Goal: Task Accomplishment & Management: Manage account settings

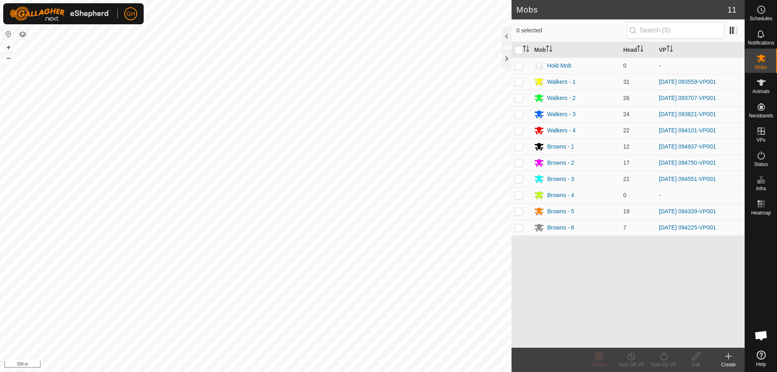
scroll to position [1694, 0]
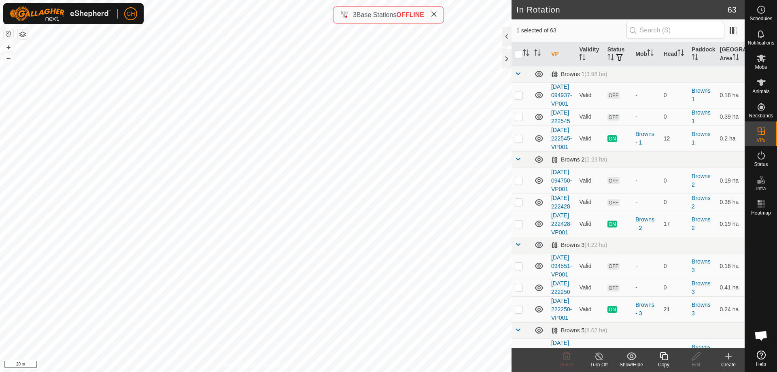
click at [730, 357] on icon at bounding box center [728, 356] width 10 height 10
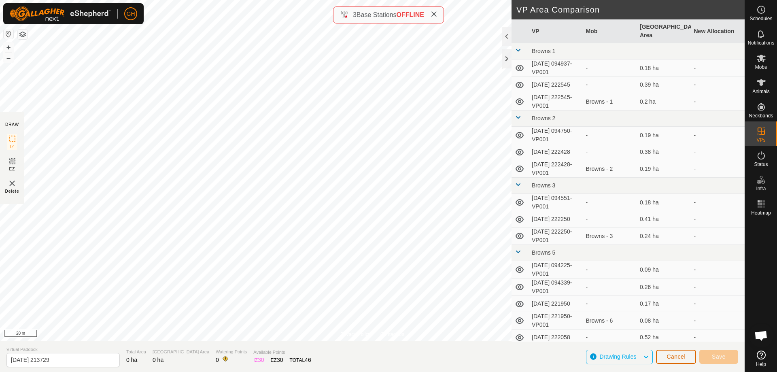
click at [679, 356] on span "Cancel" at bounding box center [675, 356] width 19 height 6
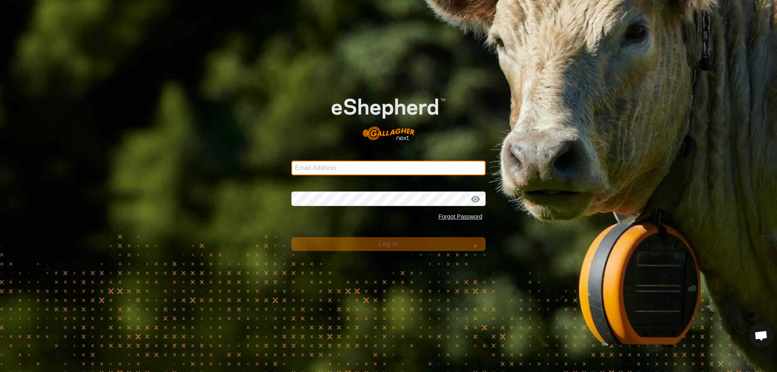
type input "kohunuitrusts@gmail.com"
click at [351, 170] on input "kohunuitrusts@gmail.com" at bounding box center [388, 168] width 194 height 15
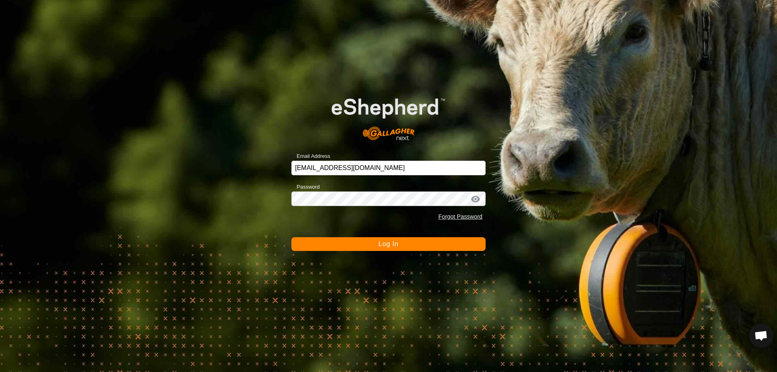
click at [396, 244] on span "Log In" at bounding box center [388, 243] width 20 height 7
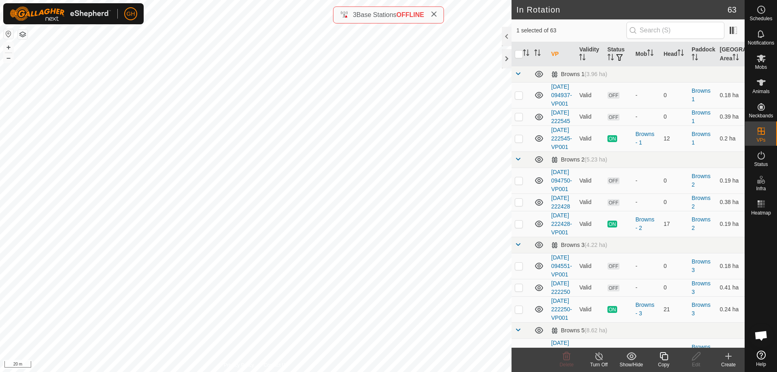
click at [664, 358] on icon at bounding box center [664, 356] width 10 height 10
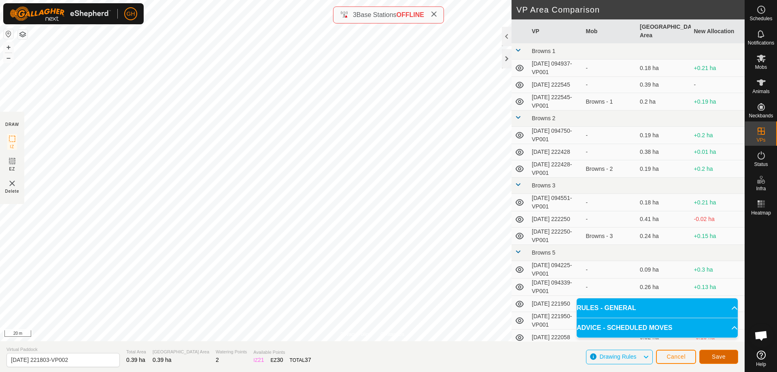
click at [721, 357] on span "Save" at bounding box center [719, 356] width 14 height 6
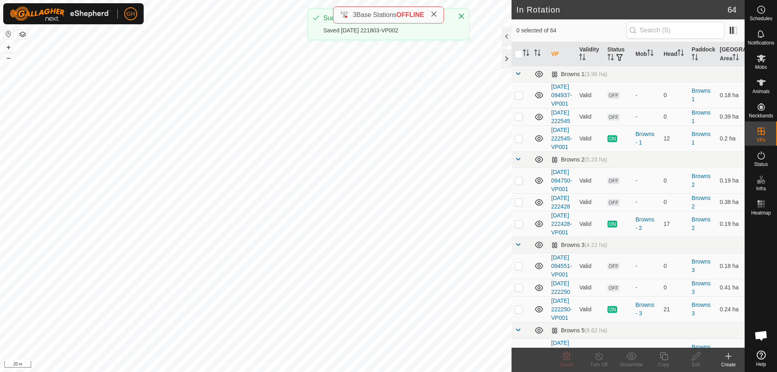
checkbox input "true"
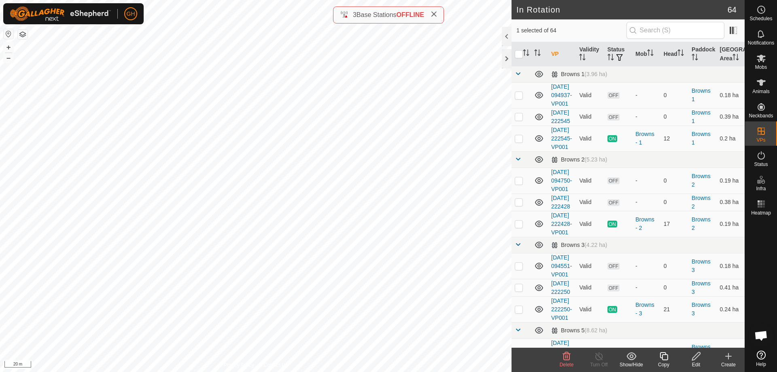
click at [661, 355] on icon at bounding box center [664, 356] width 10 height 10
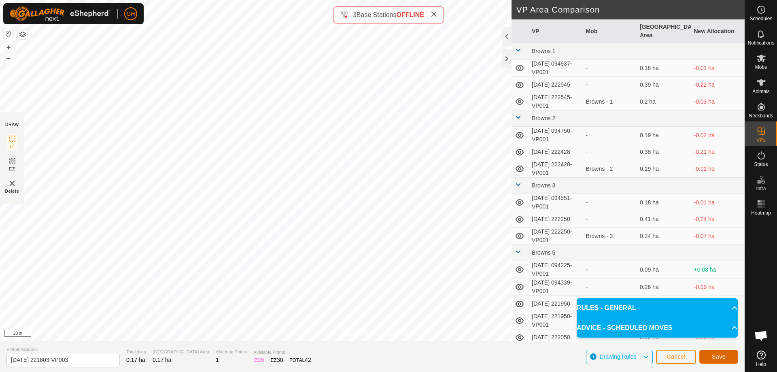
click at [716, 355] on span "Save" at bounding box center [719, 356] width 14 height 6
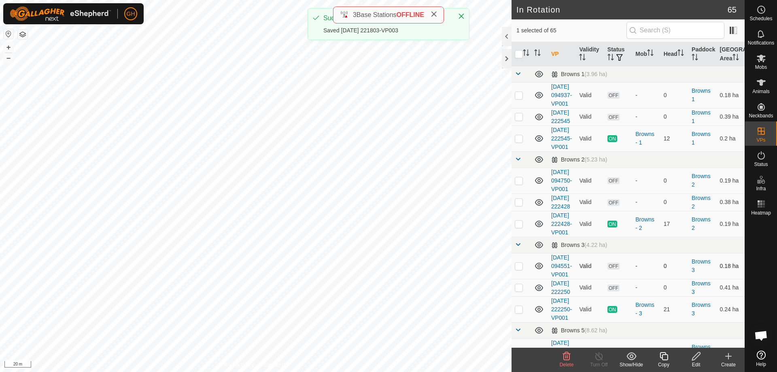
checkbox input "true"
click at [661, 356] on icon at bounding box center [664, 356] width 10 height 10
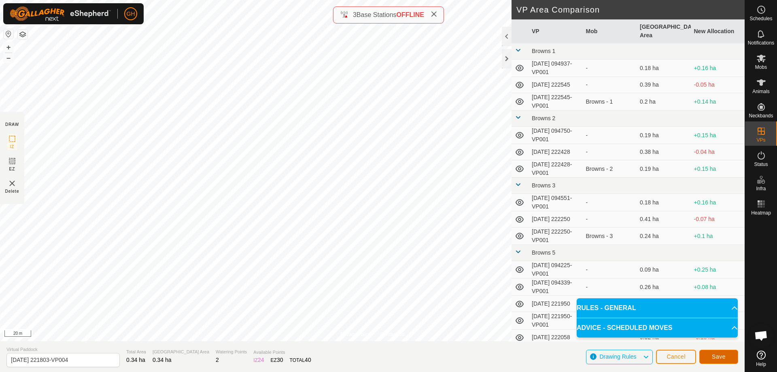
click at [728, 356] on button "Save" at bounding box center [718, 357] width 39 height 14
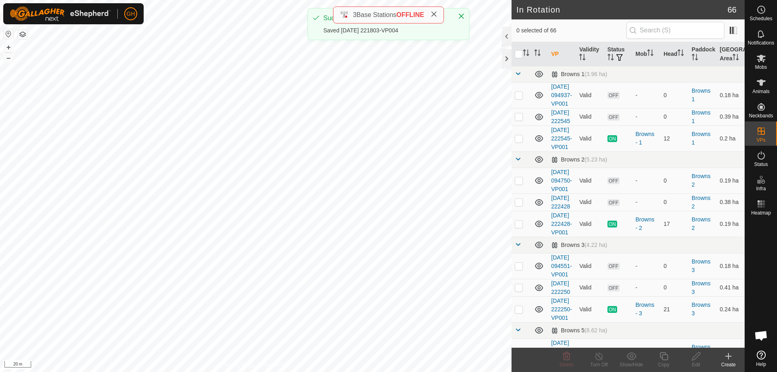
checkbox input "true"
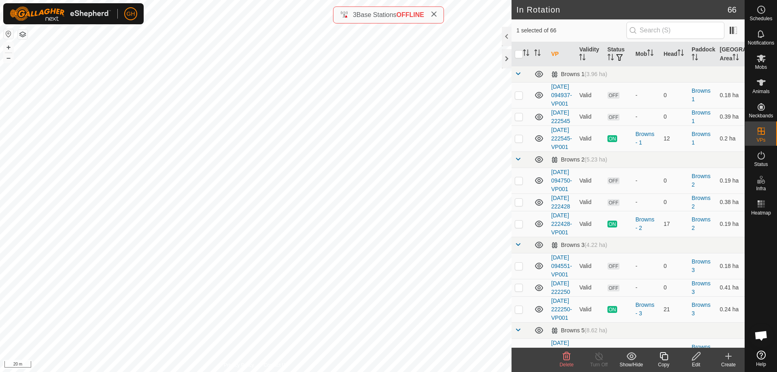
click at [666, 362] on div "Copy" at bounding box center [663, 364] width 32 height 7
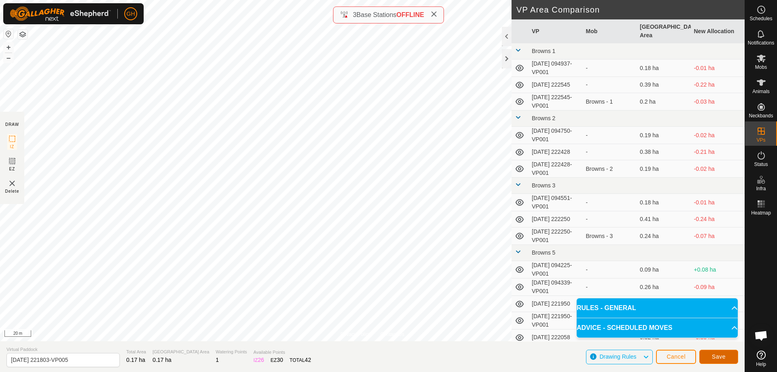
click at [723, 358] on span "Save" at bounding box center [719, 356] width 14 height 6
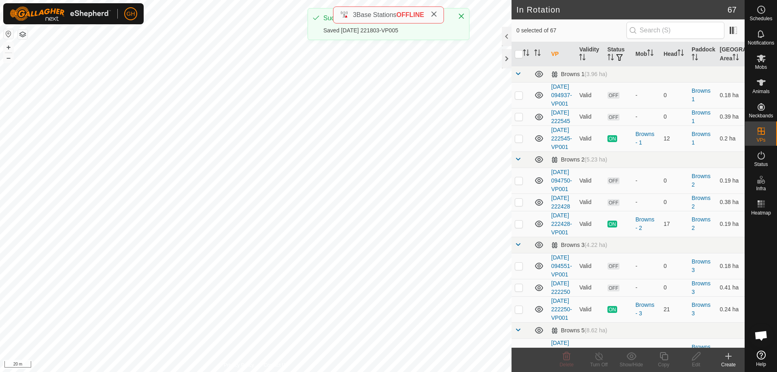
checkbox input "true"
click at [669, 356] on copy-svg-icon at bounding box center [663, 356] width 32 height 10
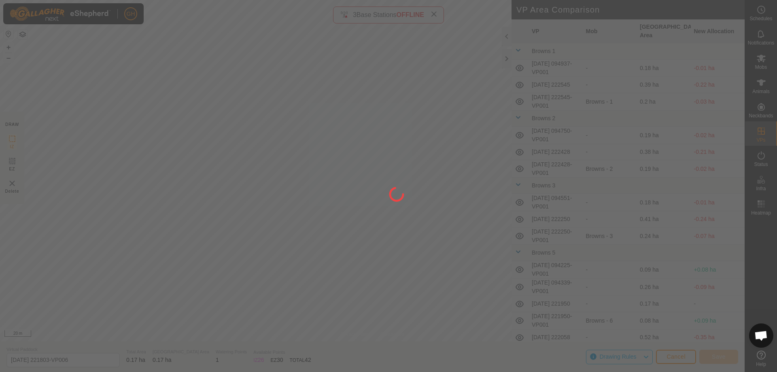
click at [346, 197] on div "GH Schedules Notifications Mobs Animals Neckbands VPs Status Infra Heatmap Help…" at bounding box center [388, 186] width 777 height 372
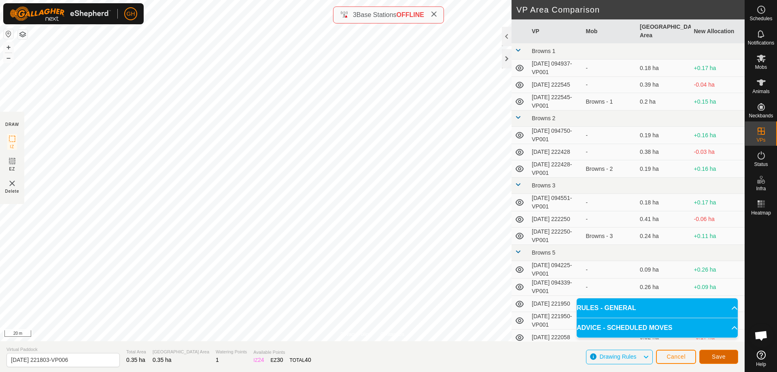
click at [721, 354] on span "Save" at bounding box center [719, 356] width 14 height 6
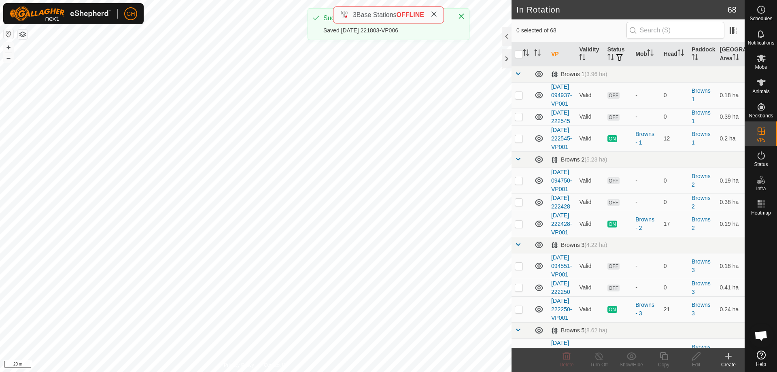
checkbox input "true"
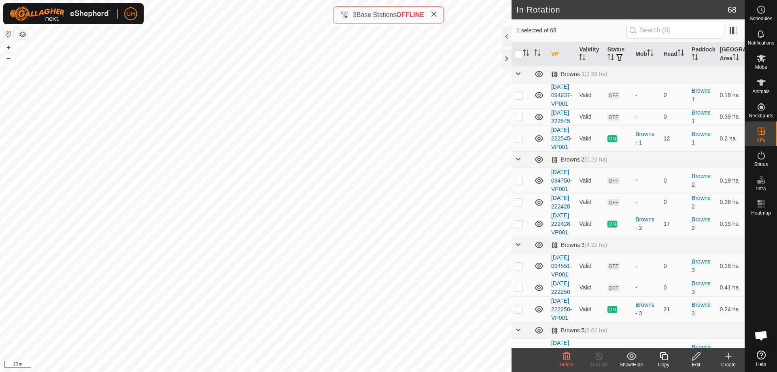
click at [658, 353] on copy-svg-icon at bounding box center [663, 356] width 32 height 10
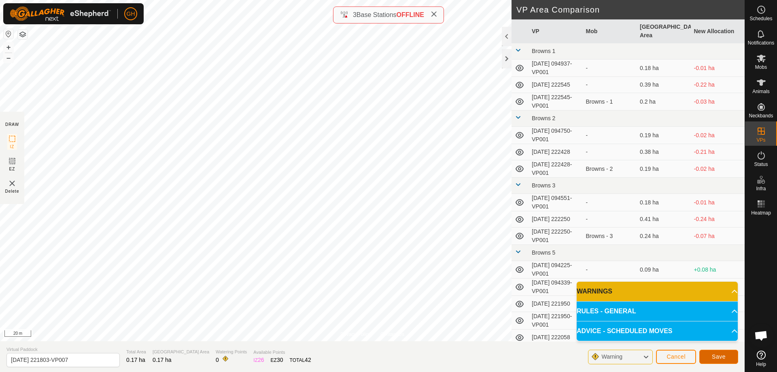
click at [733, 359] on button "Save" at bounding box center [718, 357] width 39 height 14
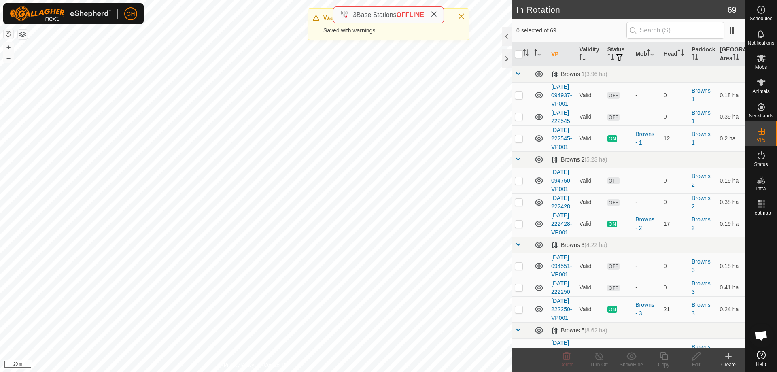
checkbox input "true"
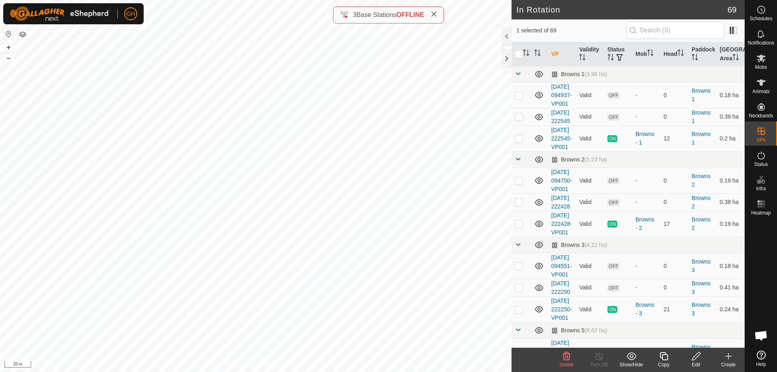
click at [665, 354] on icon at bounding box center [663, 356] width 8 height 8
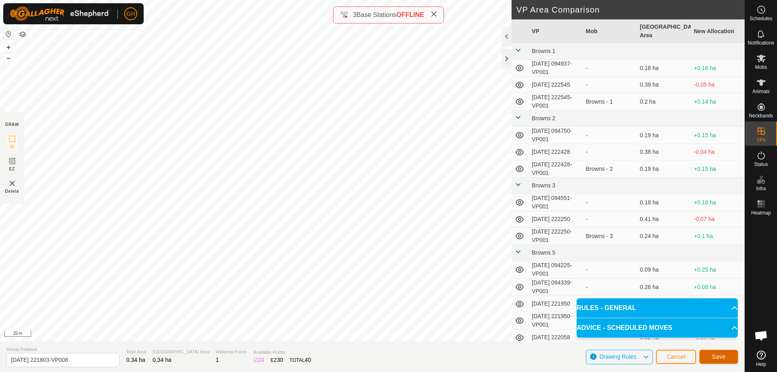
click at [726, 360] on button "Save" at bounding box center [718, 357] width 39 height 14
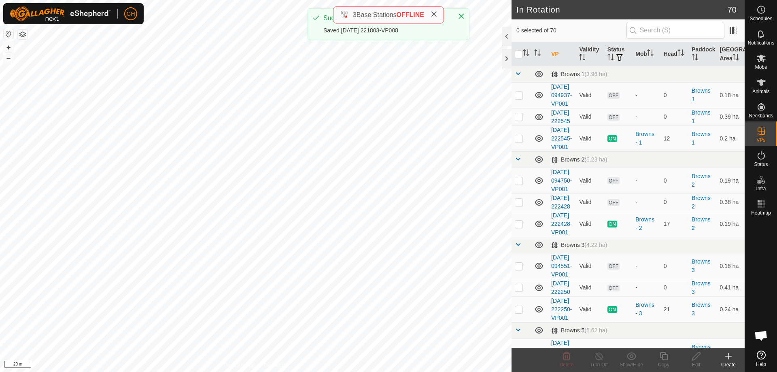
checkbox input "true"
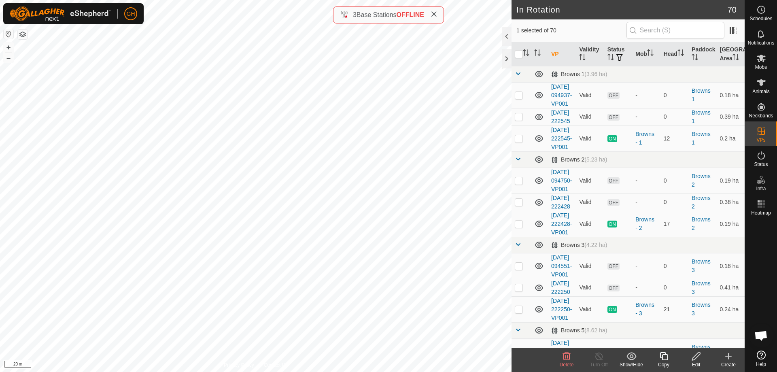
click at [669, 359] on copy-svg-icon at bounding box center [663, 356] width 32 height 10
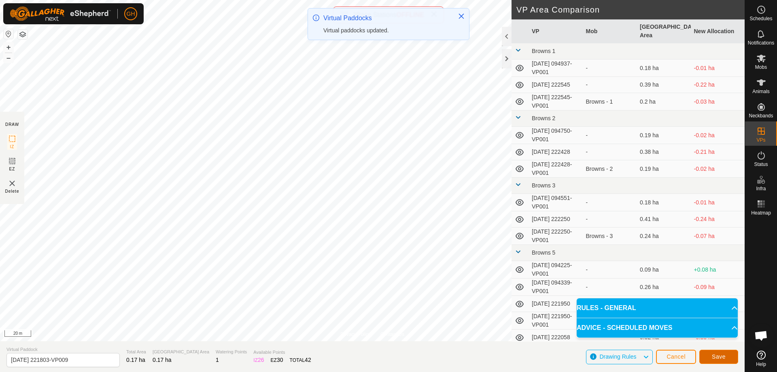
click at [718, 350] on button "Save" at bounding box center [718, 357] width 39 height 14
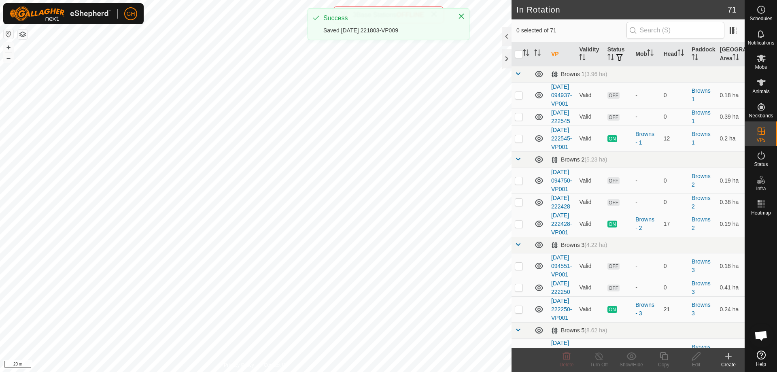
checkbox input "true"
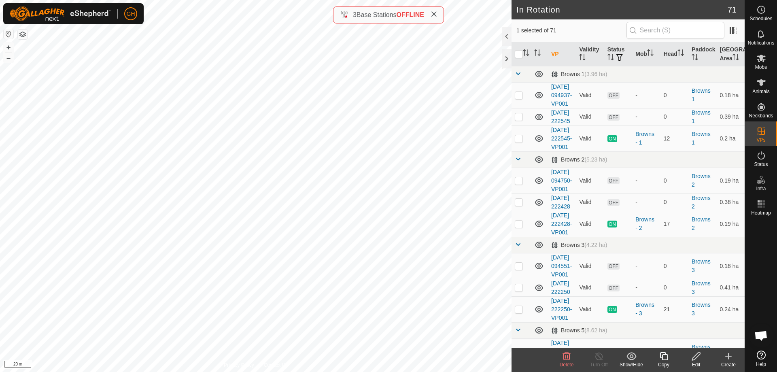
click at [667, 356] on icon at bounding box center [664, 356] width 10 height 10
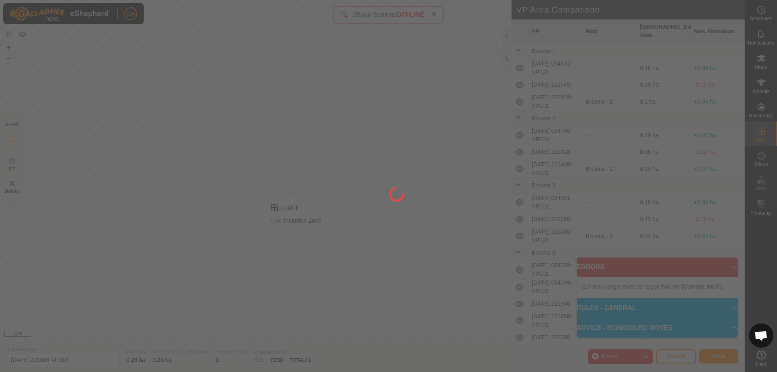
drag, startPoint x: 295, startPoint y: 244, endPoint x: 297, endPoint y: 261, distance: 16.4
click at [297, 261] on div at bounding box center [388, 186] width 777 height 372
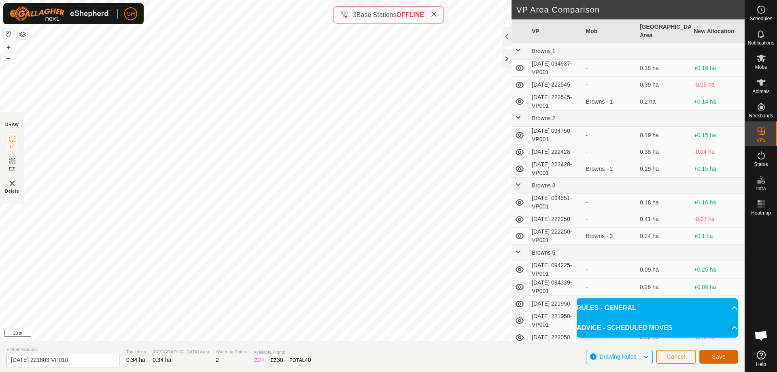
click at [717, 352] on button "Save" at bounding box center [718, 357] width 39 height 14
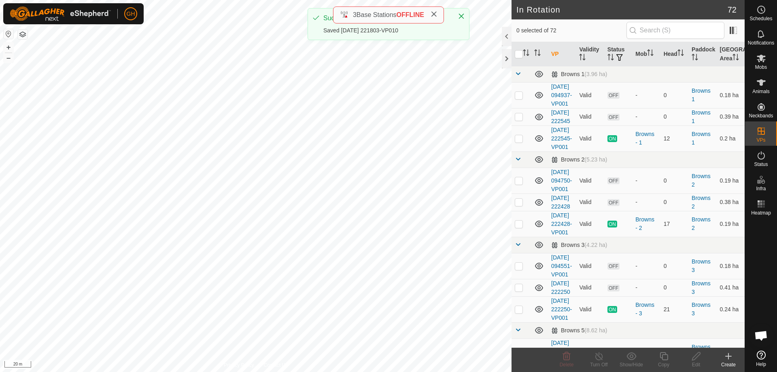
checkbox input "true"
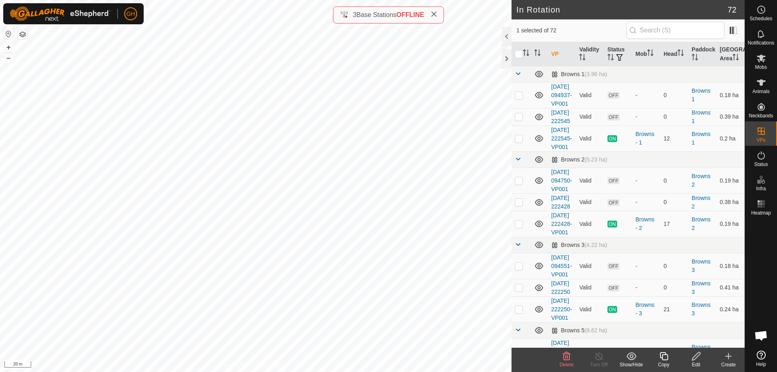
click at [667, 355] on icon at bounding box center [663, 356] width 8 height 8
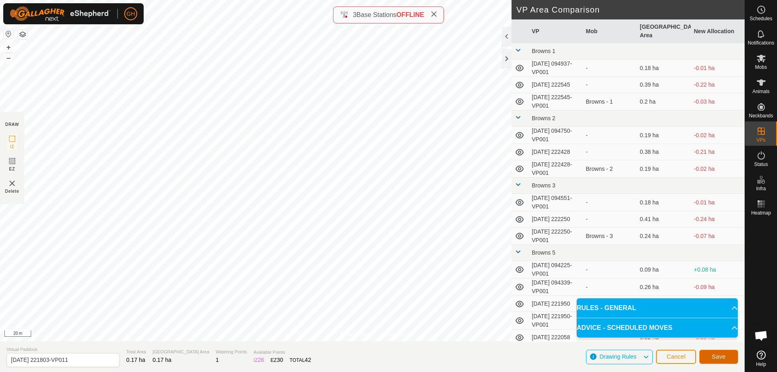
click at [726, 358] on button "Save" at bounding box center [718, 357] width 39 height 14
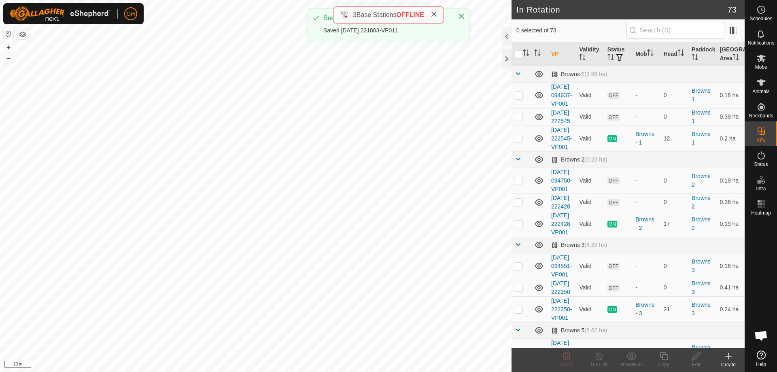
checkbox input "true"
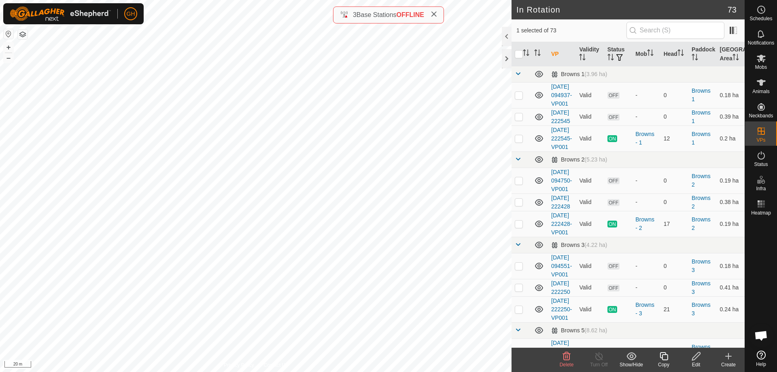
click at [666, 354] on icon at bounding box center [664, 356] width 10 height 10
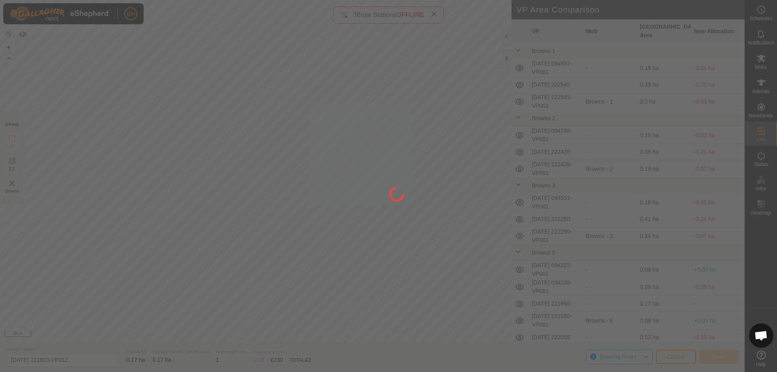
click at [237, 239] on div "GH Schedules Notifications Mobs Animals Neckbands VPs Status Infra Heatmap Help…" at bounding box center [388, 186] width 777 height 372
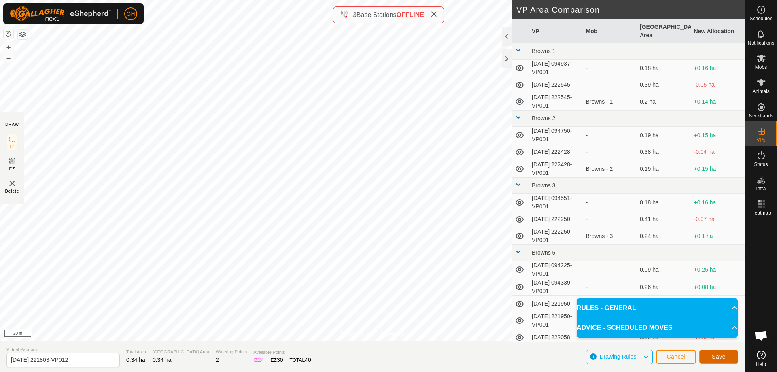
click at [717, 351] on button "Save" at bounding box center [718, 357] width 39 height 14
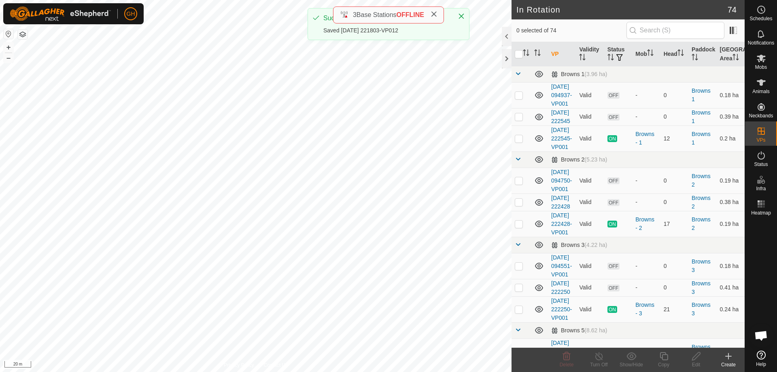
checkbox input "true"
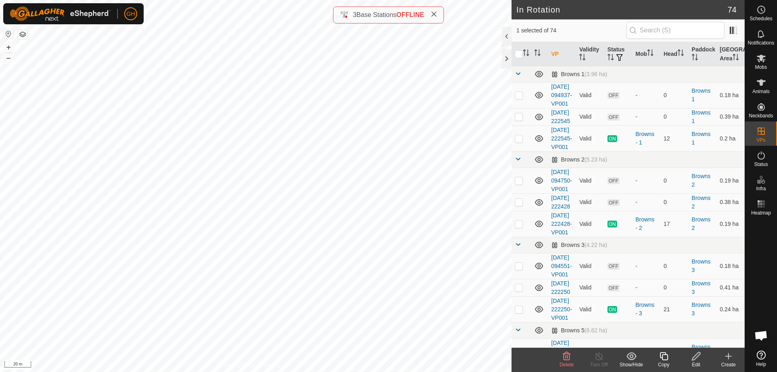
click at [666, 357] on icon at bounding box center [664, 356] width 10 height 10
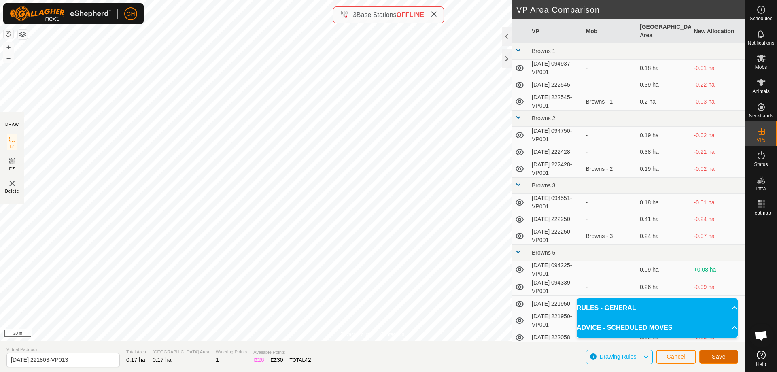
click at [726, 358] on button "Save" at bounding box center [718, 357] width 39 height 14
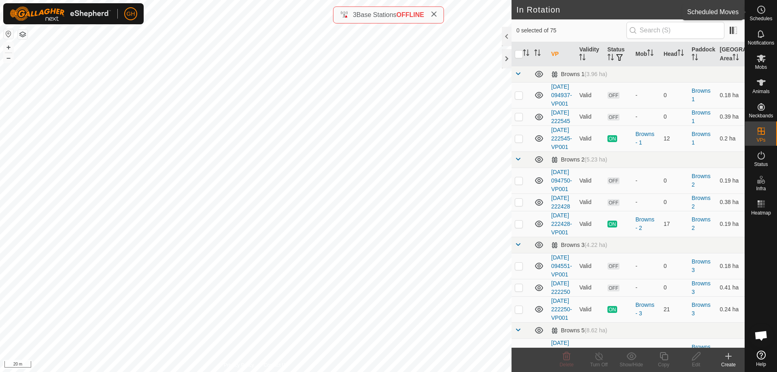
click at [765, 8] on circle at bounding box center [760, 9] width 7 height 7
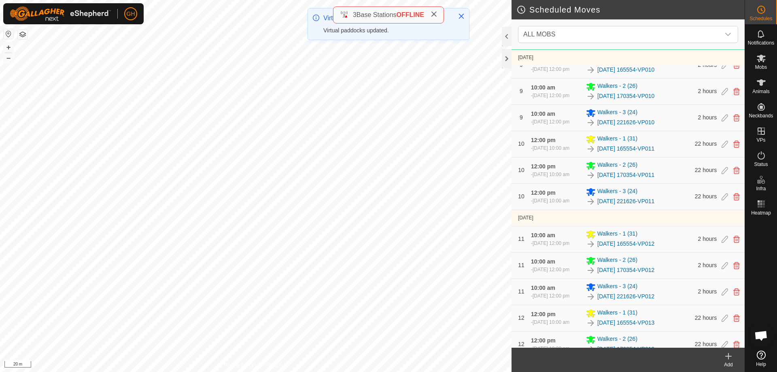
scroll to position [1185, 0]
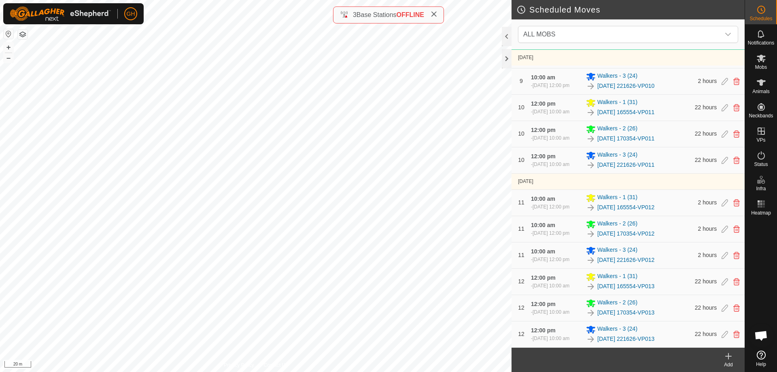
click at [723, 361] on div "Add" at bounding box center [728, 364] width 32 height 7
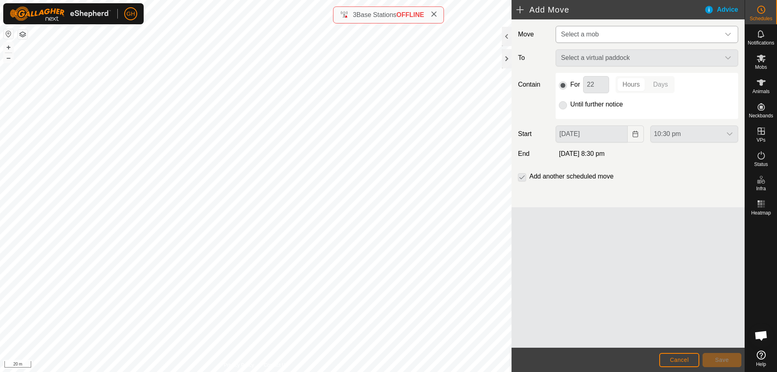
click at [650, 36] on span "Select a mob" at bounding box center [638, 34] width 162 height 16
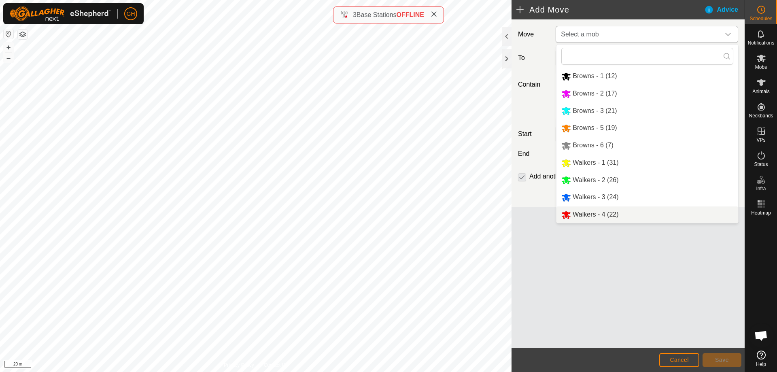
click at [619, 212] on li "Walkers - 4 (22)" at bounding box center [647, 214] width 182 height 17
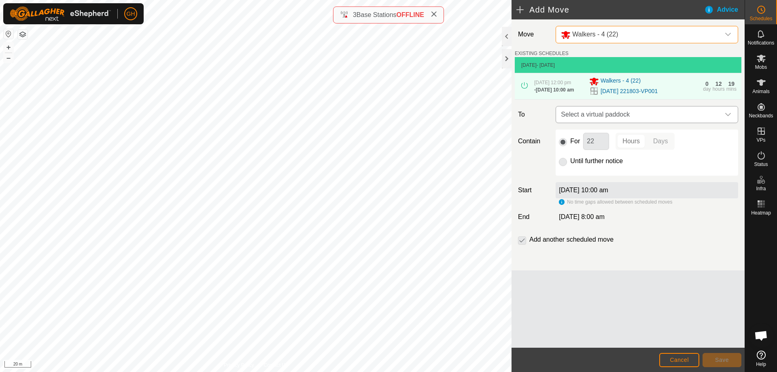
click at [657, 123] on span "Select a virtual paddock" at bounding box center [638, 114] width 162 height 16
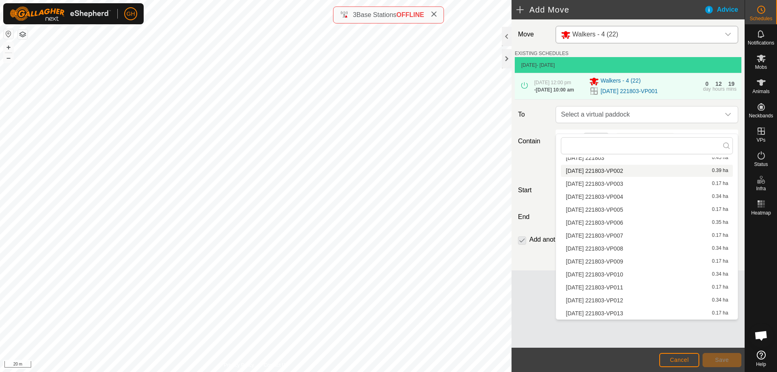
scroll to position [883, 0]
click at [623, 176] on li "2025-09-24 221803-VP002 0.39 ha" at bounding box center [647, 176] width 172 height 12
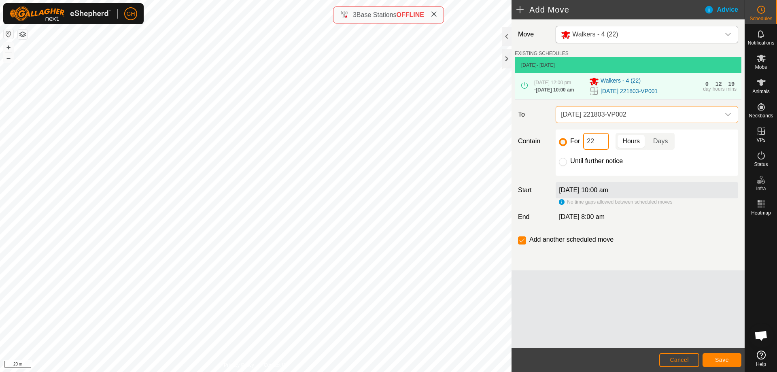
click at [600, 150] on input "22" at bounding box center [596, 141] width 26 height 17
click at [719, 354] on button "Save" at bounding box center [721, 360] width 39 height 14
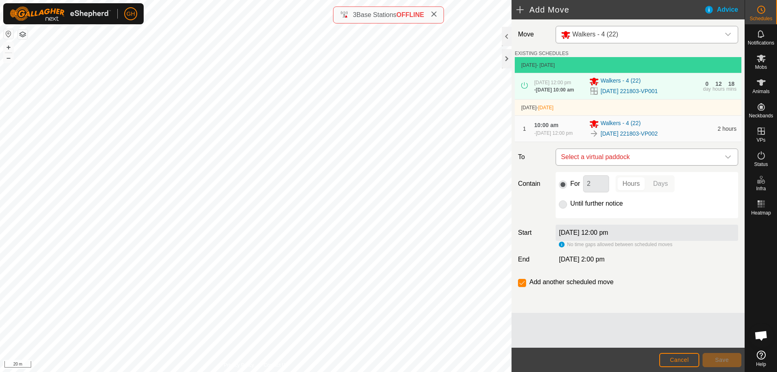
click at [668, 165] on span "Select a virtual paddock" at bounding box center [638, 157] width 162 height 16
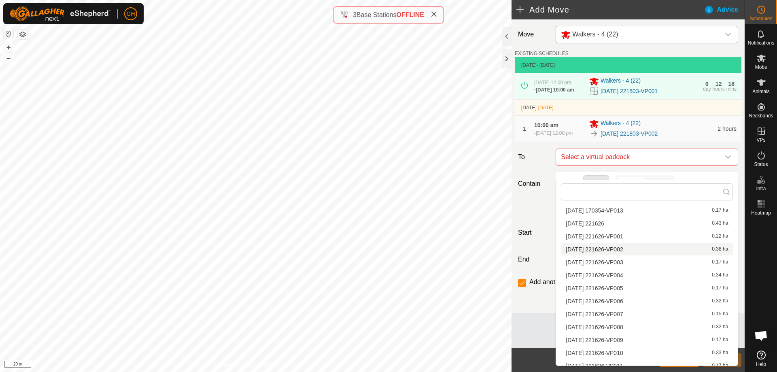
scroll to position [888, 0]
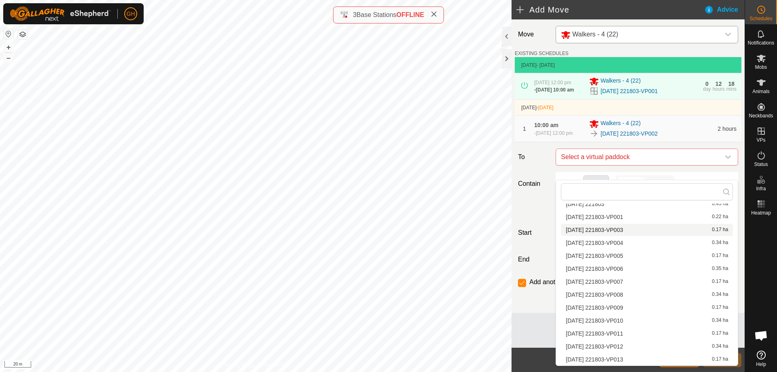
click at [635, 227] on li "2025-09-24 221803-VP003 0.17 ha" at bounding box center [647, 230] width 172 height 12
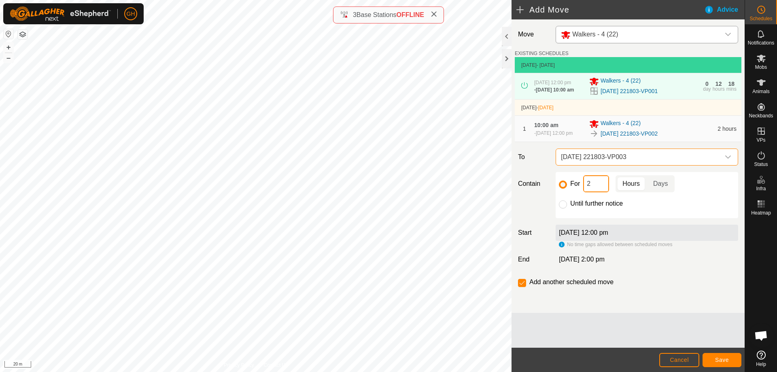
click at [596, 191] on input "2" at bounding box center [596, 183] width 26 height 17
click at [722, 354] on button "Save" at bounding box center [721, 360] width 39 height 14
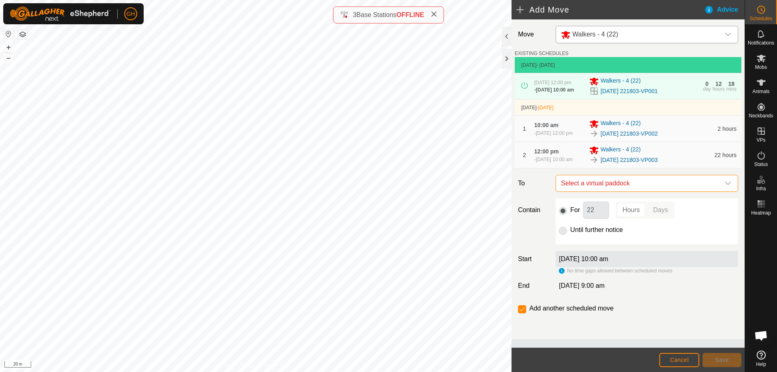
click at [642, 191] on span "Select a virtual paddock" at bounding box center [638, 183] width 162 height 16
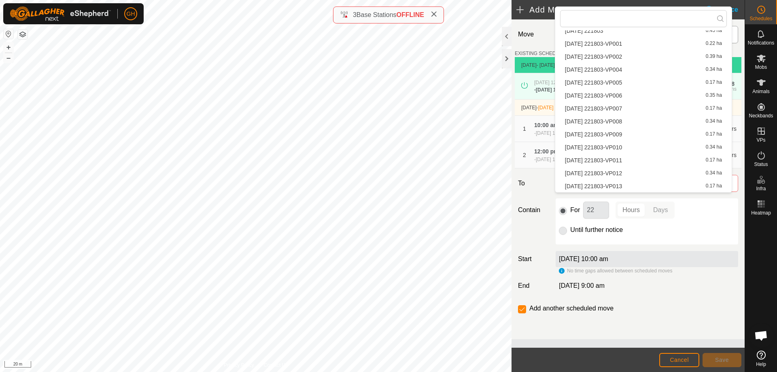
click at [633, 68] on li "2025-09-24 221803-VP004 0.34 ha" at bounding box center [643, 70] width 167 height 12
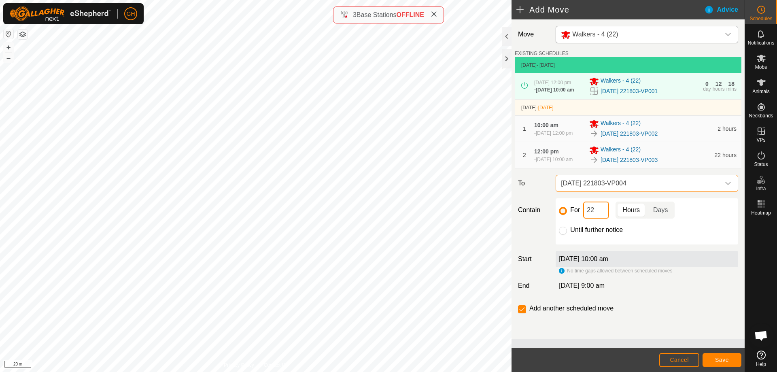
click at [600, 218] on input "22" at bounding box center [596, 209] width 26 height 17
click at [725, 356] on button "Save" at bounding box center [721, 360] width 39 height 14
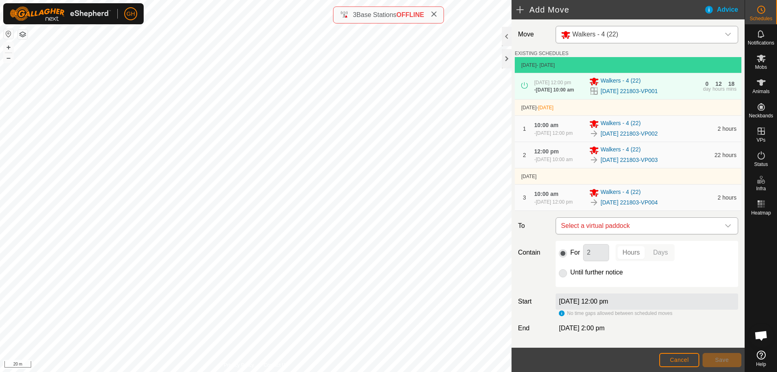
click at [639, 234] on span "Select a virtual paddock" at bounding box center [638, 226] width 162 height 16
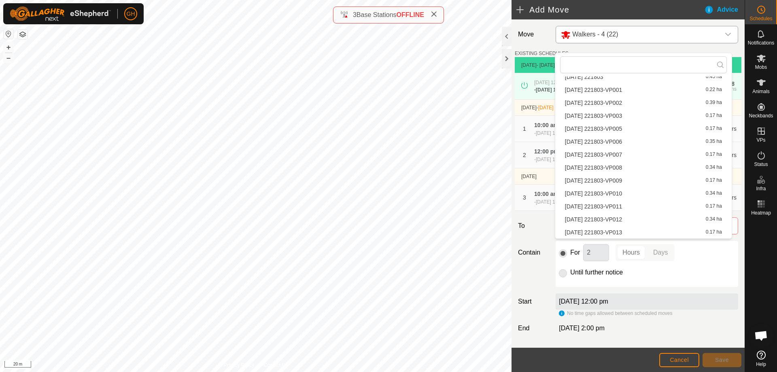
click at [629, 131] on li "2025-09-24 221803-VP005 0.17 ha" at bounding box center [643, 129] width 167 height 12
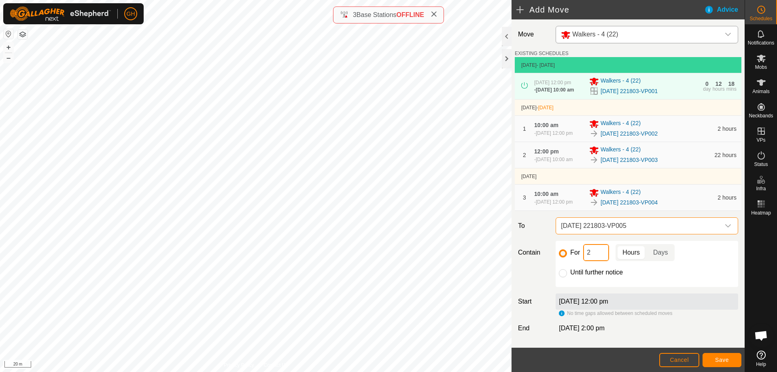
click at [596, 261] on input "2" at bounding box center [596, 252] width 26 height 17
click at [724, 355] on button "Save" at bounding box center [721, 360] width 39 height 14
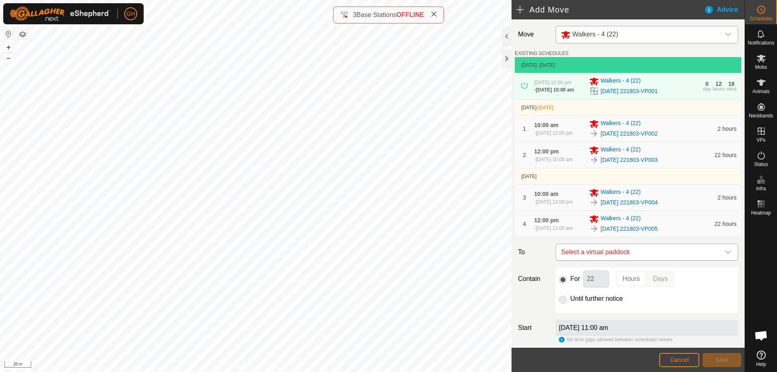
click at [629, 260] on span "Select a virtual paddock" at bounding box center [638, 252] width 162 height 16
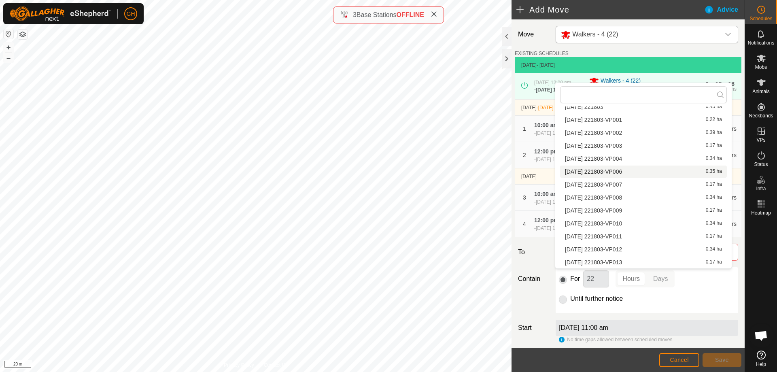
click at [655, 173] on li "2025-09-24 221803-VP006 0.35 ha" at bounding box center [643, 171] width 167 height 12
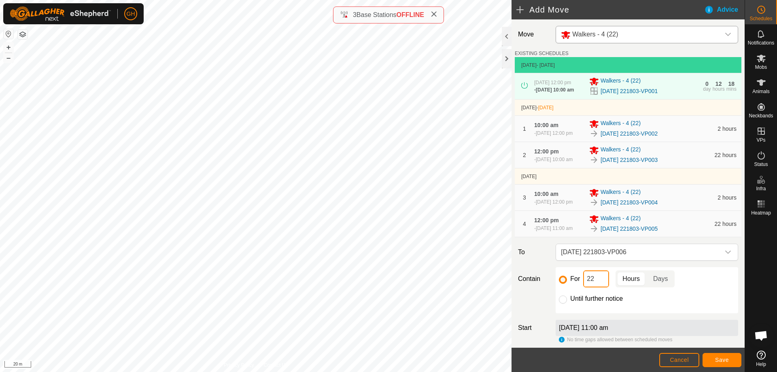
click at [601, 287] on input "22" at bounding box center [596, 278] width 26 height 17
click at [721, 360] on span "Save" at bounding box center [722, 359] width 14 height 6
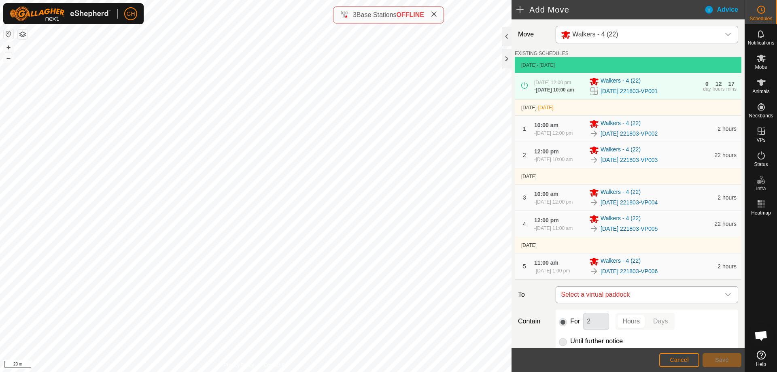
click at [656, 303] on span "Select a virtual paddock" at bounding box center [638, 294] width 162 height 16
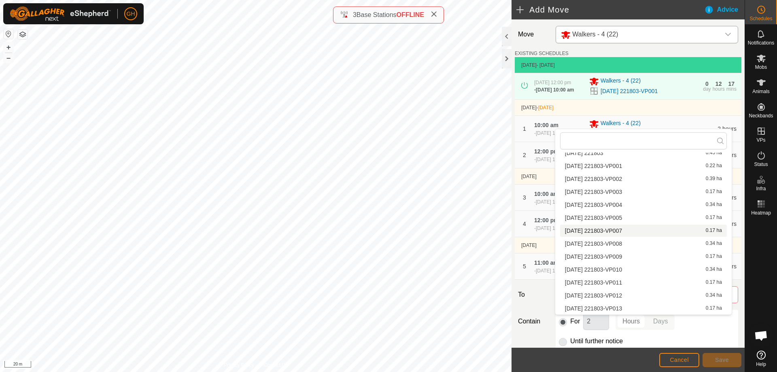
click at [620, 230] on li "2025-09-24 221803-VP007 0.17 ha" at bounding box center [643, 231] width 167 height 12
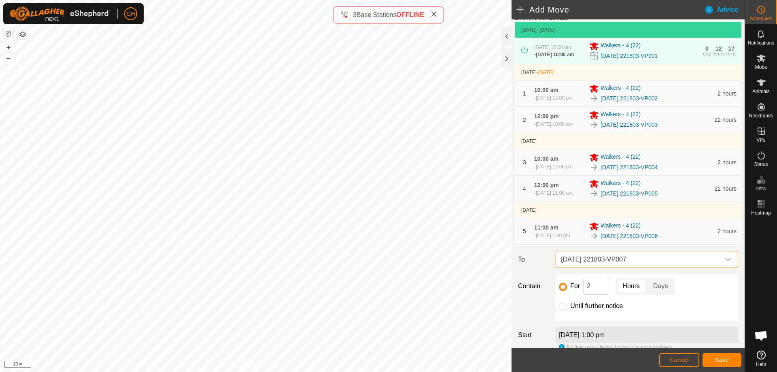
scroll to position [81, 0]
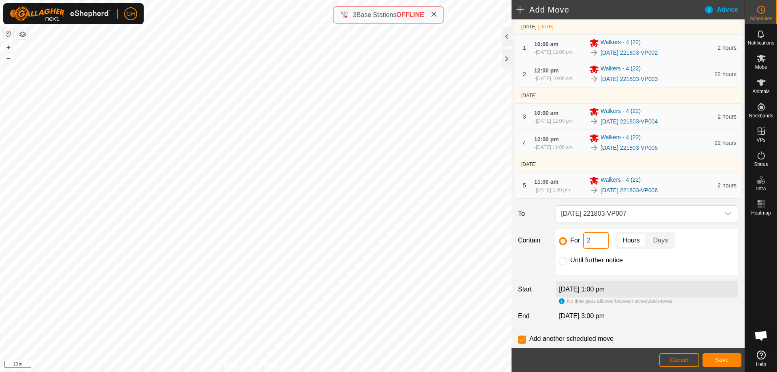
click at [598, 249] on input "2" at bounding box center [596, 240] width 26 height 17
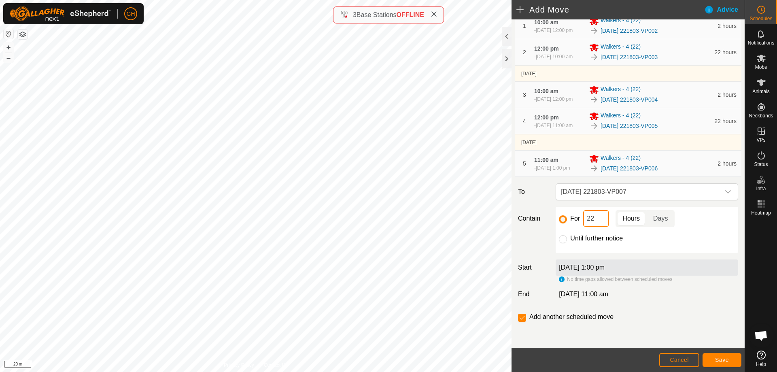
scroll to position [131, 0]
click at [724, 358] on span "Save" at bounding box center [722, 359] width 14 height 6
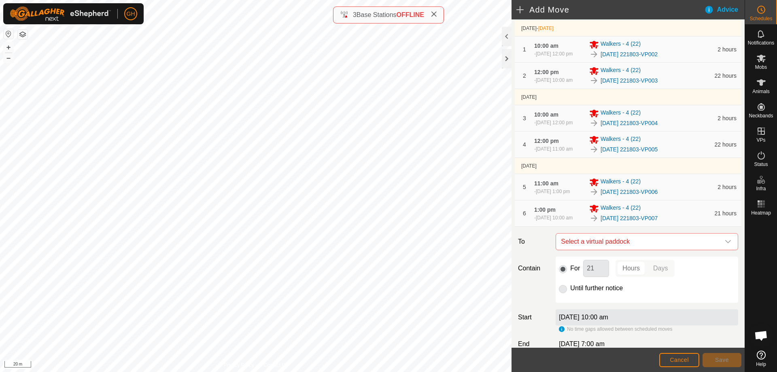
scroll to position [161, 0]
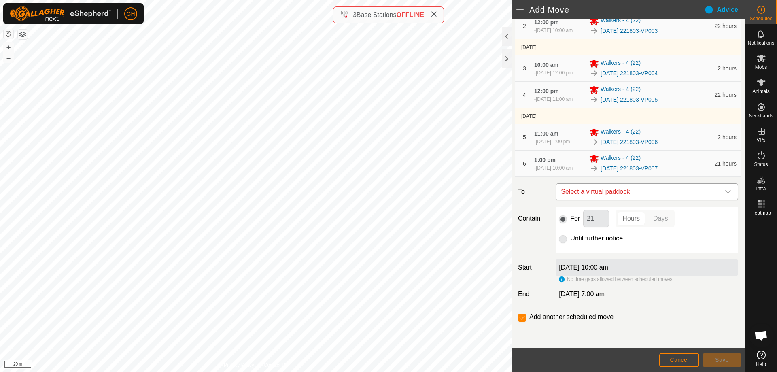
click at [630, 198] on span "Select a virtual paddock" at bounding box center [638, 192] width 162 height 16
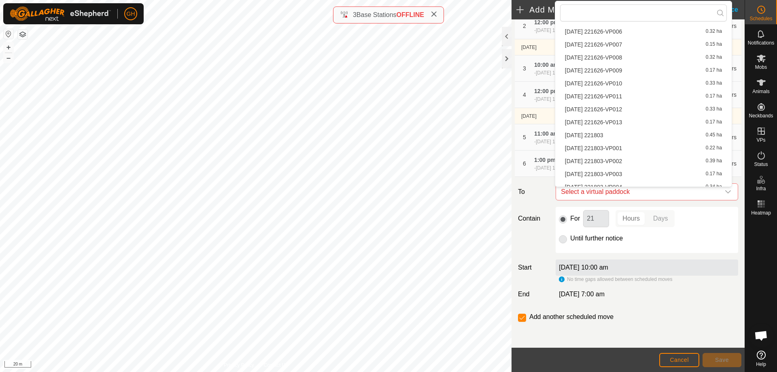
scroll to position [888, 0]
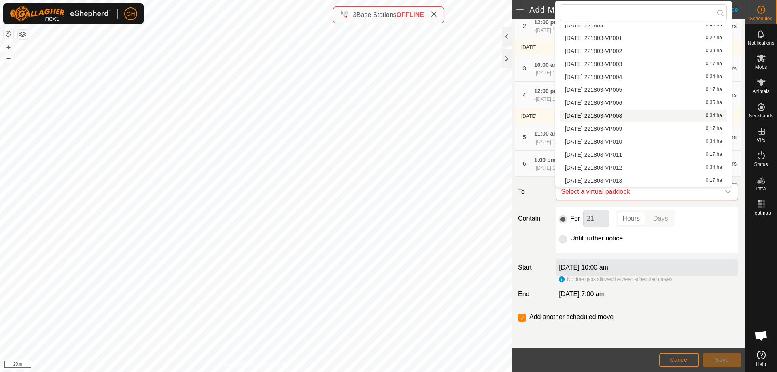
click at [637, 117] on li "2025-09-24 221803-VP008 0.34 ha" at bounding box center [643, 116] width 167 height 12
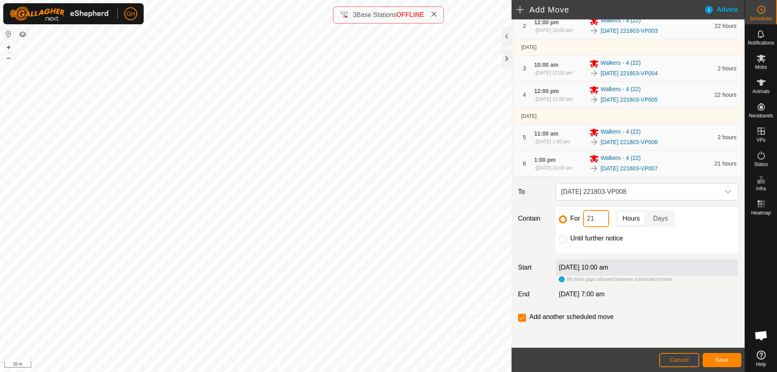
click at [598, 223] on input "21" at bounding box center [596, 218] width 26 height 17
click at [712, 355] on button "Save" at bounding box center [721, 360] width 39 height 14
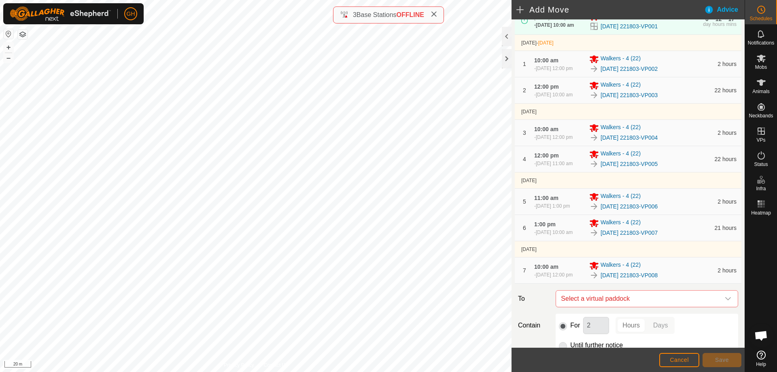
scroll to position [207, 0]
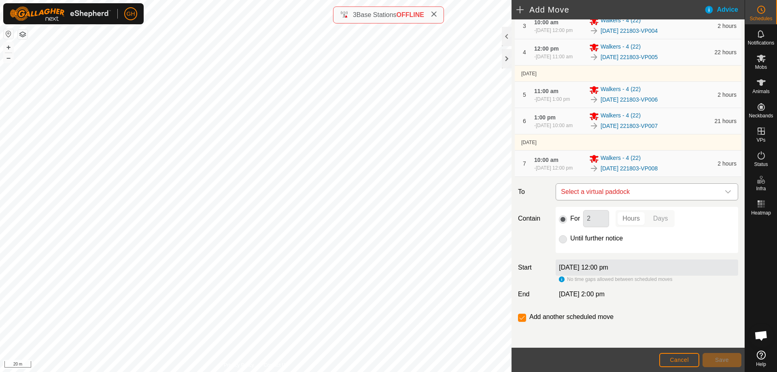
click at [666, 195] on span "Select a virtual paddock" at bounding box center [638, 192] width 162 height 16
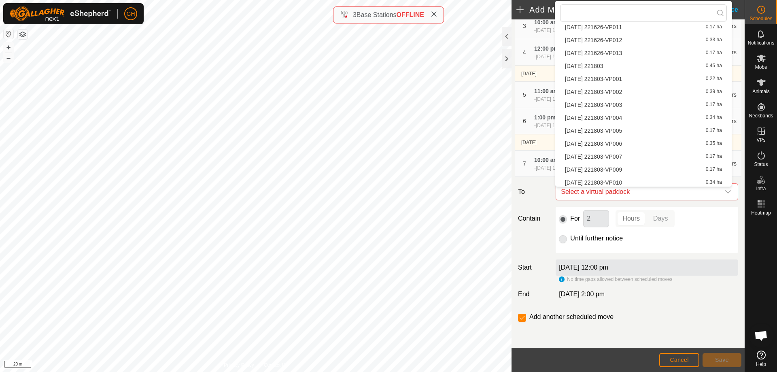
scroll to position [888, 0]
click at [630, 129] on li "2025-09-24 221803-VP009 0.17 ha" at bounding box center [643, 129] width 167 height 12
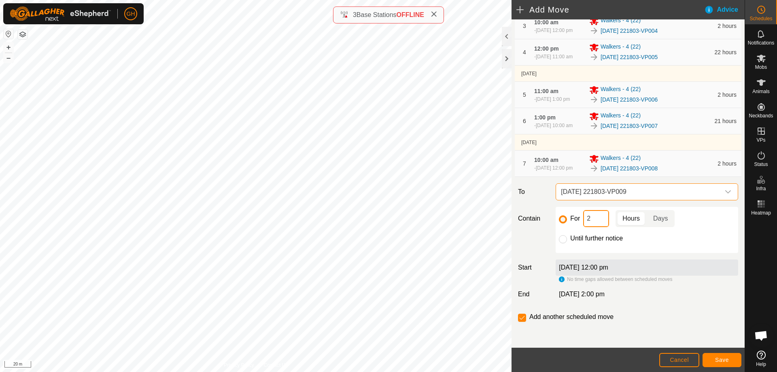
click at [599, 221] on input "2" at bounding box center [596, 218] width 26 height 17
click at [723, 358] on span "Save" at bounding box center [722, 359] width 14 height 6
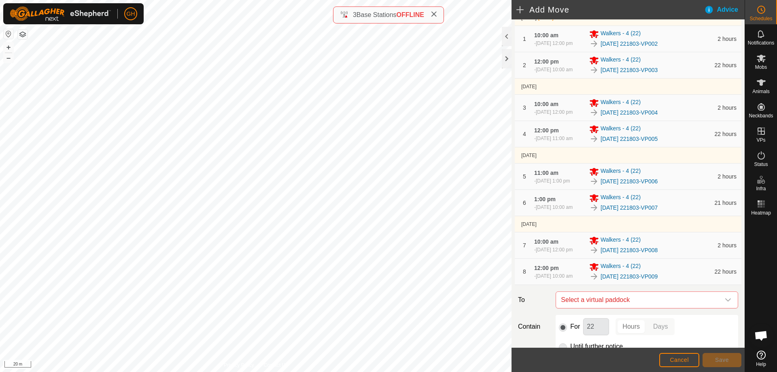
scroll to position [237, 0]
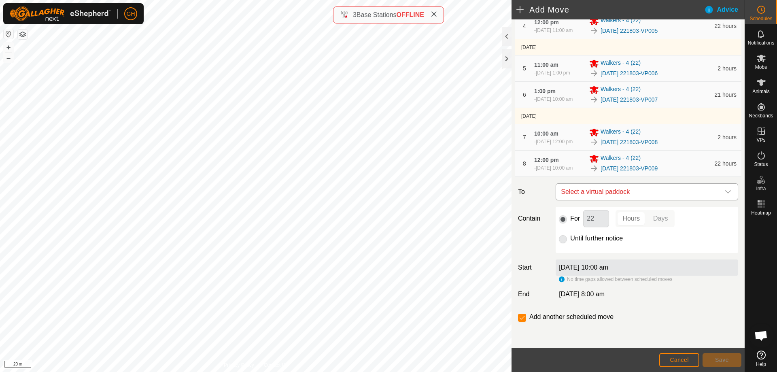
click at [632, 188] on span "Select a virtual paddock" at bounding box center [638, 192] width 162 height 16
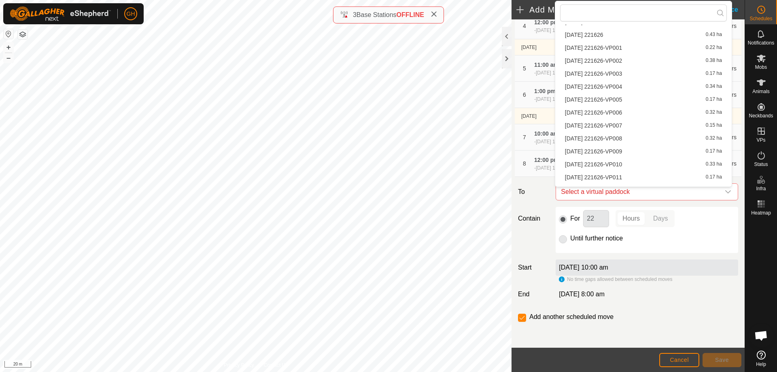
scroll to position [888, 0]
click at [638, 143] on li "2025-09-24 221803-VP010 0.34 ha" at bounding box center [643, 142] width 167 height 12
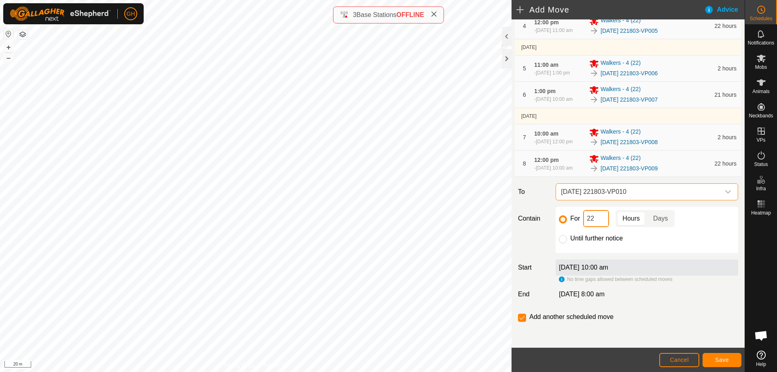
click at [596, 217] on input "22" at bounding box center [596, 218] width 26 height 17
click at [717, 354] on footer "Cancel Save" at bounding box center [627, 360] width 233 height 24
click at [727, 356] on button "Save" at bounding box center [721, 360] width 39 height 14
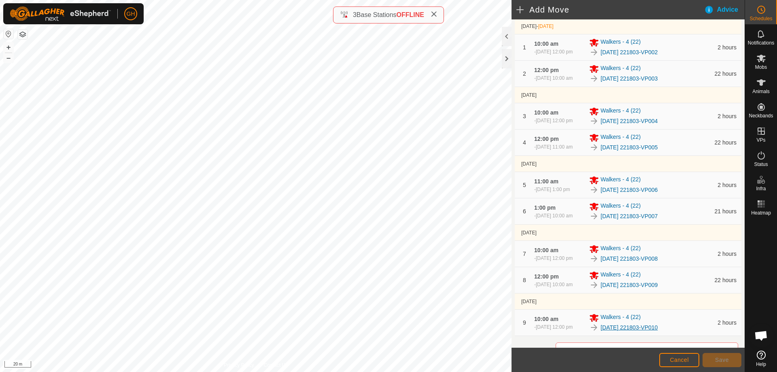
scroll to position [283, 0]
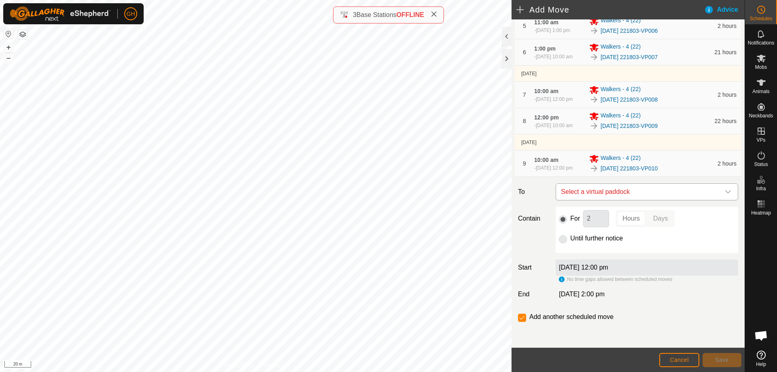
click at [635, 189] on span "Select a virtual paddock" at bounding box center [638, 192] width 162 height 16
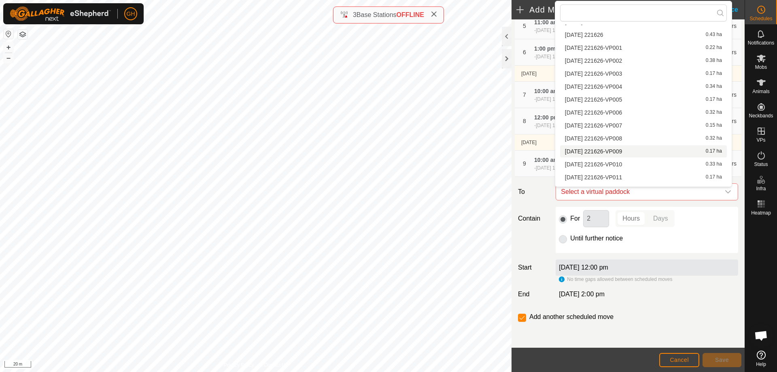
scroll to position [888, 0]
click at [634, 155] on li "2025-09-24 221803-VP011 0.17 ha" at bounding box center [643, 154] width 167 height 12
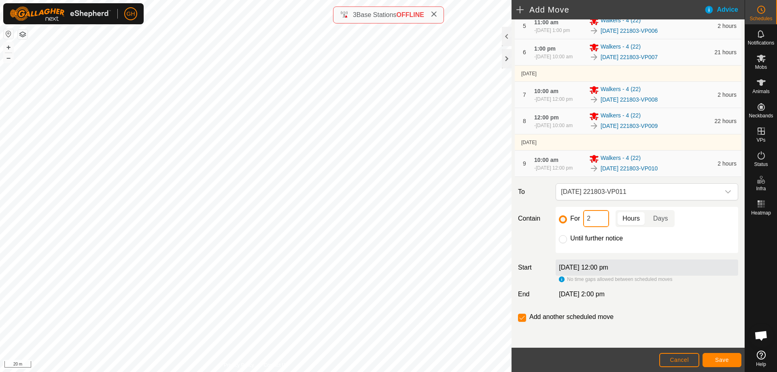
click at [594, 215] on input "2" at bounding box center [596, 218] width 26 height 17
click at [712, 356] on button "Save" at bounding box center [721, 360] width 39 height 14
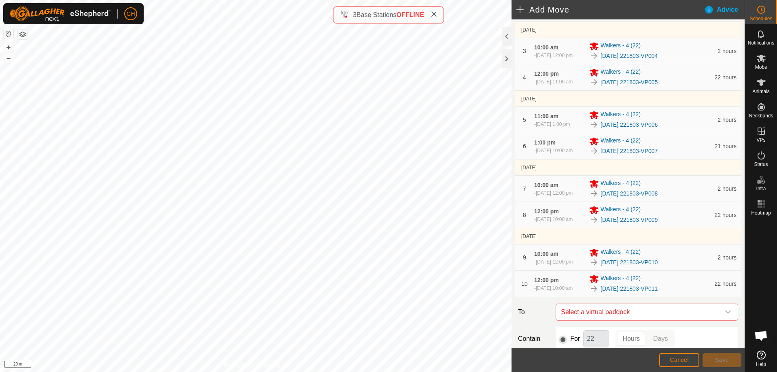
scroll to position [309, 0]
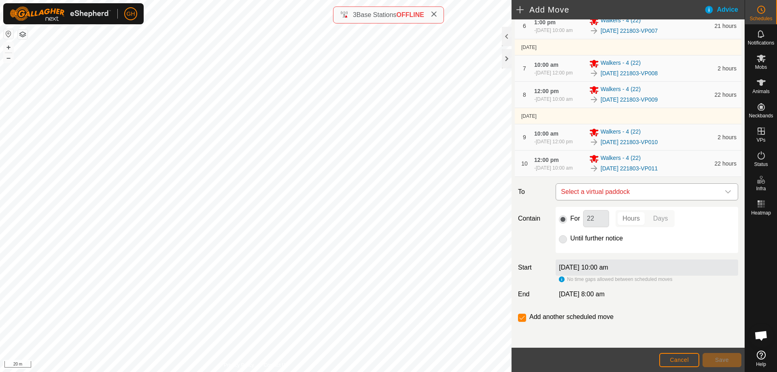
click at [644, 194] on span "Select a virtual paddock" at bounding box center [638, 192] width 162 height 16
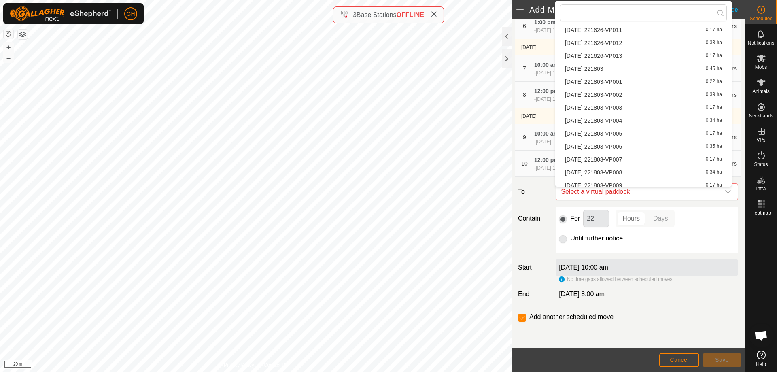
scroll to position [888, 0]
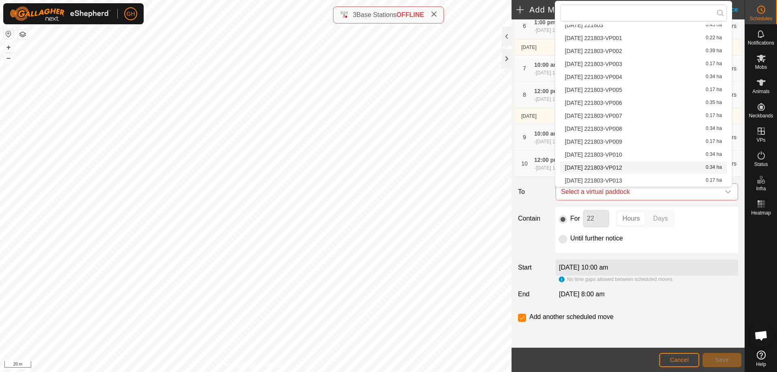
click at [637, 165] on li "2025-09-24 221803-VP012 0.34 ha" at bounding box center [643, 167] width 167 height 12
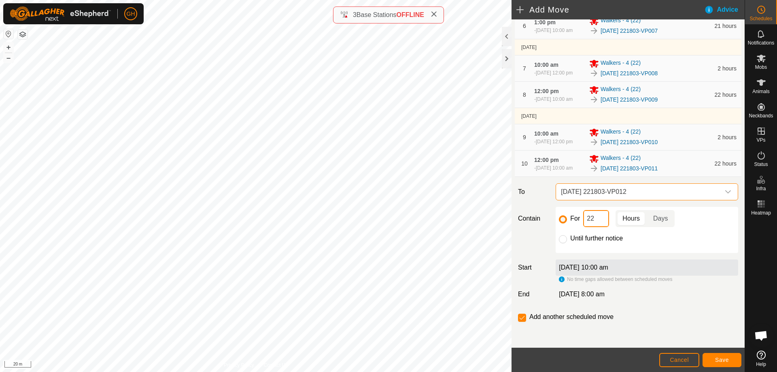
click at [593, 220] on input "22" at bounding box center [596, 218] width 26 height 17
click at [718, 353] on button "Save" at bounding box center [721, 360] width 39 height 14
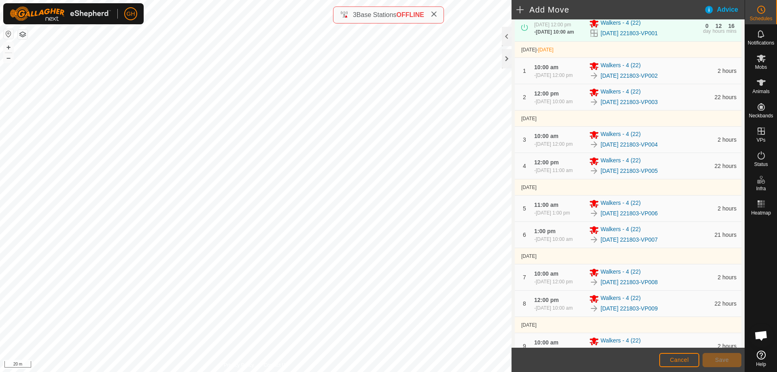
scroll to position [352, 0]
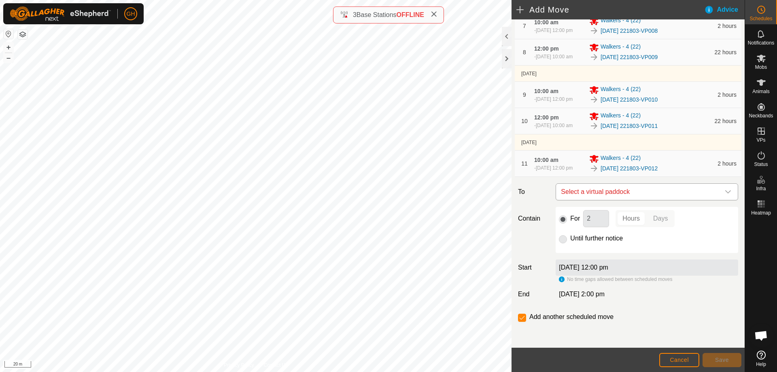
click at [645, 187] on span "Select a virtual paddock" at bounding box center [638, 192] width 162 height 16
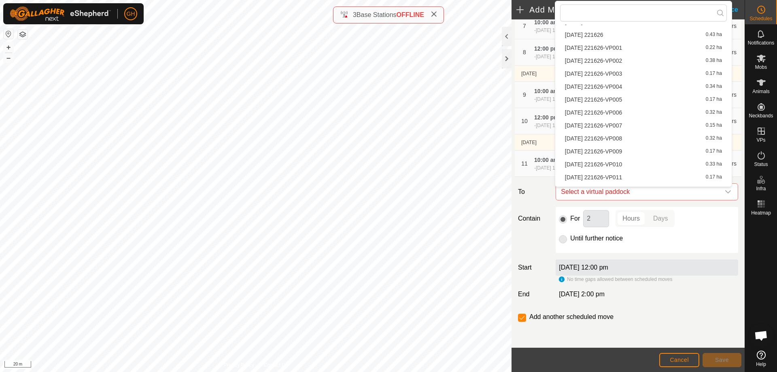
scroll to position [888, 0]
click at [630, 178] on li "2025-09-24 221803-VP013 0.17 ha" at bounding box center [643, 180] width 167 height 12
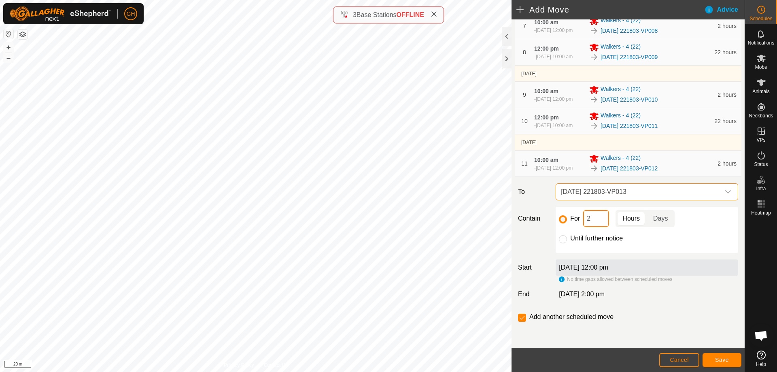
click at [591, 217] on input "2" at bounding box center [596, 218] width 26 height 17
type input "22"
click at [521, 318] on input "checkbox" at bounding box center [522, 318] width 8 height 8
checkbox input "false"
click at [704, 354] on button "Save" at bounding box center [721, 360] width 39 height 14
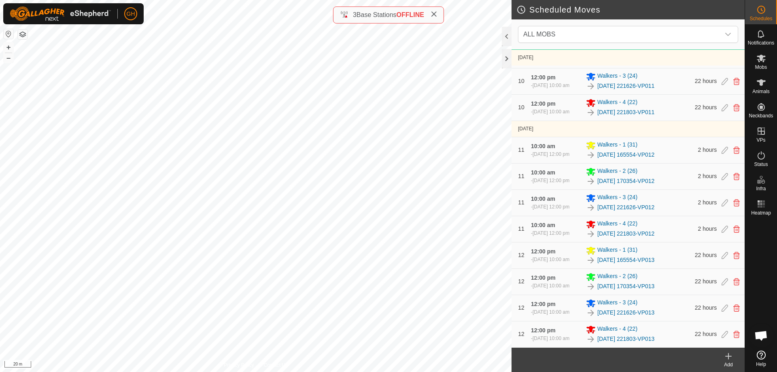
scroll to position [1533, 0]
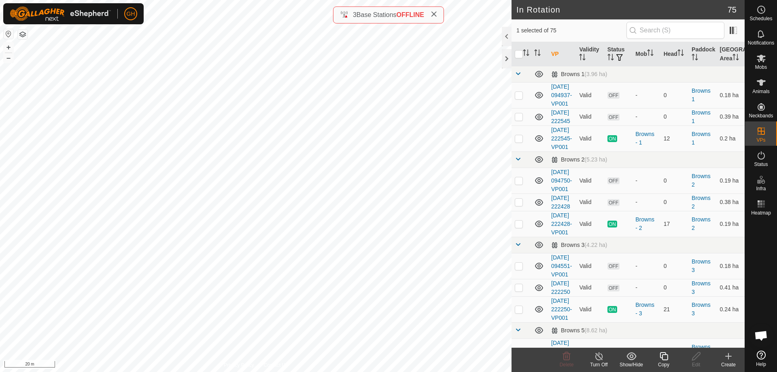
click at [665, 357] on icon at bounding box center [664, 356] width 10 height 10
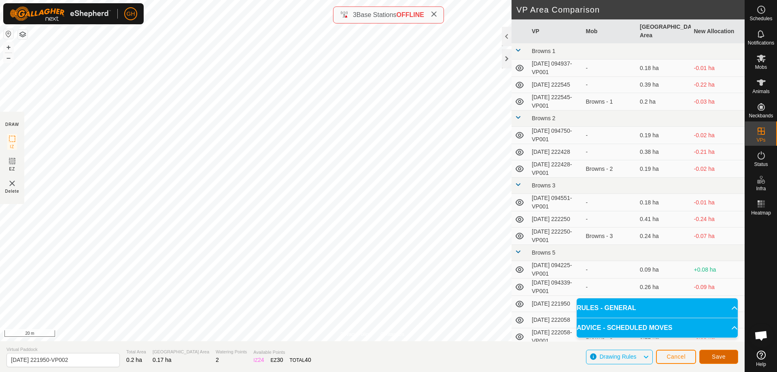
click at [709, 354] on button "Save" at bounding box center [718, 357] width 39 height 14
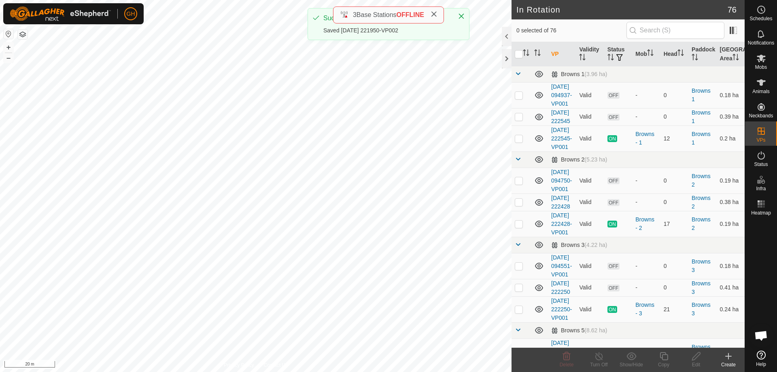
checkbox input "true"
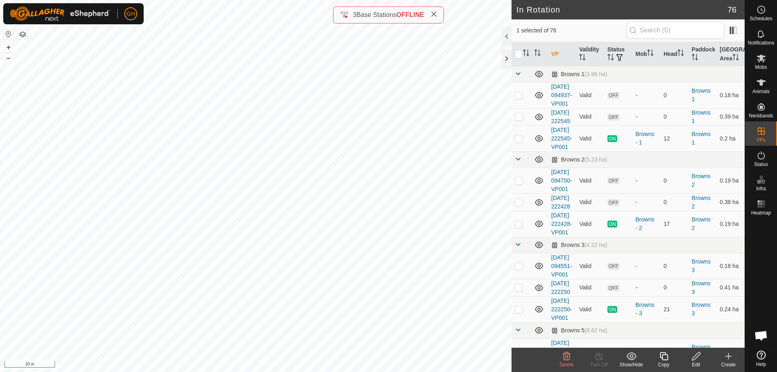
click at [661, 355] on icon at bounding box center [664, 356] width 10 height 10
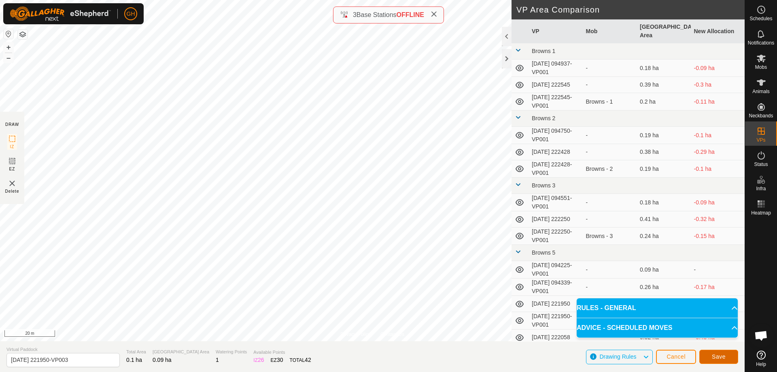
click at [713, 356] on span "Save" at bounding box center [719, 356] width 14 height 6
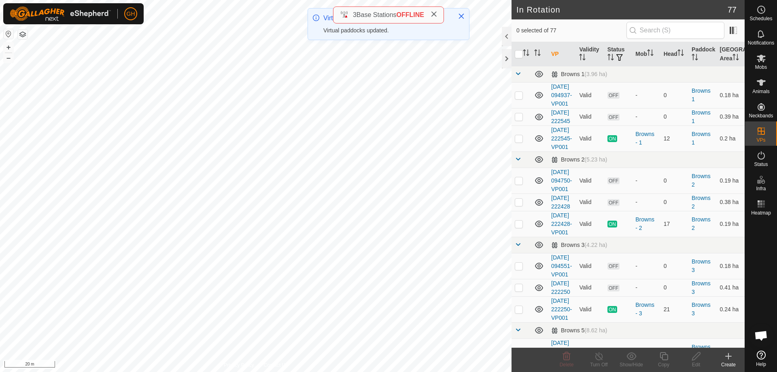
checkbox input "true"
click at [668, 358] on icon at bounding box center [664, 356] width 10 height 10
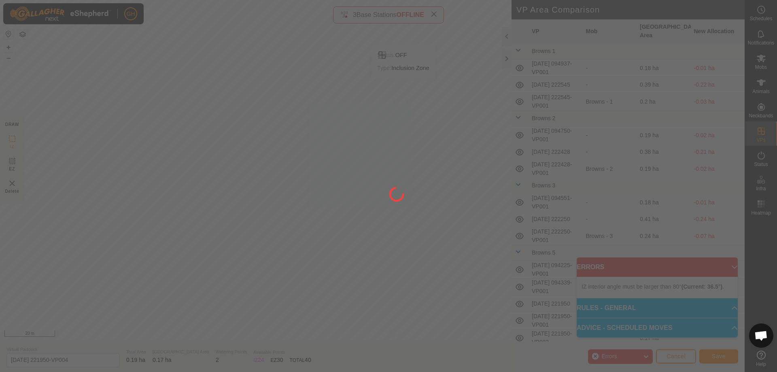
drag, startPoint x: 400, startPoint y: 90, endPoint x: 402, endPoint y: 72, distance: 17.5
click at [402, 72] on div at bounding box center [388, 186] width 777 height 372
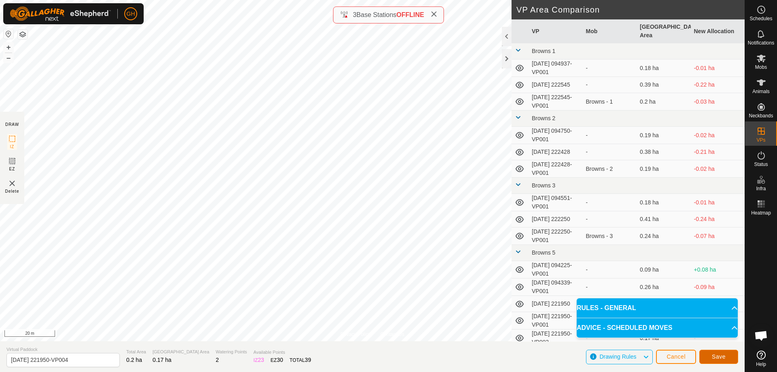
click at [724, 354] on span "Save" at bounding box center [719, 356] width 14 height 6
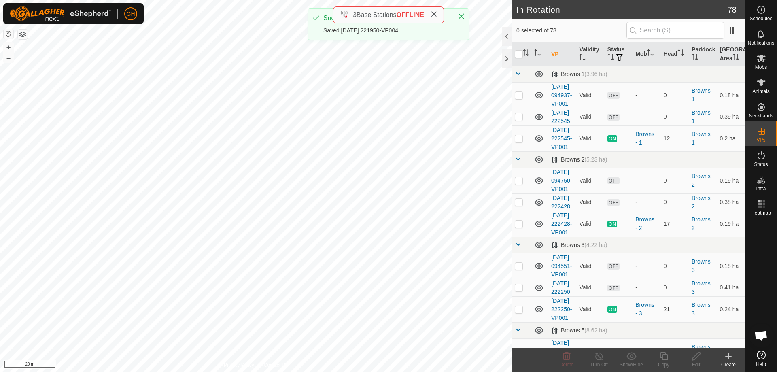
checkbox input "true"
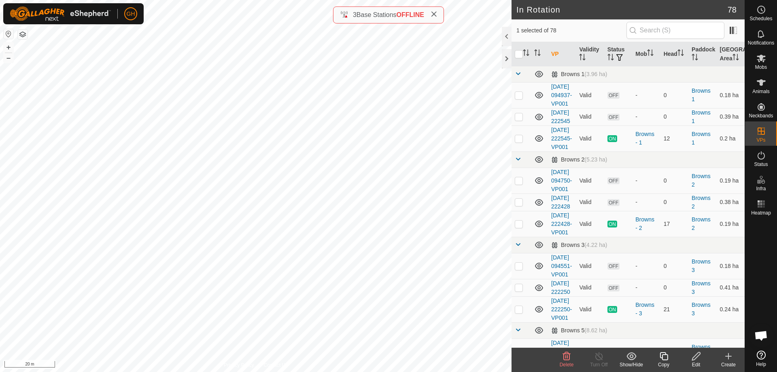
click at [664, 352] on icon at bounding box center [663, 356] width 8 height 8
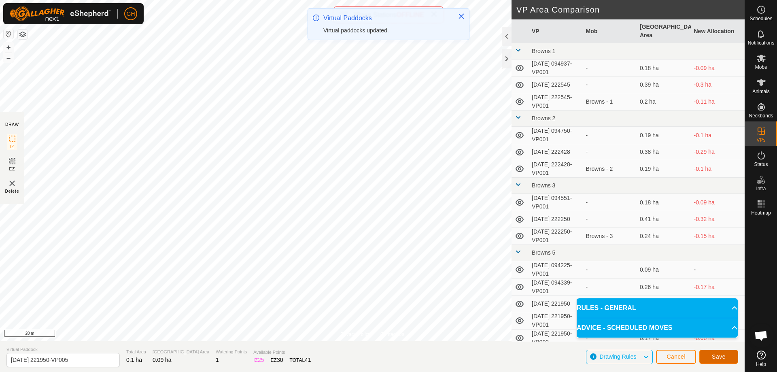
click at [732, 359] on button "Save" at bounding box center [718, 357] width 39 height 14
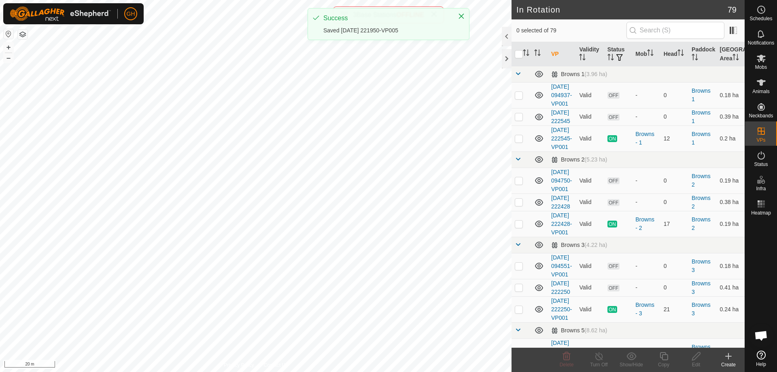
checkbox input "true"
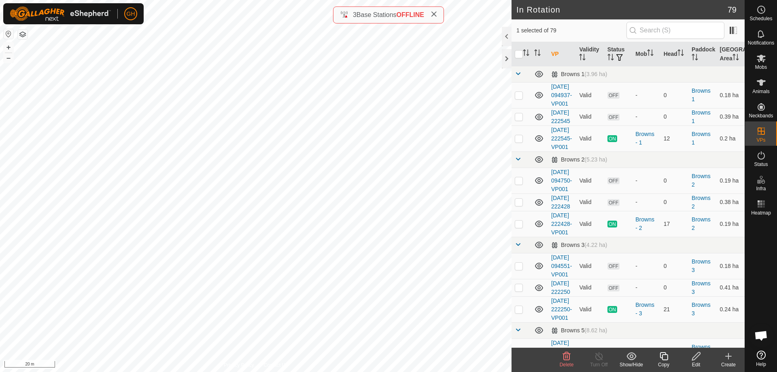
click at [670, 354] on copy-svg-icon at bounding box center [663, 356] width 32 height 10
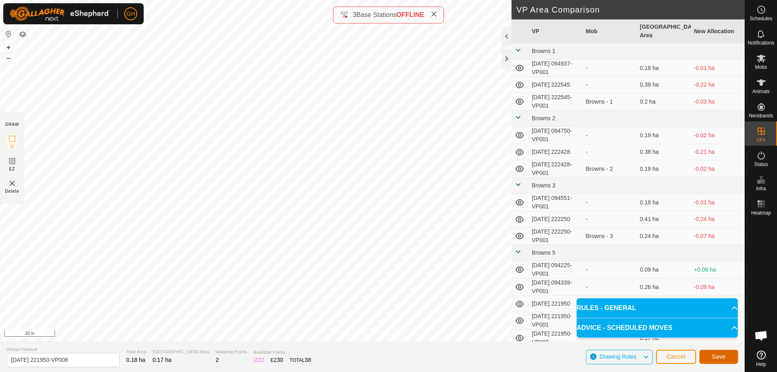
click at [715, 352] on button "Save" at bounding box center [718, 357] width 39 height 14
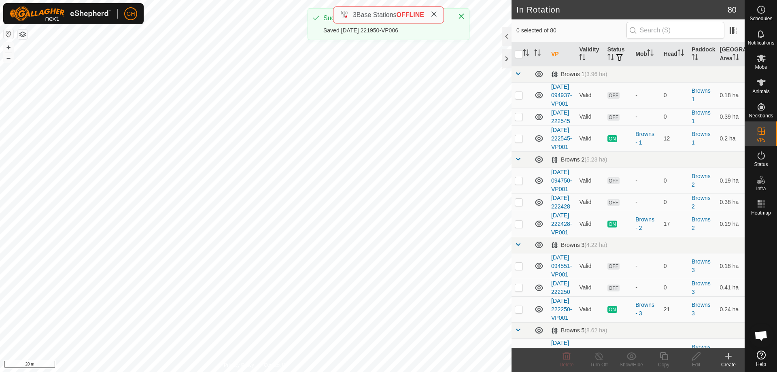
checkbox input "true"
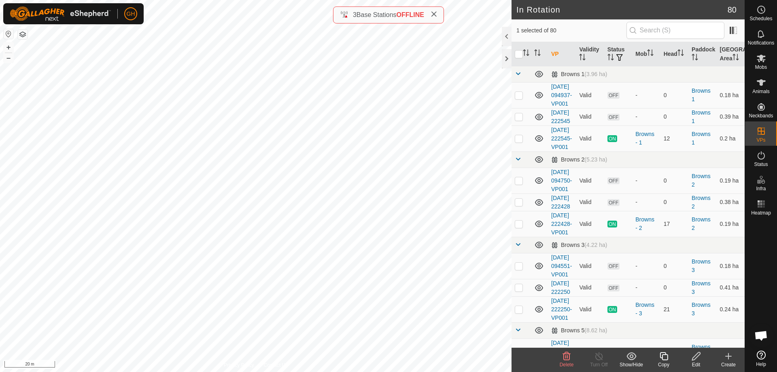
click at [665, 356] on icon at bounding box center [664, 356] width 10 height 10
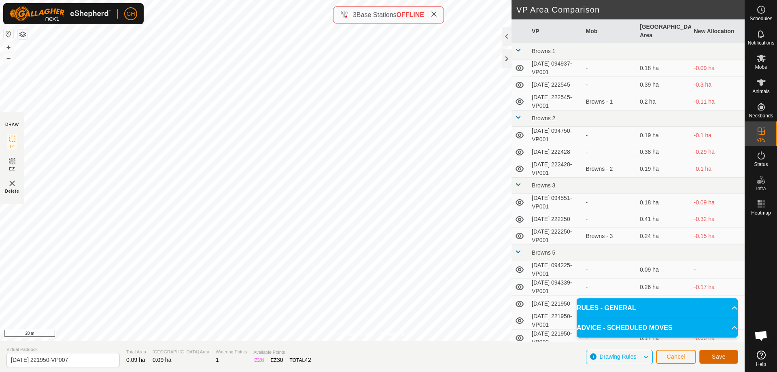
click at [715, 351] on button "Save" at bounding box center [718, 357] width 39 height 14
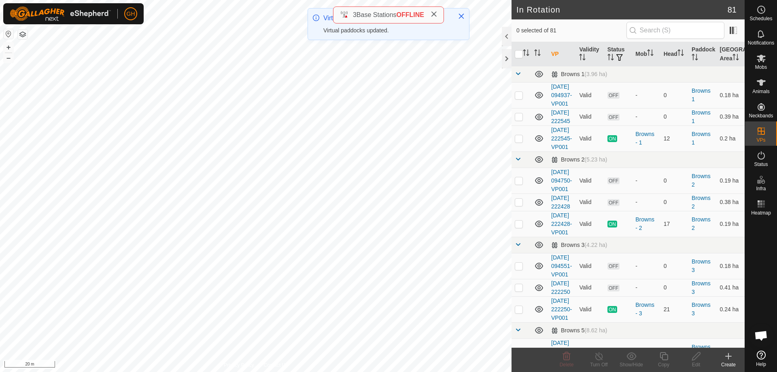
checkbox input "true"
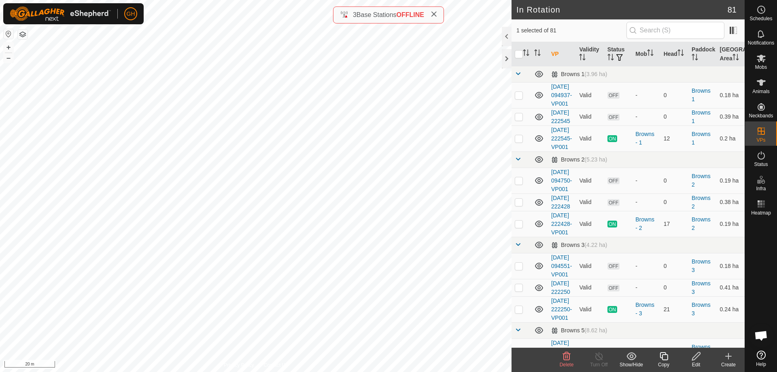
click at [663, 355] on icon at bounding box center [664, 356] width 10 height 10
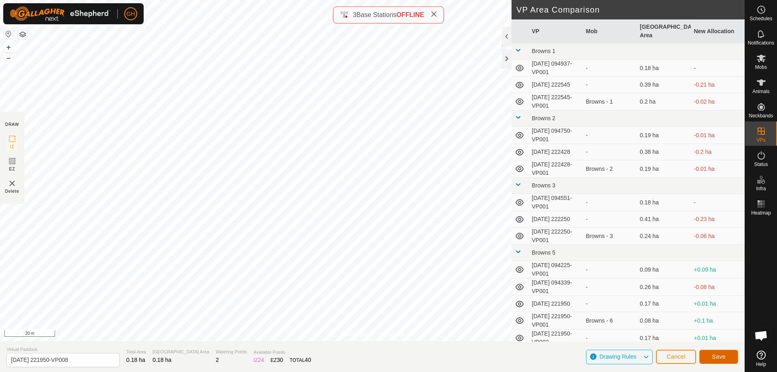
click at [727, 360] on button "Save" at bounding box center [718, 357] width 39 height 14
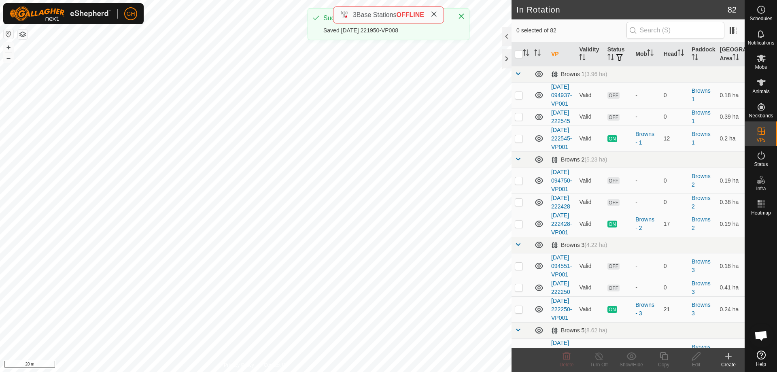
checkbox input "true"
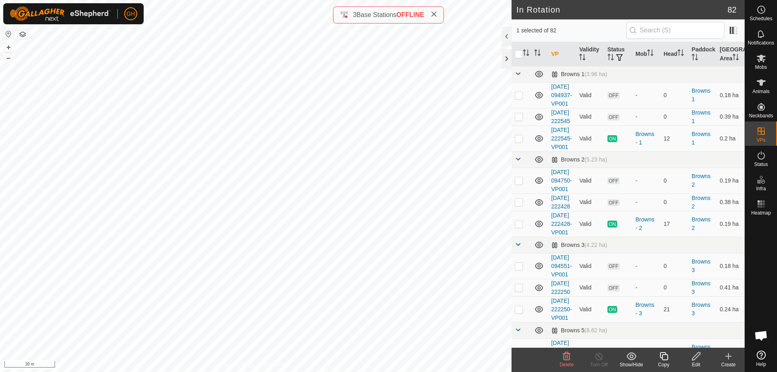
click at [668, 359] on icon at bounding box center [664, 356] width 10 height 10
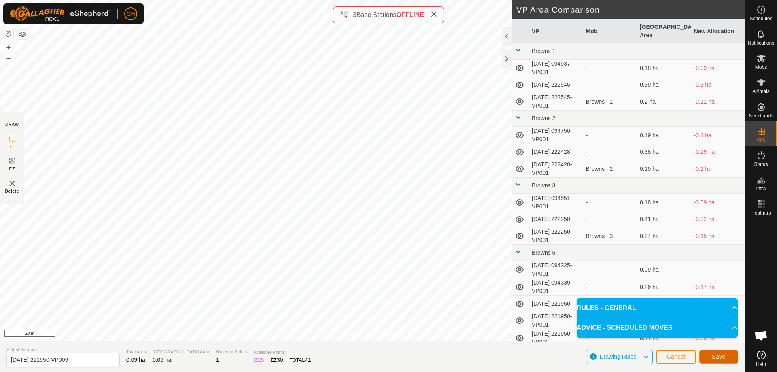
click at [720, 356] on span "Save" at bounding box center [719, 356] width 14 height 6
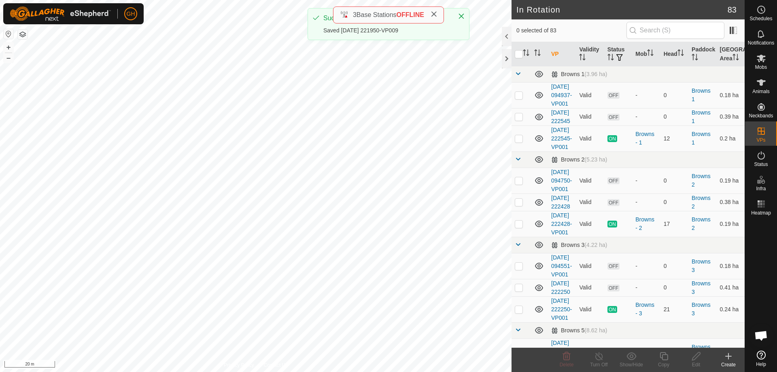
checkbox input "true"
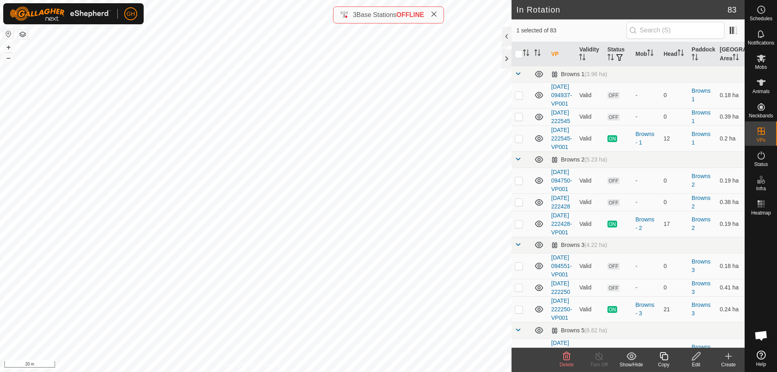
click at [664, 358] on icon at bounding box center [664, 356] width 10 height 10
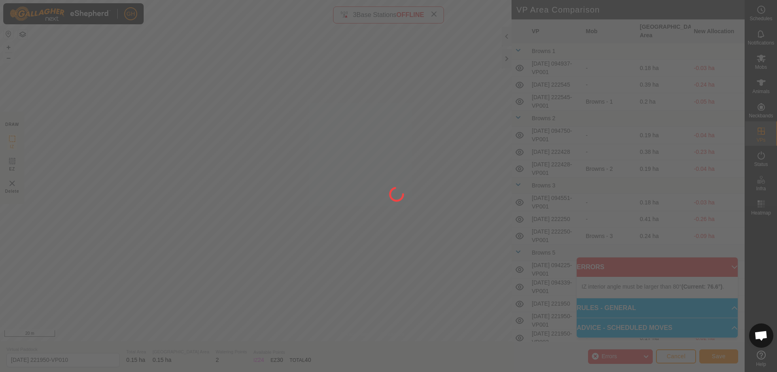
click at [440, 155] on div "GH Schedules Notifications Mobs Animals Neckbands VPs Status Infra Heatmap Help…" at bounding box center [388, 186] width 777 height 372
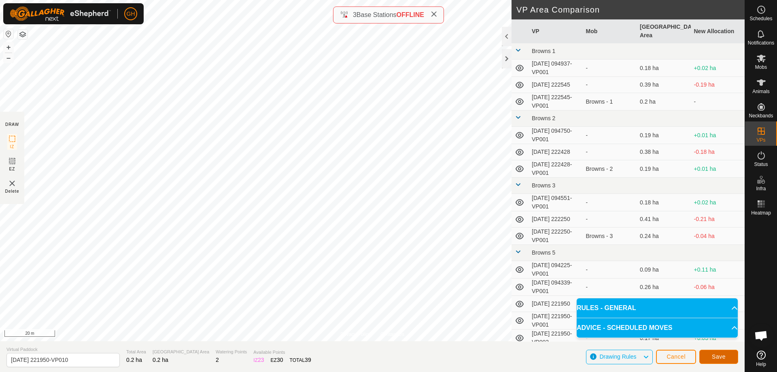
click at [715, 357] on span "Save" at bounding box center [719, 356] width 14 height 6
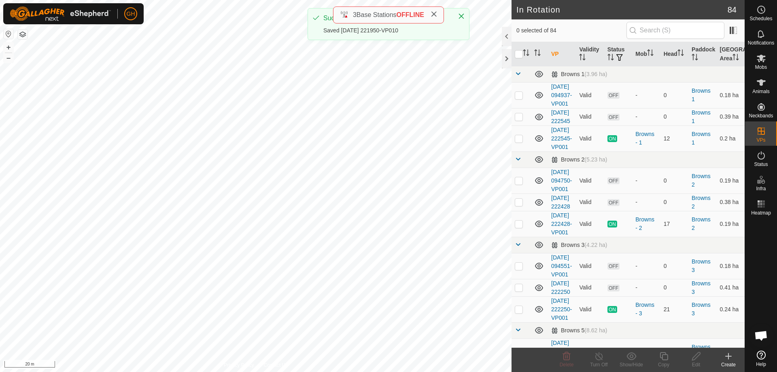
checkbox input "true"
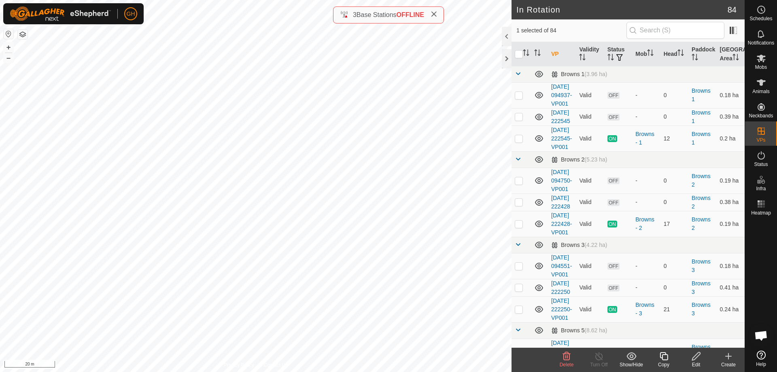
click at [662, 356] on icon at bounding box center [663, 356] width 8 height 8
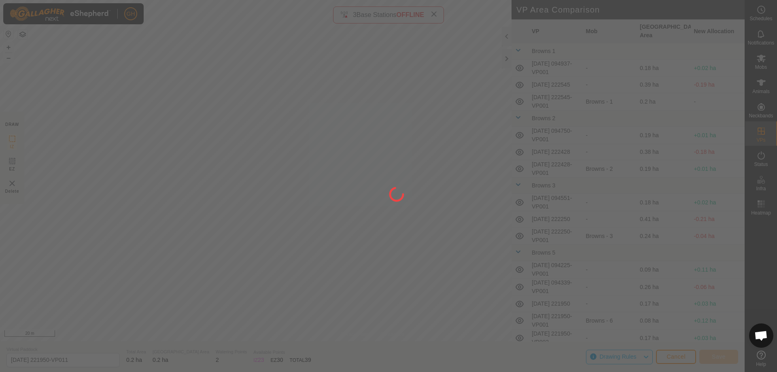
click at [389, 82] on div at bounding box center [388, 186] width 777 height 372
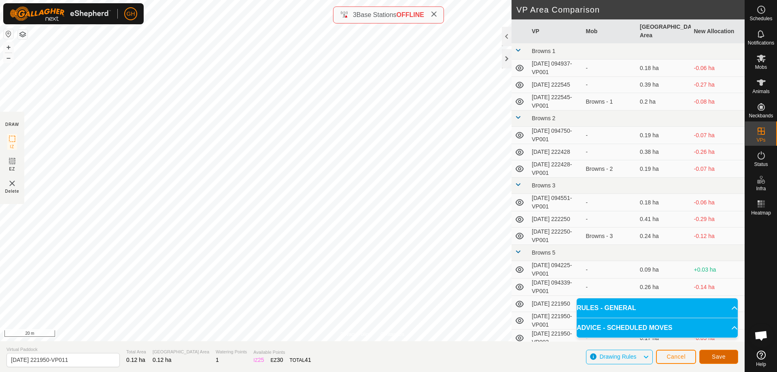
click at [715, 354] on span "Save" at bounding box center [719, 356] width 14 height 6
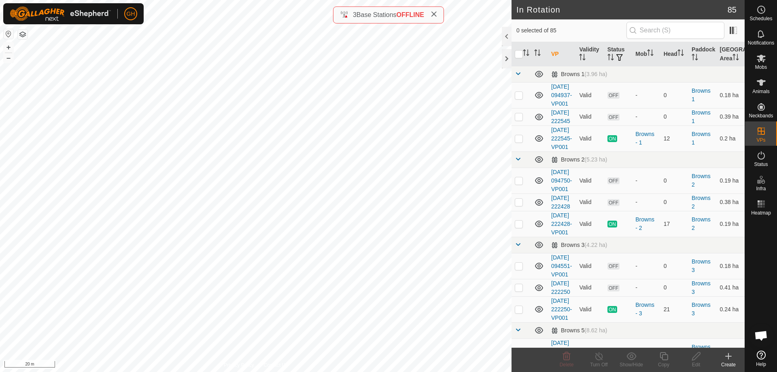
checkbox input "true"
click at [665, 356] on icon at bounding box center [664, 356] width 10 height 10
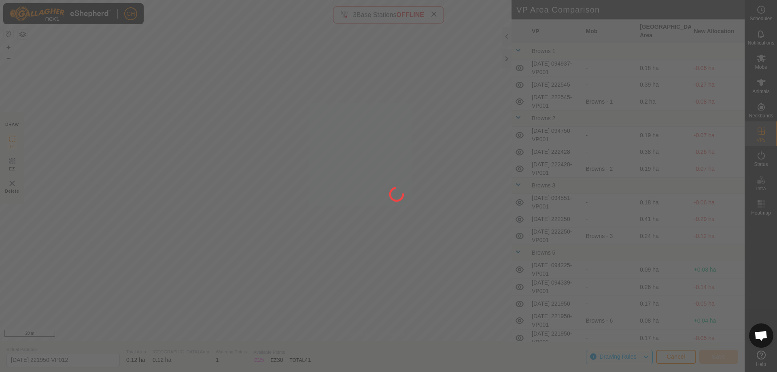
drag, startPoint x: 665, startPoint y: 356, endPoint x: 259, endPoint y: 189, distance: 439.0
click at [259, 189] on div at bounding box center [388, 186] width 777 height 372
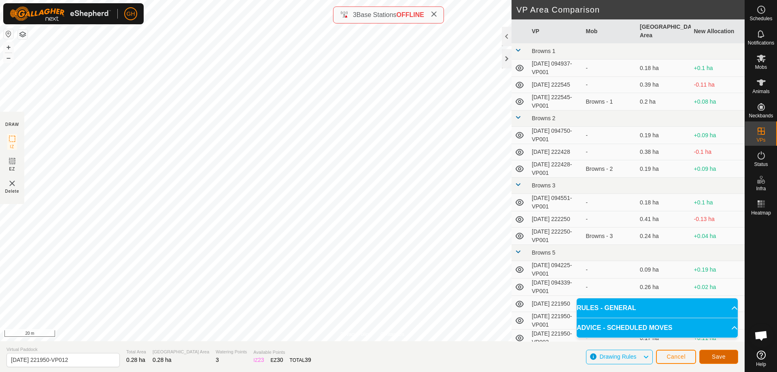
click at [725, 357] on span "Save" at bounding box center [719, 356] width 14 height 6
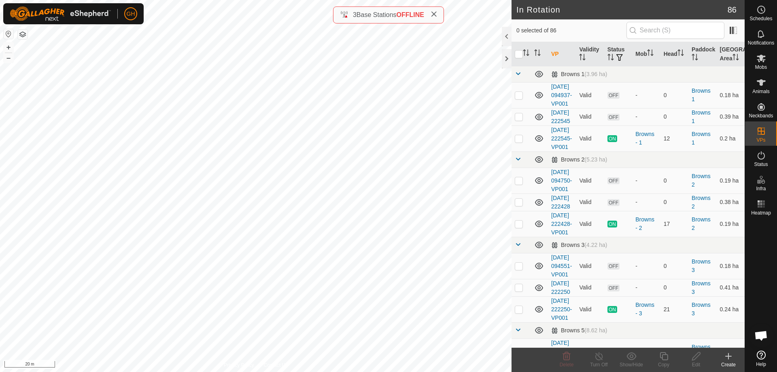
checkbox input "true"
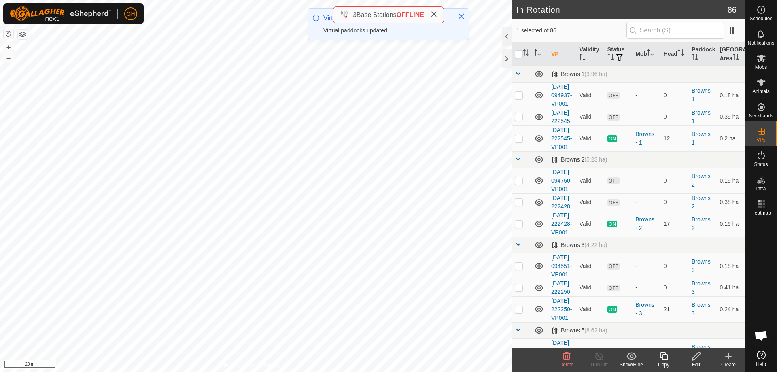
click at [665, 357] on icon at bounding box center [664, 356] width 10 height 10
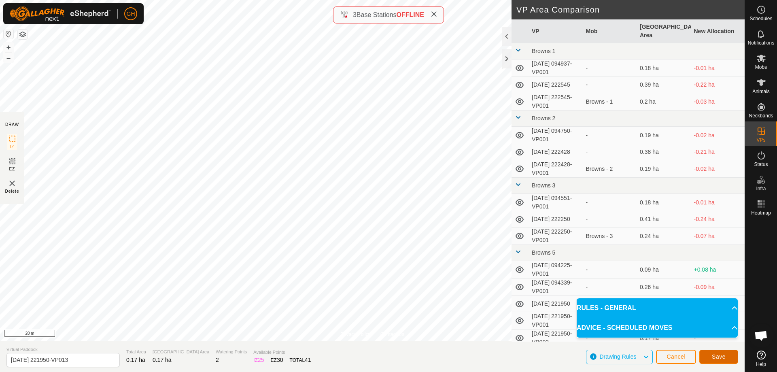
click at [727, 358] on button "Save" at bounding box center [718, 357] width 39 height 14
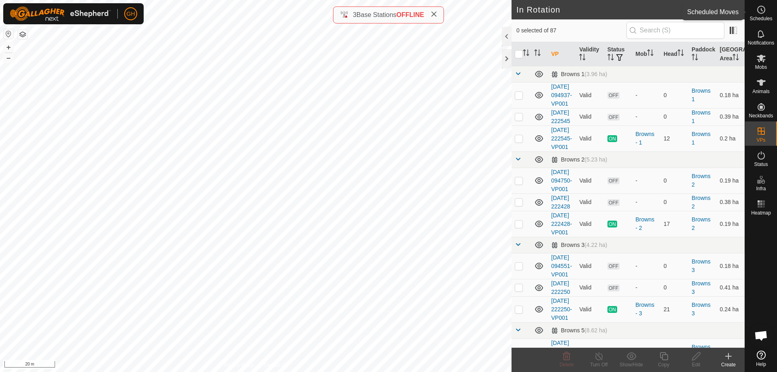
click at [771, 15] on div "Schedules" at bounding box center [761, 12] width 32 height 24
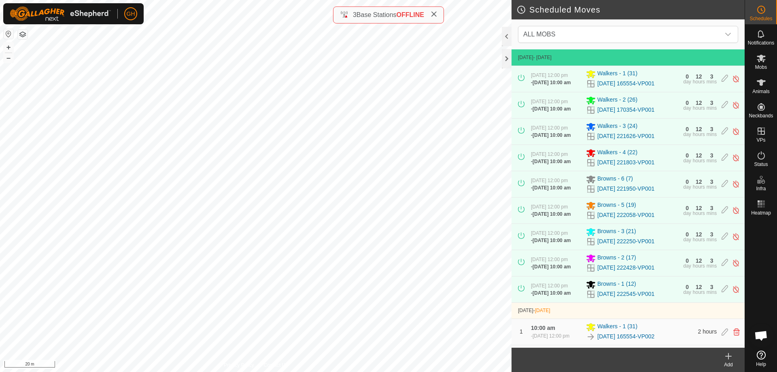
click at [732, 360] on icon at bounding box center [728, 356] width 10 height 10
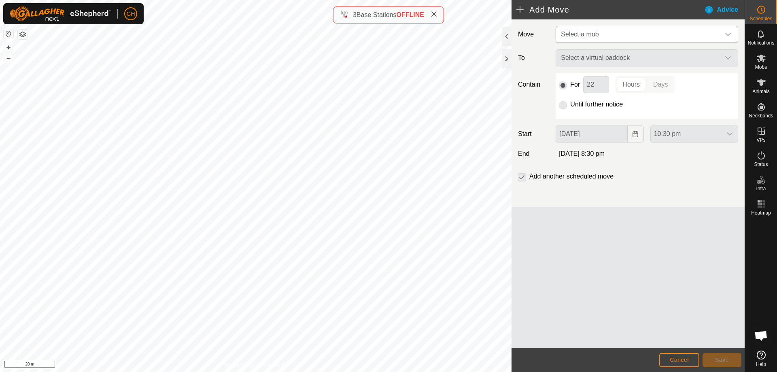
click at [644, 31] on span "Select a mob" at bounding box center [638, 34] width 162 height 16
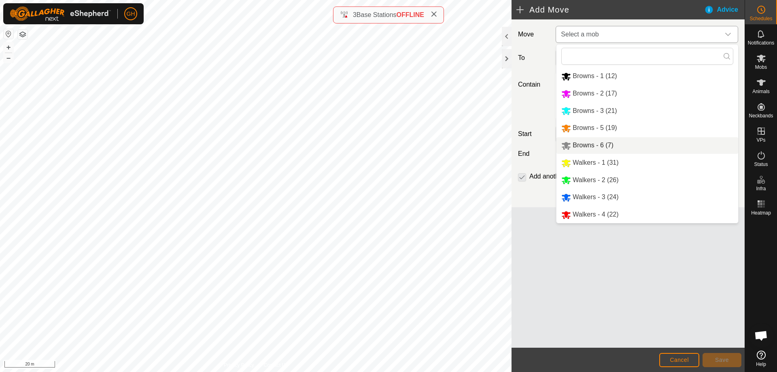
click at [612, 146] on li "Browns - 6 (7)" at bounding box center [647, 145] width 182 height 17
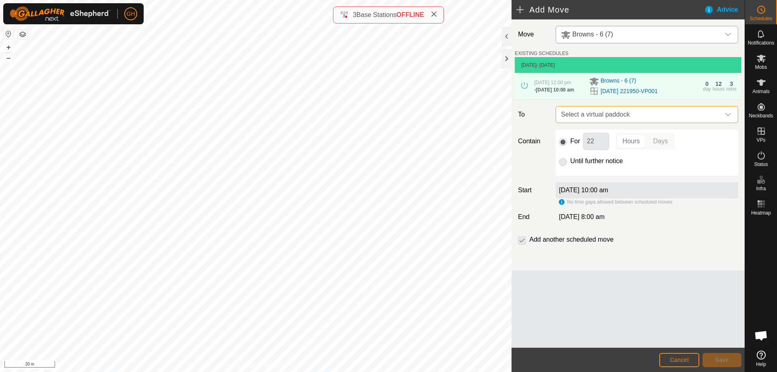
click at [637, 123] on span "Select a virtual paddock" at bounding box center [638, 114] width 162 height 16
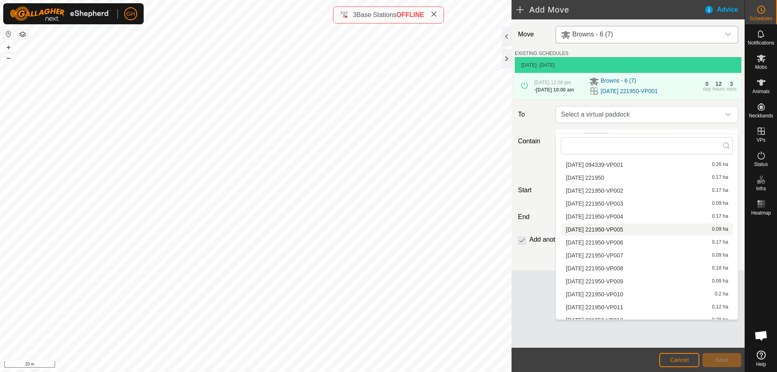
scroll to position [202, 0]
click at [629, 191] on li "2025-09-24 221950-VP002 0.17 ha" at bounding box center [647, 191] width 172 height 12
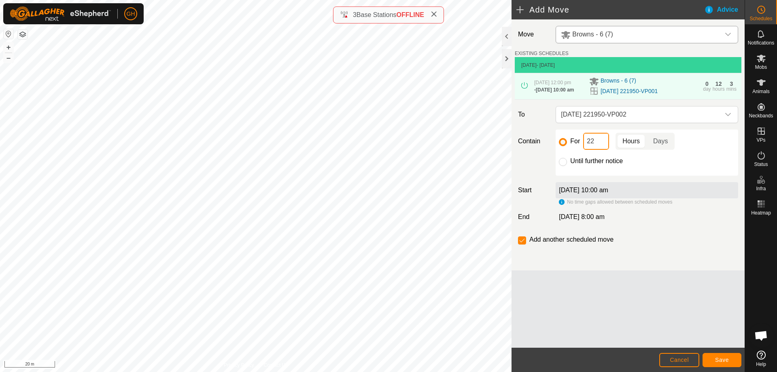
click at [598, 150] on input "22" at bounding box center [596, 141] width 26 height 17
click at [721, 356] on span "Save" at bounding box center [722, 359] width 14 height 6
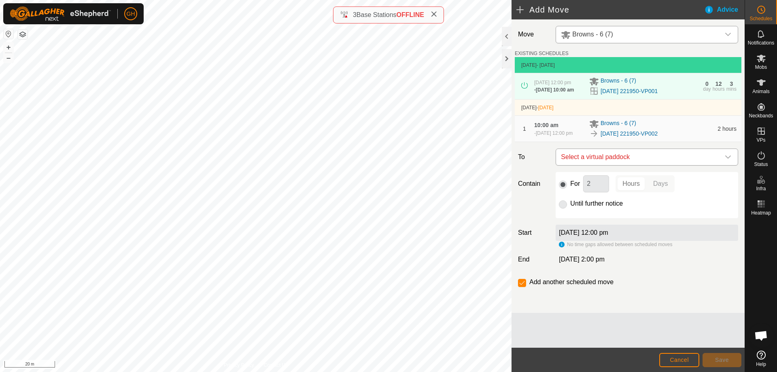
click at [642, 165] on span "Select a virtual paddock" at bounding box center [638, 157] width 162 height 16
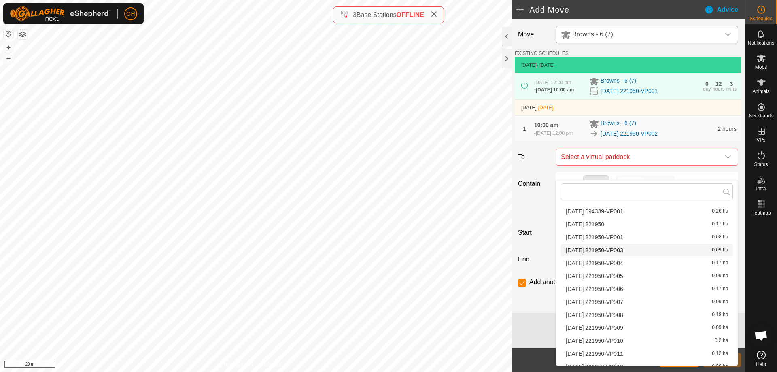
click at [649, 252] on li "2025-09-24 221950-VP003 0.09 ha" at bounding box center [647, 250] width 172 height 12
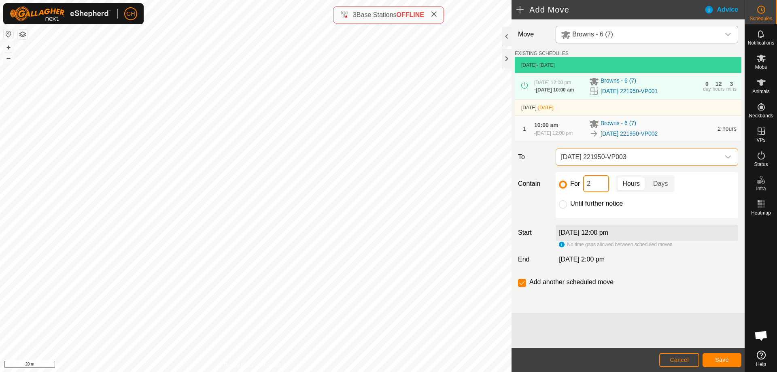
click at [602, 192] on input "2" at bounding box center [596, 183] width 26 height 17
click at [710, 353] on button "Save" at bounding box center [721, 360] width 39 height 14
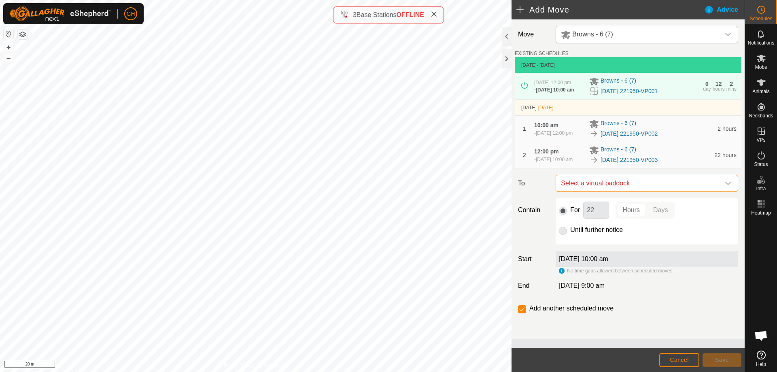
click at [650, 191] on span "Select a virtual paddock" at bounding box center [638, 183] width 162 height 16
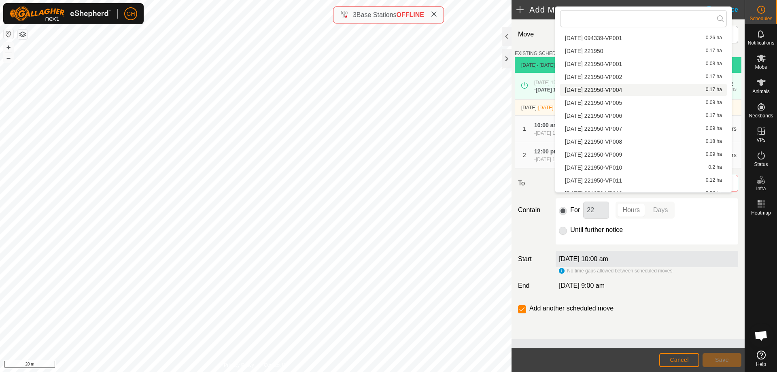
click at [646, 88] on li "2025-09-24 221950-VP004 0.17 ha" at bounding box center [643, 90] width 167 height 12
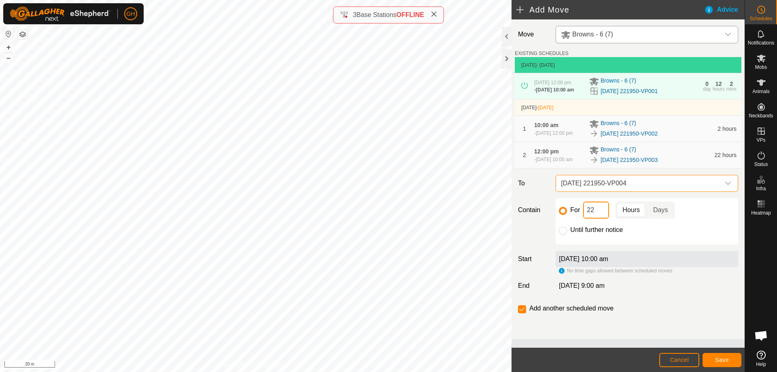
click at [589, 218] on input "22" at bounding box center [596, 209] width 26 height 17
click at [715, 360] on span "Save" at bounding box center [722, 359] width 14 height 6
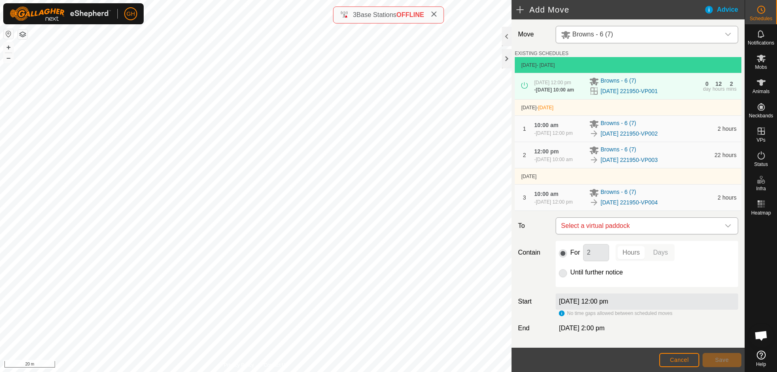
click at [682, 234] on span "Select a virtual paddock" at bounding box center [638, 226] width 162 height 16
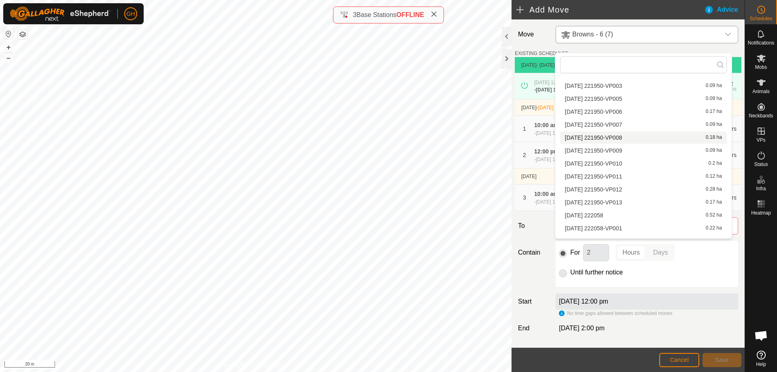
scroll to position [212, 0]
click at [642, 140] on li "2025-09-24 221950-VP005 0.09 ha" at bounding box center [643, 139] width 167 height 12
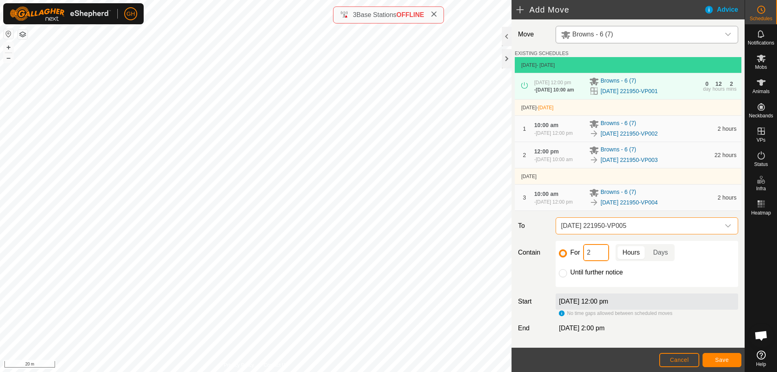
click at [591, 261] on input "2" at bounding box center [596, 252] width 26 height 17
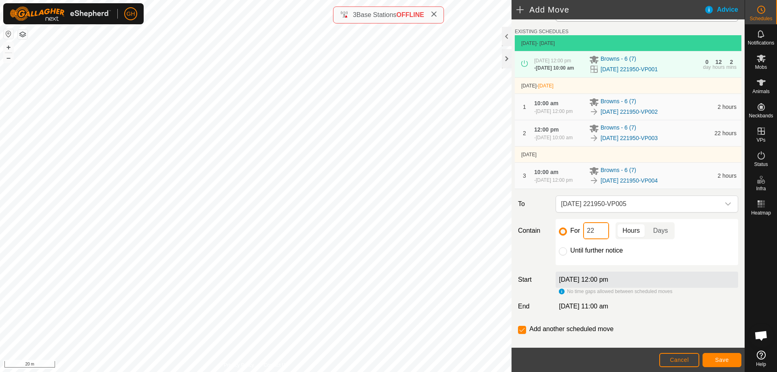
scroll to position [40, 0]
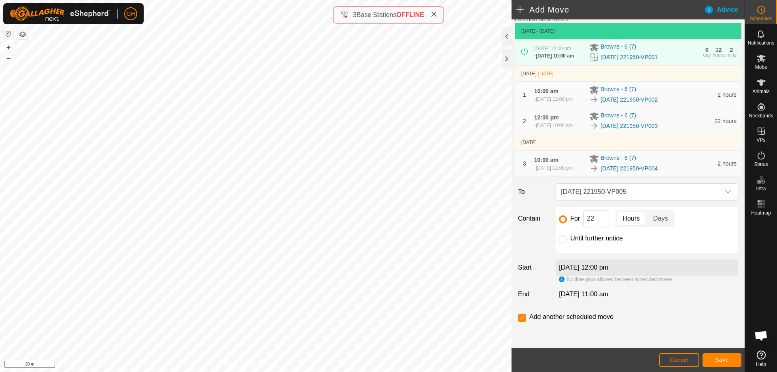
click at [608, 297] on span "[DATE] 11:00 am" at bounding box center [583, 293] width 49 height 7
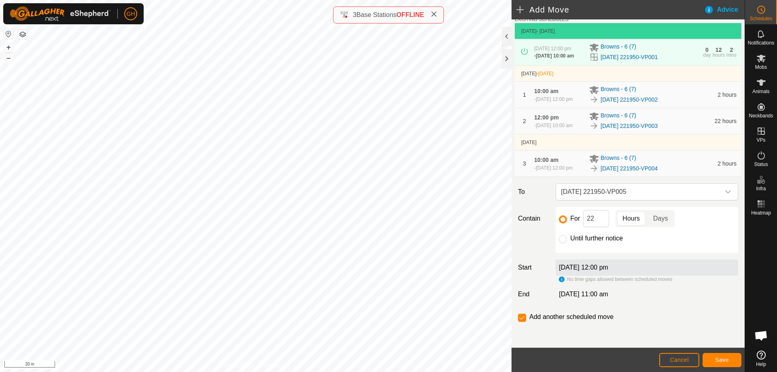
click at [603, 297] on span "[DATE] 11:00 am" at bounding box center [583, 293] width 49 height 7
drag, startPoint x: 603, startPoint y: 308, endPoint x: 625, endPoint y: 309, distance: 21.9
click at [608, 297] on span "[DATE] 11:00 am" at bounding box center [583, 293] width 49 height 7
click at [600, 297] on span "[DATE] 11:00 am" at bounding box center [583, 293] width 49 height 7
drag, startPoint x: 600, startPoint y: 308, endPoint x: 646, endPoint y: 312, distance: 45.9
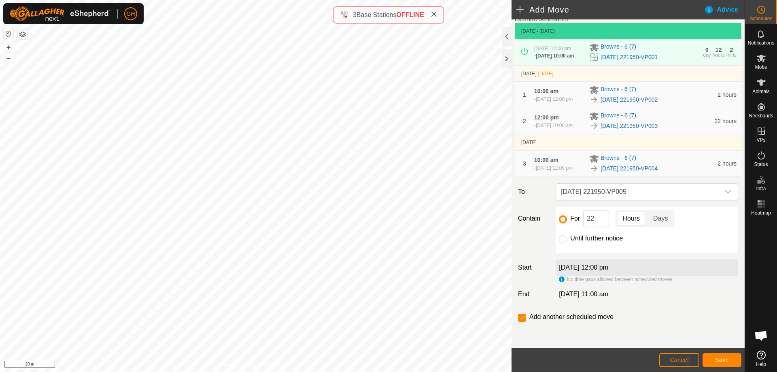
click at [646, 299] on div "[DATE] 11:00 am" at bounding box center [646, 294] width 189 height 10
click at [604, 227] on input "22" at bounding box center [596, 218] width 26 height 17
click at [714, 363] on button "Save" at bounding box center [721, 360] width 39 height 14
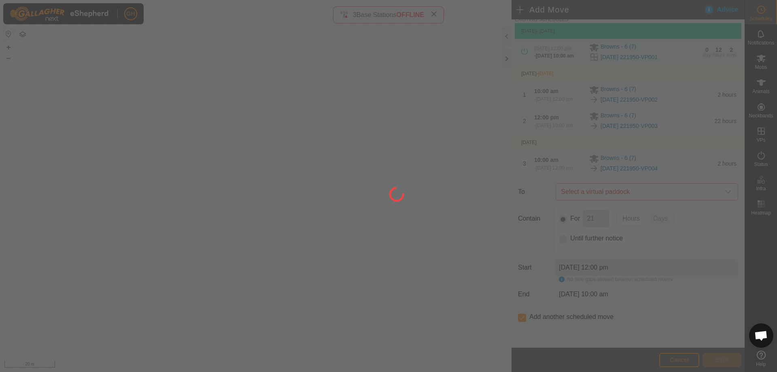
scroll to position [0, 0]
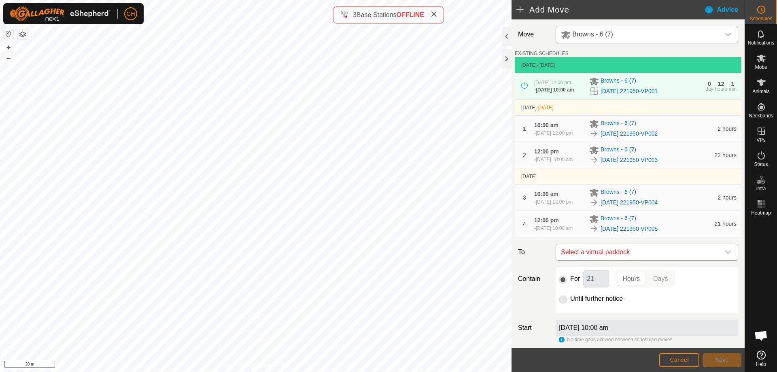
click at [662, 260] on span "Select a virtual paddock" at bounding box center [638, 252] width 162 height 16
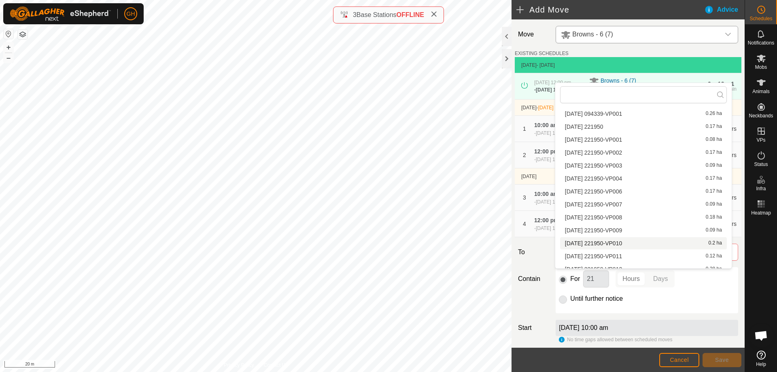
scroll to position [202, 0]
click at [642, 189] on li "2025-09-24 221950-VP006 0.17 ha" at bounding box center [643, 192] width 167 height 12
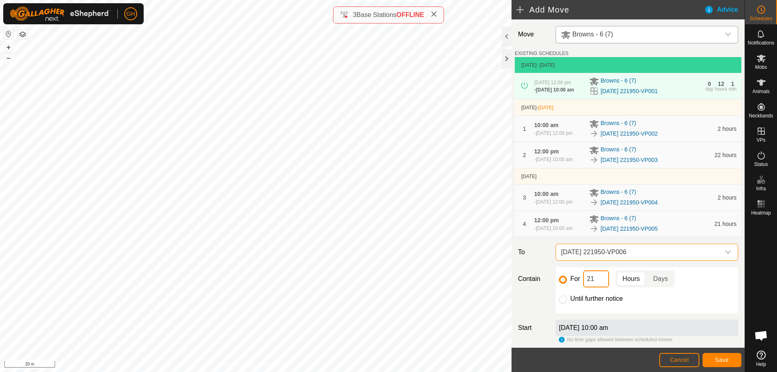
click at [593, 287] on input "21" at bounding box center [596, 278] width 26 height 17
click at [721, 358] on span "Save" at bounding box center [722, 359] width 14 height 6
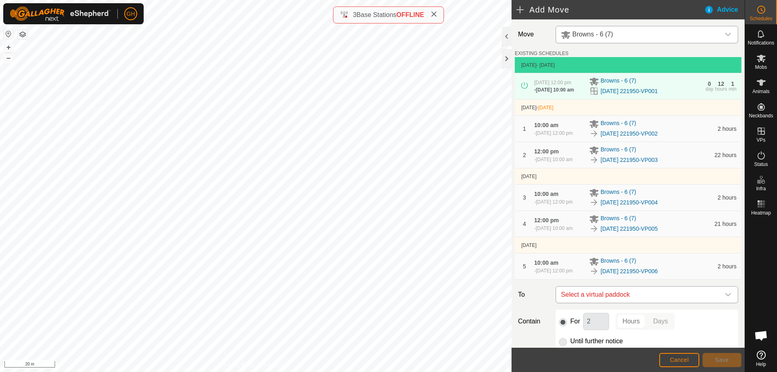
click at [659, 303] on span "Select a virtual paddock" at bounding box center [638, 294] width 162 height 16
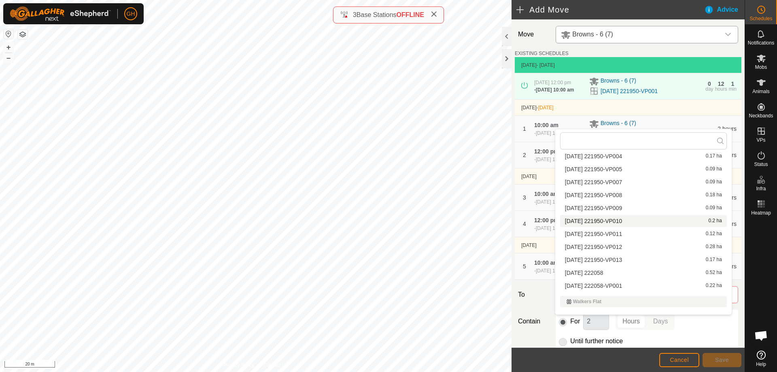
scroll to position [252, 0]
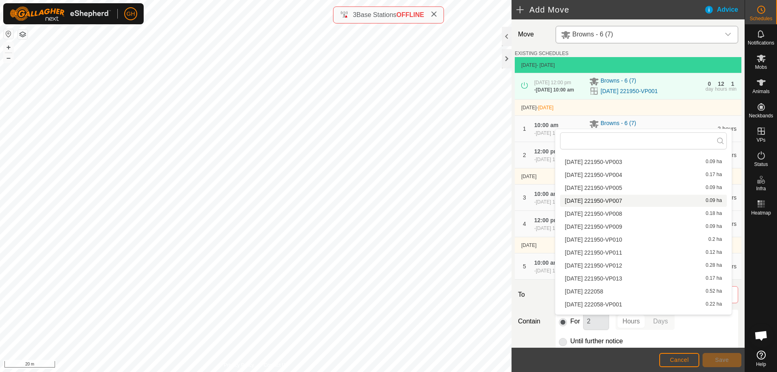
click at [663, 202] on li "2025-09-24 221950-VP007 0.09 ha" at bounding box center [643, 201] width 167 height 12
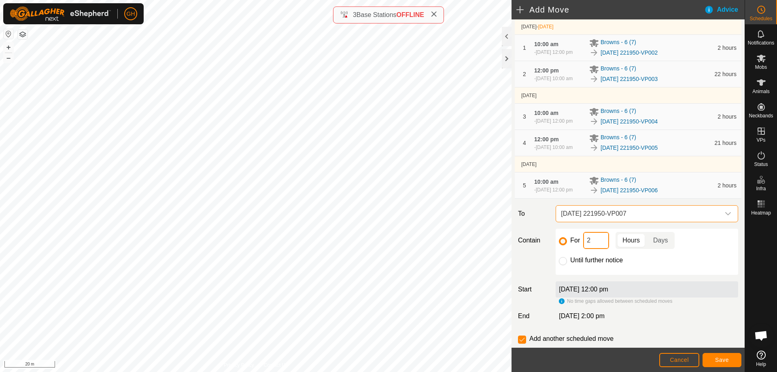
click at [599, 249] on input "2" at bounding box center [596, 240] width 26 height 17
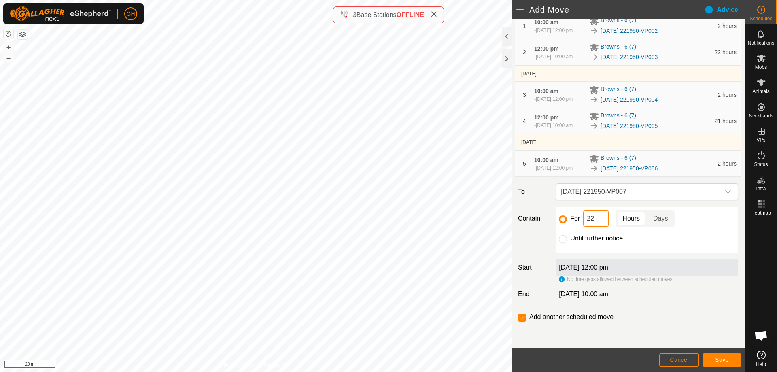
scroll to position [131, 0]
click at [724, 355] on button "Save" at bounding box center [721, 360] width 39 height 14
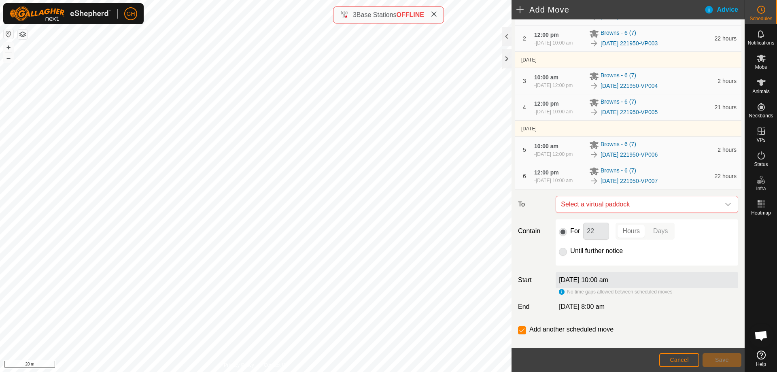
scroll to position [121, 0]
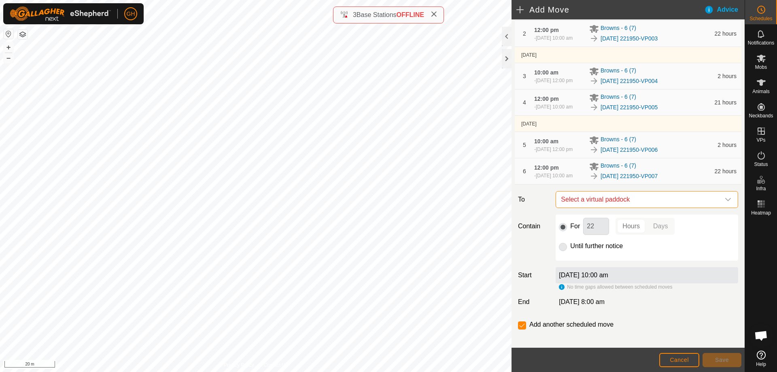
click at [668, 208] on span "Select a virtual paddock" at bounding box center [638, 199] width 162 height 16
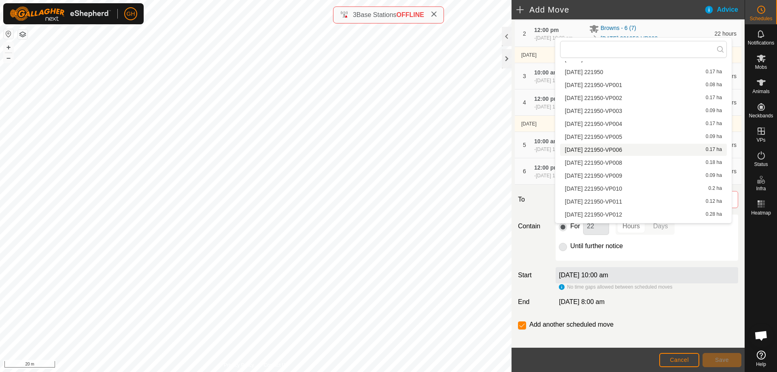
scroll to position [252, 0]
click at [642, 121] on li "2025-09-24 221950-VP008 0.18 ha" at bounding box center [643, 122] width 167 height 12
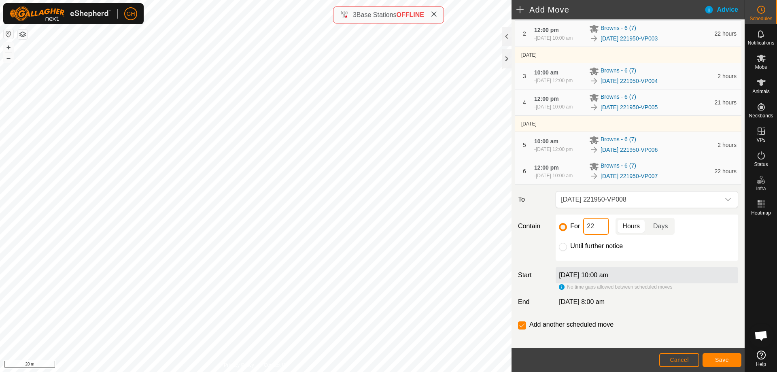
click at [595, 235] on input "22" at bounding box center [596, 226] width 26 height 17
click at [727, 354] on button "Save" at bounding box center [721, 360] width 39 height 14
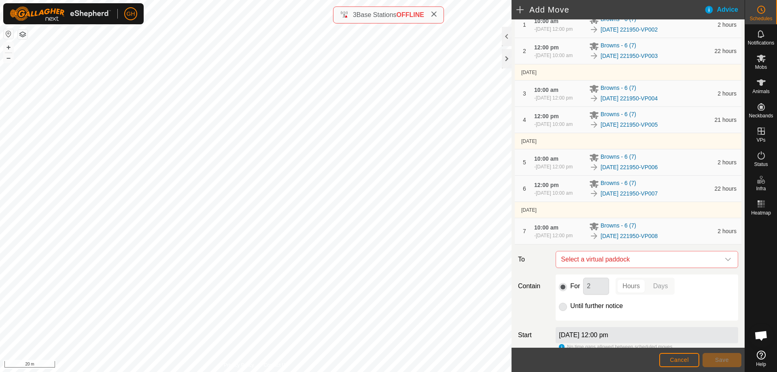
scroll to position [121, 0]
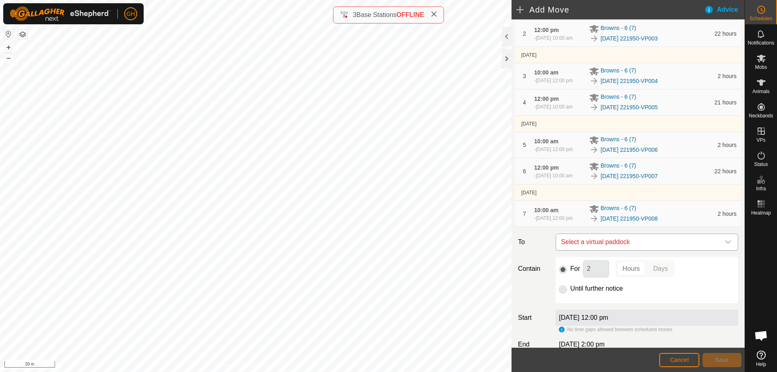
click at [649, 250] on span "Select a virtual paddock" at bounding box center [638, 242] width 162 height 16
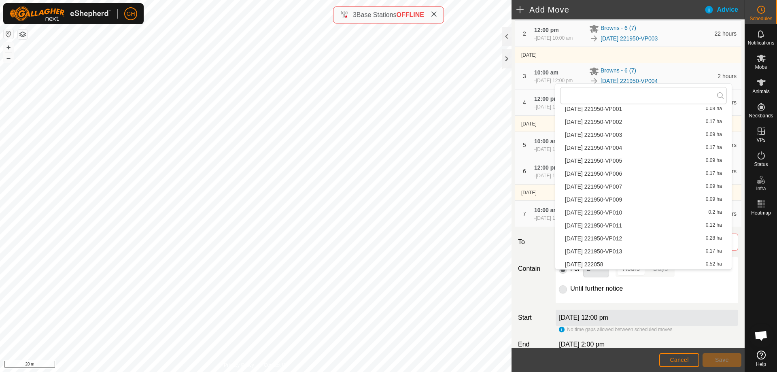
scroll to position [243, 0]
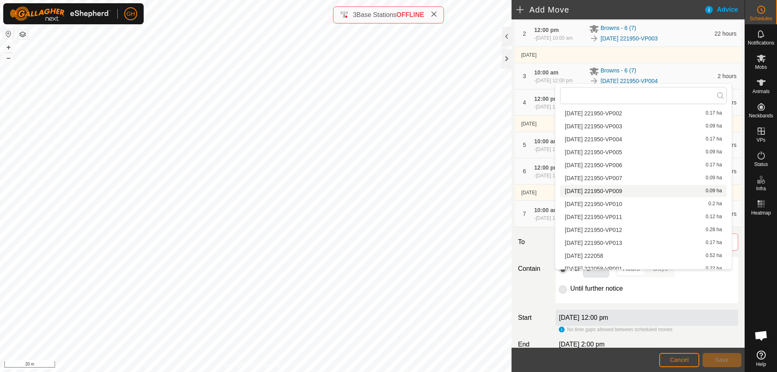
click at [631, 194] on li "2025-09-24 221950-VP009 0.09 ha" at bounding box center [643, 191] width 167 height 12
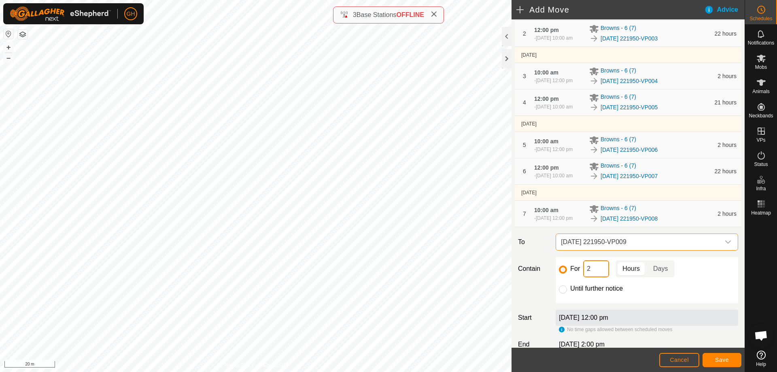
click at [599, 277] on input "2" at bounding box center [596, 268] width 26 height 17
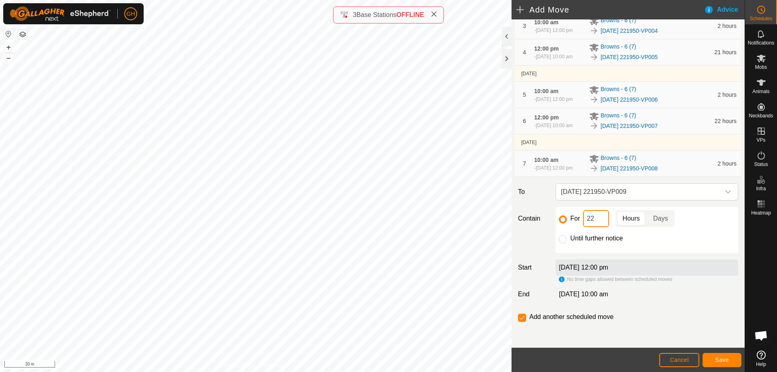
scroll to position [202, 0]
click at [731, 358] on button "Save" at bounding box center [721, 360] width 39 height 14
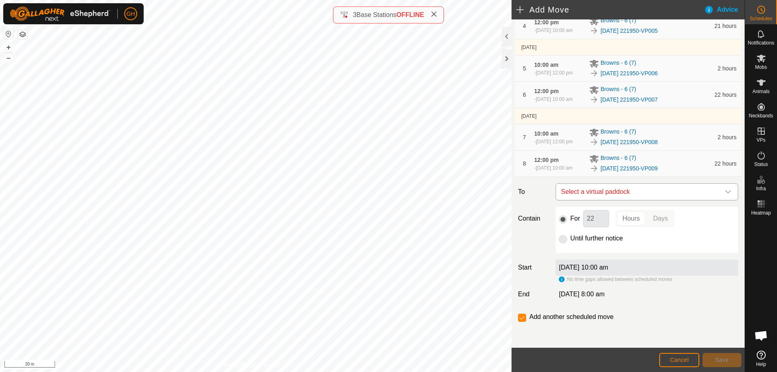
click at [644, 200] on span "Select a virtual paddock" at bounding box center [638, 192] width 162 height 16
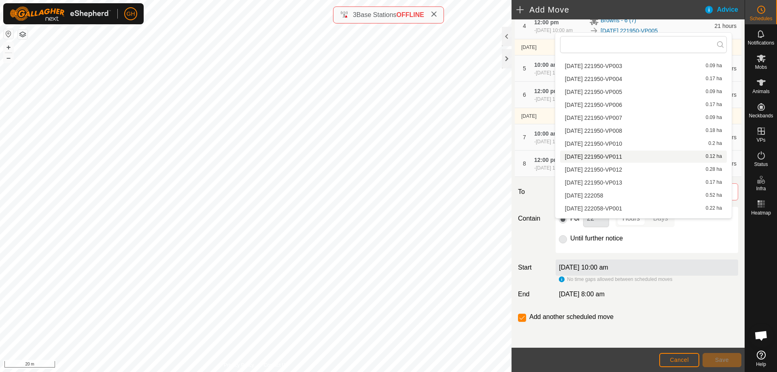
scroll to position [252, 0]
click at [639, 142] on li "2025-09-24 221950-VP010 0.2 ha" at bounding box center [643, 143] width 167 height 12
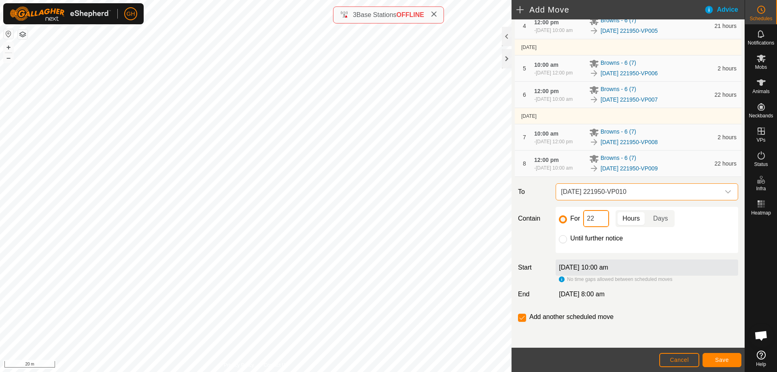
click at [593, 227] on input "22" at bounding box center [596, 218] width 26 height 17
click at [725, 359] on span "Save" at bounding box center [722, 359] width 14 height 6
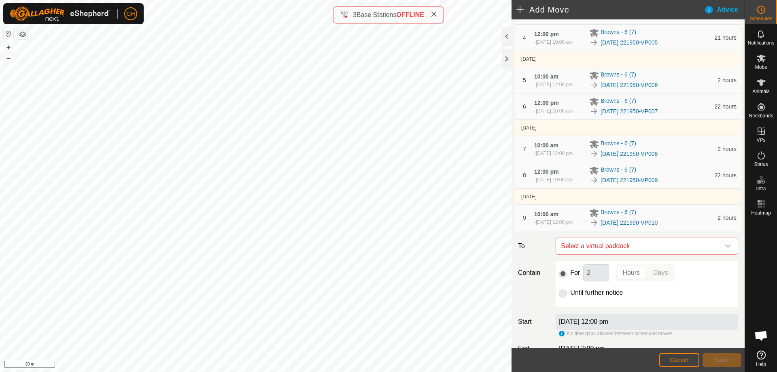
scroll to position [202, 0]
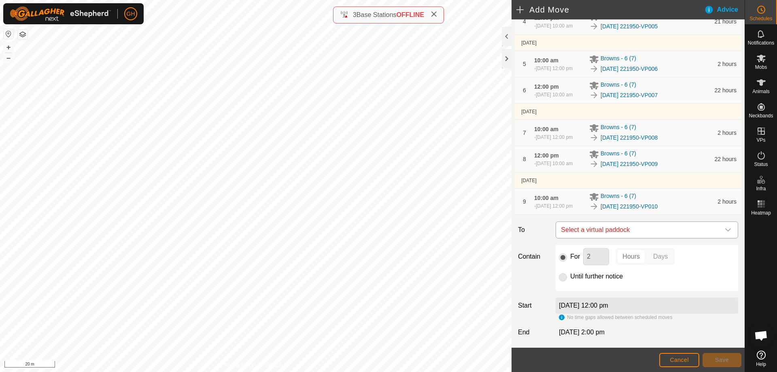
click at [668, 238] on span "Select a virtual paddock" at bounding box center [638, 230] width 162 height 16
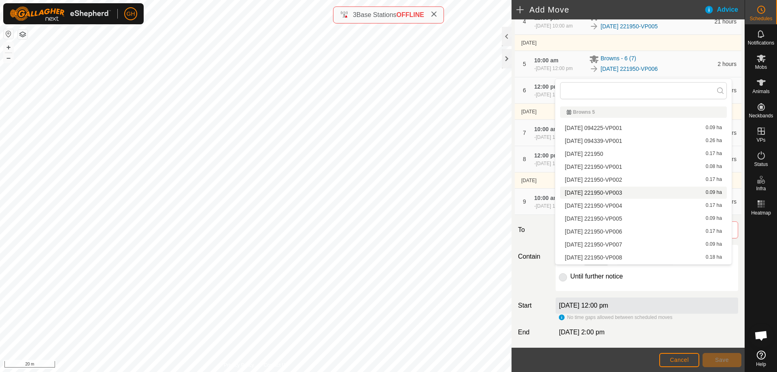
scroll to position [243, 0]
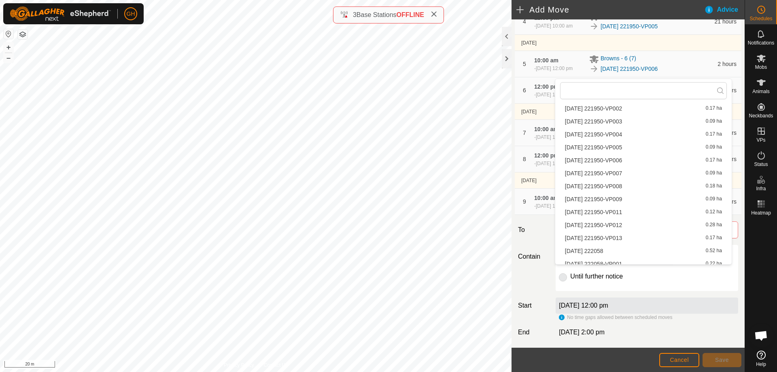
click at [635, 210] on li "2025-09-24 221950-VP011 0.12 ha" at bounding box center [643, 212] width 167 height 12
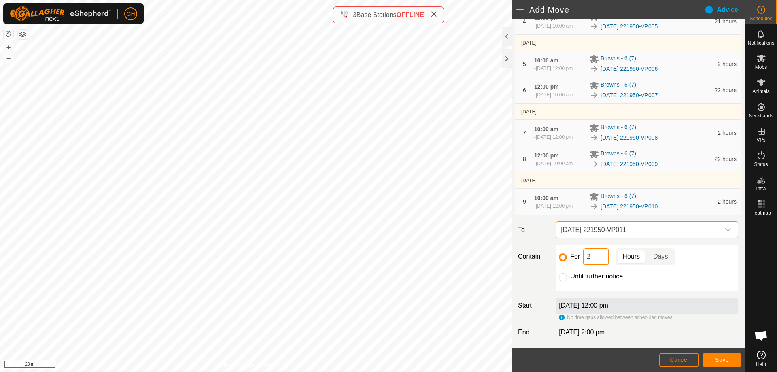
click at [596, 265] on input "2" at bounding box center [596, 256] width 26 height 17
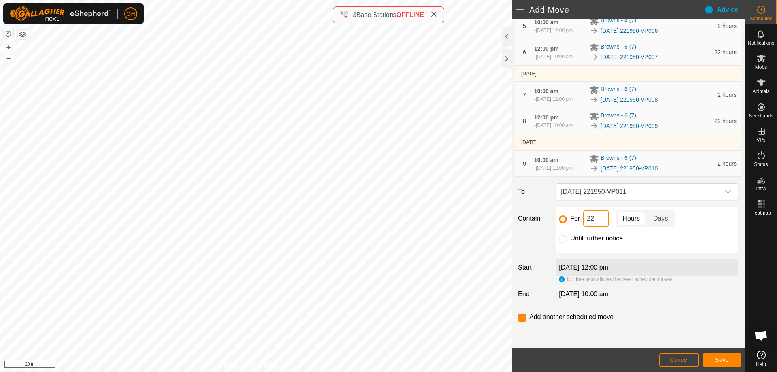
scroll to position [283, 0]
click at [725, 354] on button "Save" at bounding box center [721, 360] width 39 height 14
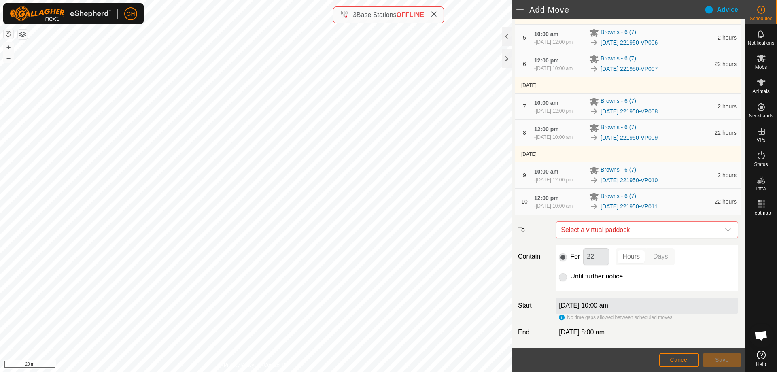
scroll to position [243, 0]
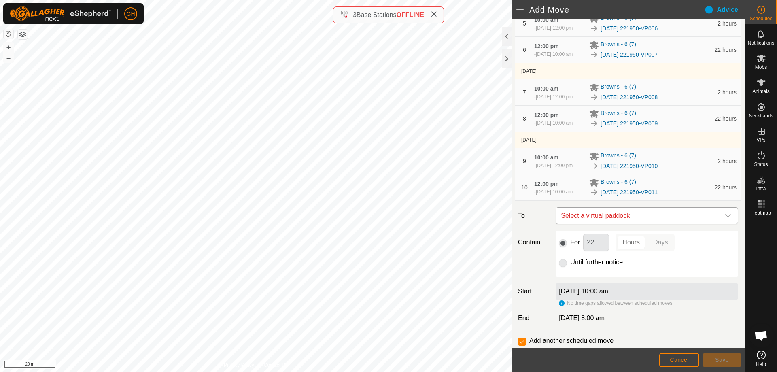
click at [649, 224] on span "Select a virtual paddock" at bounding box center [638, 216] width 162 height 16
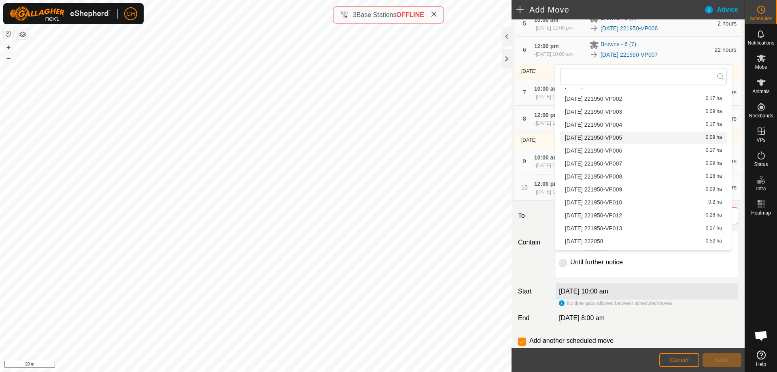
scroll to position [252, 0]
click at [643, 200] on li "2025-09-24 221950-VP012 0.28 ha" at bounding box center [643, 201] width 167 height 12
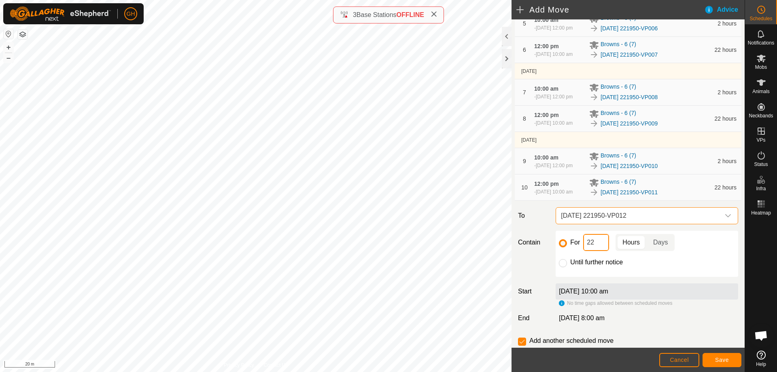
click at [605, 251] on input "22" at bounding box center [596, 242] width 26 height 17
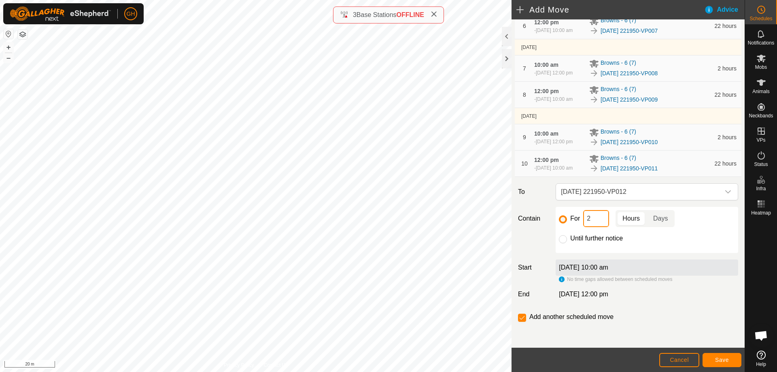
scroll to position [309, 0]
click at [727, 360] on span "Save" at bounding box center [722, 359] width 14 height 6
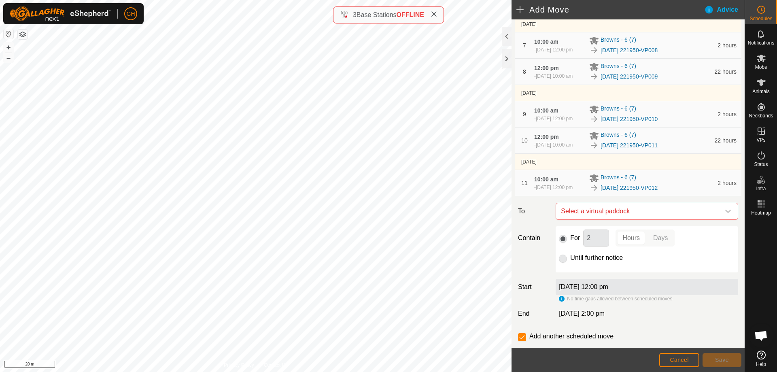
scroll to position [324, 0]
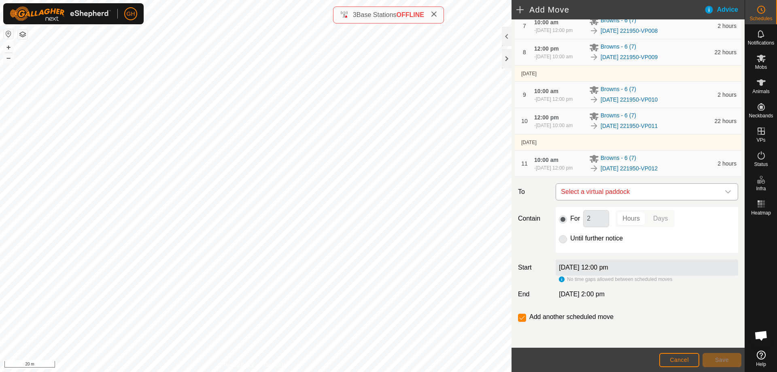
click at [662, 200] on span "Select a virtual paddock" at bounding box center [638, 192] width 162 height 16
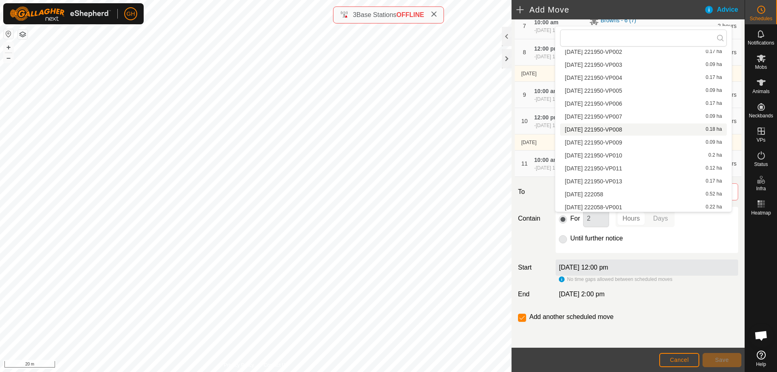
scroll to position [252, 0]
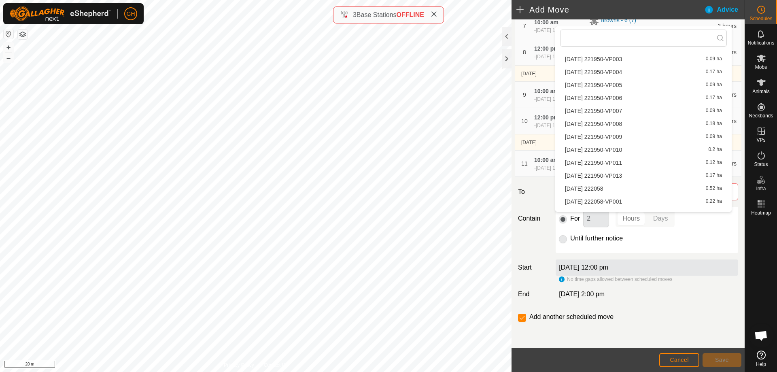
click at [642, 173] on li "2025-09-24 221950-VP013 0.17 ha" at bounding box center [643, 176] width 167 height 12
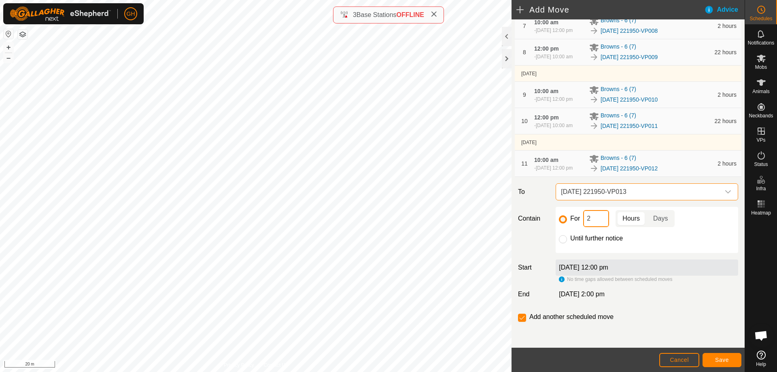
click at [590, 227] on input "2" at bounding box center [596, 218] width 26 height 17
type input "22"
click at [524, 318] on input "checkbox" at bounding box center [522, 318] width 8 height 8
checkbox input "false"
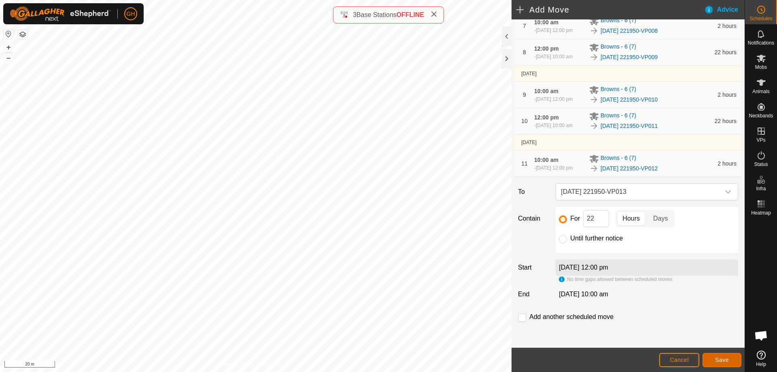
click at [727, 365] on button "Save" at bounding box center [721, 360] width 39 height 14
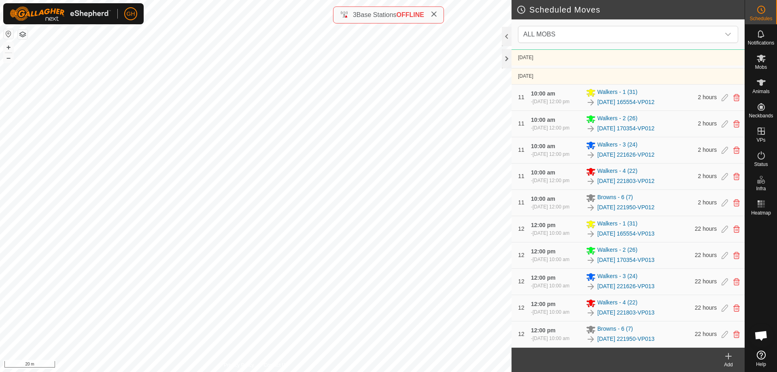
scroll to position [1881, 0]
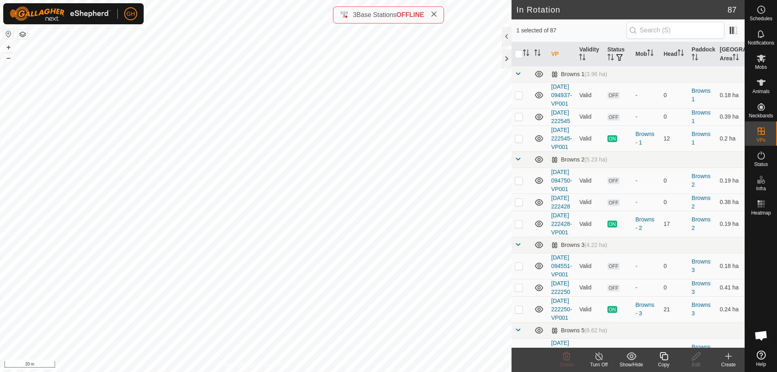
click at [663, 355] on icon at bounding box center [664, 356] width 10 height 10
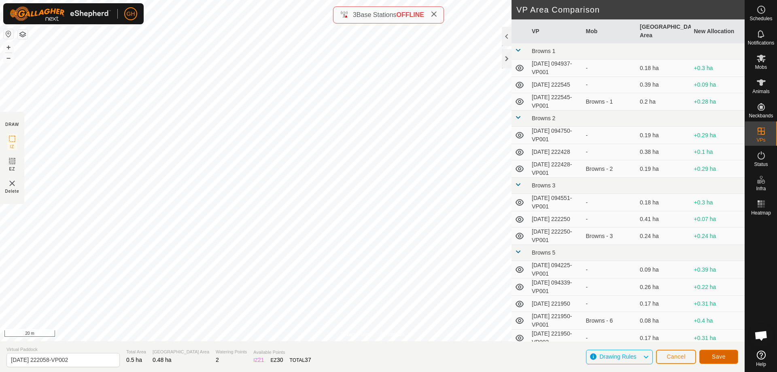
click at [710, 354] on button "Save" at bounding box center [718, 357] width 39 height 14
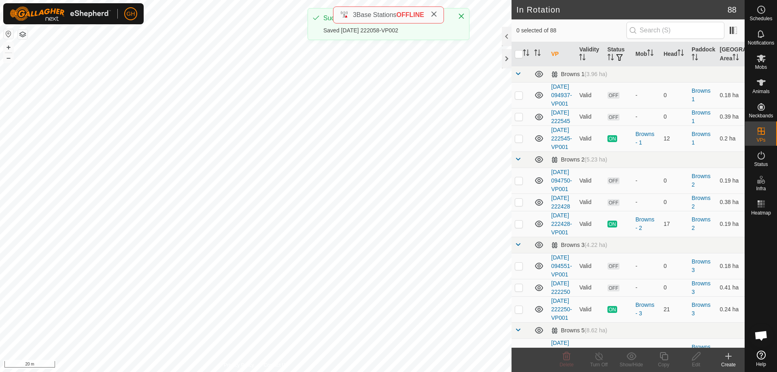
checkbox input "true"
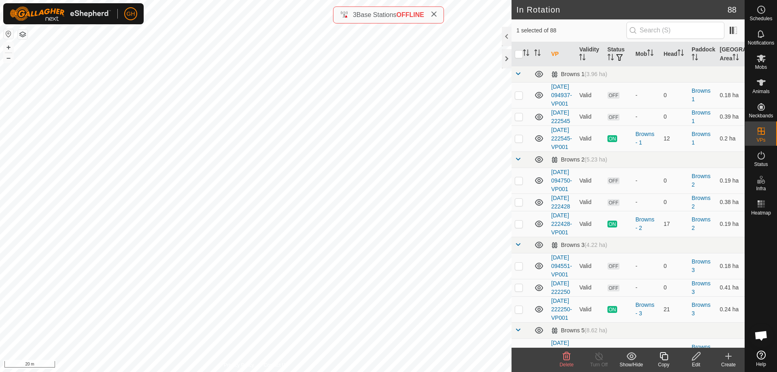
click at [668, 359] on icon at bounding box center [664, 356] width 10 height 10
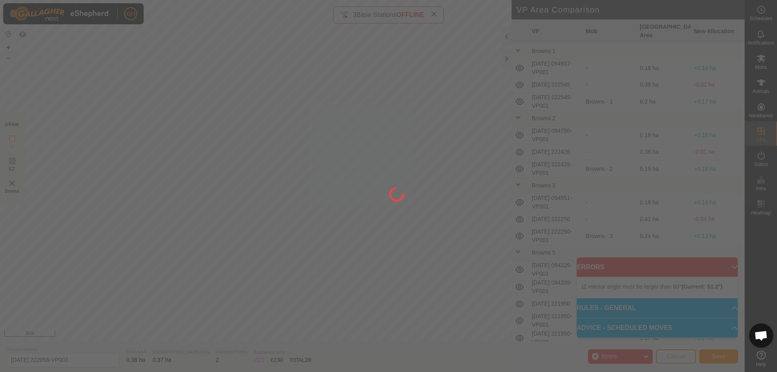
click at [189, 211] on div at bounding box center [388, 186] width 777 height 372
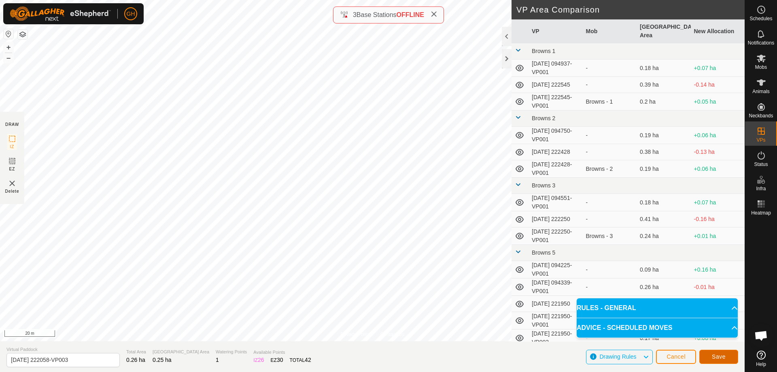
click at [732, 357] on button "Save" at bounding box center [718, 357] width 39 height 14
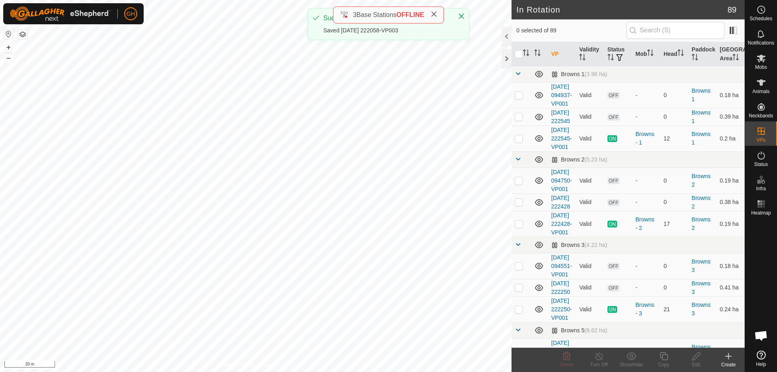
checkbox input "true"
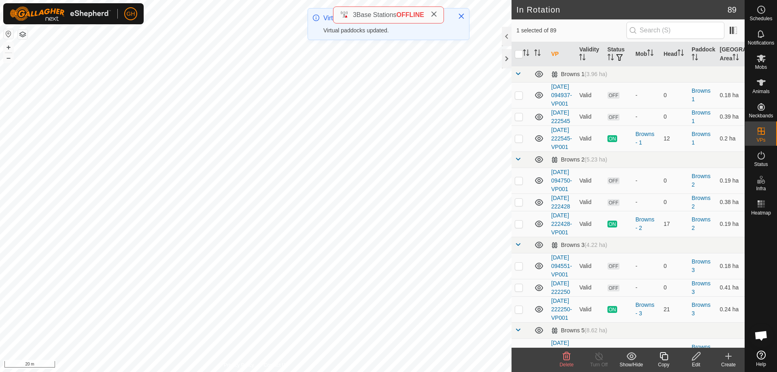
click at [664, 358] on icon at bounding box center [664, 356] width 10 height 10
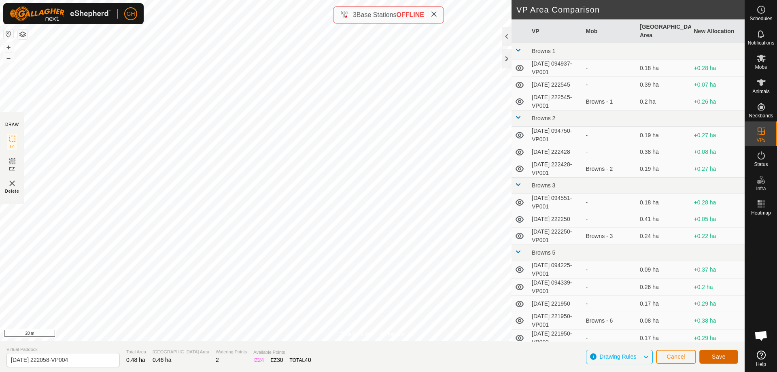
click at [731, 358] on button "Save" at bounding box center [718, 357] width 39 height 14
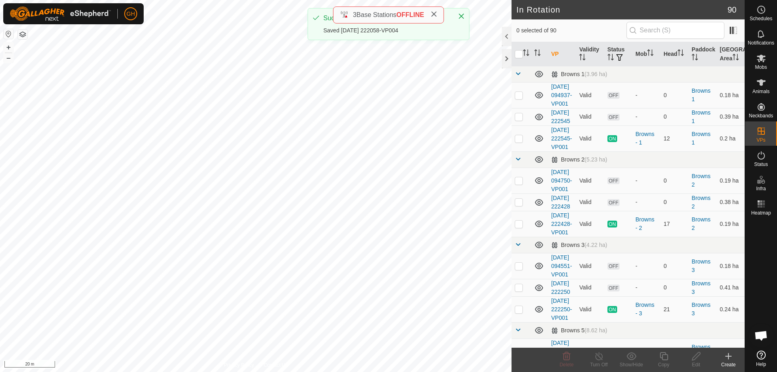
checkbox input "true"
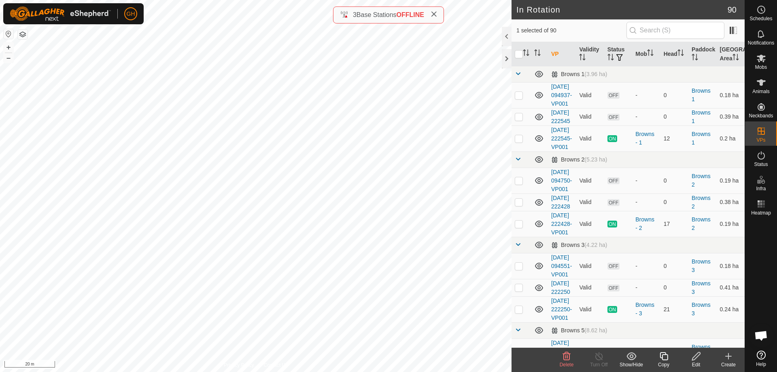
click at [668, 358] on icon at bounding box center [663, 356] width 8 height 8
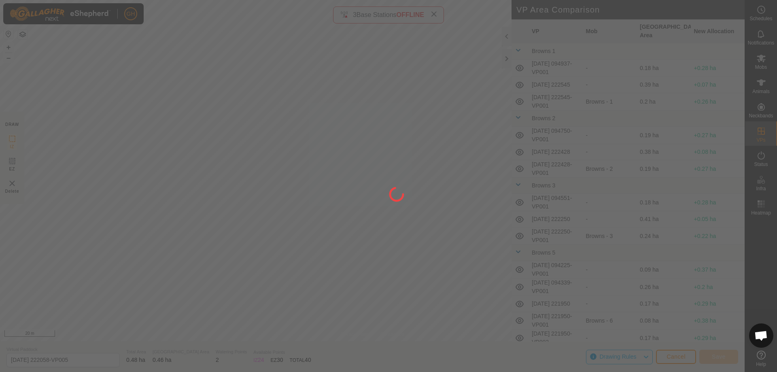
click at [223, 32] on div at bounding box center [388, 186] width 777 height 372
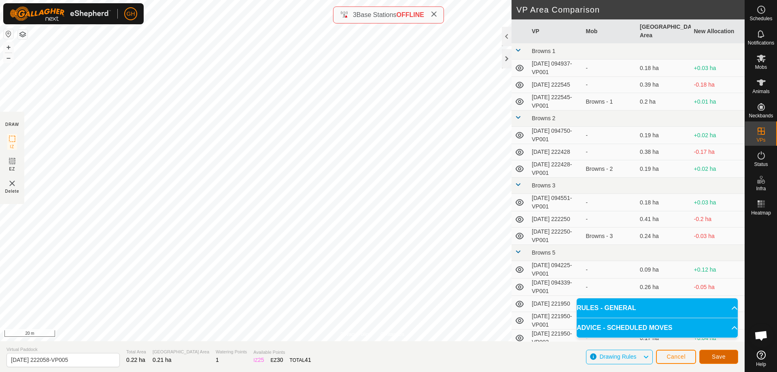
click at [717, 357] on span "Save" at bounding box center [719, 356] width 14 height 6
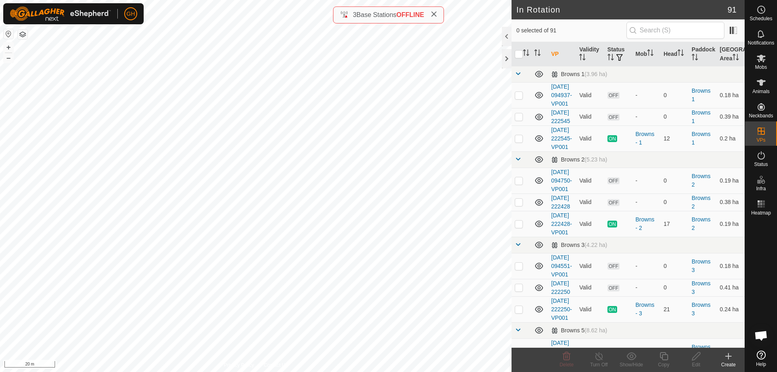
checkbox input "true"
click at [659, 355] on icon at bounding box center [664, 356] width 10 height 10
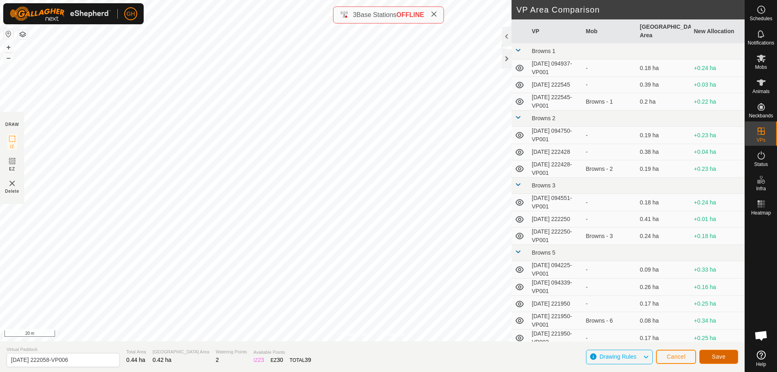
click at [709, 354] on button "Save" at bounding box center [718, 357] width 39 height 14
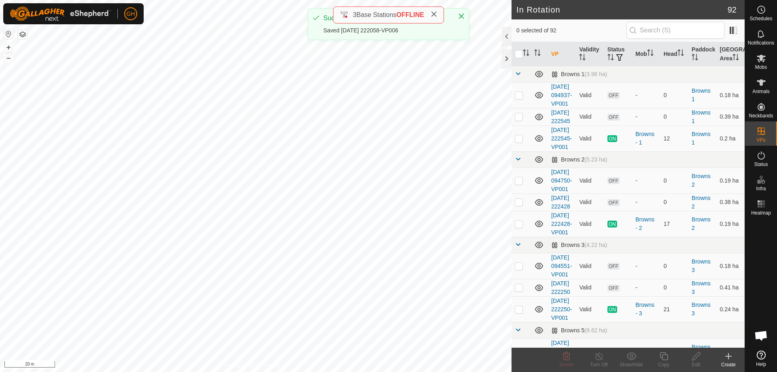
click at [215, 188] on div "GH Schedules Notifications Mobs Animals Neckbands VPs Status Infra Heatmap Help…" at bounding box center [388, 186] width 777 height 372
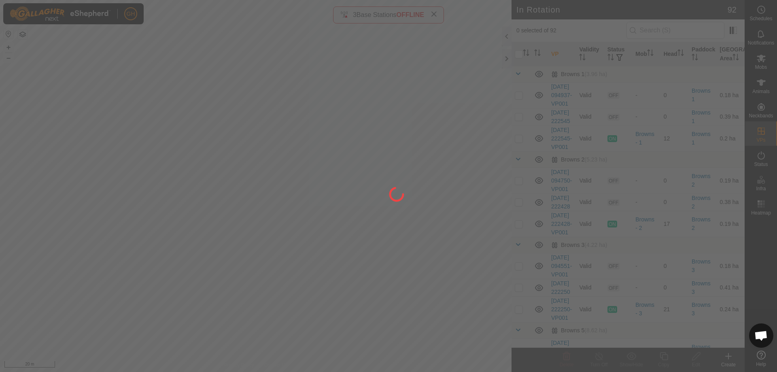
checkbox input "true"
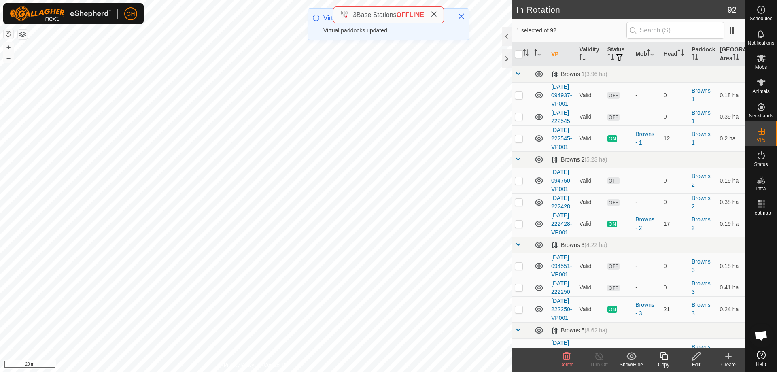
click at [666, 358] on icon at bounding box center [664, 356] width 10 height 10
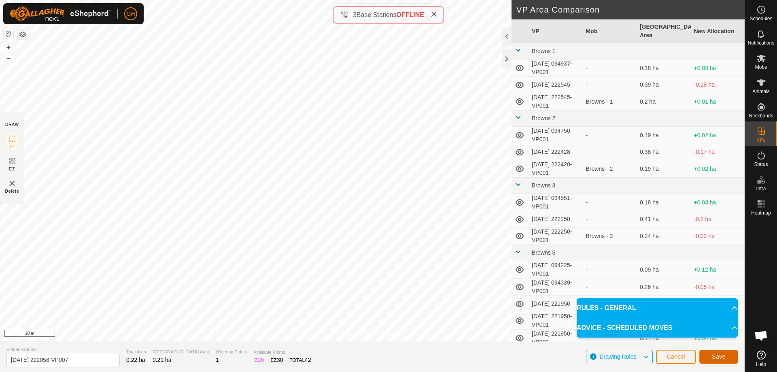
click at [714, 353] on span "Save" at bounding box center [719, 356] width 14 height 6
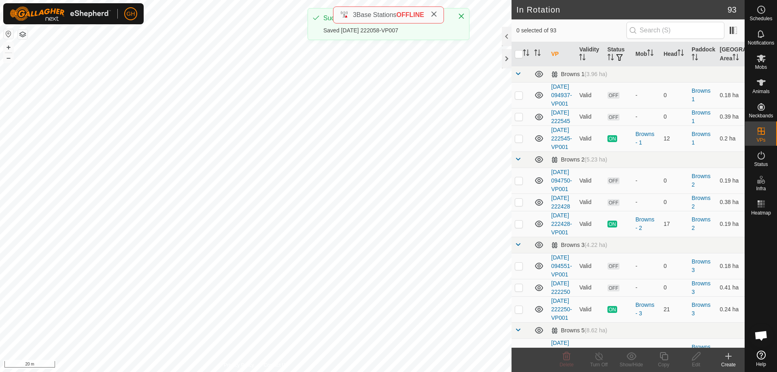
checkbox input "true"
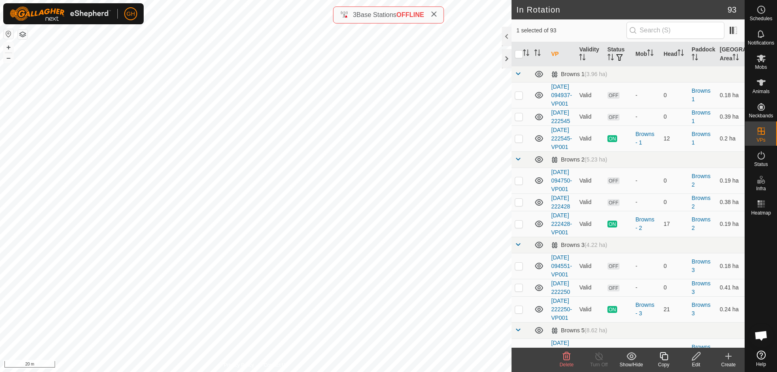
click at [663, 356] on icon at bounding box center [664, 356] width 10 height 10
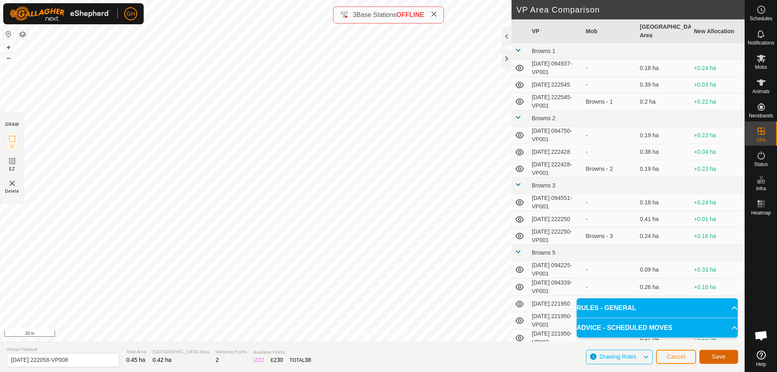
click at [706, 353] on button "Save" at bounding box center [718, 357] width 39 height 14
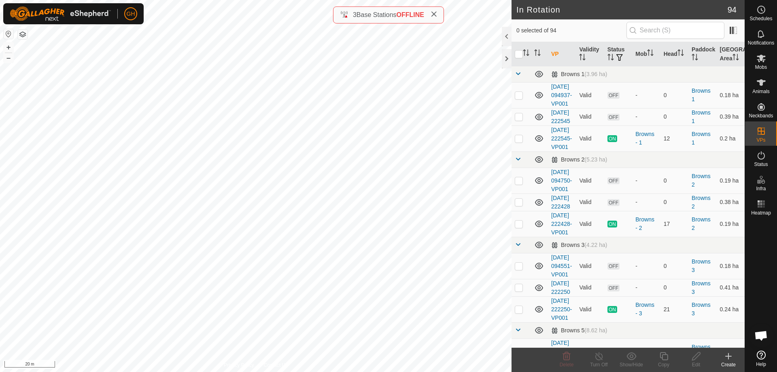
checkbox input "true"
click at [663, 356] on icon at bounding box center [664, 356] width 10 height 10
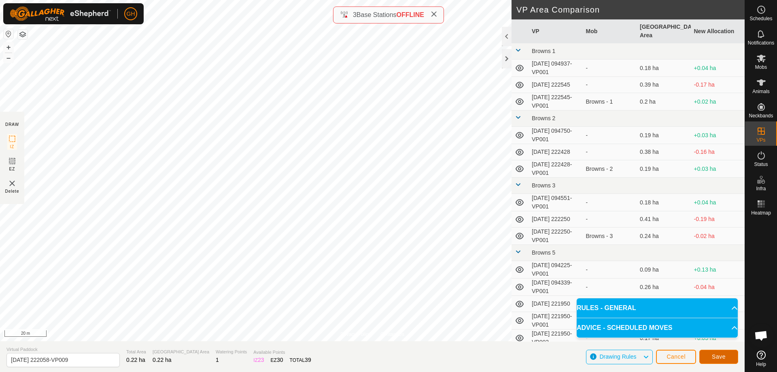
click at [721, 354] on span "Save" at bounding box center [719, 356] width 14 height 6
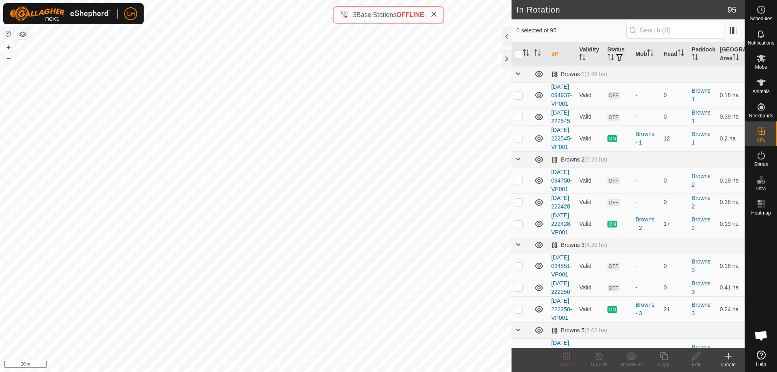
checkbox input "true"
click at [667, 358] on icon at bounding box center [664, 356] width 10 height 10
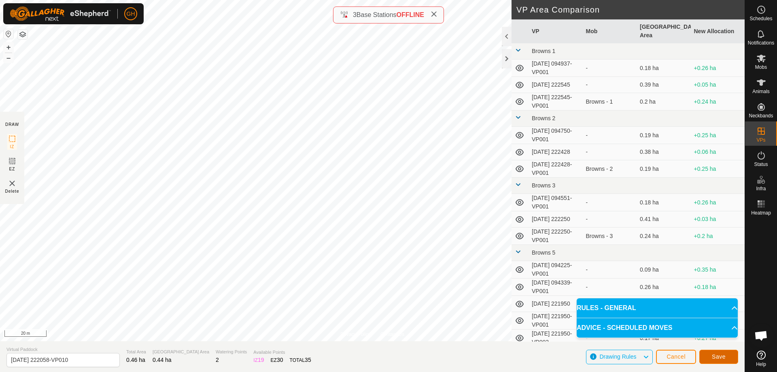
click at [721, 356] on span "Save" at bounding box center [719, 356] width 14 height 6
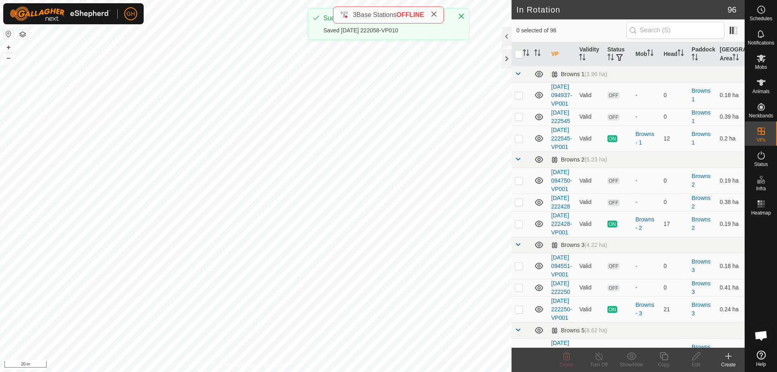
checkbox input "true"
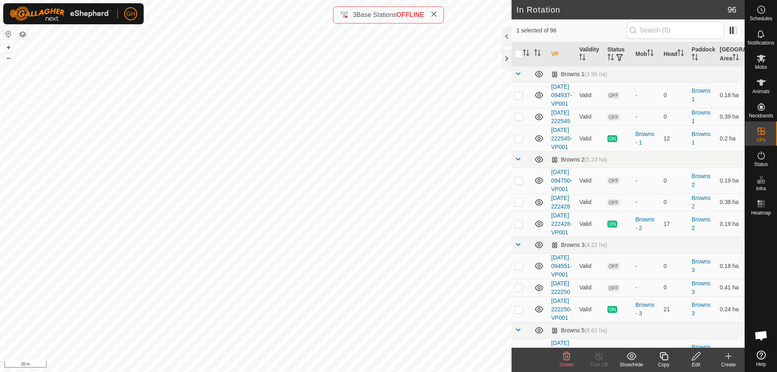
click at [666, 354] on icon at bounding box center [664, 356] width 10 height 10
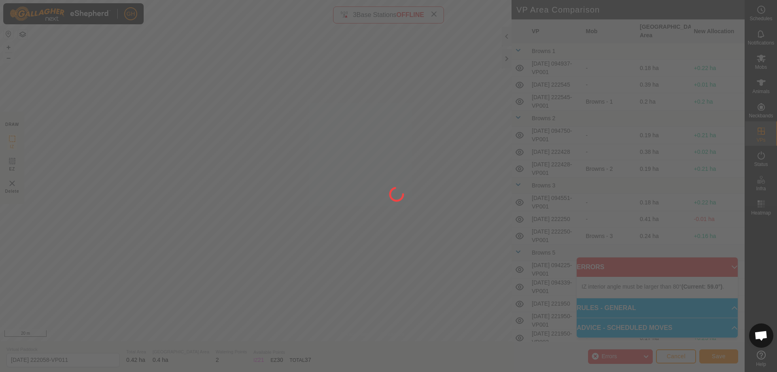
click at [333, 67] on div at bounding box center [388, 186] width 777 height 372
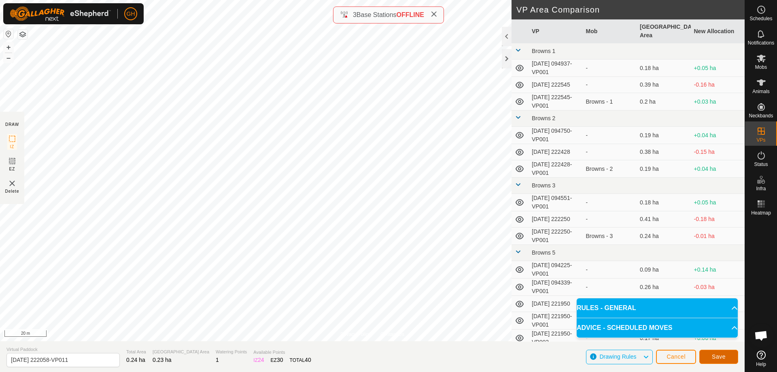
click at [713, 357] on span "Save" at bounding box center [719, 356] width 14 height 6
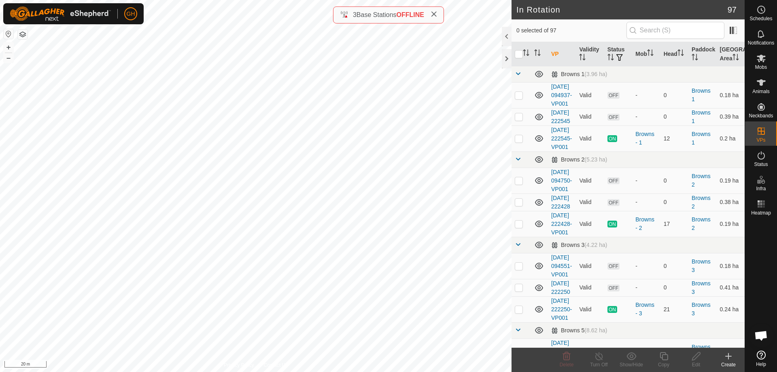
checkbox input "true"
click at [664, 356] on icon at bounding box center [664, 356] width 10 height 10
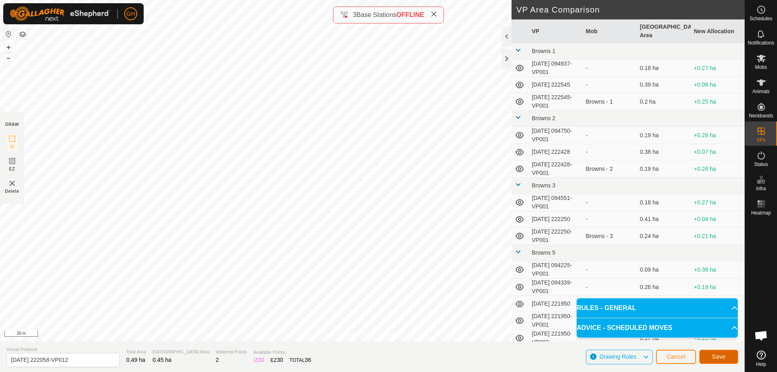
click at [720, 355] on span "Save" at bounding box center [719, 356] width 14 height 6
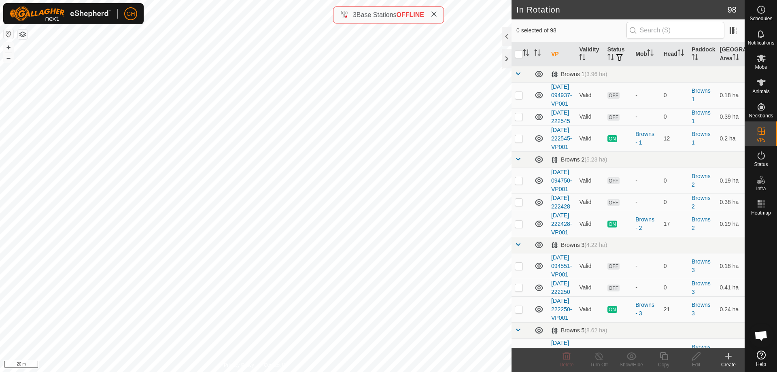
checkbox input "true"
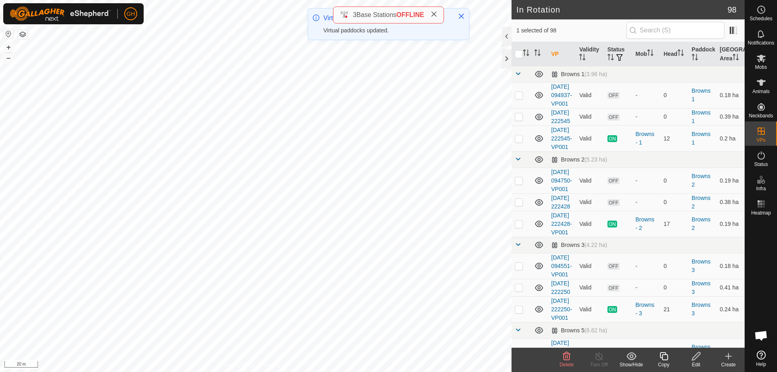
click at [663, 358] on icon at bounding box center [664, 356] width 10 height 10
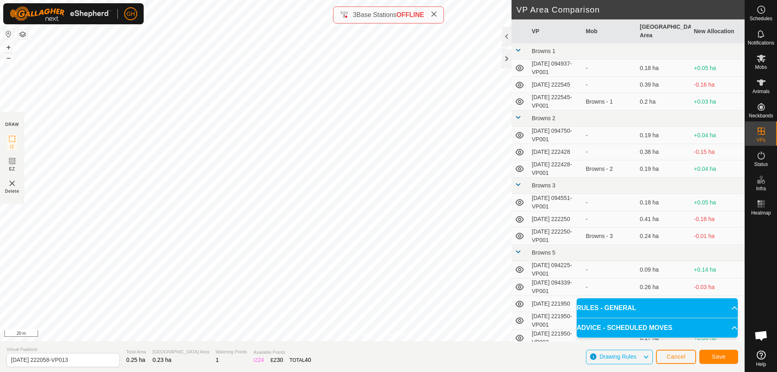
click at [731, 364] on div "Save" at bounding box center [718, 356] width 39 height 19
click at [729, 360] on button "Save" at bounding box center [718, 357] width 39 height 14
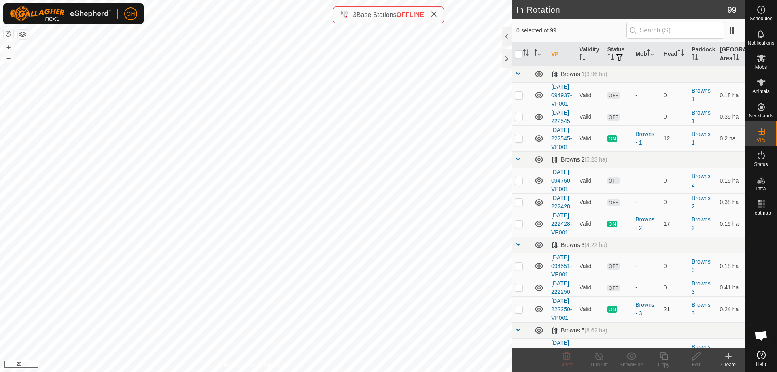
checkbox input "true"
click at [769, 13] on div "Schedules" at bounding box center [761, 12] width 32 height 24
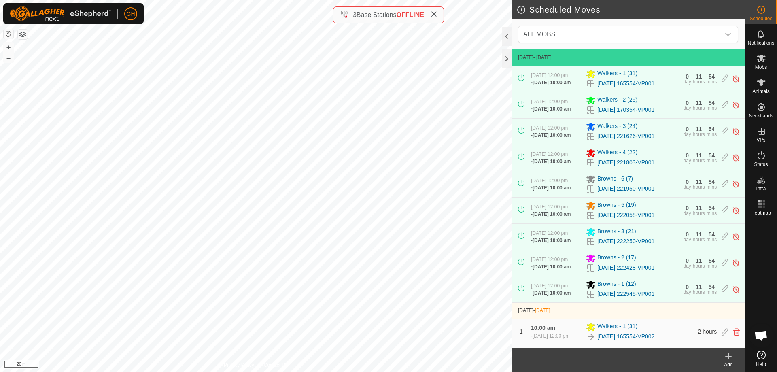
click at [729, 362] on div "Add" at bounding box center [728, 360] width 32 height 24
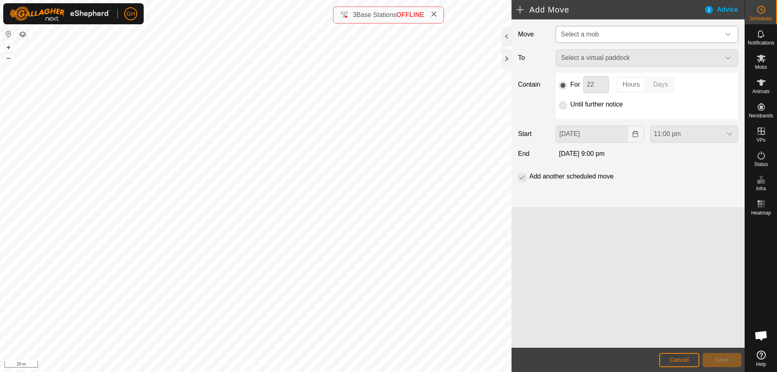
click at [654, 40] on span "Select a mob" at bounding box center [638, 34] width 162 height 16
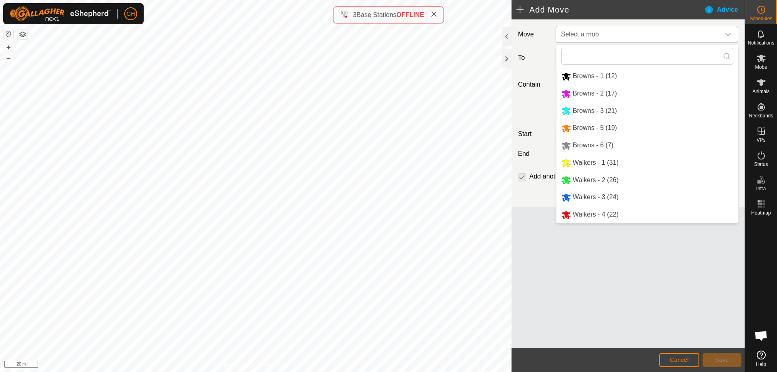
click at [598, 128] on li "Browns - 5 (19)" at bounding box center [647, 128] width 182 height 17
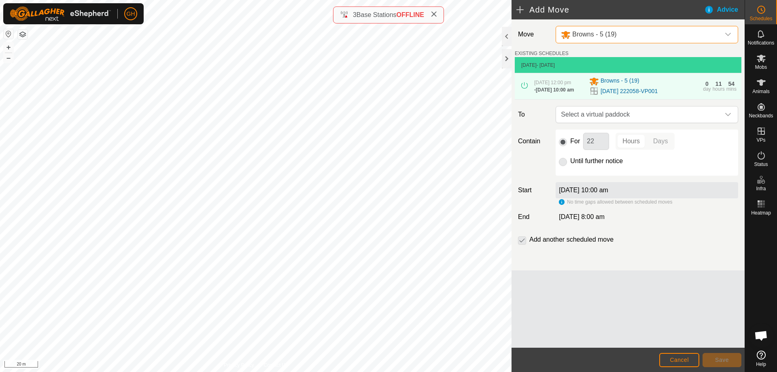
click at [671, 117] on span "Select a virtual paddock" at bounding box center [638, 114] width 162 height 16
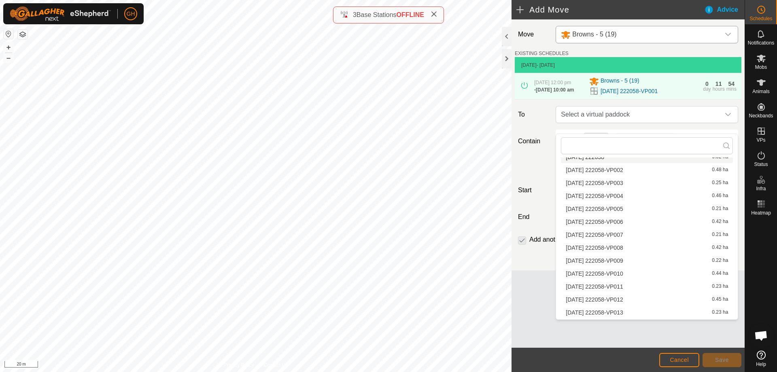
scroll to position [398, 0]
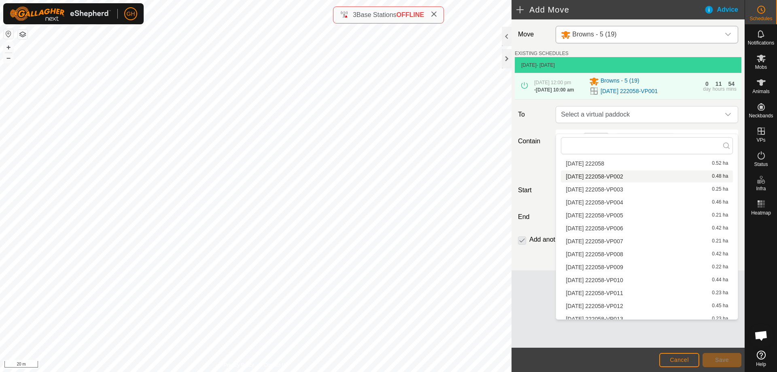
click at [610, 179] on li "2025-09-24 222058-VP002 0.48 ha" at bounding box center [647, 176] width 172 height 12
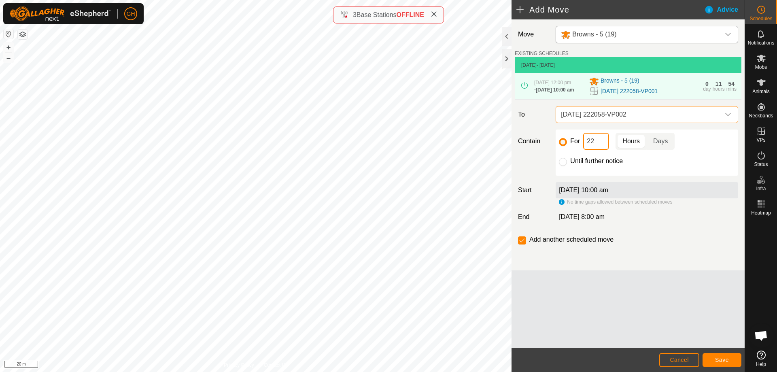
click at [598, 150] on input "22" at bounding box center [596, 141] width 26 height 17
click at [725, 360] on span "Save" at bounding box center [722, 359] width 14 height 6
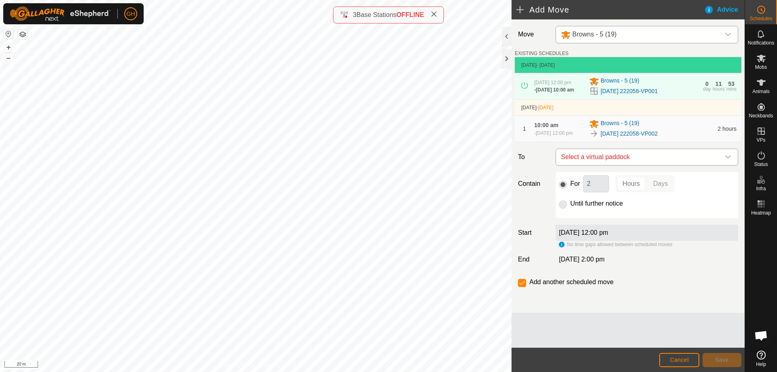
click at [646, 165] on span "Select a virtual paddock" at bounding box center [638, 157] width 162 height 16
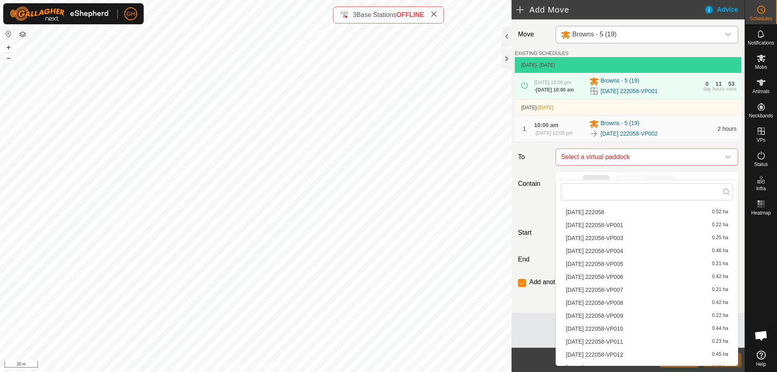
scroll to position [405, 0]
click at [644, 227] on li "2025-09-24 222058-VP003 0.25 ha" at bounding box center [647, 229] width 172 height 12
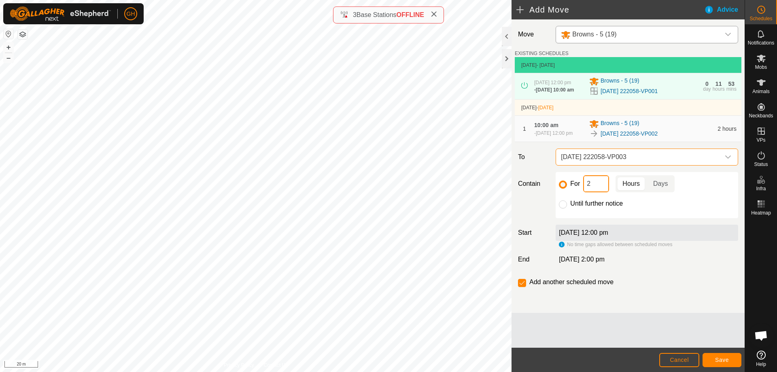
click at [600, 192] on input "2" at bounding box center [596, 183] width 26 height 17
click at [718, 357] on span "Save" at bounding box center [722, 359] width 14 height 6
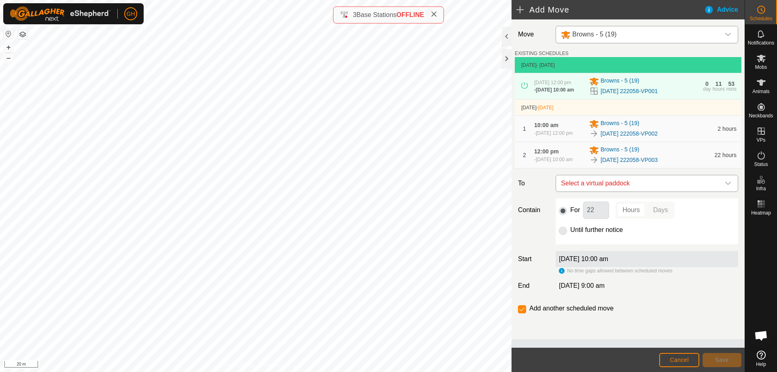
click at [668, 191] on span "Select a virtual paddock" at bounding box center [638, 183] width 162 height 16
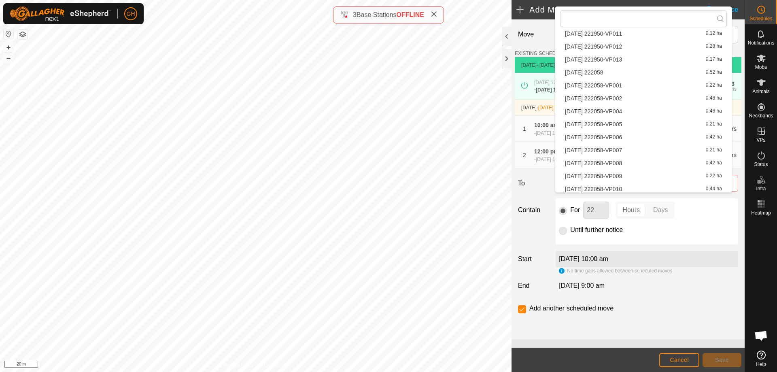
scroll to position [364, 0]
click at [644, 108] on li "2025-09-24 222058-VP004 0.46 ha" at bounding box center [643, 109] width 167 height 12
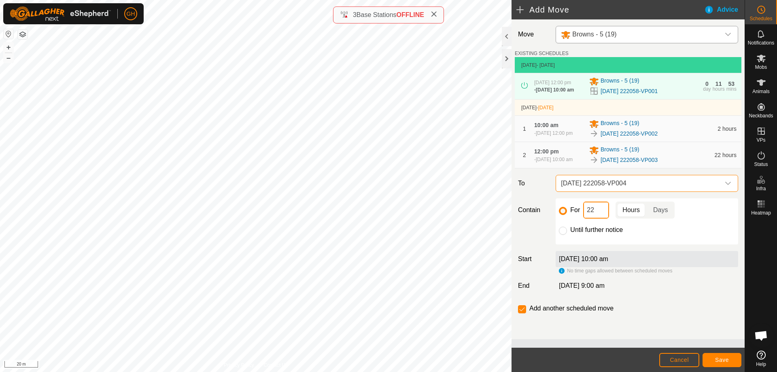
click at [595, 218] on input "22" at bounding box center [596, 209] width 26 height 17
click at [731, 356] on button "Save" at bounding box center [721, 360] width 39 height 14
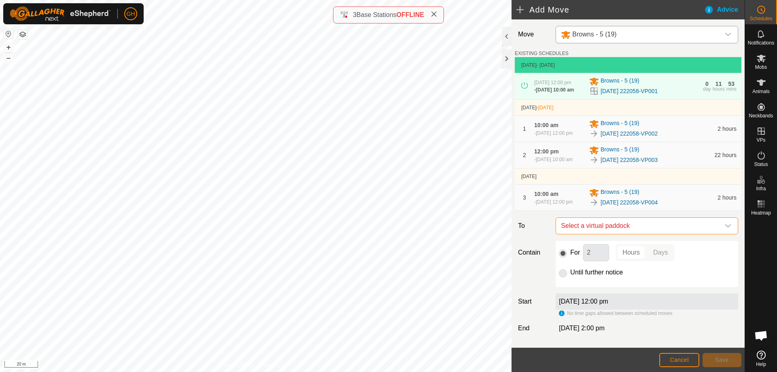
click at [684, 234] on span "Select a virtual paddock" at bounding box center [638, 226] width 162 height 16
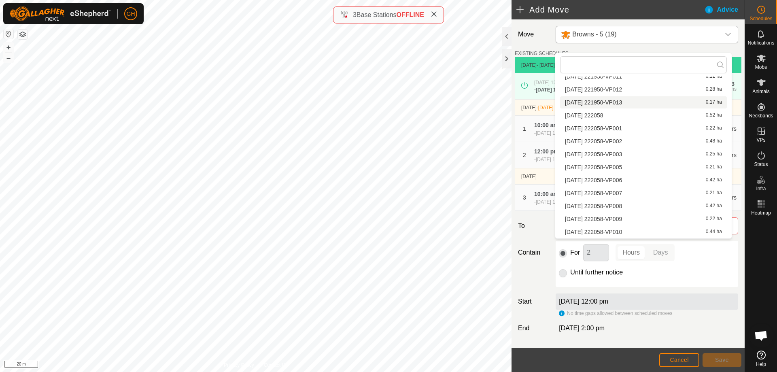
scroll to position [374, 0]
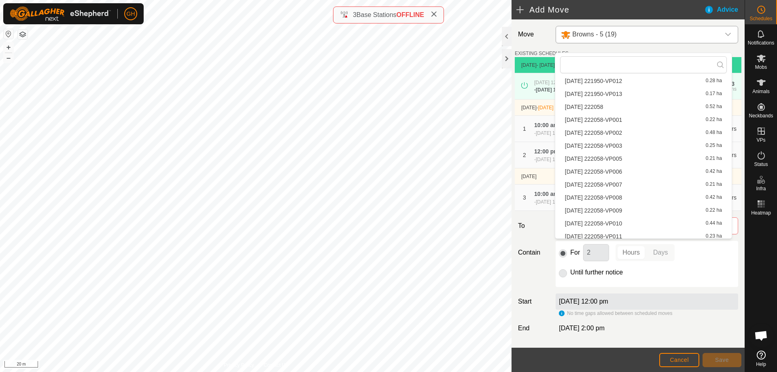
click at [642, 157] on li "2025-09-24 222058-VP005 0.21 ha" at bounding box center [643, 159] width 167 height 12
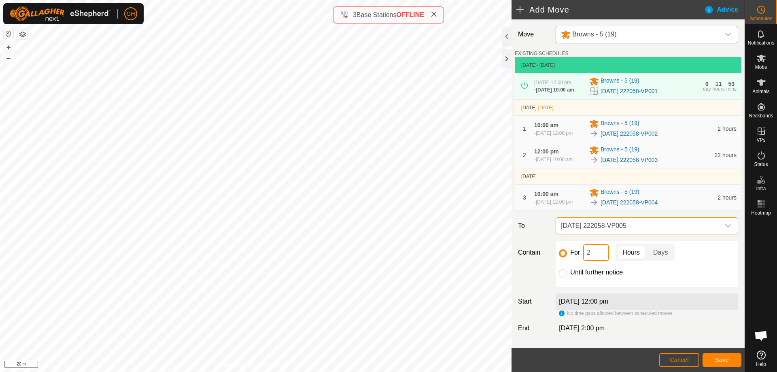
click at [597, 261] on input "2" at bounding box center [596, 252] width 26 height 17
click at [728, 356] on span "Save" at bounding box center [722, 359] width 14 height 6
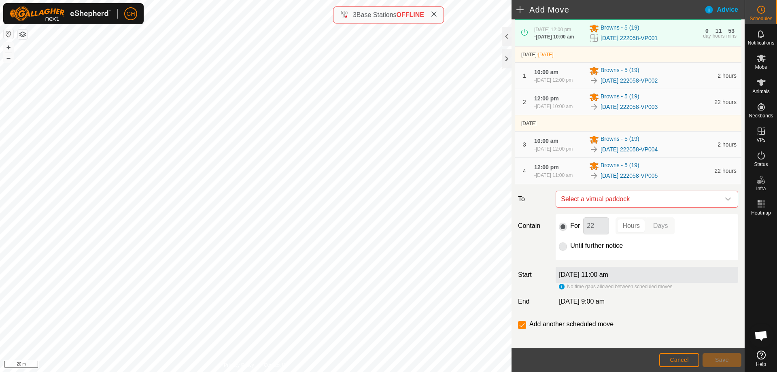
scroll to position [81, 0]
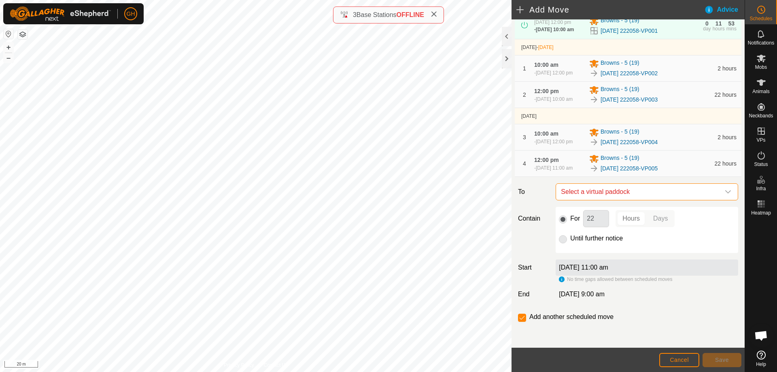
click at [604, 198] on span "Select a virtual paddock" at bounding box center [638, 192] width 162 height 16
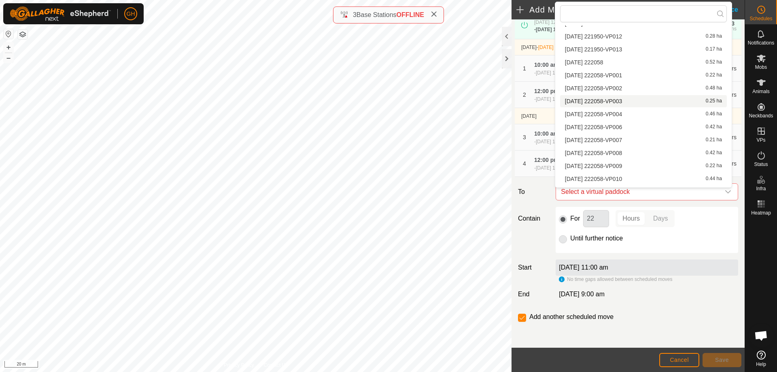
scroll to position [374, 0]
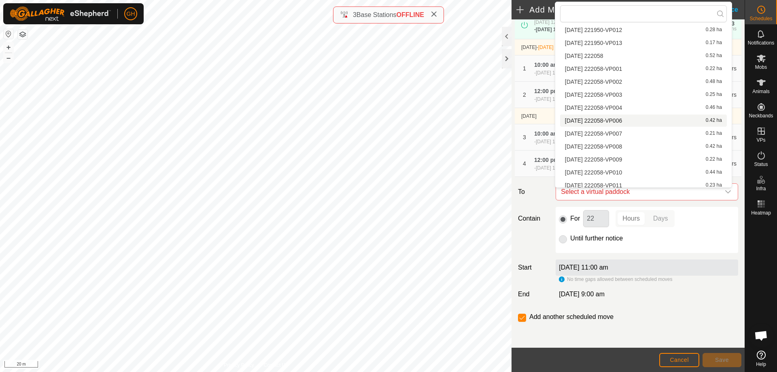
click at [633, 121] on li "2025-09-24 222058-VP006 0.42 ha" at bounding box center [643, 120] width 167 height 12
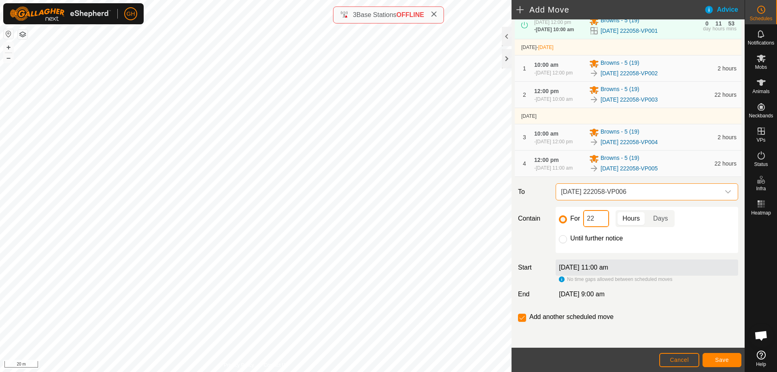
click at [598, 227] on input "22" at bounding box center [596, 218] width 26 height 17
type input "2"
click at [719, 358] on span "Save" at bounding box center [722, 359] width 14 height 6
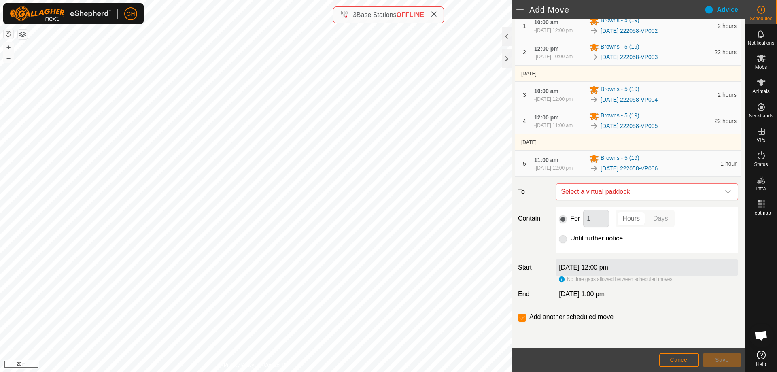
scroll to position [121, 0]
click at [658, 200] on span "Select a virtual paddock" at bounding box center [638, 192] width 162 height 16
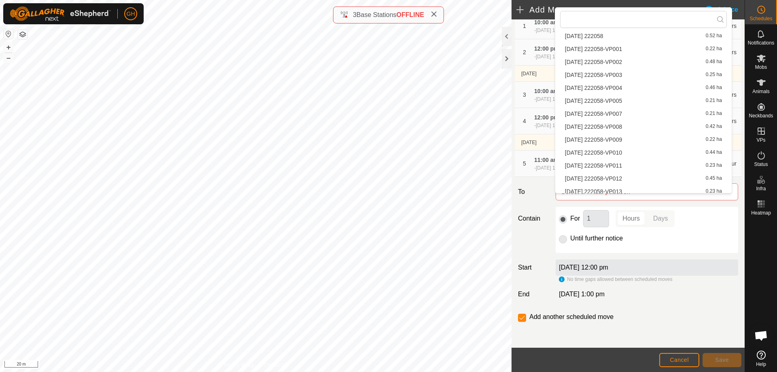
scroll to position [405, 0]
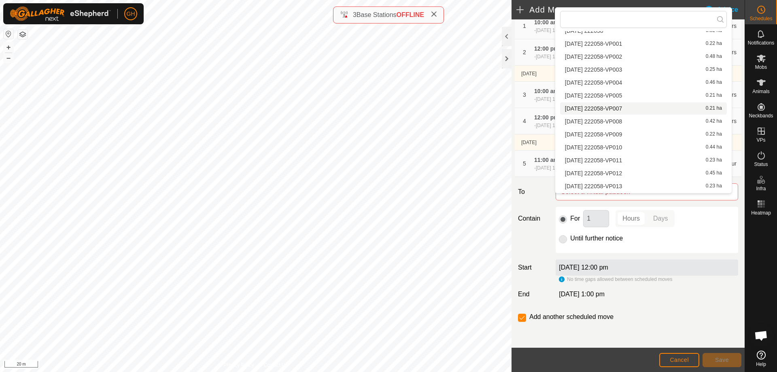
click at [639, 106] on li "2025-09-24 222058-VP007 0.21 ha" at bounding box center [643, 108] width 167 height 12
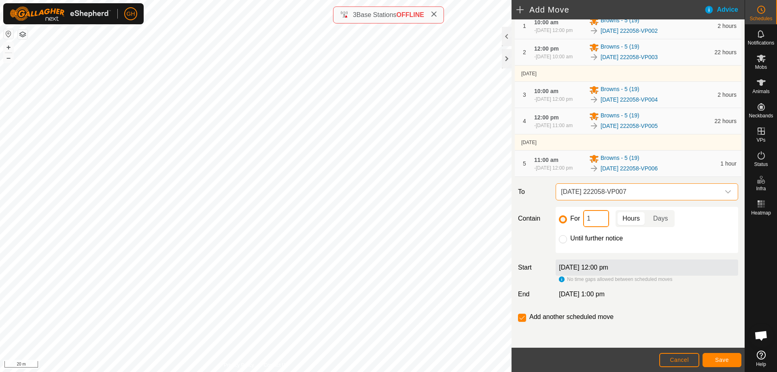
click at [598, 227] on input "1" at bounding box center [596, 218] width 26 height 17
click at [729, 356] on button "Save" at bounding box center [721, 360] width 39 height 14
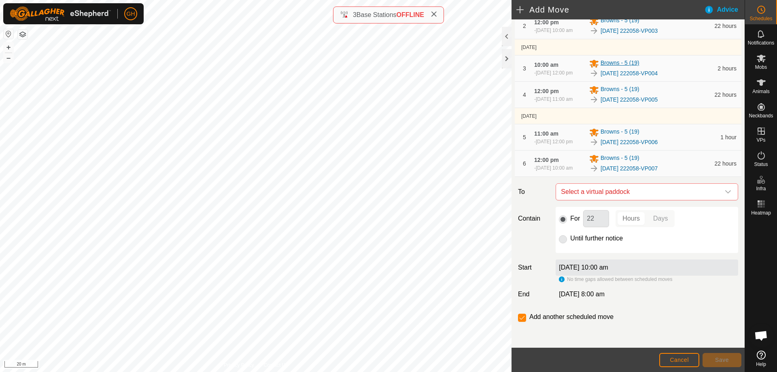
scroll to position [161, 0]
click at [651, 193] on span "Select a virtual paddock" at bounding box center [638, 192] width 162 height 16
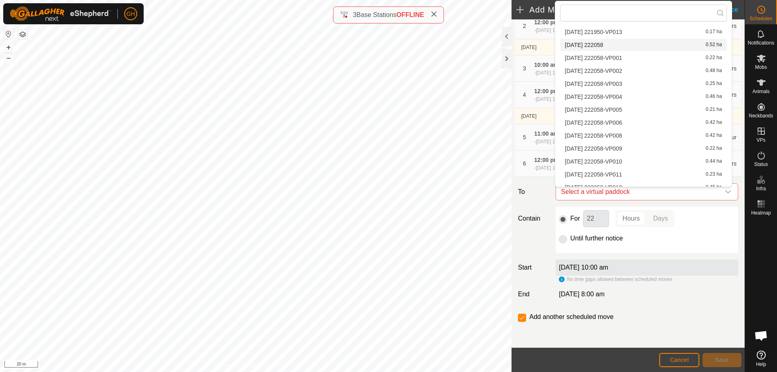
scroll to position [414, 0]
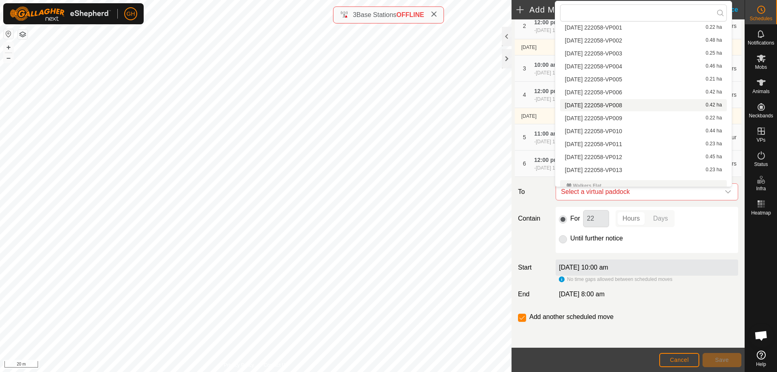
click at [633, 103] on li "2025-09-24 222058-VP008 0.42 ha" at bounding box center [643, 105] width 167 height 12
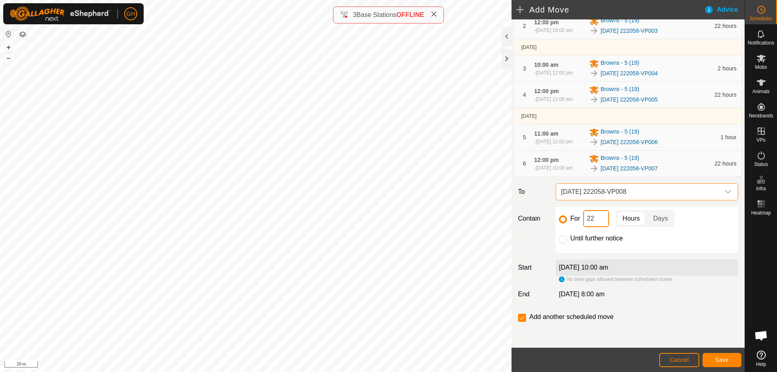
click at [600, 213] on input "22" at bounding box center [596, 218] width 26 height 17
click at [727, 359] on span "Save" at bounding box center [722, 359] width 14 height 6
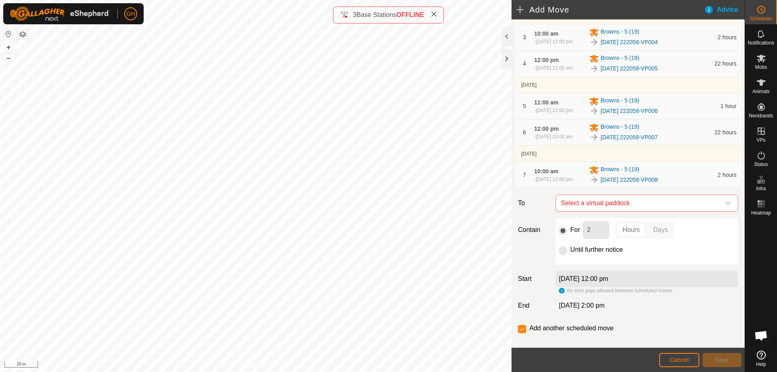
scroll to position [202, 0]
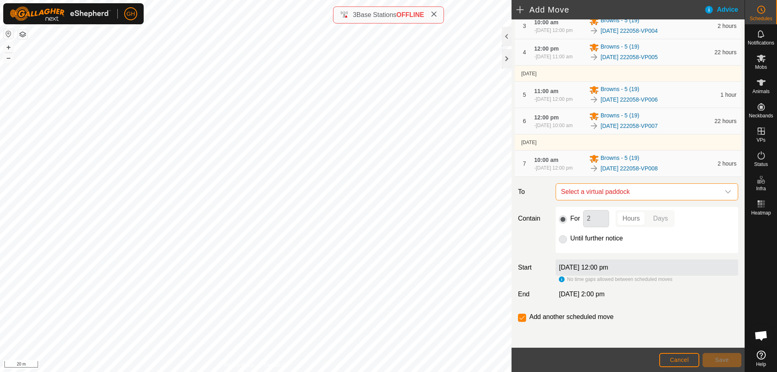
click at [654, 199] on span "Select a virtual paddock" at bounding box center [638, 192] width 162 height 16
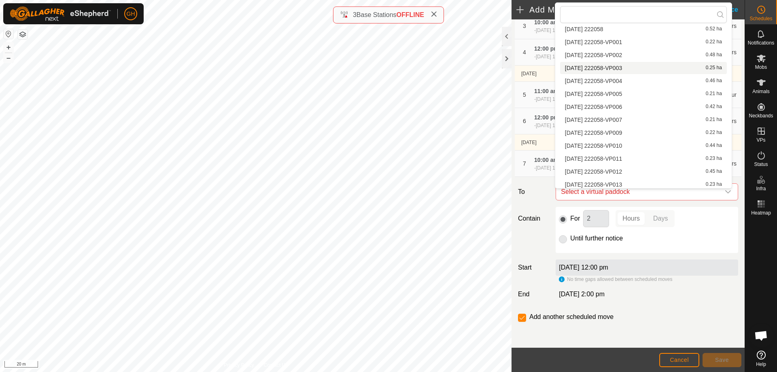
scroll to position [414, 0]
click at [632, 119] on li "2025-09-24 222058-VP009 0.22 ha" at bounding box center [643, 120] width 167 height 12
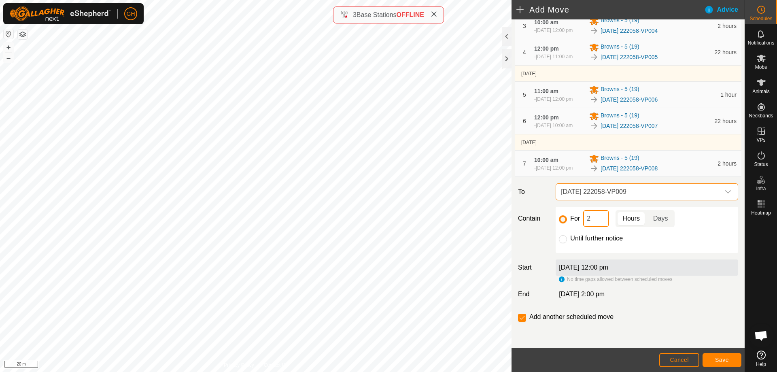
click at [600, 224] on input "2" at bounding box center [596, 218] width 26 height 17
click at [723, 356] on button "Save" at bounding box center [721, 360] width 39 height 14
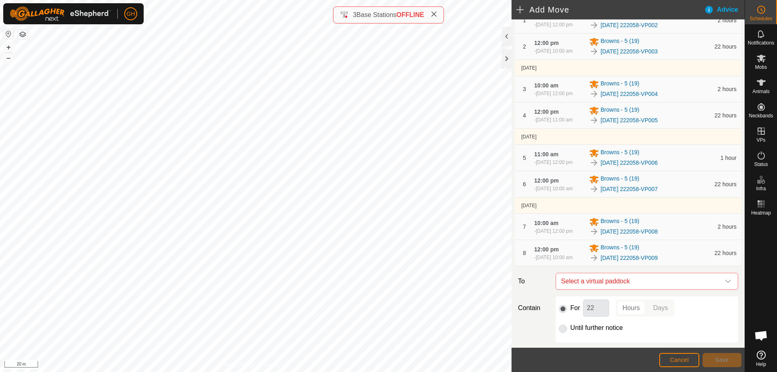
scroll to position [162, 0]
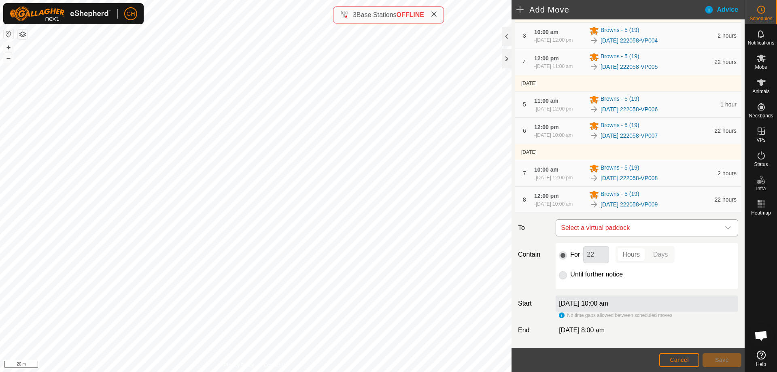
click at [671, 236] on span "Select a virtual paddock" at bounding box center [638, 228] width 162 height 16
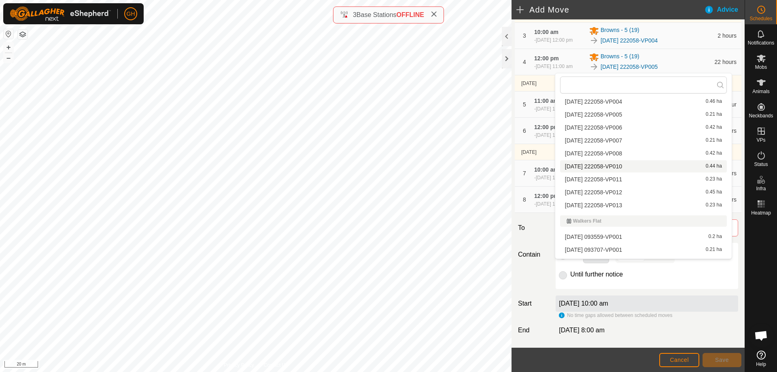
scroll to position [455, 0]
click at [651, 161] on li "2025-09-24 222058-VP010 0.44 ha" at bounding box center [643, 163] width 167 height 12
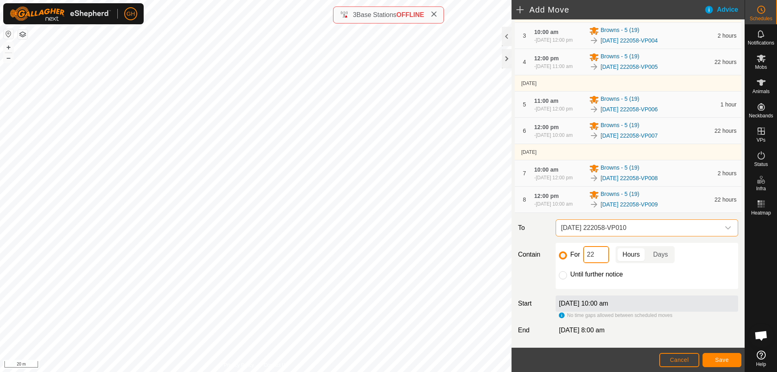
click at [598, 263] on input "22" at bounding box center [596, 254] width 26 height 17
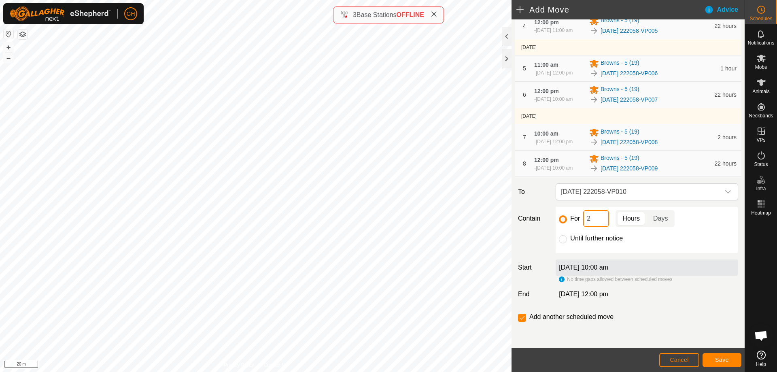
scroll to position [237, 0]
click at [721, 354] on button "Save" at bounding box center [721, 360] width 39 height 14
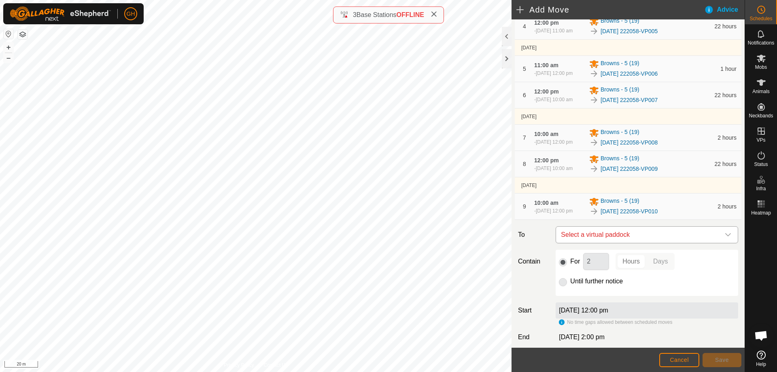
scroll to position [243, 0]
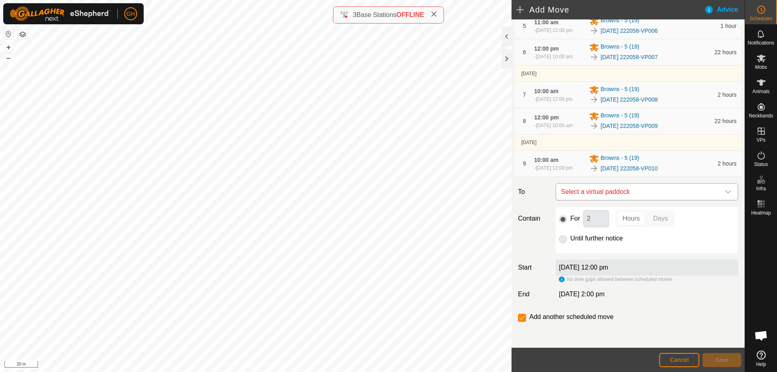
click at [655, 200] on span "Select a virtual paddock" at bounding box center [638, 192] width 162 height 16
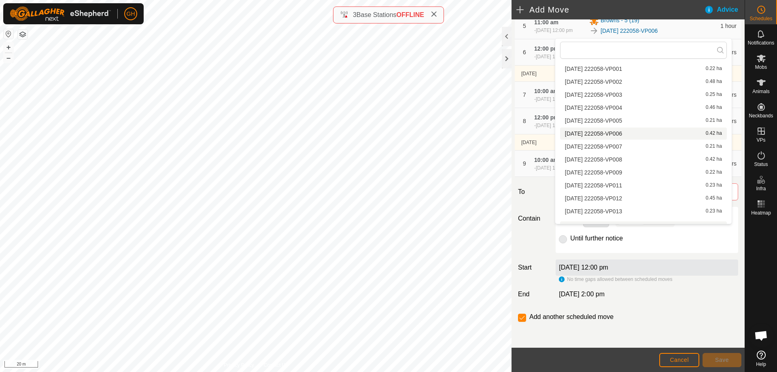
scroll to position [455, 0]
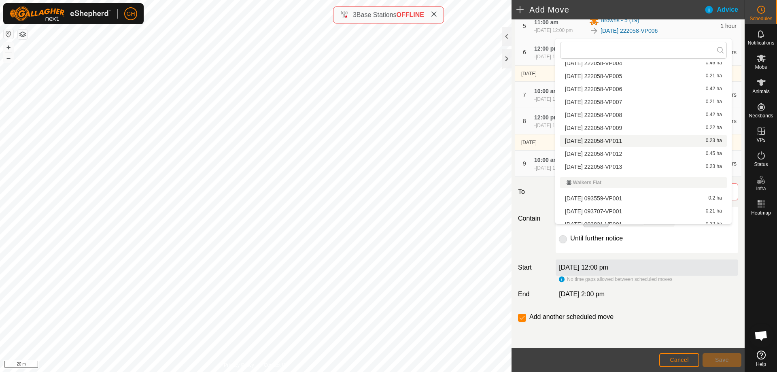
click at [637, 140] on li "2025-09-24 222058-VP011 0.23 ha" at bounding box center [643, 141] width 167 height 12
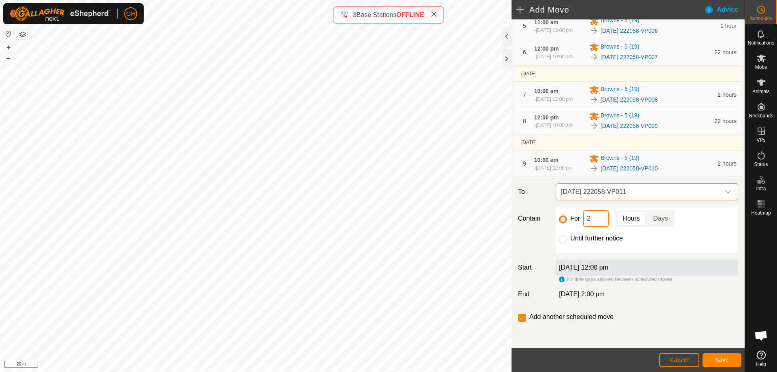
click at [600, 227] on input "2" at bounding box center [596, 218] width 26 height 17
click at [737, 356] on button "Save" at bounding box center [721, 360] width 39 height 14
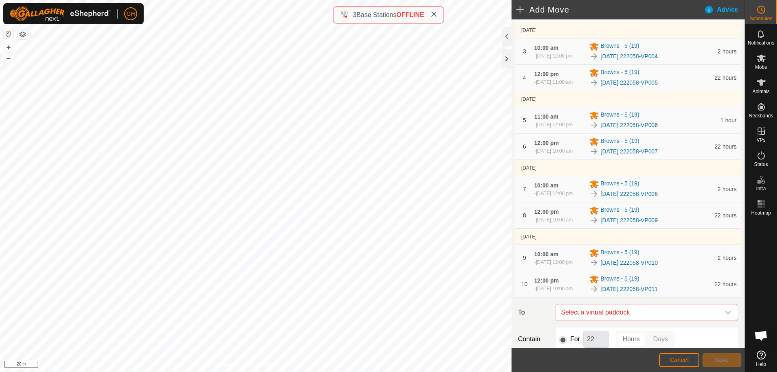
scroll to position [202, 0]
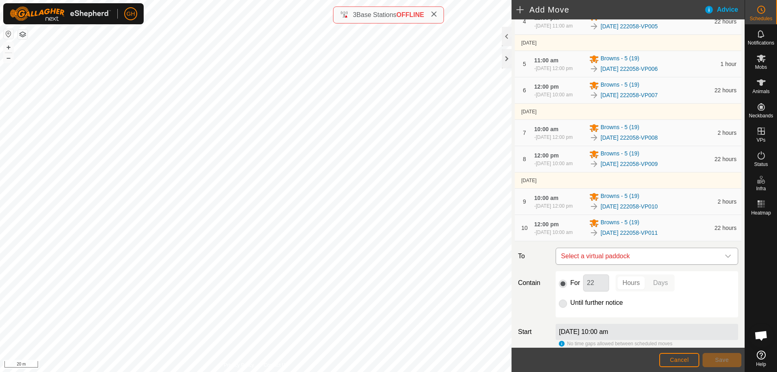
click at [665, 264] on span "Select a virtual paddock" at bounding box center [638, 256] width 162 height 16
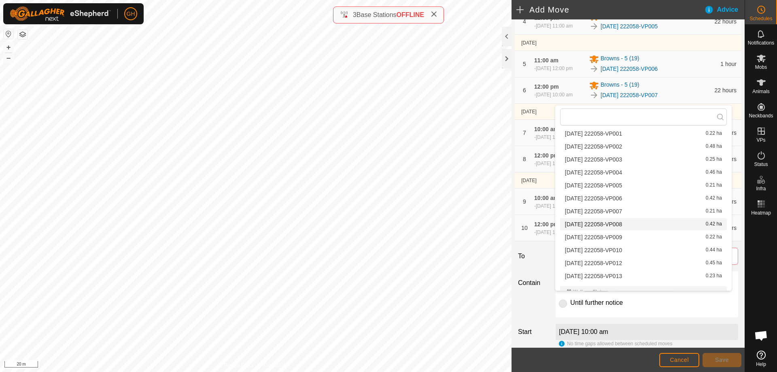
scroll to position [445, 0]
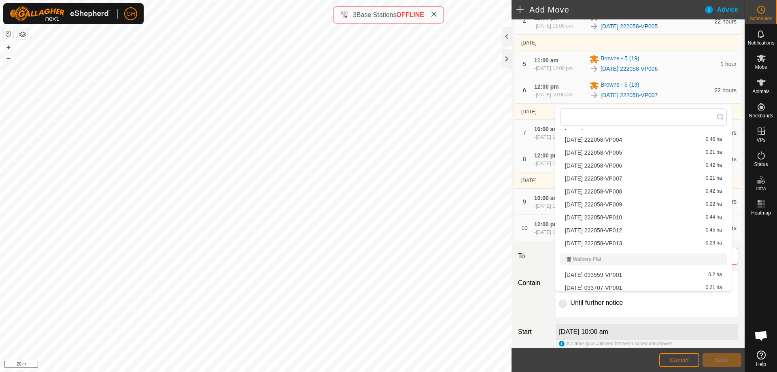
click at [632, 231] on li "2025-09-24 222058-VP012 0.45 ha" at bounding box center [643, 230] width 167 height 12
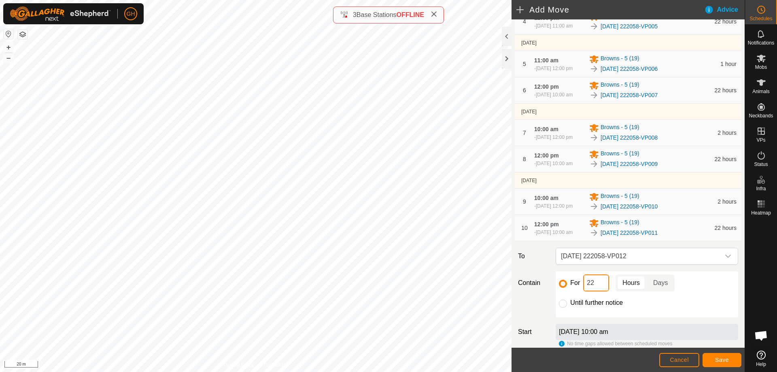
click at [598, 291] on input "22" at bounding box center [596, 282] width 26 height 17
click at [714, 358] on button "Save" at bounding box center [721, 360] width 39 height 14
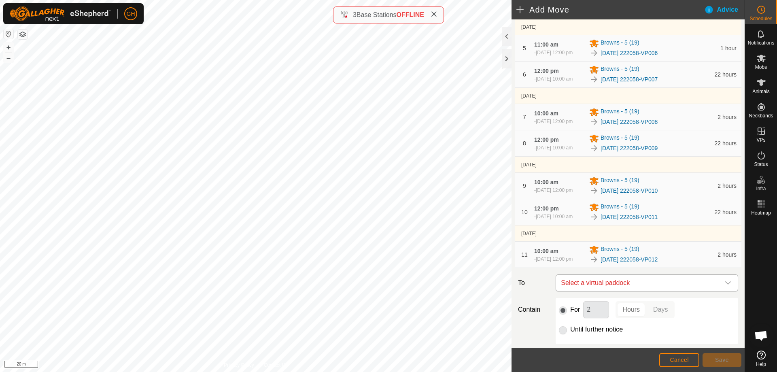
scroll to position [283, 0]
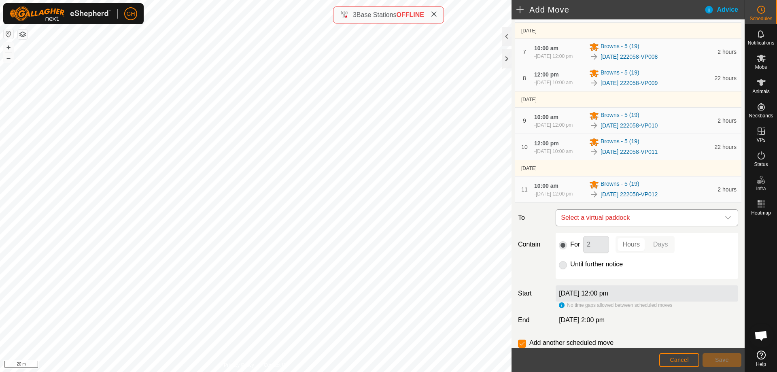
click at [635, 226] on span "Select a virtual paddock" at bounding box center [638, 218] width 162 height 16
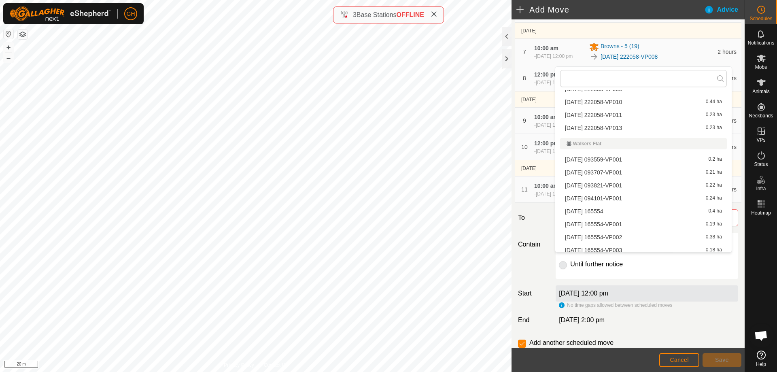
scroll to position [536, 0]
click at [636, 111] on li "2025-09-24 222058-VP013 0.23 ha" at bounding box center [643, 114] width 167 height 12
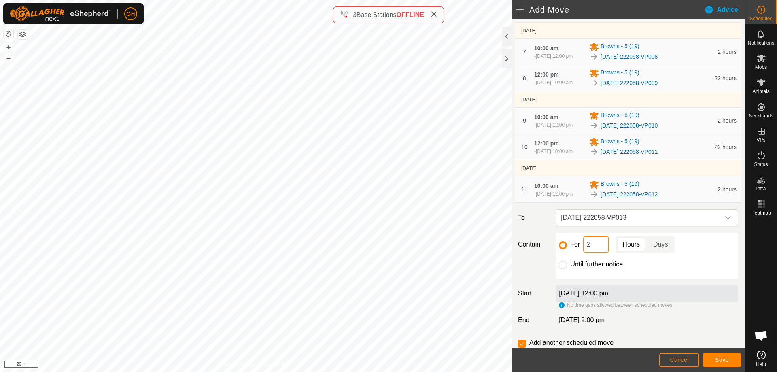
click at [597, 253] on input "2" at bounding box center [596, 244] width 26 height 17
type input "22"
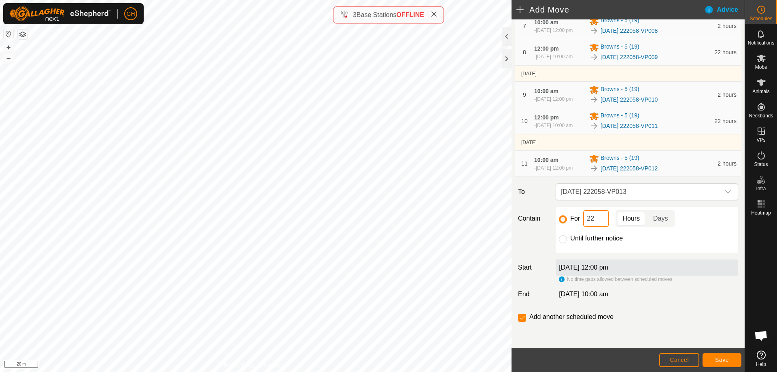
scroll to position [352, 0]
click at [521, 317] on input "checkbox" at bounding box center [522, 318] width 8 height 8
checkbox input "false"
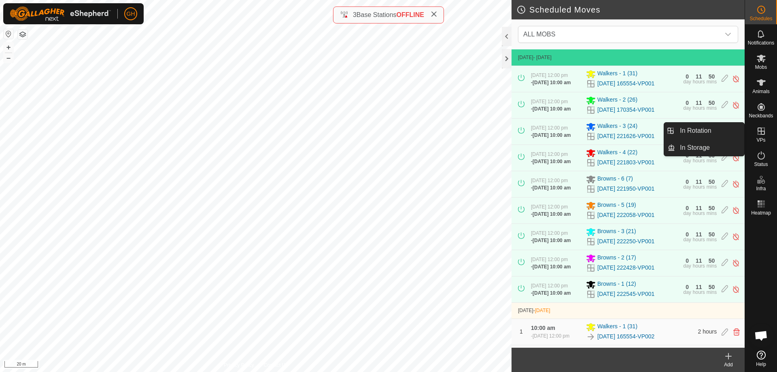
click at [712, 127] on link "In Rotation" at bounding box center [709, 131] width 69 height 16
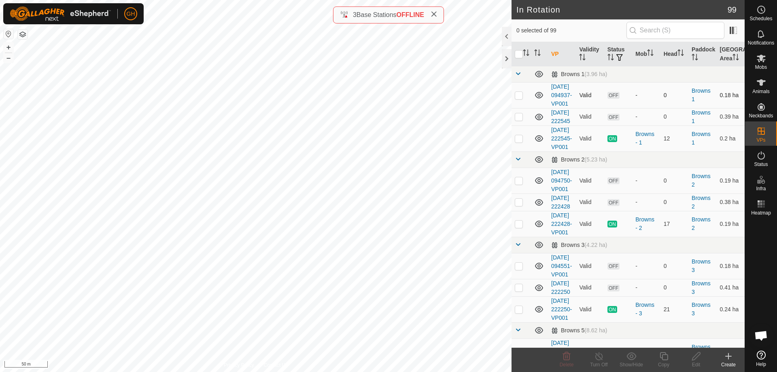
click at [520, 98] on p-checkbox at bounding box center [519, 95] width 8 height 6
checkbox input "true"
click at [520, 125] on td at bounding box center [520, 116] width 19 height 17
checkbox input "true"
click at [521, 184] on p-checkbox at bounding box center [519, 180] width 8 height 6
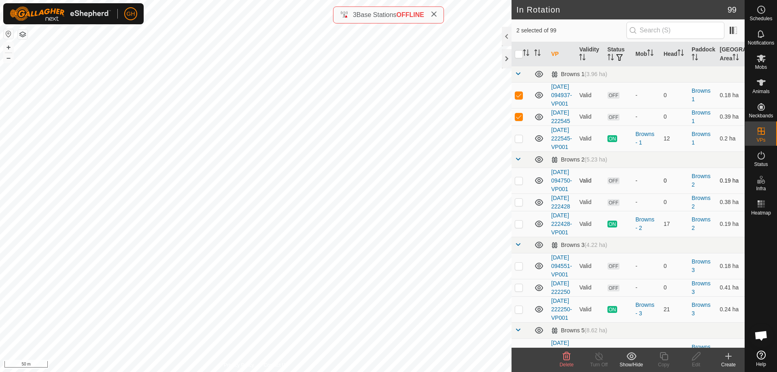
checkbox input "true"
click at [519, 205] on p-checkbox at bounding box center [519, 202] width 8 height 6
checkbox input "true"
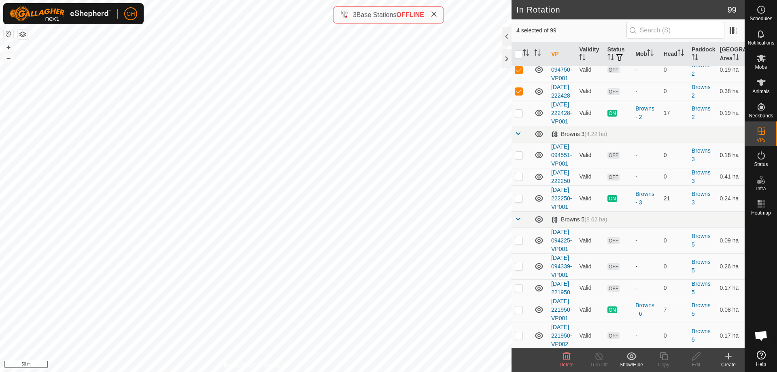
scroll to position [121, 0]
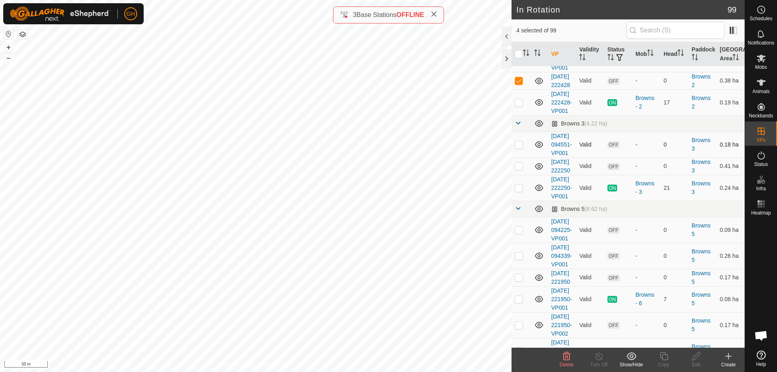
click at [519, 148] on p-checkbox at bounding box center [519, 144] width 8 height 6
checkbox input "true"
click at [519, 169] on p-checkbox at bounding box center [519, 166] width 8 height 6
checkbox input "true"
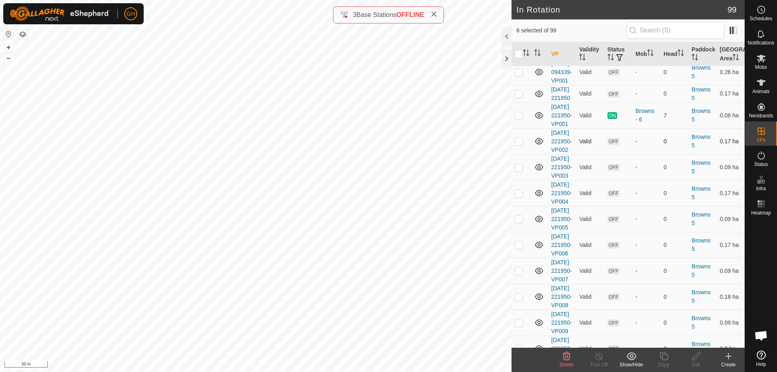
scroll to position [324, 0]
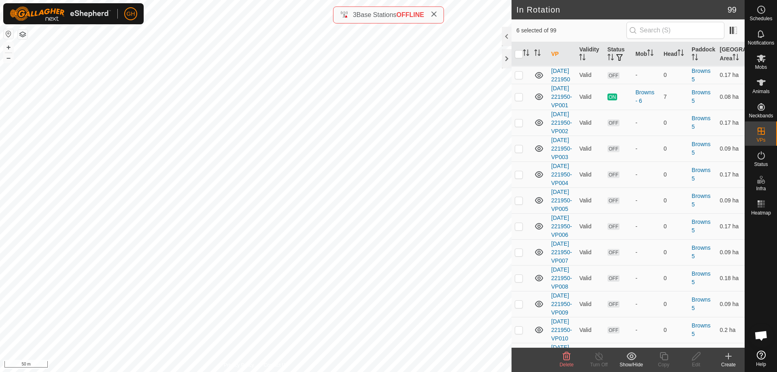
click at [564, 359] on icon at bounding box center [567, 356] width 10 height 10
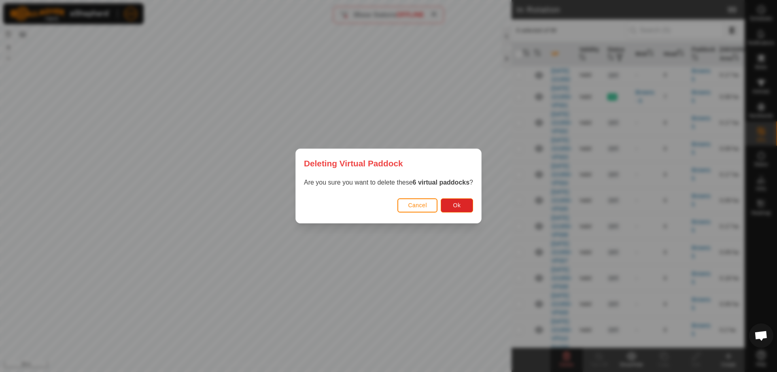
click at [464, 214] on div "Cancel Ok" at bounding box center [388, 209] width 185 height 28
click at [465, 210] on button "Ok" at bounding box center [457, 205] width 32 height 14
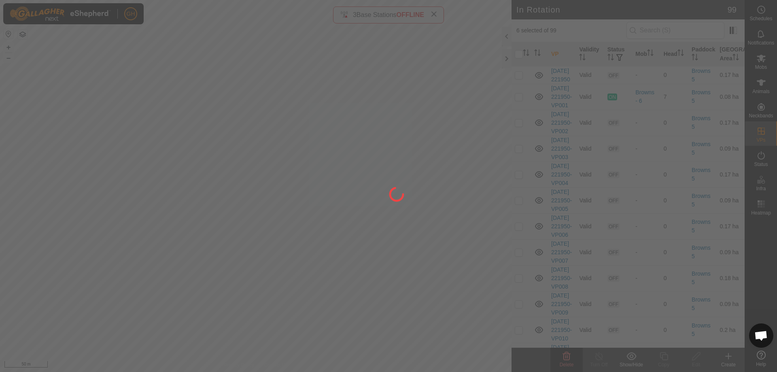
checkbox input "false"
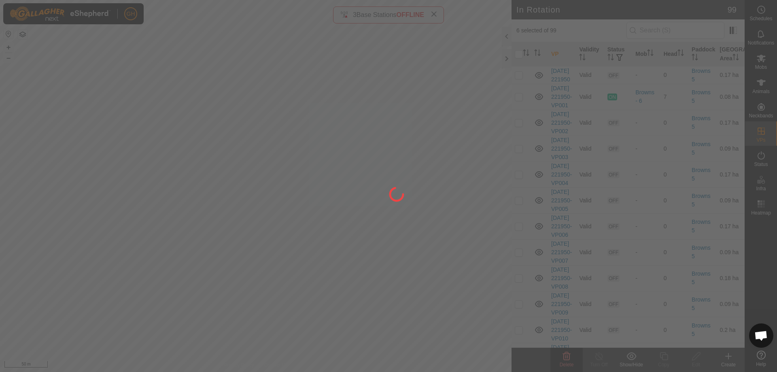
checkbox input "false"
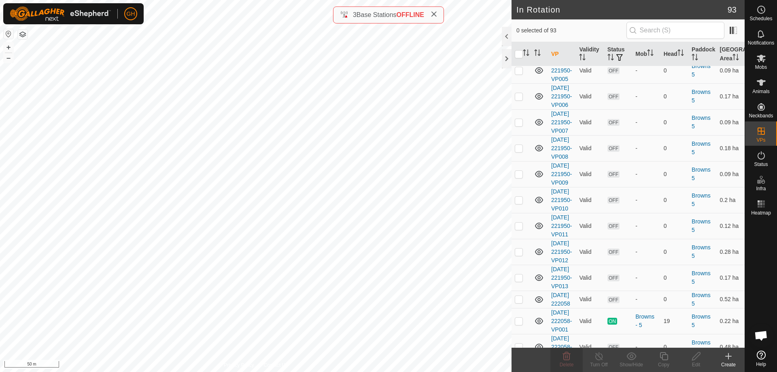
checkbox input "true"
click at [662, 356] on icon at bounding box center [663, 356] width 8 height 8
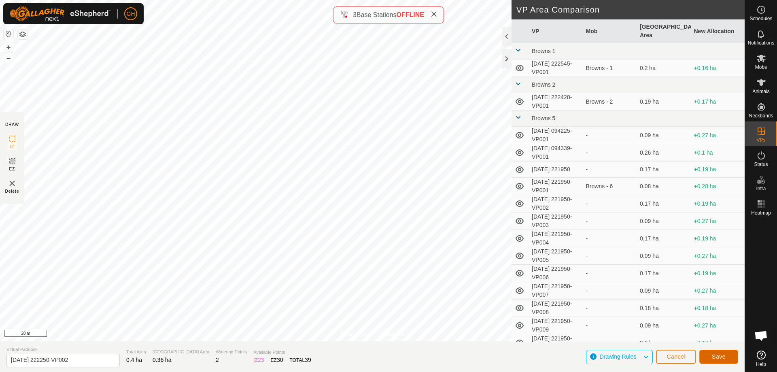
click at [735, 355] on button "Save" at bounding box center [718, 357] width 39 height 14
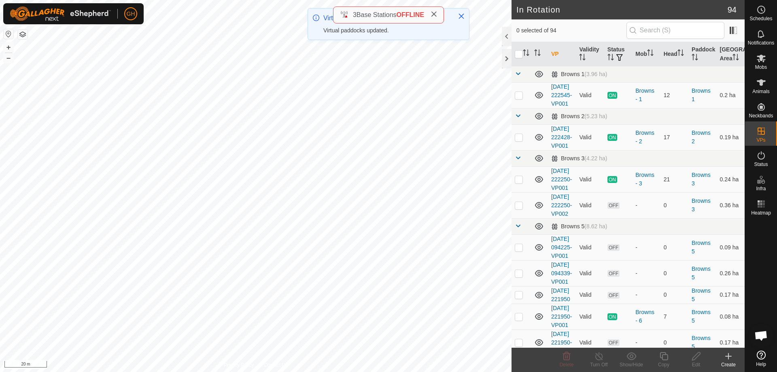
checkbox input "true"
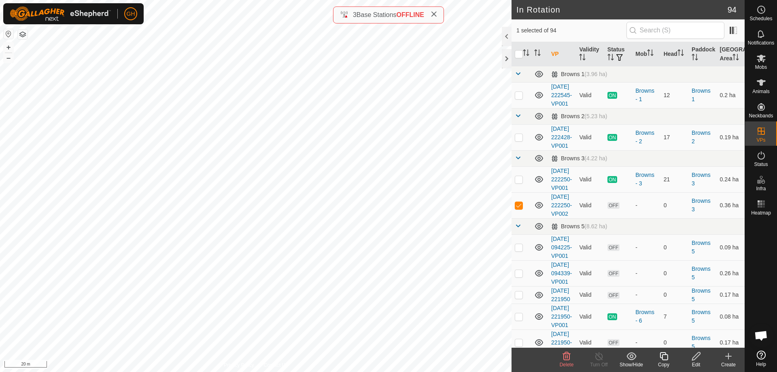
click at [665, 354] on icon at bounding box center [663, 356] width 8 height 8
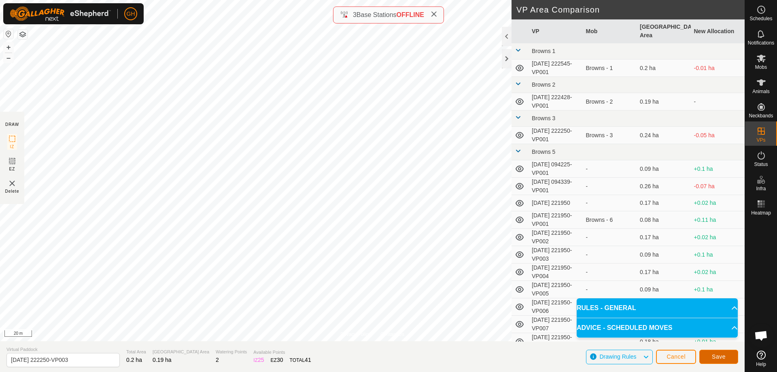
click at [725, 356] on span "Save" at bounding box center [719, 356] width 14 height 6
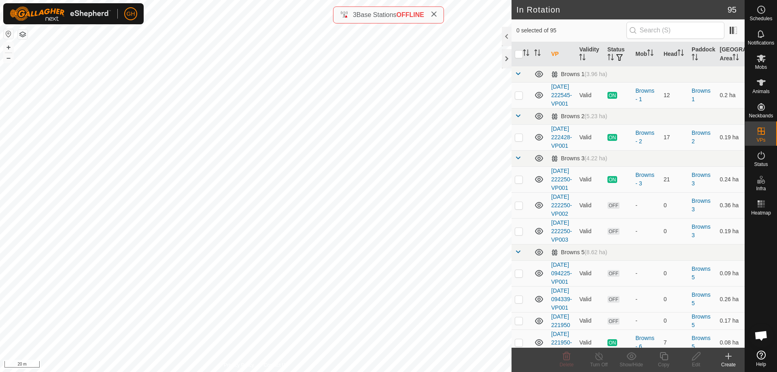
checkbox input "true"
click at [666, 356] on icon at bounding box center [664, 356] width 10 height 10
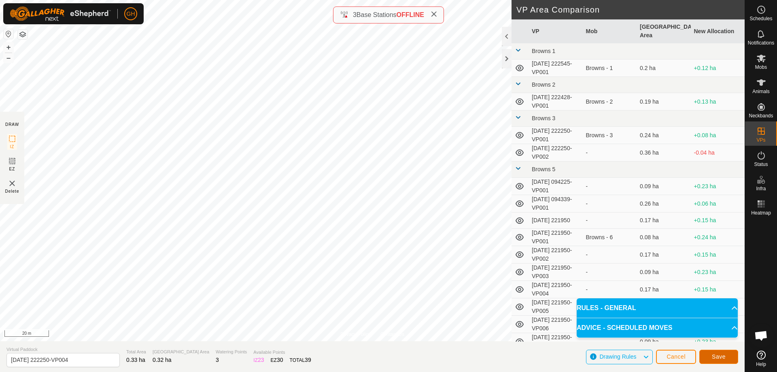
click at [717, 355] on span "Save" at bounding box center [719, 356] width 14 height 6
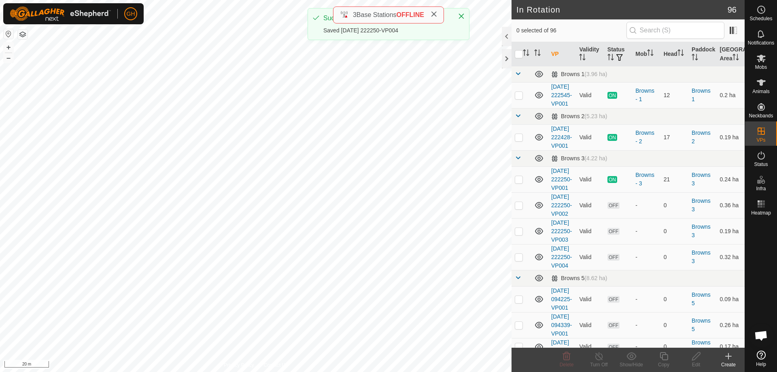
checkbox input "true"
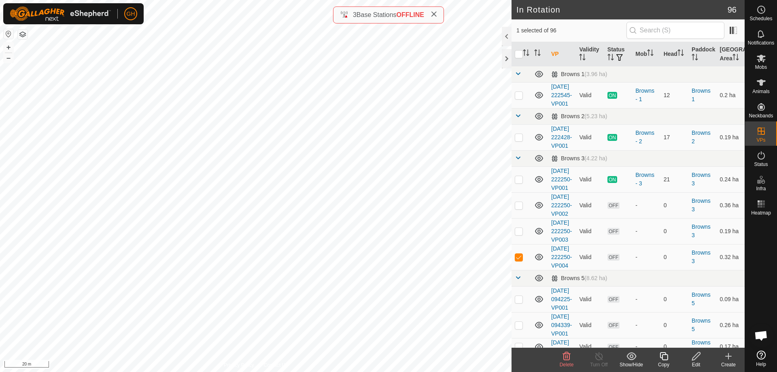
click at [665, 357] on icon at bounding box center [664, 356] width 10 height 10
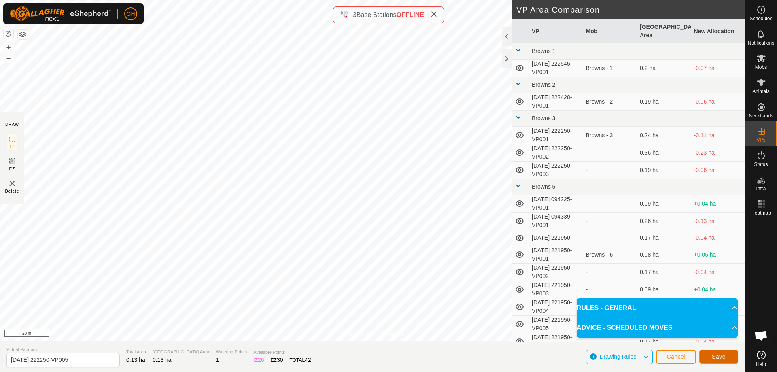
click at [731, 352] on button "Save" at bounding box center [718, 357] width 39 height 14
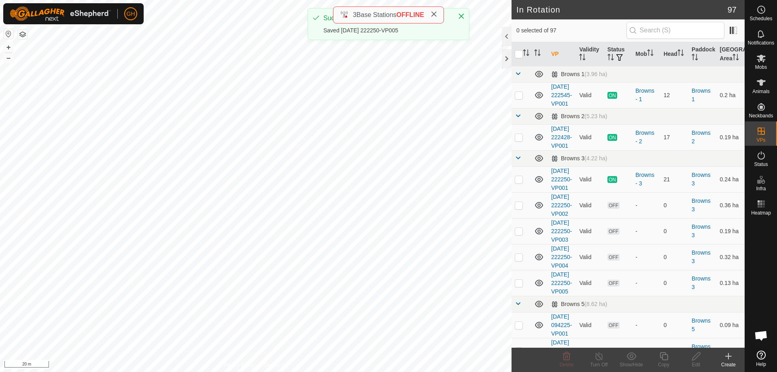
checkbox input "true"
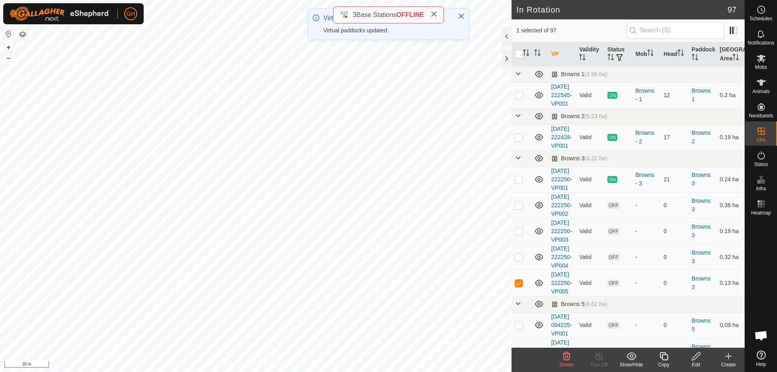
click at [668, 359] on icon at bounding box center [664, 356] width 10 height 10
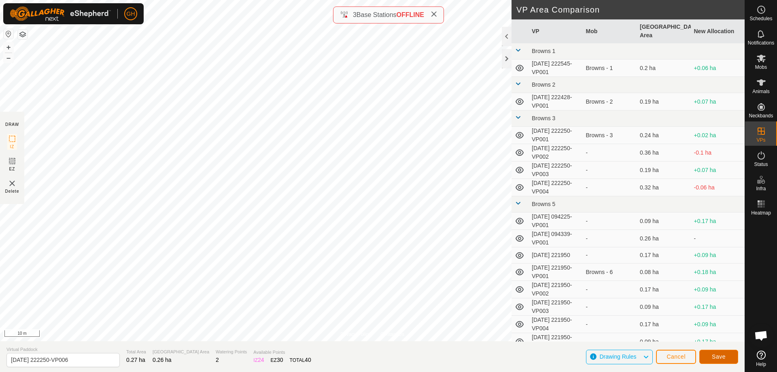
click at [738, 362] on button "Save" at bounding box center [718, 357] width 39 height 14
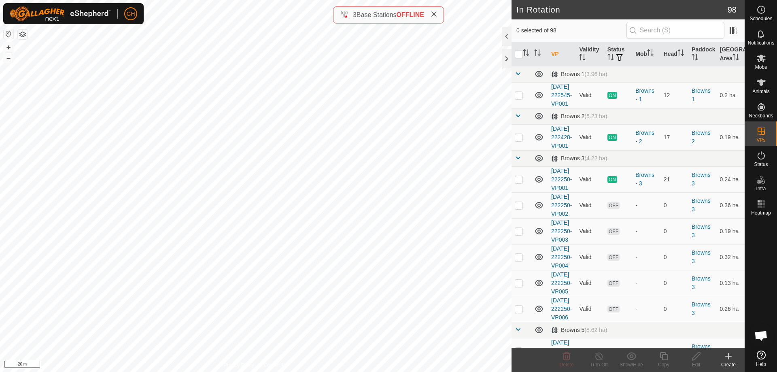
checkbox input "true"
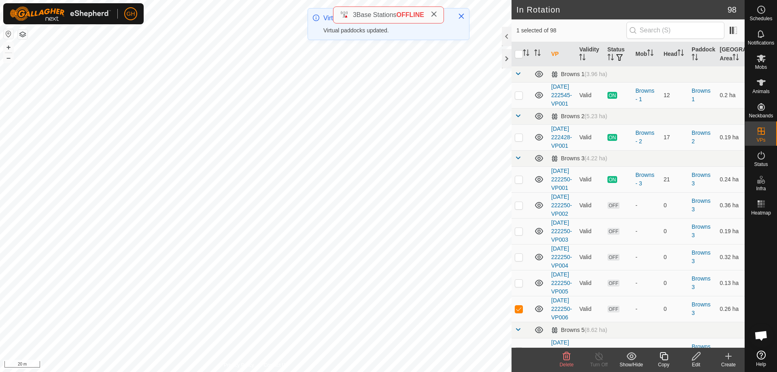
click at [665, 360] on icon at bounding box center [663, 356] width 8 height 8
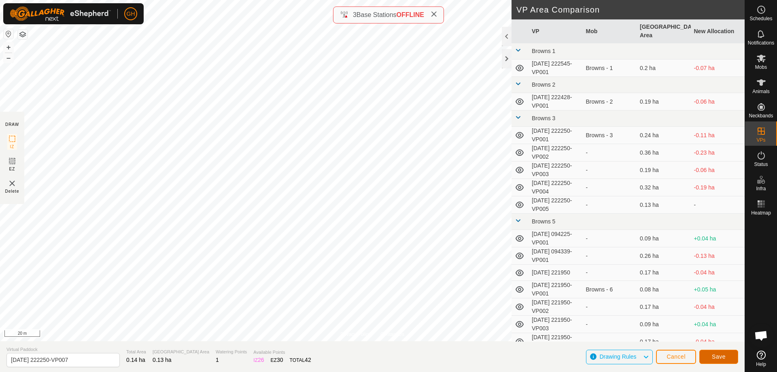
click at [719, 357] on span "Save" at bounding box center [719, 356] width 14 height 6
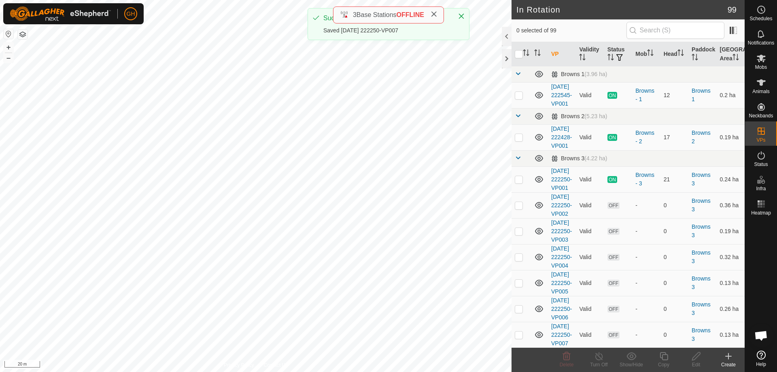
checkbox input "true"
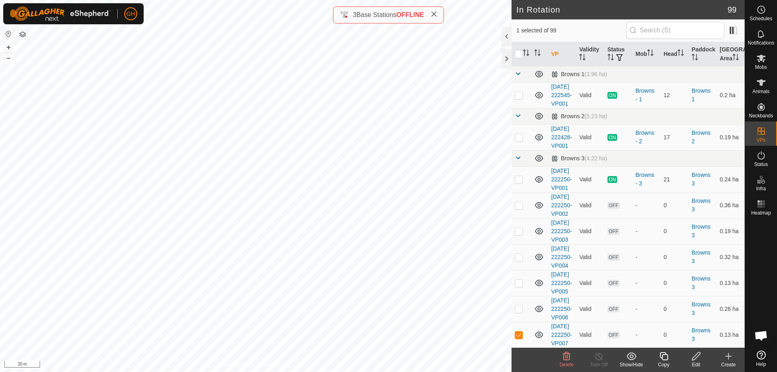
click at [665, 354] on icon at bounding box center [663, 356] width 8 height 8
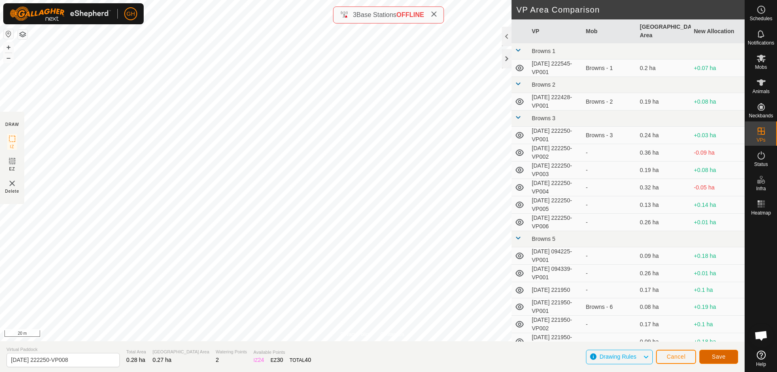
click at [714, 352] on button "Save" at bounding box center [718, 357] width 39 height 14
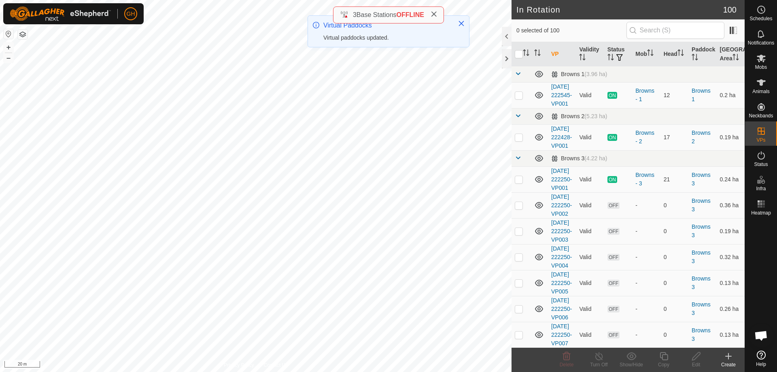
checkbox input "true"
click at [668, 354] on icon at bounding box center [664, 356] width 10 height 10
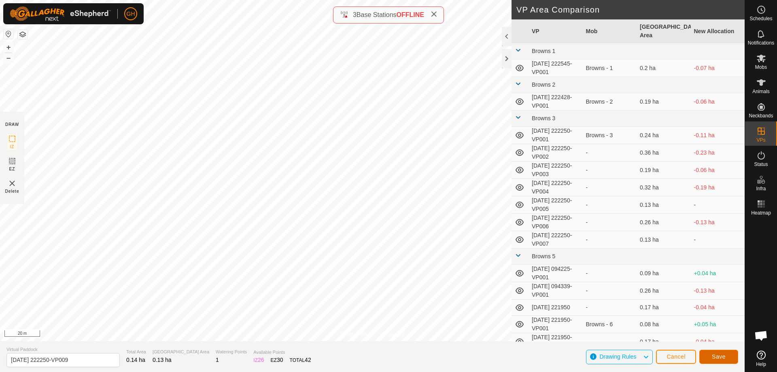
click at [711, 355] on button "Save" at bounding box center [718, 357] width 39 height 14
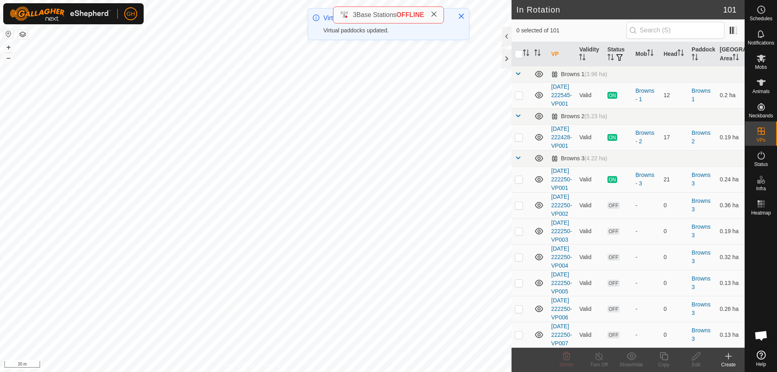
checkbox input "true"
click at [666, 358] on icon at bounding box center [664, 356] width 10 height 10
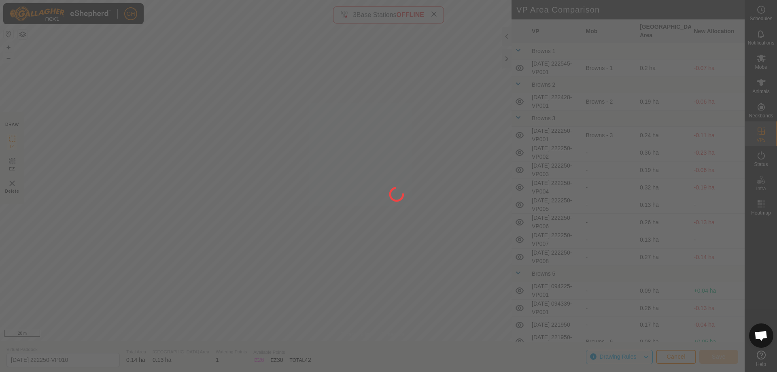
click at [410, 142] on div "GH Schedules Notifications Mobs Animals Neckbands VPs Status Infra Heatmap Help…" at bounding box center [388, 186] width 777 height 372
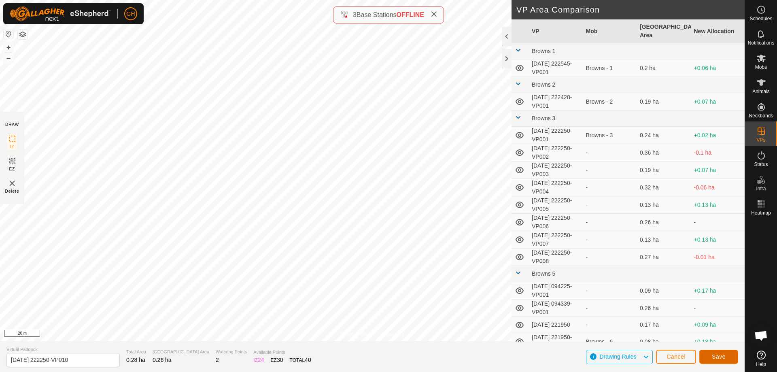
click at [719, 356] on span "Save" at bounding box center [719, 356] width 14 height 6
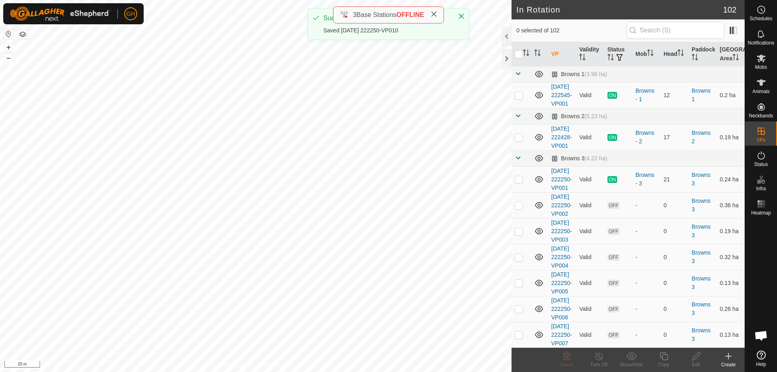
checkbox input "true"
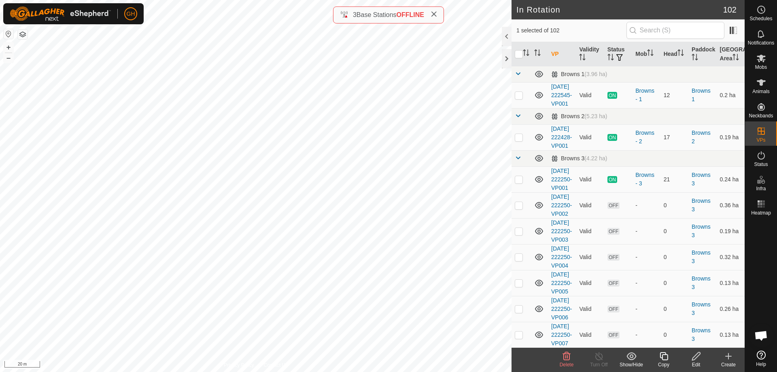
click at [661, 353] on icon at bounding box center [664, 356] width 10 height 10
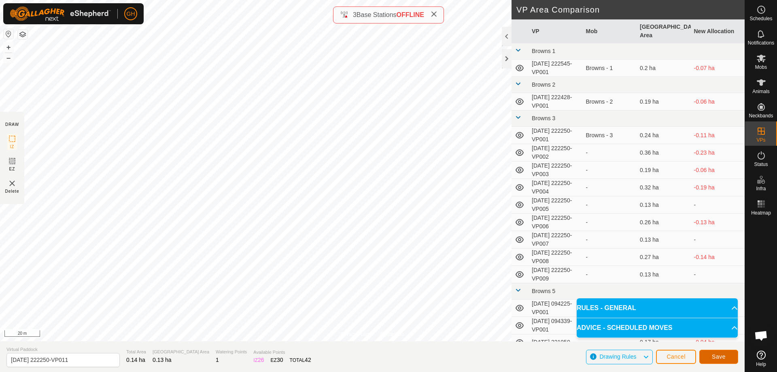
click at [710, 358] on button "Save" at bounding box center [718, 357] width 39 height 14
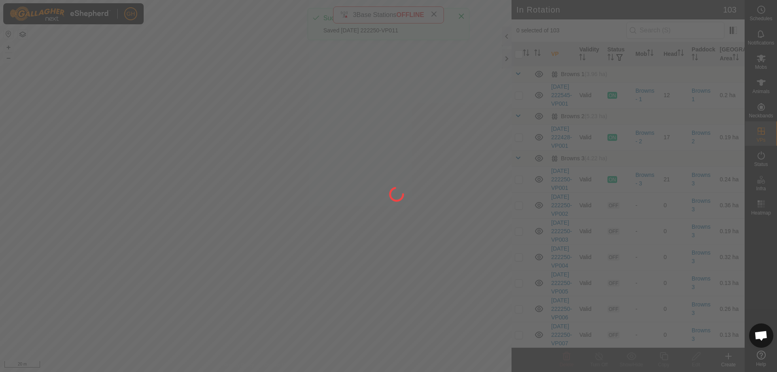
click at [266, 181] on div at bounding box center [388, 186] width 777 height 372
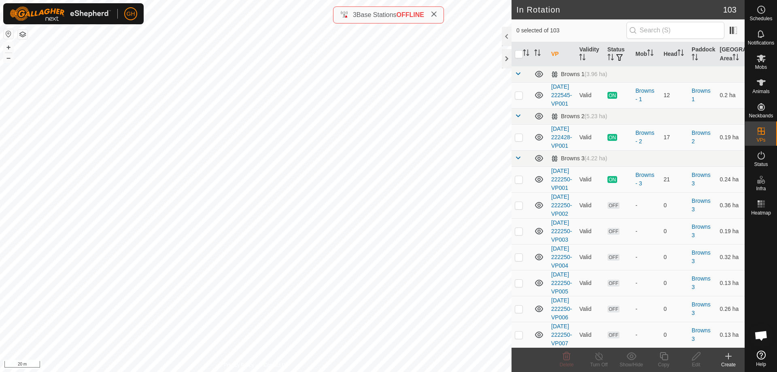
checkbox input "true"
click at [668, 354] on icon at bounding box center [664, 356] width 10 height 10
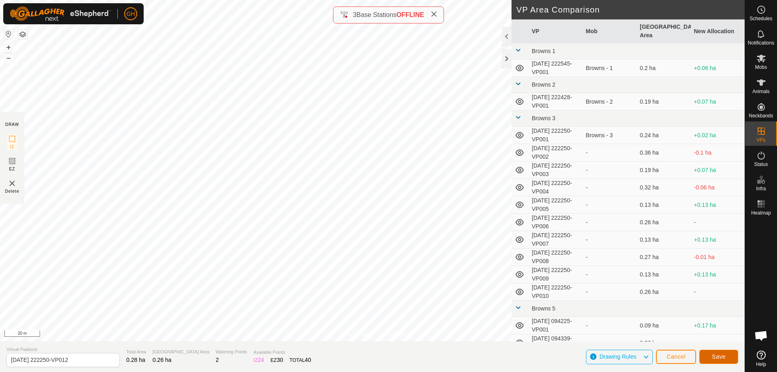
click at [708, 350] on button "Save" at bounding box center [718, 357] width 39 height 14
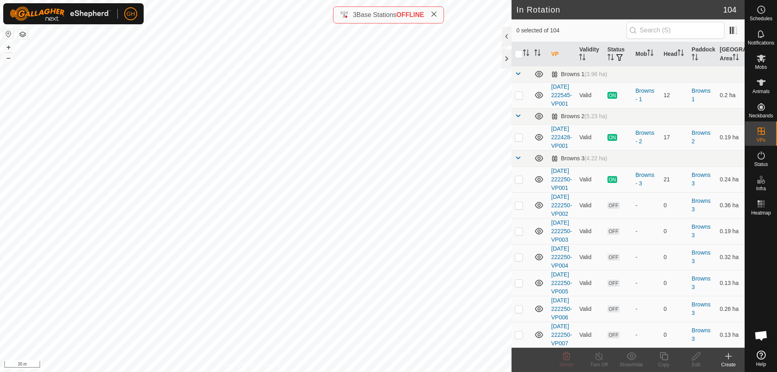
checkbox input "true"
click at [662, 356] on icon at bounding box center [663, 356] width 8 height 8
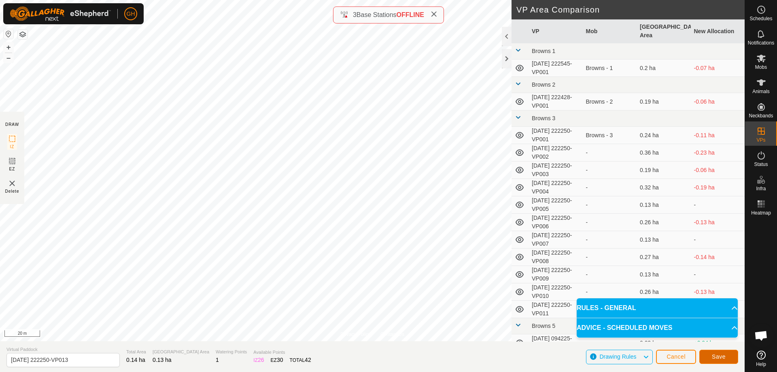
click at [724, 356] on span "Save" at bounding box center [719, 356] width 14 height 6
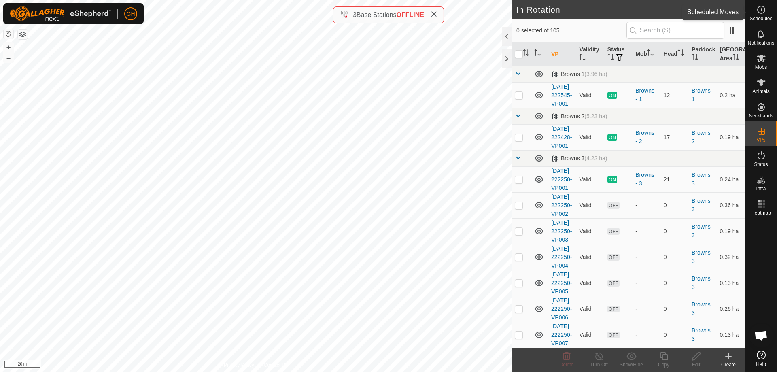
click at [764, 8] on circle at bounding box center [760, 9] width 7 height 7
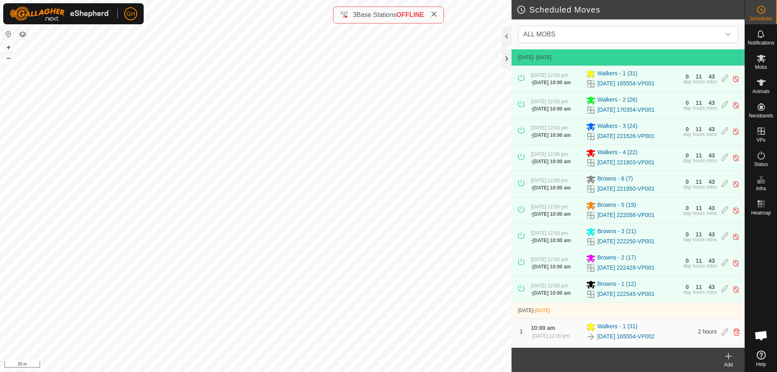
click at [733, 362] on div "Add" at bounding box center [728, 364] width 32 height 7
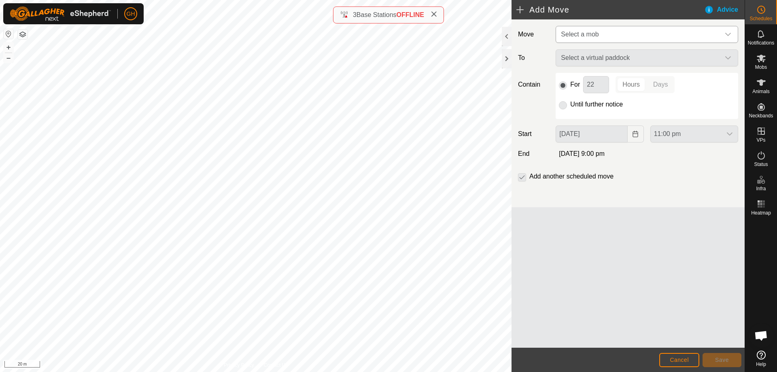
click at [601, 36] on span "Select a mob" at bounding box center [638, 34] width 162 height 16
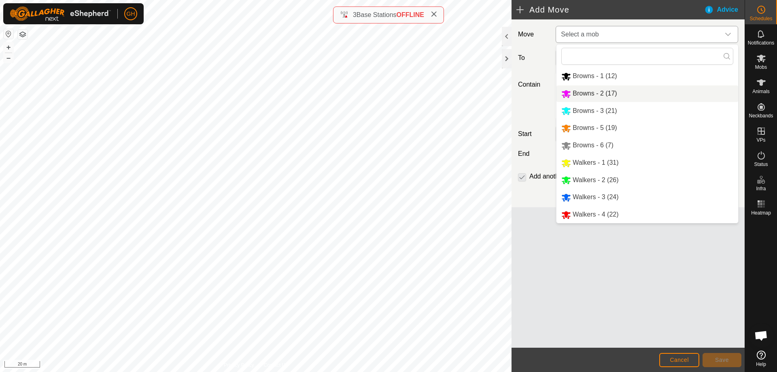
click at [597, 110] on li "Browns - 3 (21)" at bounding box center [647, 111] width 182 height 17
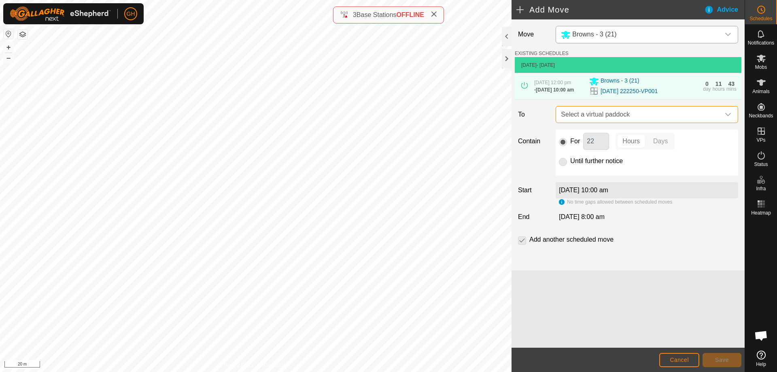
click at [657, 123] on span "Select a virtual paddock" at bounding box center [638, 114] width 162 height 16
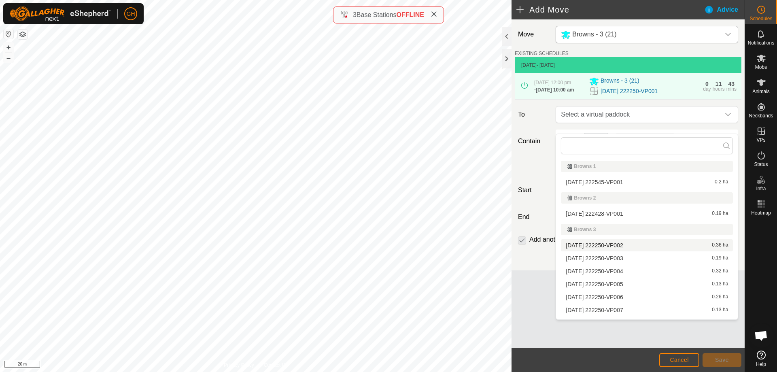
click at [617, 244] on li "2025-09-24 222250-VP002 0.36 ha" at bounding box center [647, 245] width 172 height 12
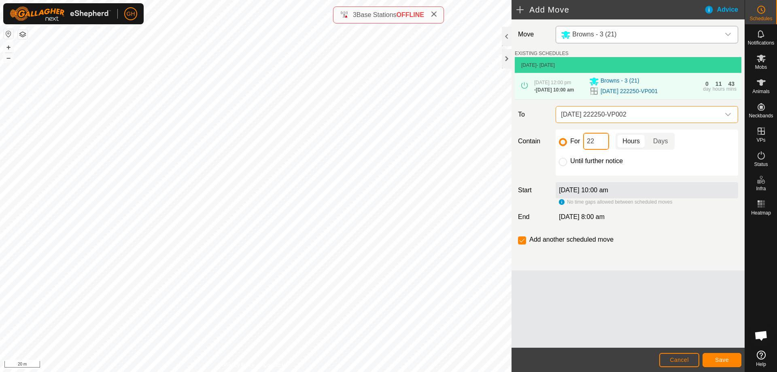
click at [599, 150] on input "22" at bounding box center [596, 141] width 26 height 17
type input "2"
click at [731, 358] on button "Save" at bounding box center [721, 360] width 39 height 14
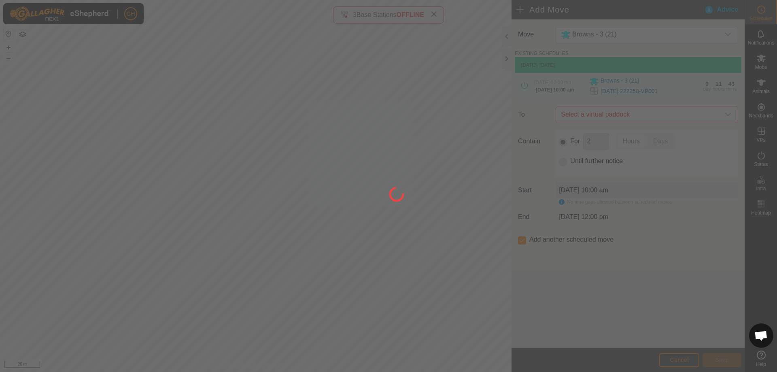
scroll to position [1753, 0]
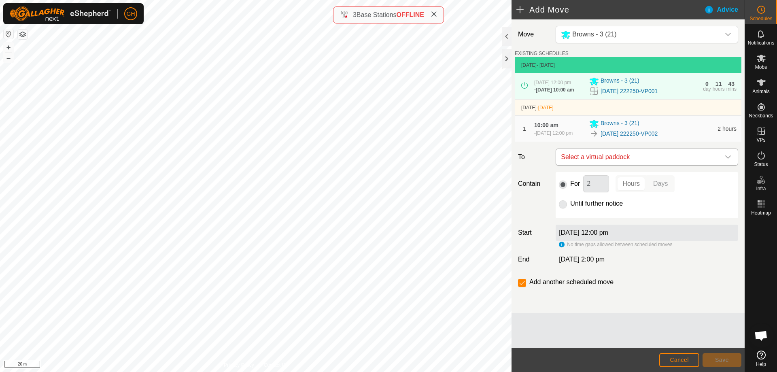
click at [633, 165] on span "Select a virtual paddock" at bounding box center [638, 157] width 162 height 16
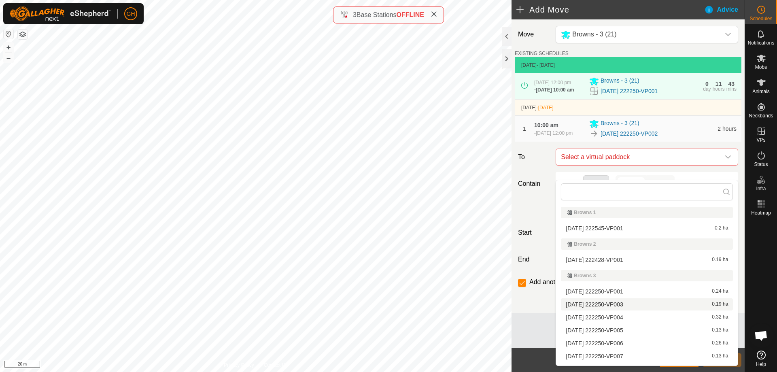
click at [621, 305] on li "2025-09-24 222250-VP003 0.19 ha" at bounding box center [647, 304] width 172 height 12
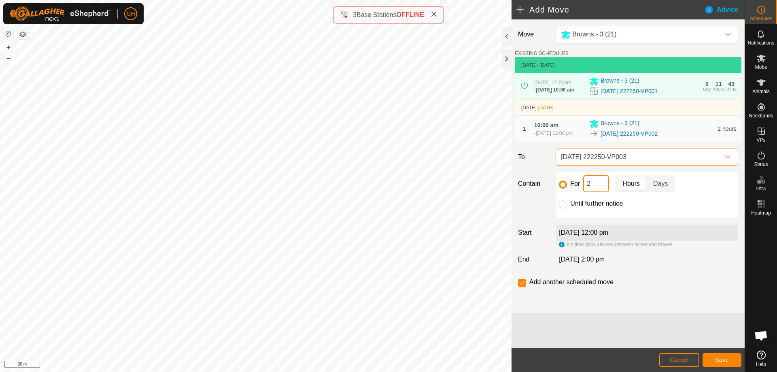
click at [599, 192] on input "2" at bounding box center [596, 183] width 26 height 17
click at [716, 360] on span "Save" at bounding box center [722, 359] width 14 height 6
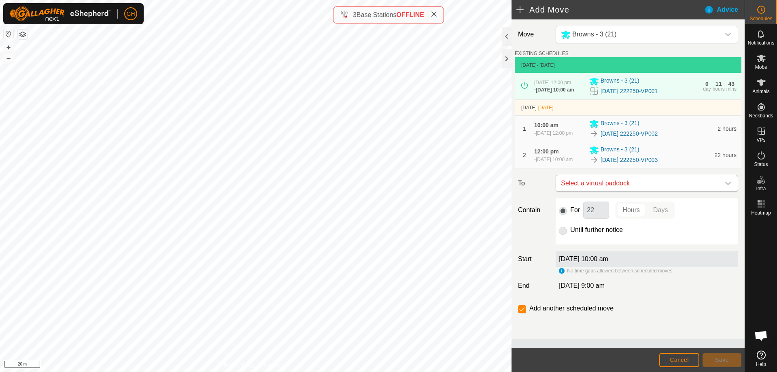
click at [615, 191] on span "Select a virtual paddock" at bounding box center [638, 183] width 162 height 16
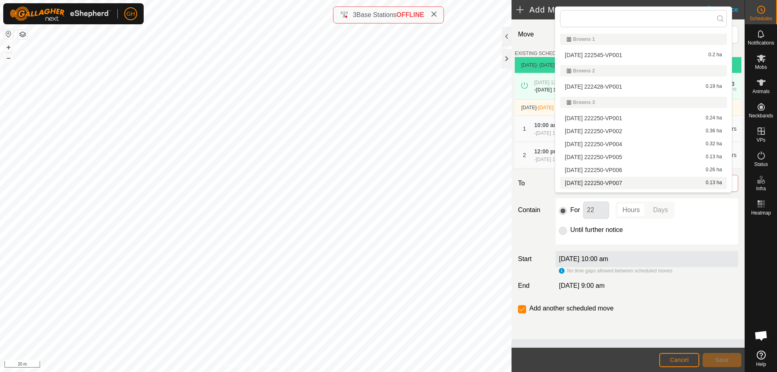
scroll to position [10, 0]
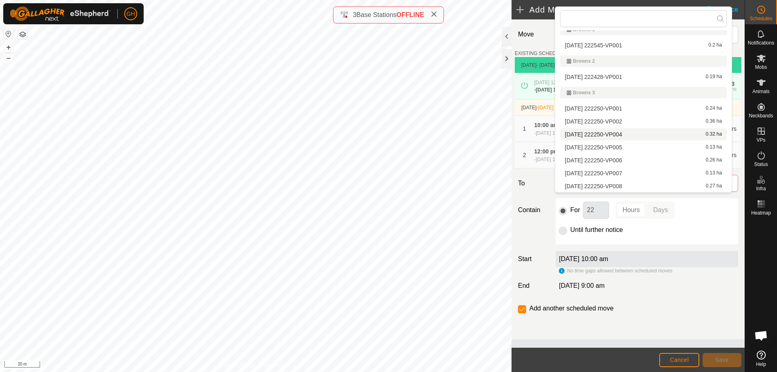
click at [637, 134] on li "2025-09-24 222250-VP004 0.32 ha" at bounding box center [643, 134] width 167 height 12
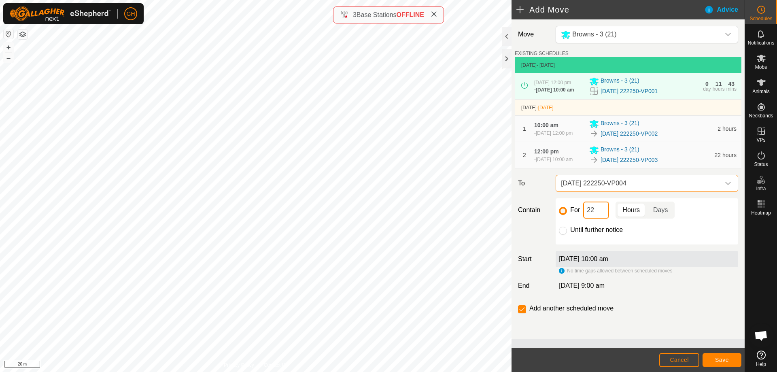
click at [596, 218] on input "22" at bounding box center [596, 209] width 26 height 17
click at [720, 360] on span "Save" at bounding box center [722, 359] width 14 height 6
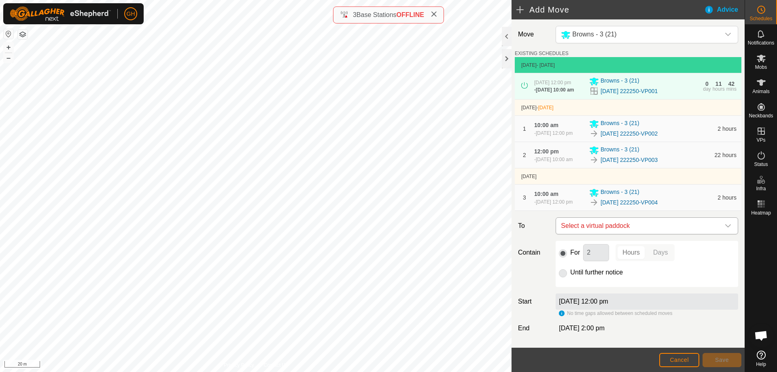
click at [639, 234] on span "Select a virtual paddock" at bounding box center [638, 226] width 162 height 16
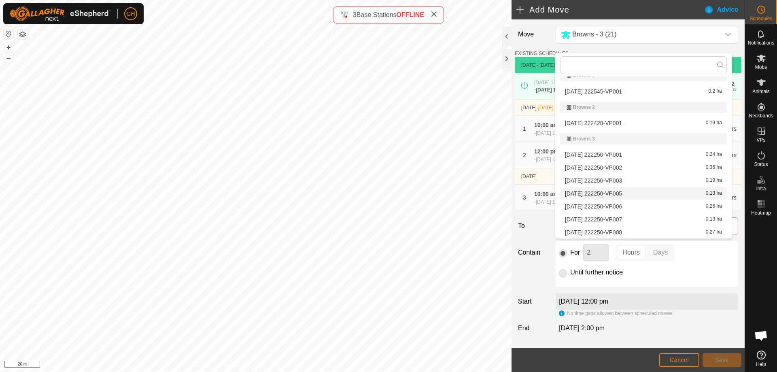
click at [644, 191] on li "2025-09-24 222250-VP005 0.13 ha" at bounding box center [643, 193] width 167 height 12
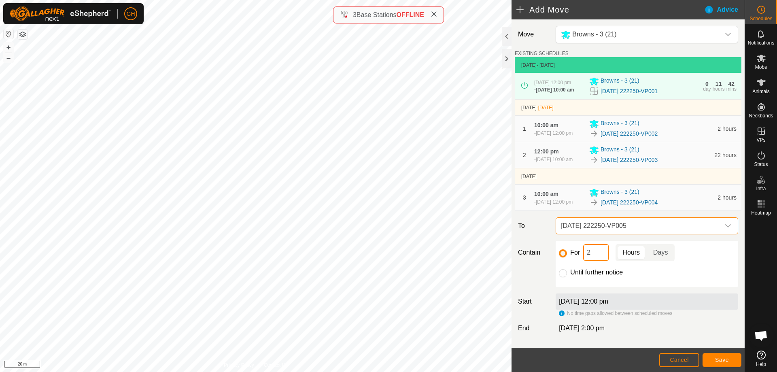
click at [603, 261] on input "2" at bounding box center [596, 252] width 26 height 17
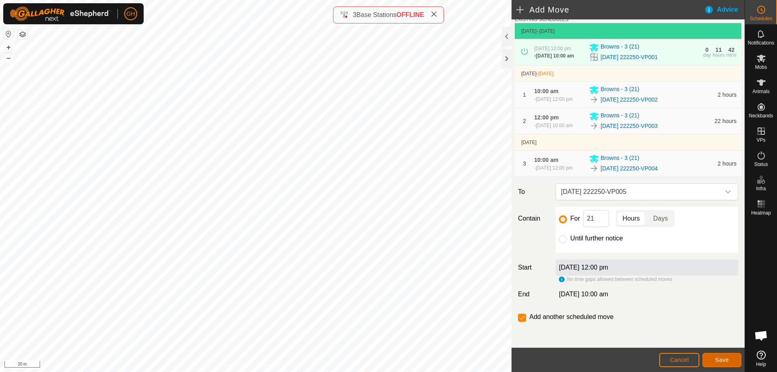
click at [713, 358] on button "Save" at bounding box center [721, 360] width 39 height 14
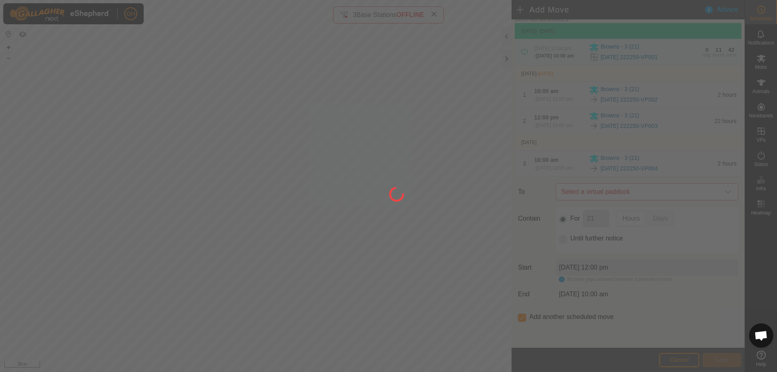
scroll to position [0, 0]
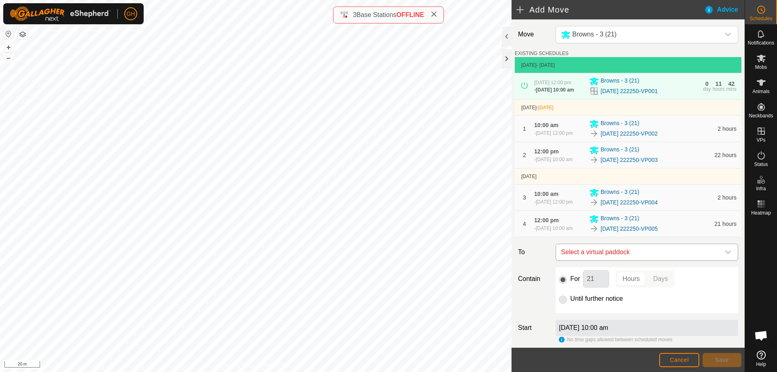
click at [643, 260] on span "Select a virtual paddock" at bounding box center [638, 252] width 162 height 16
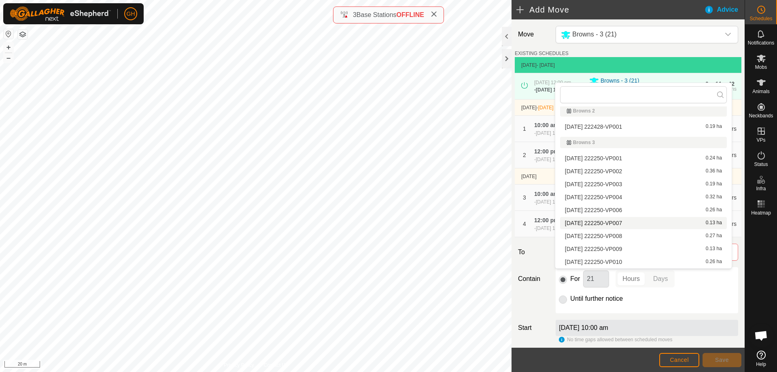
scroll to position [50, 0]
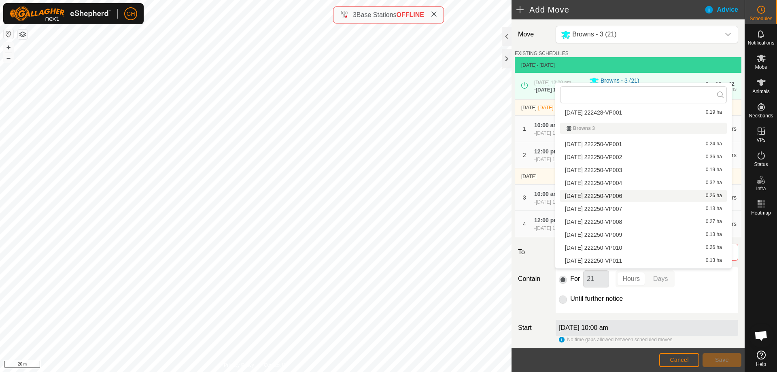
click at [630, 196] on li "2025-09-24 222250-VP006 0.26 ha" at bounding box center [643, 196] width 167 height 12
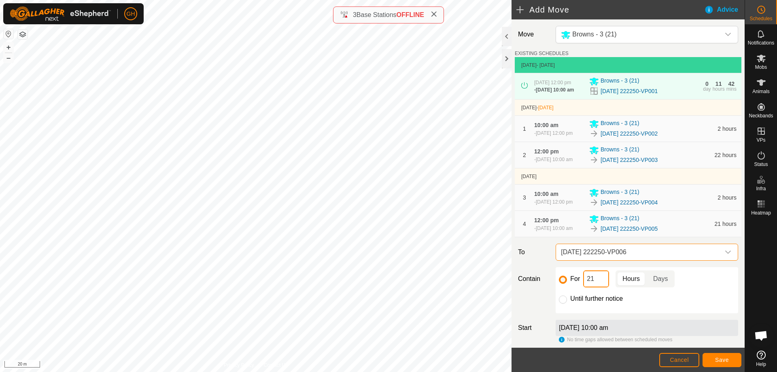
click at [597, 287] on input "21" at bounding box center [596, 278] width 26 height 17
click at [712, 355] on button "Save" at bounding box center [721, 360] width 39 height 14
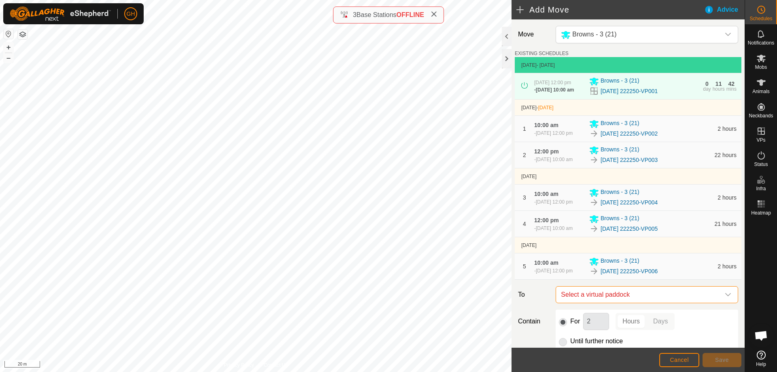
click at [646, 303] on span "Select a virtual paddock" at bounding box center [638, 294] width 162 height 16
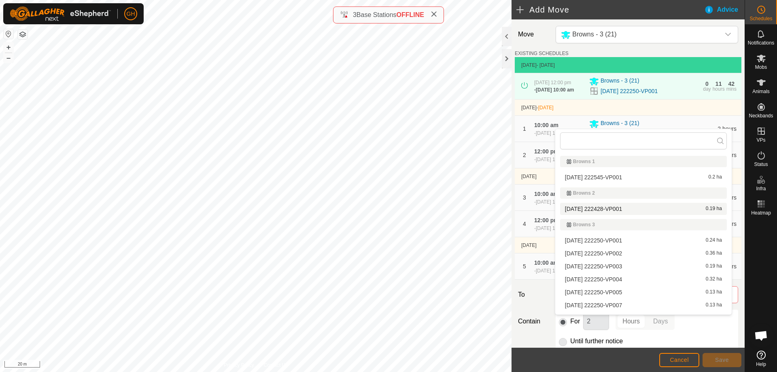
scroll to position [10, 0]
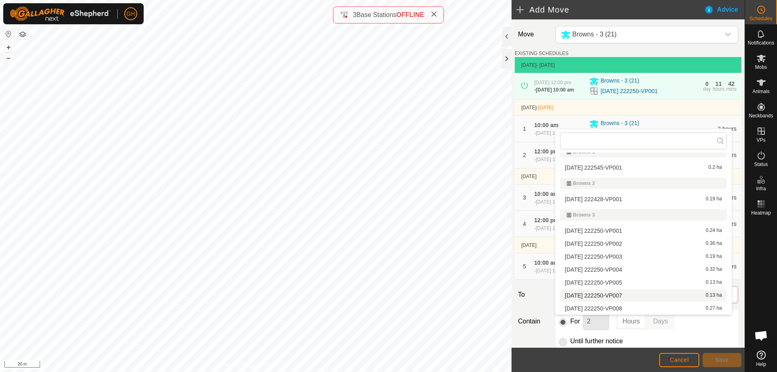
click at [632, 295] on li "2025-09-24 222250-VP007 0.13 ha" at bounding box center [643, 295] width 167 height 12
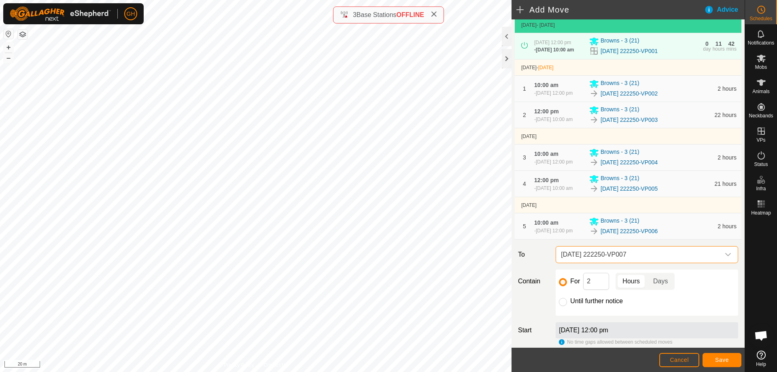
scroll to position [40, 0]
click at [598, 298] on div "For 2 Hours Days Until further notice" at bounding box center [646, 292] width 182 height 46
click at [598, 289] on input "2" at bounding box center [596, 280] width 26 height 17
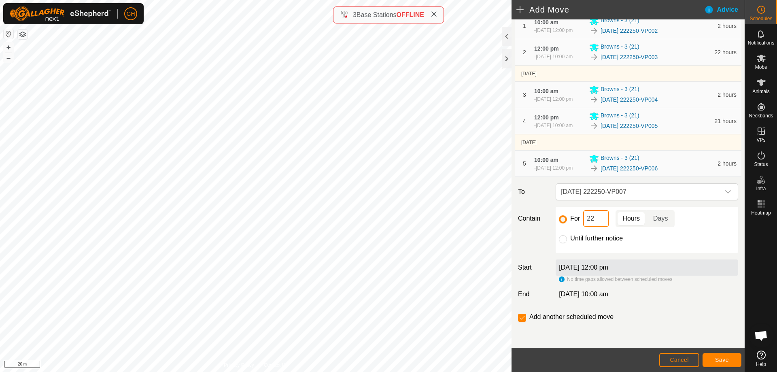
scroll to position [121, 0]
click at [731, 360] on button "Save" at bounding box center [721, 360] width 39 height 14
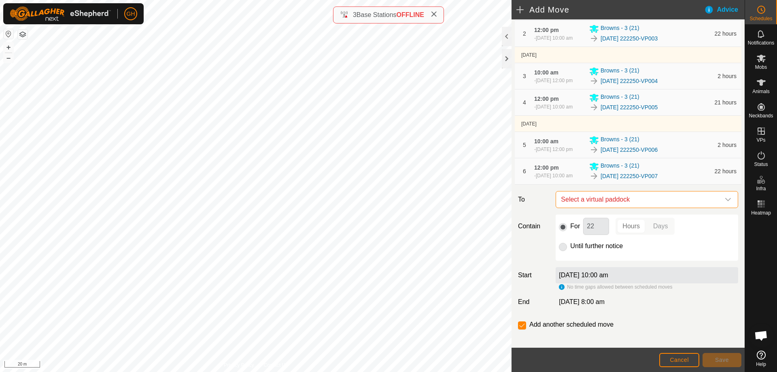
click at [648, 208] on span "Select a virtual paddock" at bounding box center [638, 199] width 162 height 16
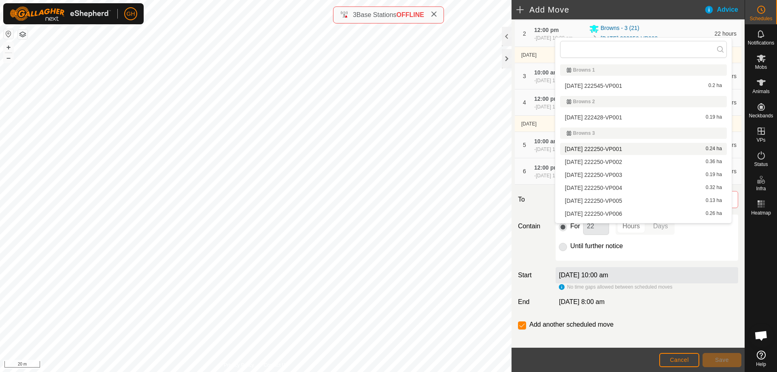
scroll to position [10, 0]
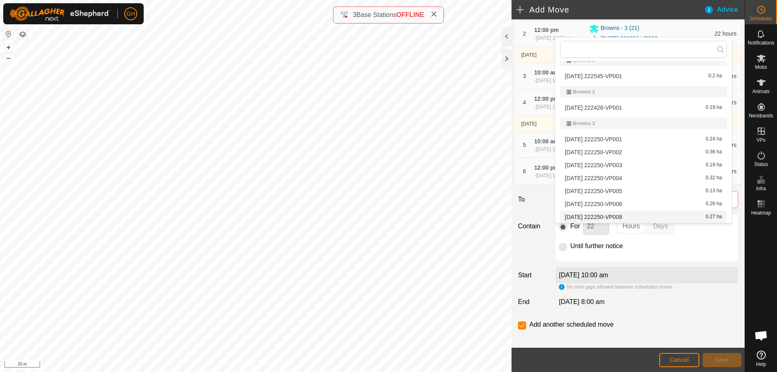
click at [632, 218] on li "2025-09-24 222250-VP008 0.27 ha" at bounding box center [643, 217] width 167 height 12
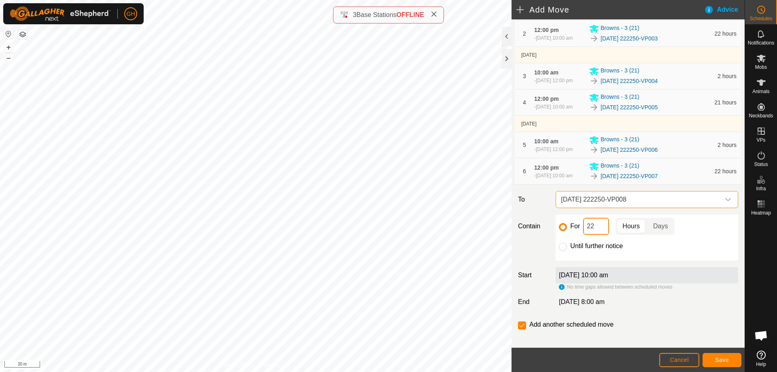
click at [600, 235] on input "22" at bounding box center [596, 226] width 26 height 17
click at [729, 358] on button "Save" at bounding box center [721, 360] width 39 height 14
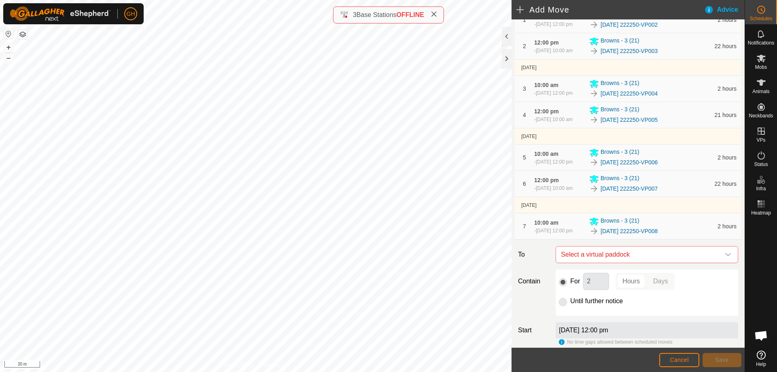
scroll to position [121, 0]
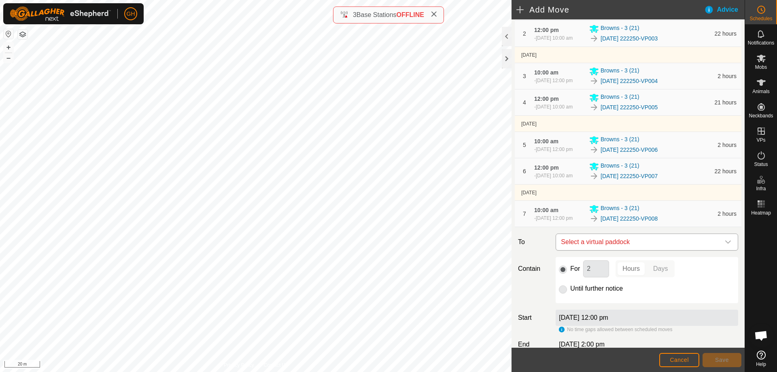
click at [659, 250] on p-select "Select a virtual paddock" at bounding box center [646, 241] width 182 height 17
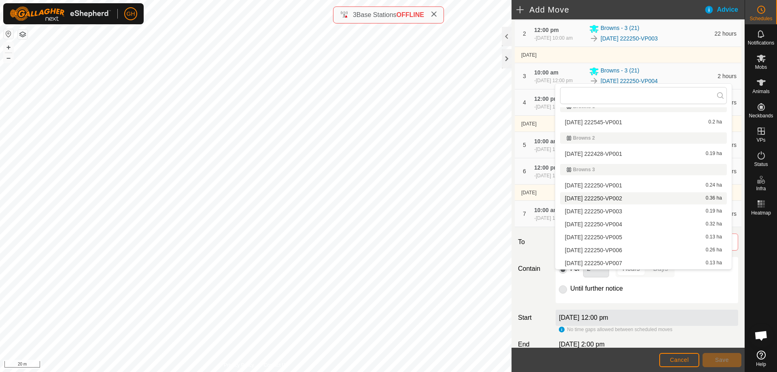
scroll to position [50, 0]
click at [634, 235] on li "2025-09-24 222250-VP009 0.13 ha" at bounding box center [643, 235] width 167 height 12
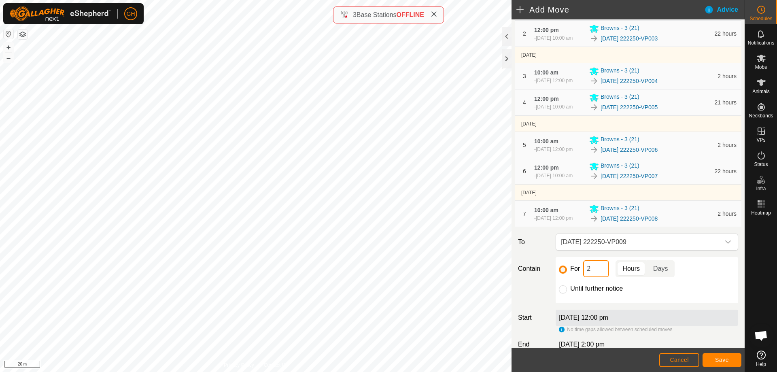
click at [597, 277] on input "2" at bounding box center [596, 268] width 26 height 17
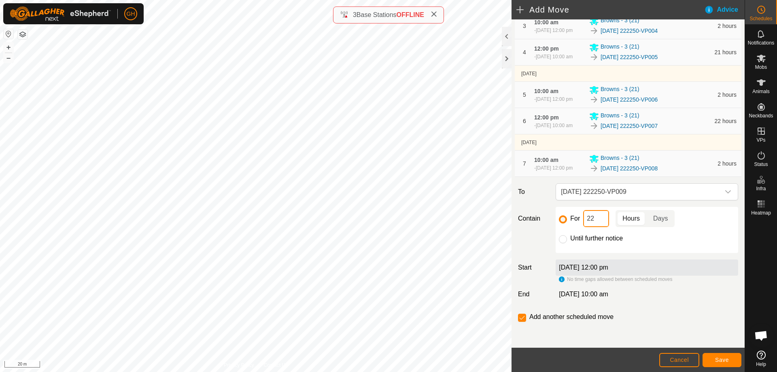
scroll to position [207, 0]
click at [724, 360] on span "Save" at bounding box center [722, 359] width 14 height 6
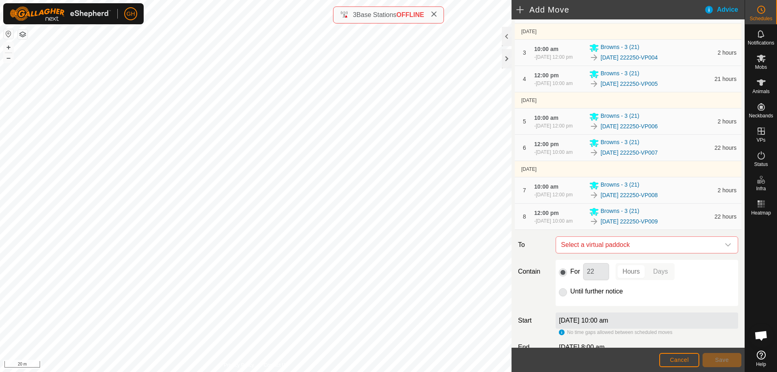
scroll to position [162, 0]
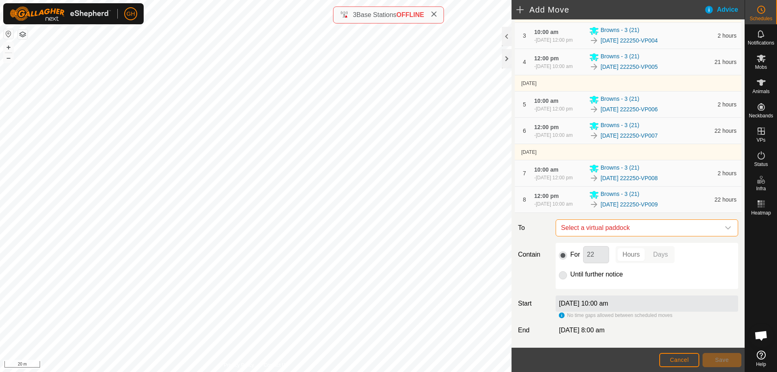
click at [662, 236] on span "Select a virtual paddock" at bounding box center [638, 228] width 162 height 16
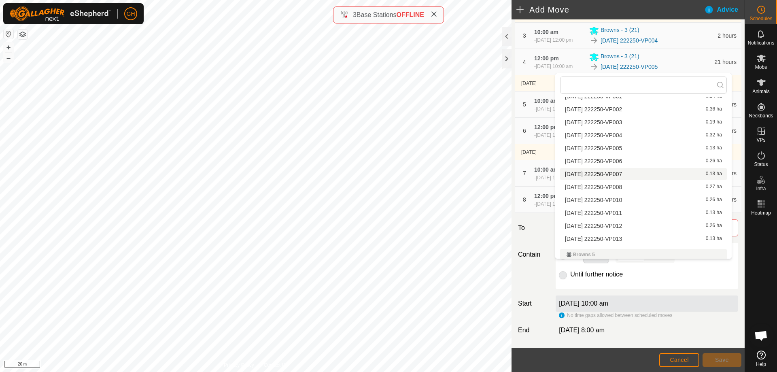
scroll to position [91, 0]
click at [635, 197] on li "2025-09-24 222250-VP010 0.26 ha" at bounding box center [643, 197] width 167 height 12
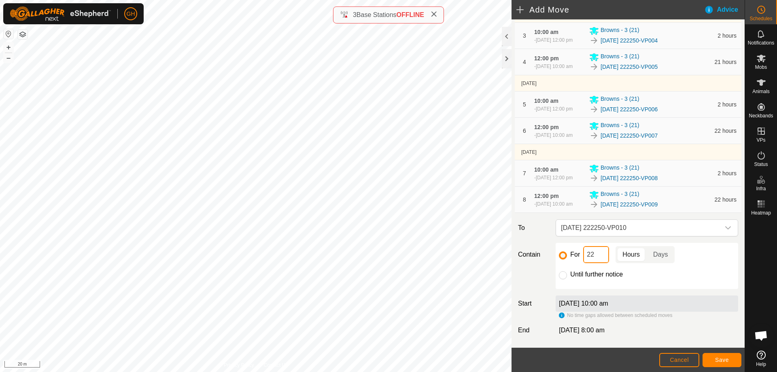
click at [602, 263] on input "22" at bounding box center [596, 254] width 26 height 17
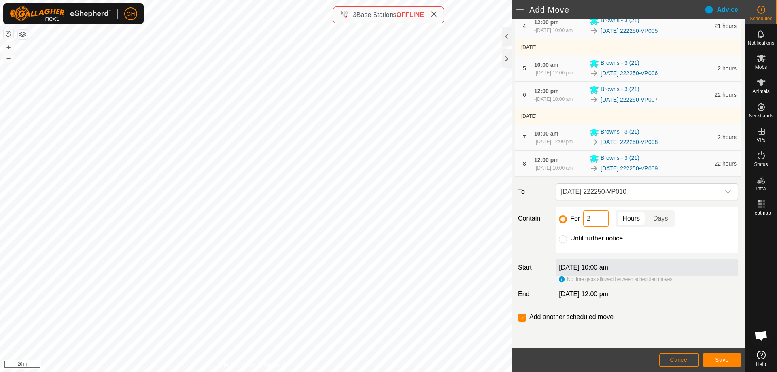
scroll to position [237, 0]
click at [728, 365] on button "Save" at bounding box center [721, 360] width 39 height 14
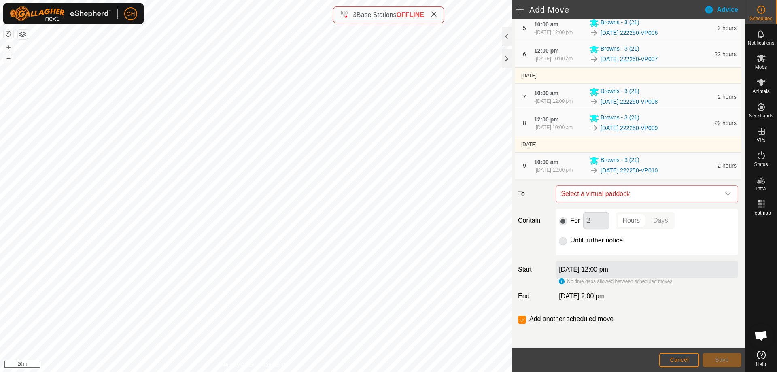
scroll to position [243, 0]
click at [642, 200] on span "Select a virtual paddock" at bounding box center [638, 192] width 162 height 16
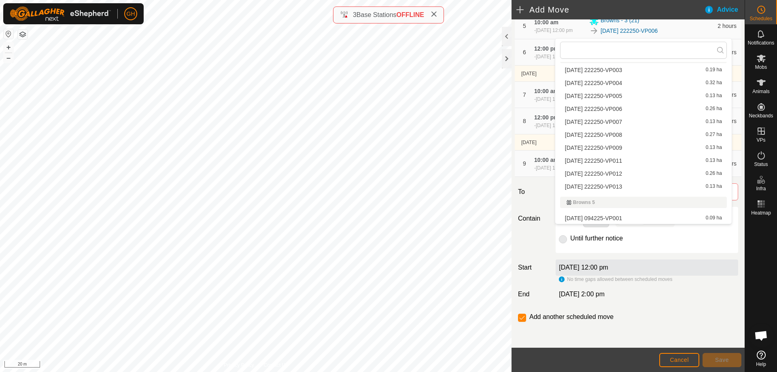
scroll to position [121, 0]
click at [629, 146] on li "2025-09-24 222250-VP011 0.13 ha" at bounding box center [643, 145] width 167 height 12
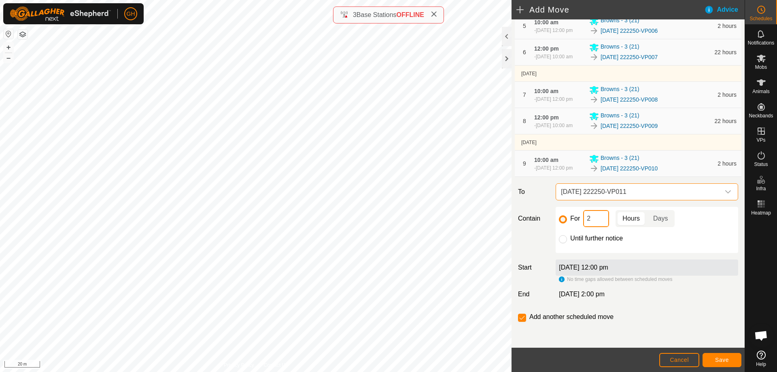
click at [595, 227] on input "2" at bounding box center [596, 218] width 26 height 17
click at [726, 358] on span "Save" at bounding box center [722, 359] width 14 height 6
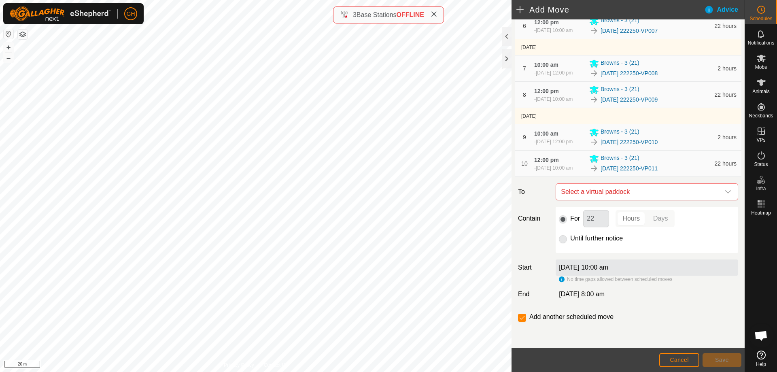
scroll to position [283, 0]
click at [646, 200] on span "Select a virtual paddock" at bounding box center [638, 192] width 162 height 16
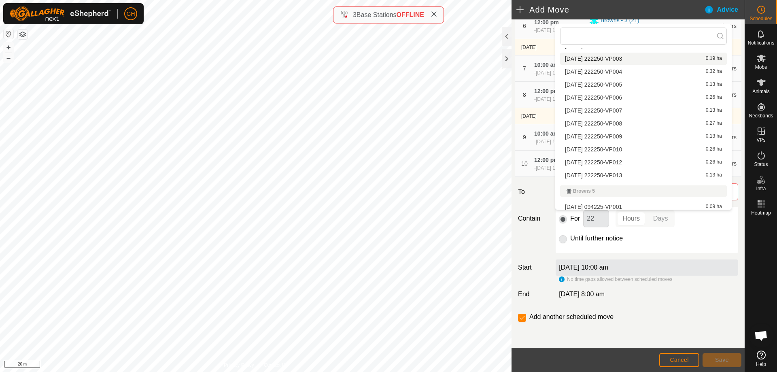
scroll to position [131, 0]
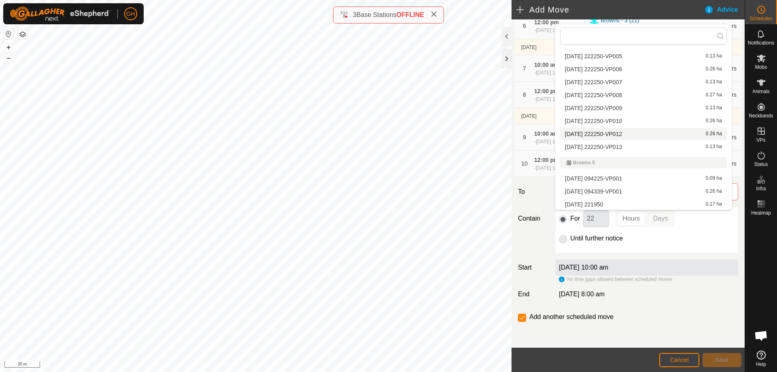
click at [646, 132] on li "2025-09-24 222250-VP012 0.26 ha" at bounding box center [643, 134] width 167 height 12
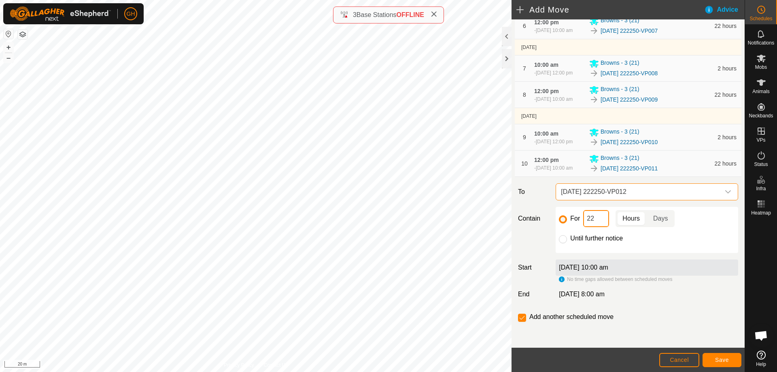
click at [600, 227] on input "22" at bounding box center [596, 218] width 26 height 17
click at [719, 357] on span "Save" at bounding box center [722, 359] width 14 height 6
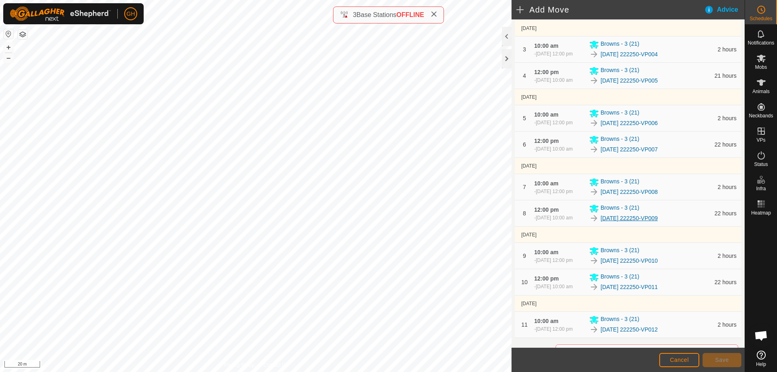
scroll to position [283, 0]
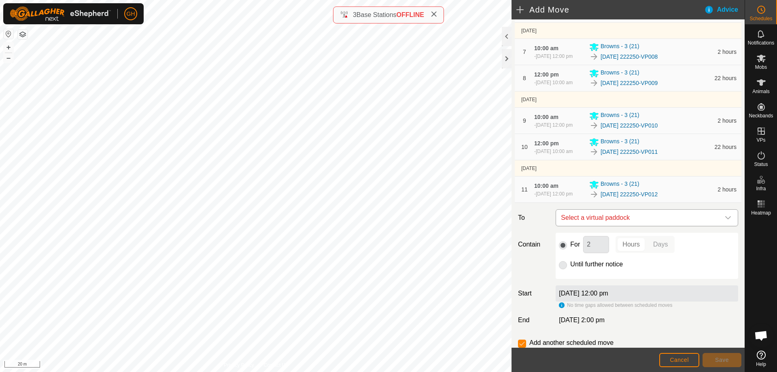
click at [665, 226] on span "Select a virtual paddock" at bounding box center [638, 218] width 162 height 16
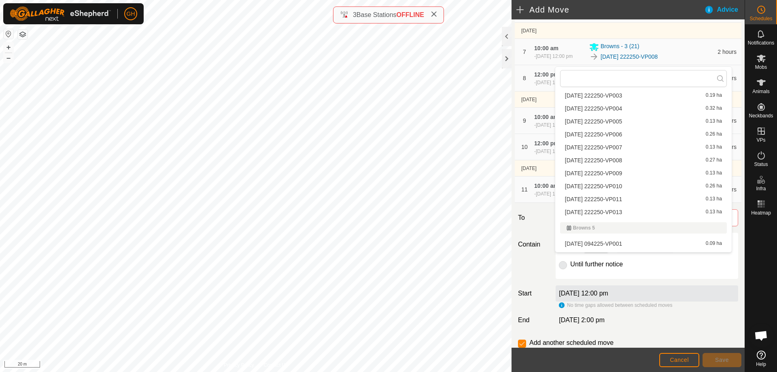
scroll to position [131, 0]
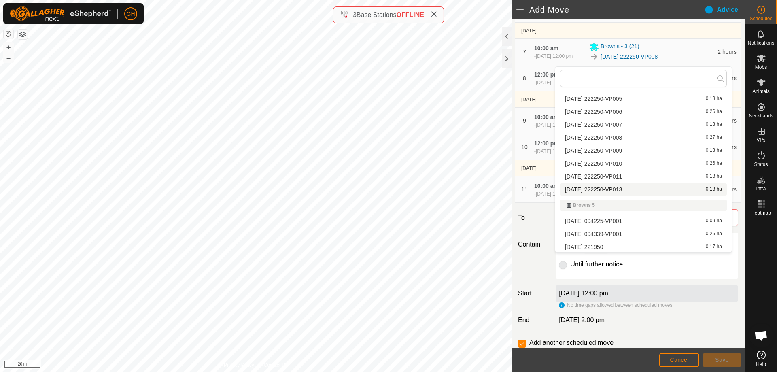
click at [639, 187] on li "2025-09-24 222250-VP013 0.13 ha" at bounding box center [643, 189] width 167 height 12
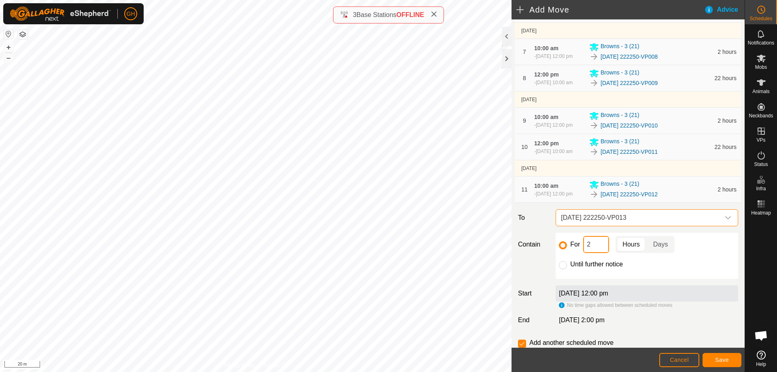
click at [599, 253] on input "2" at bounding box center [596, 244] width 26 height 17
type input "22"
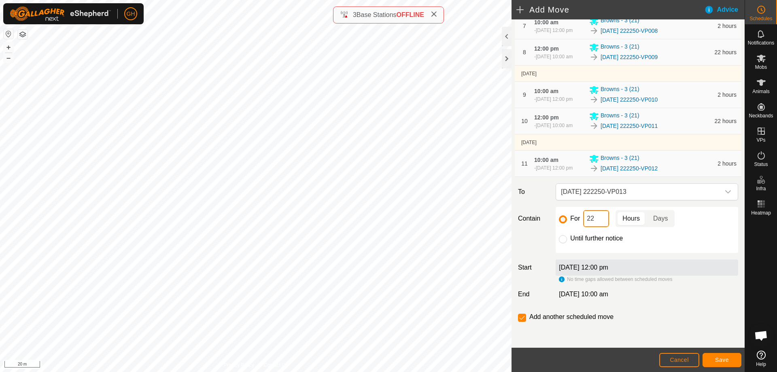
scroll to position [352, 0]
click at [521, 319] on input "checkbox" at bounding box center [522, 318] width 8 height 8
checkbox input "false"
click at [719, 359] on span "Save" at bounding box center [722, 359] width 14 height 6
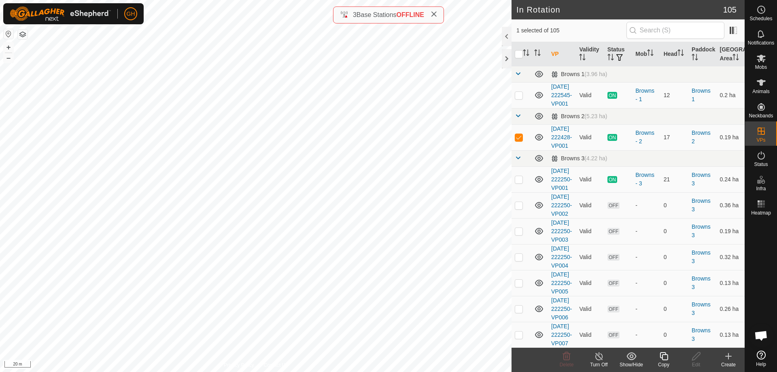
click at [665, 359] on icon at bounding box center [663, 356] width 8 height 8
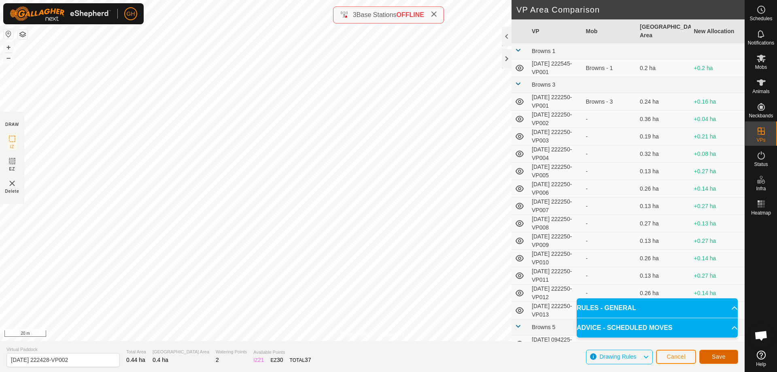
click at [711, 350] on button "Save" at bounding box center [718, 357] width 39 height 14
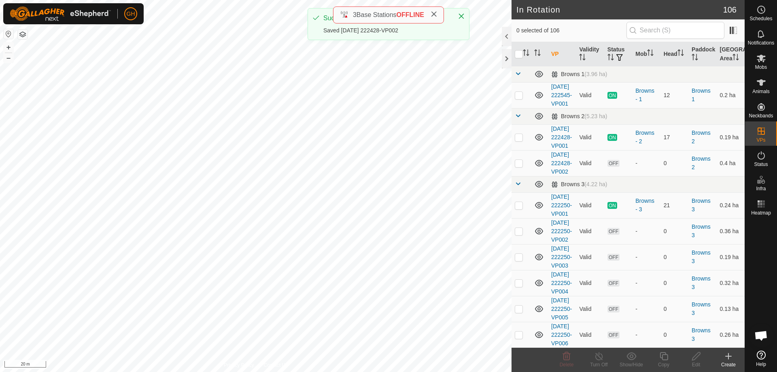
checkbox input "true"
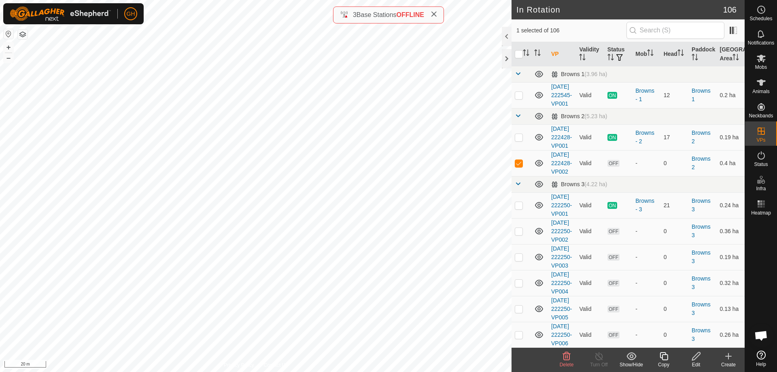
click at [661, 358] on icon at bounding box center [663, 356] width 8 height 8
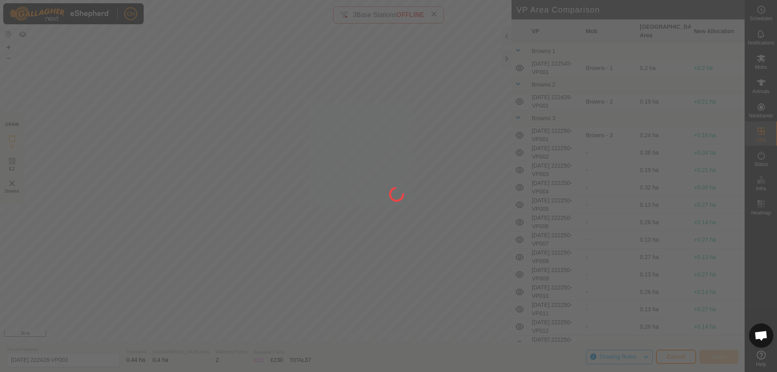
click at [162, 70] on div at bounding box center [388, 186] width 777 height 372
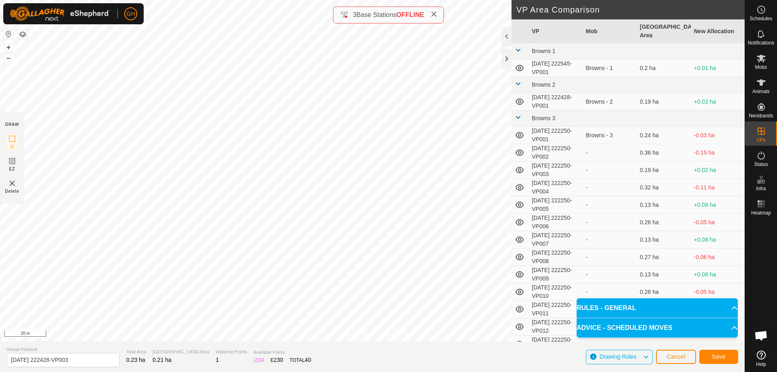
click at [720, 349] on div "Save" at bounding box center [718, 356] width 39 height 19
click at [721, 351] on button "Save" at bounding box center [718, 357] width 39 height 14
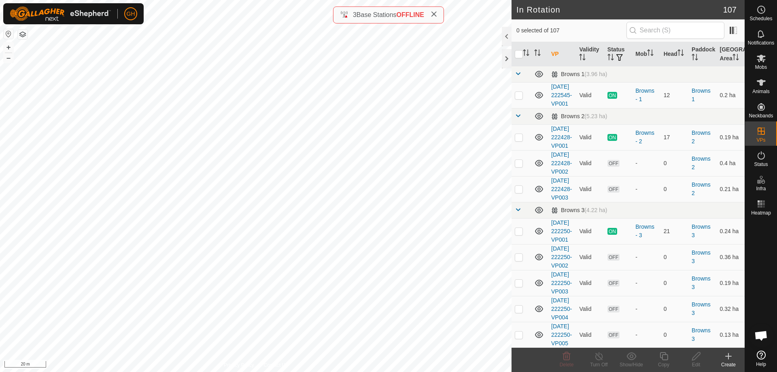
checkbox input "true"
click at [667, 357] on icon at bounding box center [663, 356] width 8 height 8
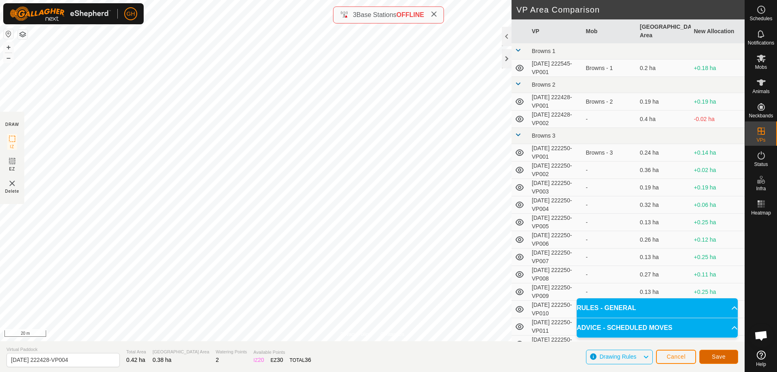
click at [710, 358] on button "Save" at bounding box center [718, 357] width 39 height 14
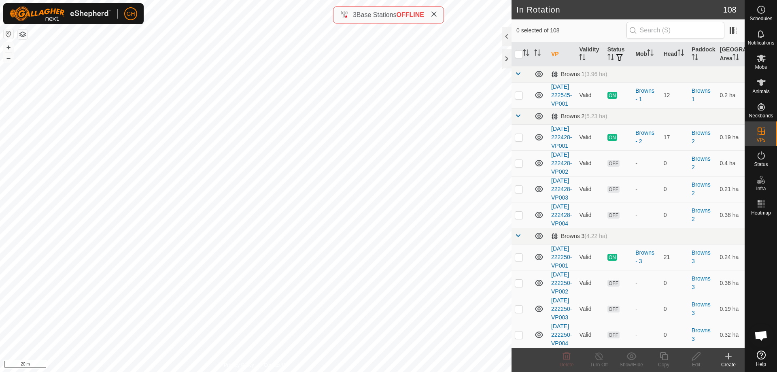
checkbox input "true"
click at [663, 356] on icon at bounding box center [664, 356] width 10 height 10
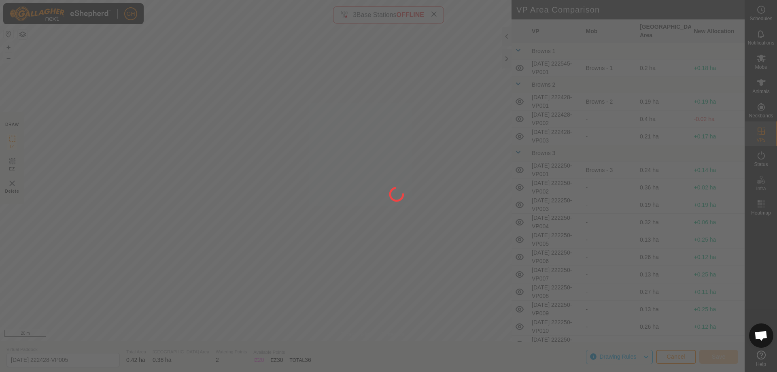
click at [213, 80] on div at bounding box center [388, 186] width 777 height 372
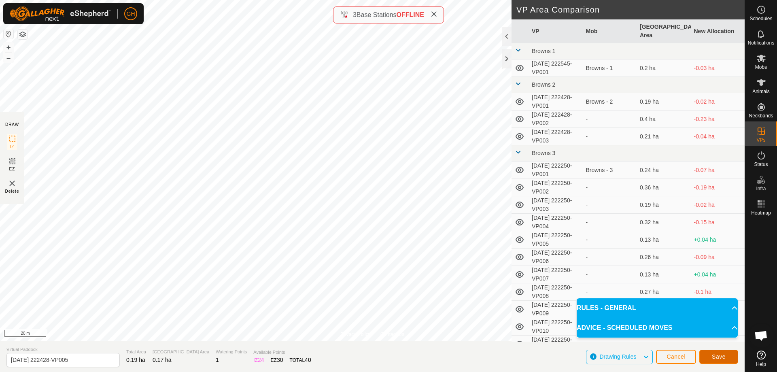
click at [727, 354] on button "Save" at bounding box center [718, 357] width 39 height 14
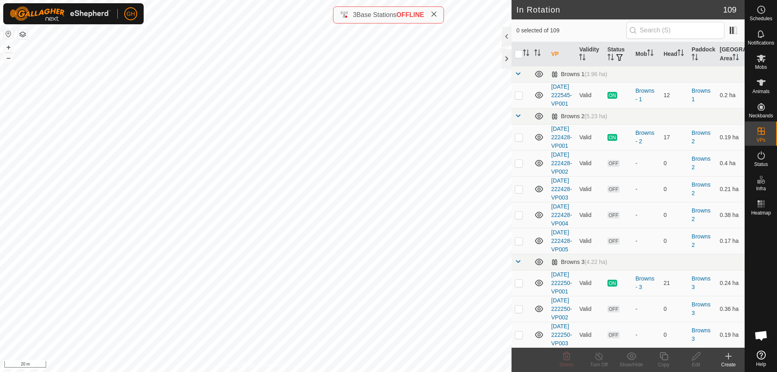
checkbox input "true"
click at [666, 356] on icon at bounding box center [664, 356] width 10 height 10
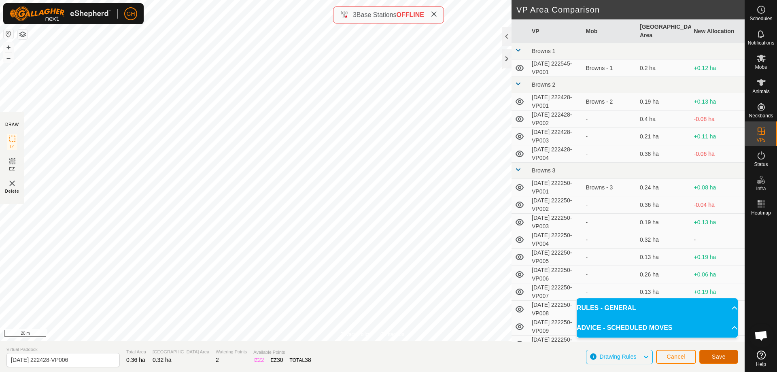
click at [728, 359] on button "Save" at bounding box center [718, 357] width 39 height 14
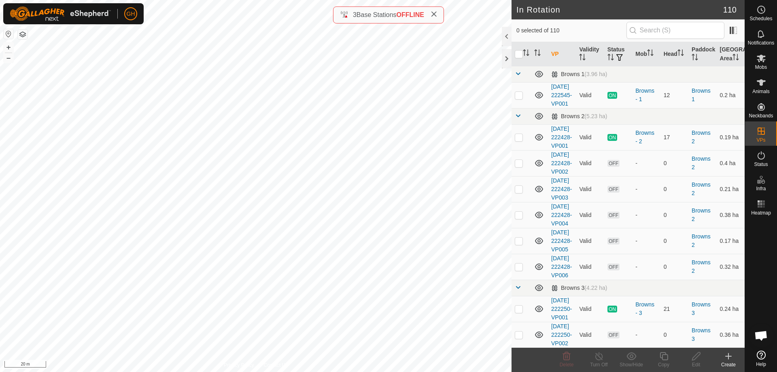
checkbox input "true"
click at [662, 357] on icon at bounding box center [663, 356] width 8 height 8
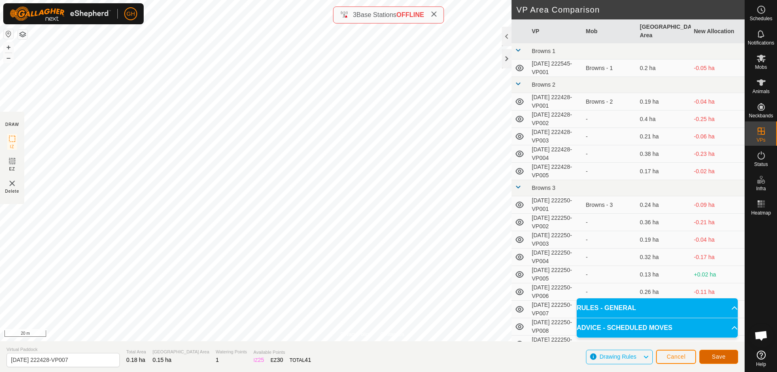
click at [729, 354] on button "Save" at bounding box center [718, 357] width 39 height 14
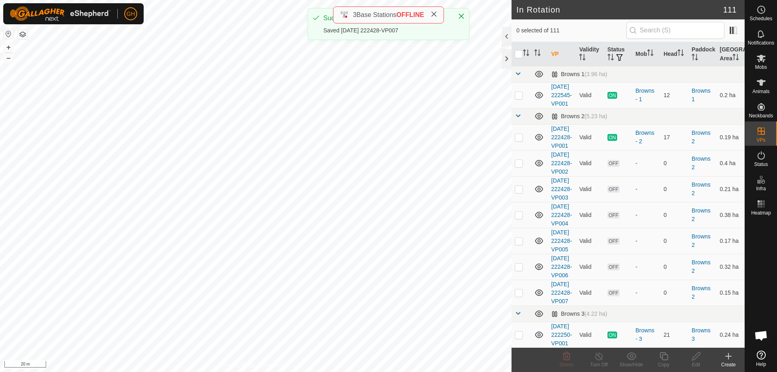
checkbox input "true"
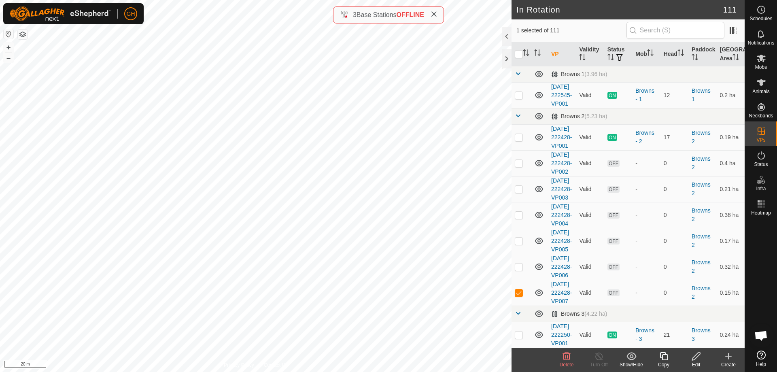
click at [660, 354] on icon at bounding box center [663, 356] width 8 height 8
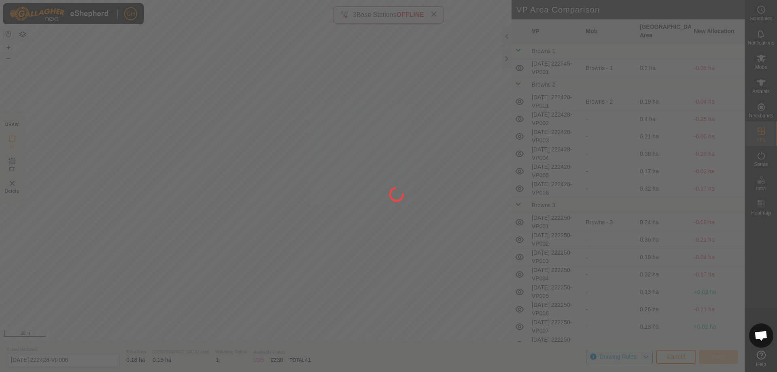
click at [236, 136] on div at bounding box center [388, 186] width 777 height 372
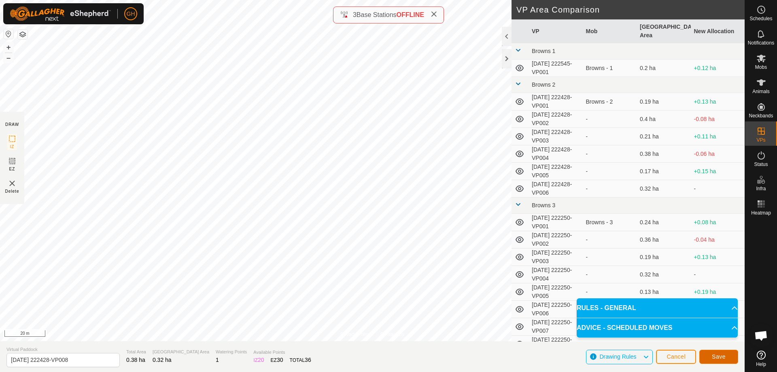
click at [708, 354] on button "Save" at bounding box center [718, 357] width 39 height 14
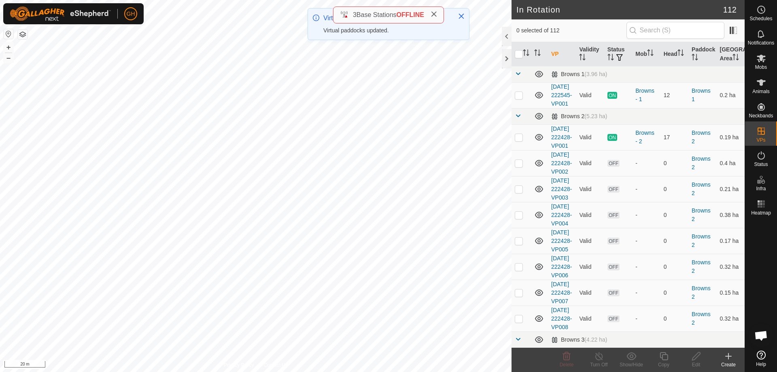
checkbox input "true"
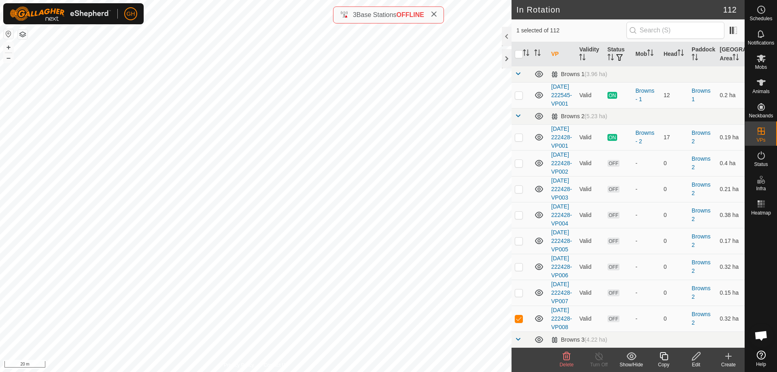
click at [662, 355] on icon at bounding box center [663, 356] width 8 height 8
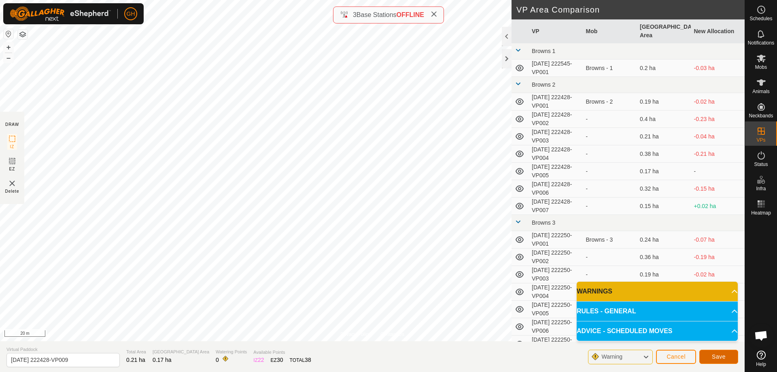
click at [714, 354] on span "Save" at bounding box center [719, 356] width 14 height 6
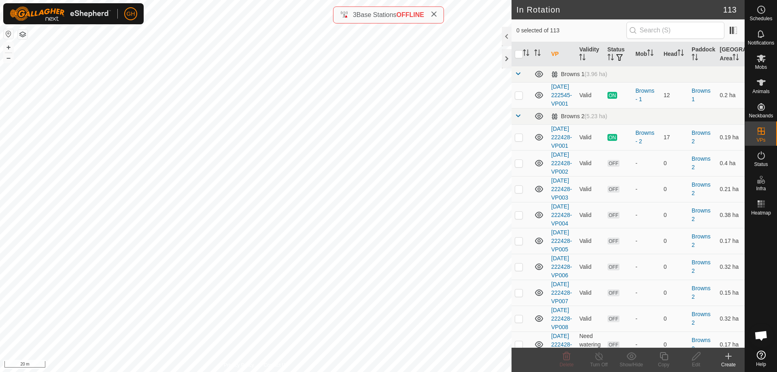
checkbox input "true"
click at [664, 359] on icon at bounding box center [664, 356] width 10 height 10
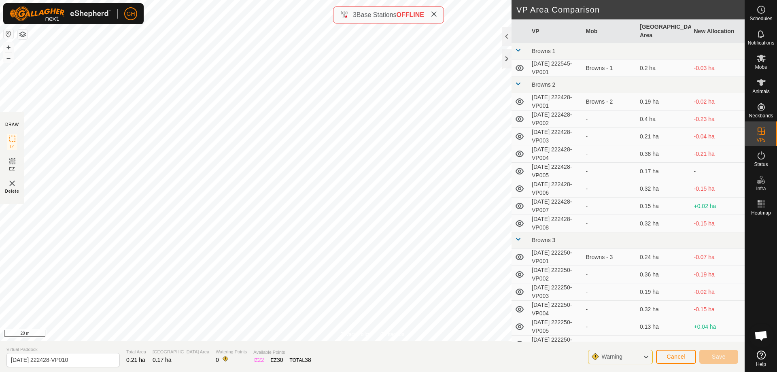
click at [376, 262] on div "GH Schedules Notifications Mobs Animals Neckbands VPs Status Infra Heatmap Help…" at bounding box center [388, 186] width 777 height 372
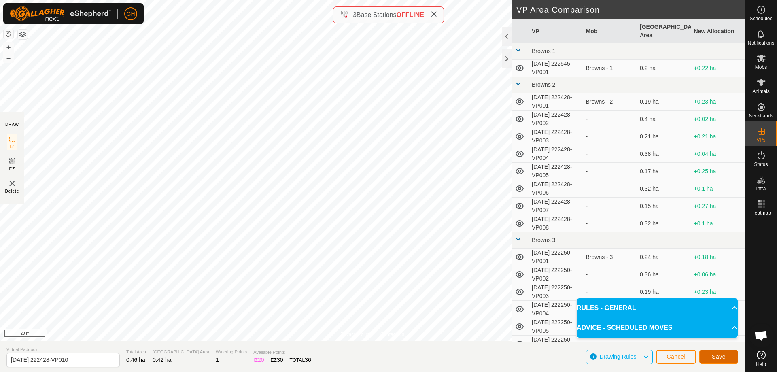
click at [720, 356] on span "Save" at bounding box center [719, 356] width 14 height 6
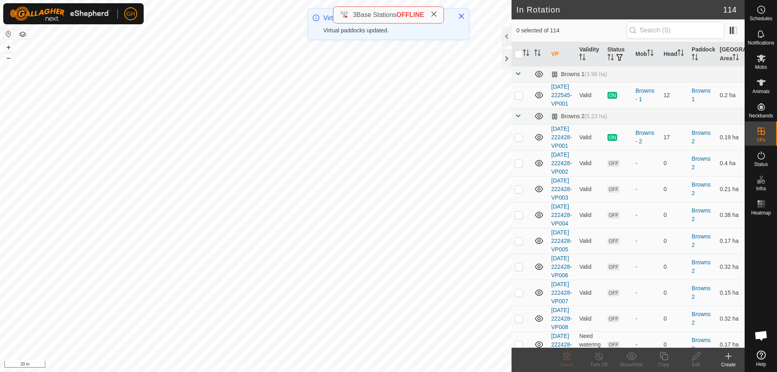
checkbox input "true"
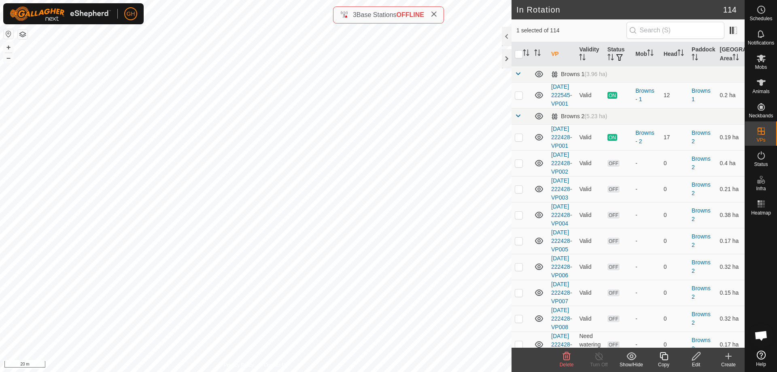
click at [662, 357] on icon at bounding box center [663, 356] width 8 height 8
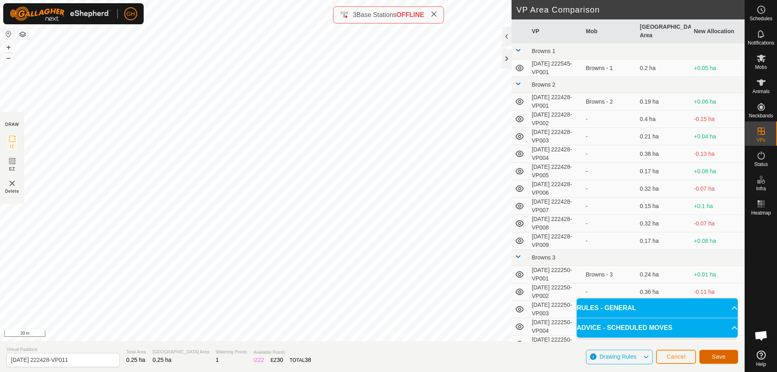
click at [717, 359] on span "Save" at bounding box center [719, 356] width 14 height 6
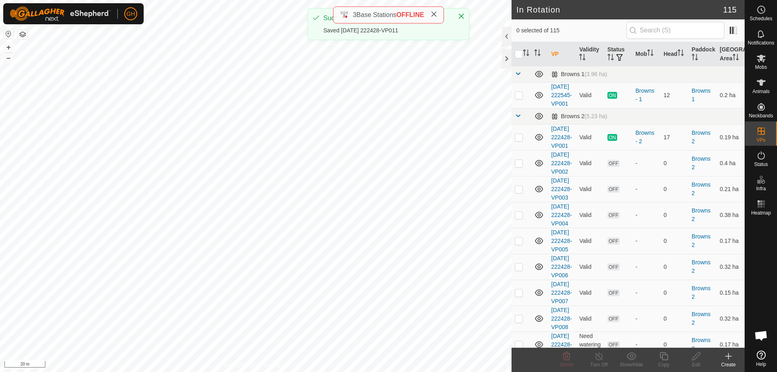
checkbox input "true"
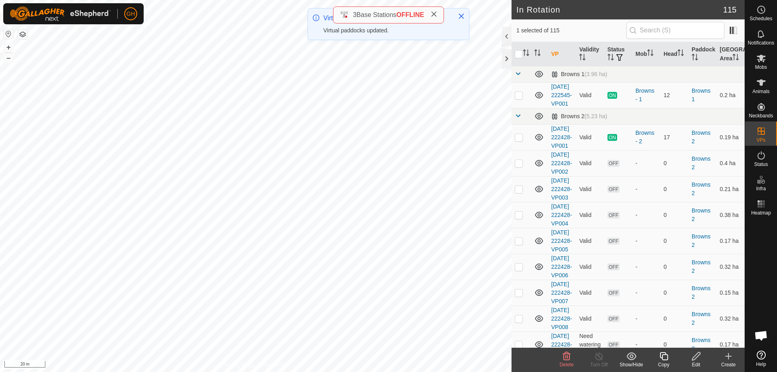
click at [665, 357] on icon at bounding box center [664, 356] width 10 height 10
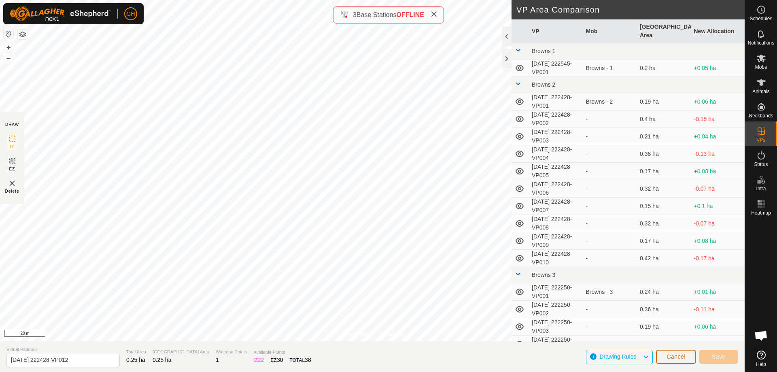
click at [670, 351] on button "Cancel" at bounding box center [676, 357] width 40 height 14
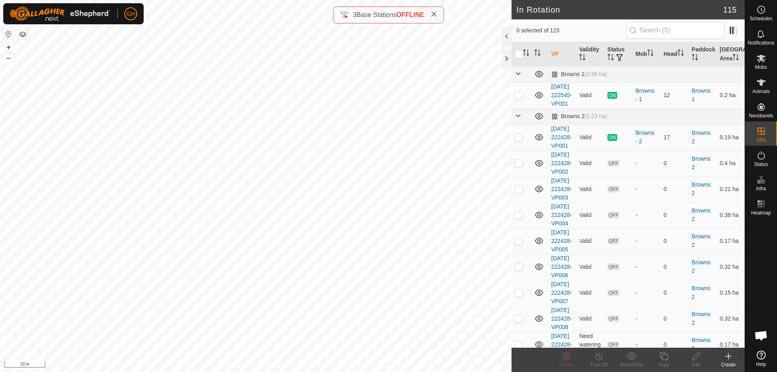
checkbox input "true"
click at [695, 357] on icon at bounding box center [696, 356] width 10 height 10
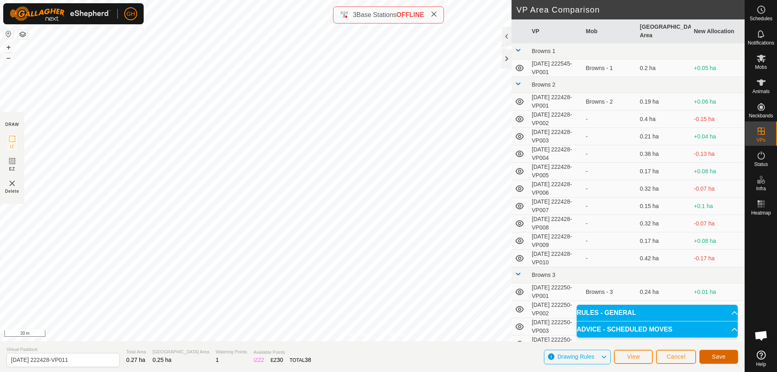
click at [724, 358] on span "Save" at bounding box center [719, 356] width 14 height 6
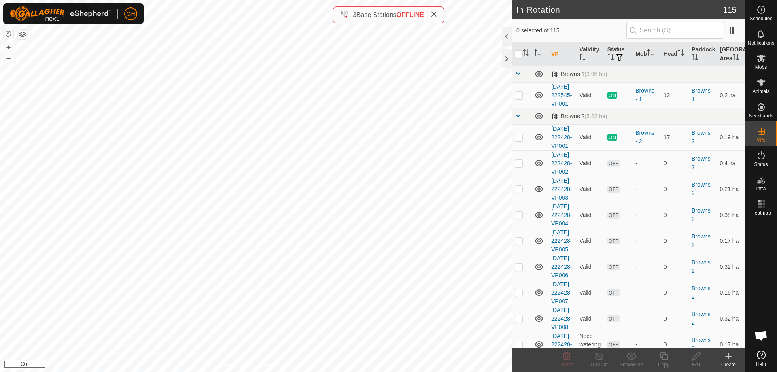
checkbox input "true"
click at [665, 357] on icon at bounding box center [664, 356] width 10 height 10
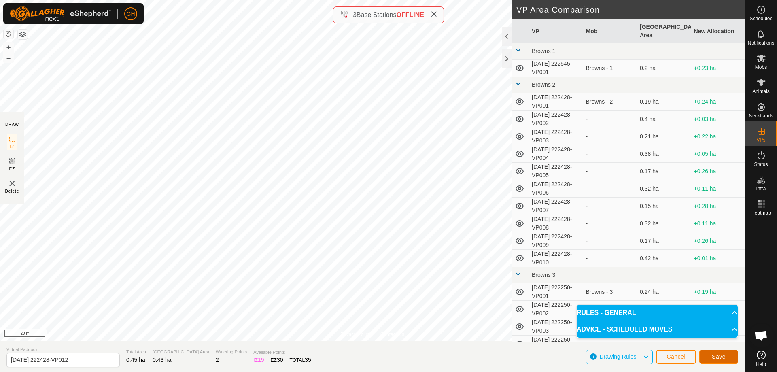
click at [710, 352] on button "Save" at bounding box center [718, 357] width 39 height 14
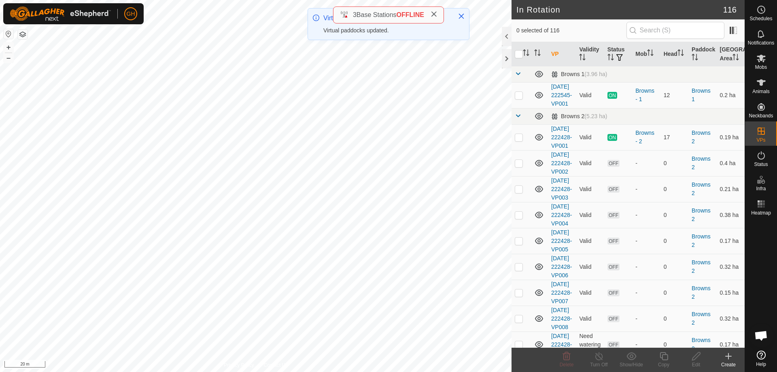
checkbox input "true"
click at [665, 359] on icon at bounding box center [664, 356] width 10 height 10
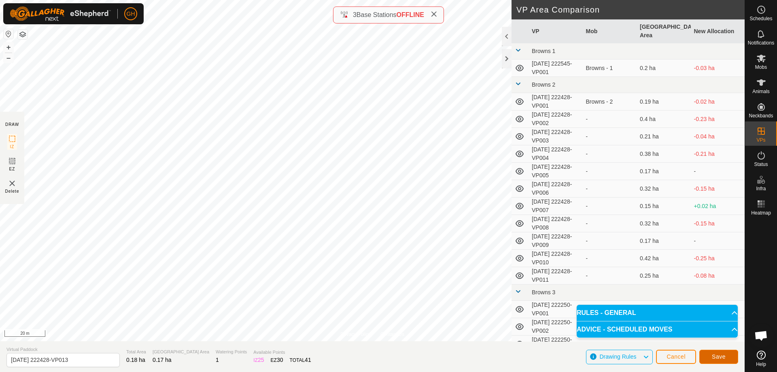
click at [729, 354] on button "Save" at bounding box center [718, 357] width 39 height 14
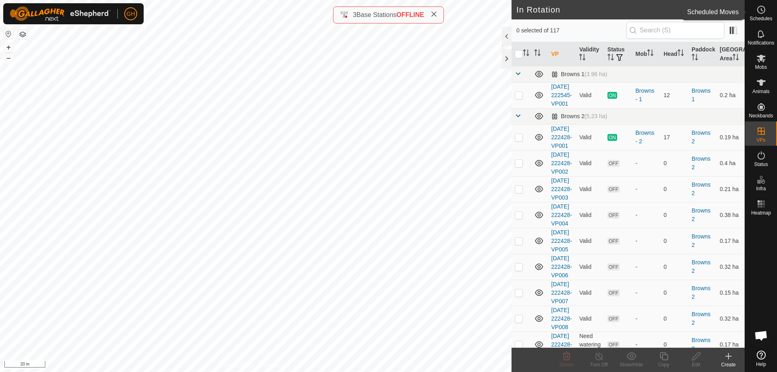
click at [765, 13] on icon at bounding box center [761, 10] width 10 height 10
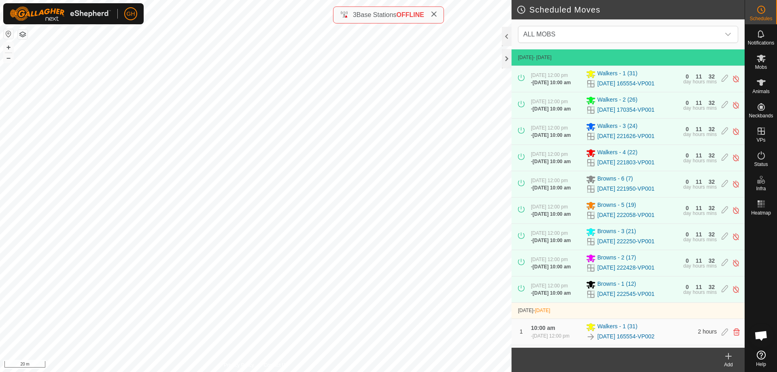
click at [730, 362] on div "Add" at bounding box center [728, 364] width 32 height 7
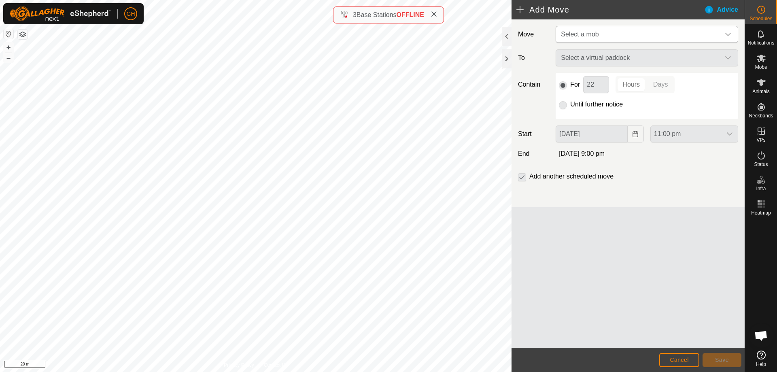
click at [627, 35] on span "Select a mob" at bounding box center [638, 34] width 162 height 16
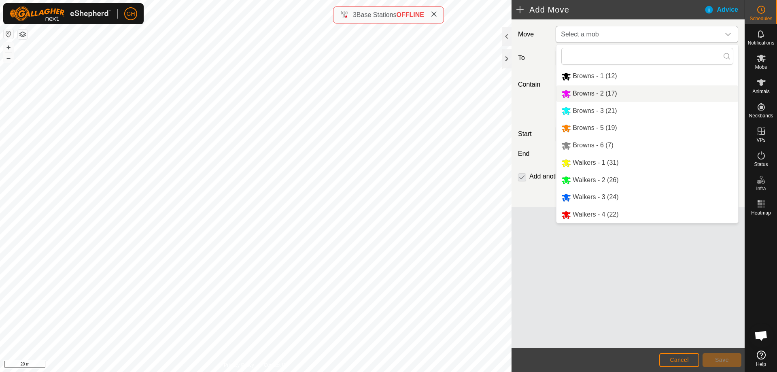
click at [621, 94] on li "Browns - 2 (17)" at bounding box center [647, 93] width 182 height 17
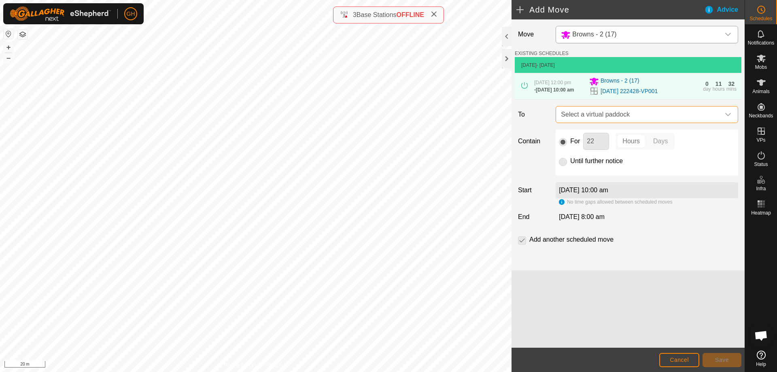
click at [690, 123] on span "Select a virtual paddock" at bounding box center [638, 114] width 162 height 16
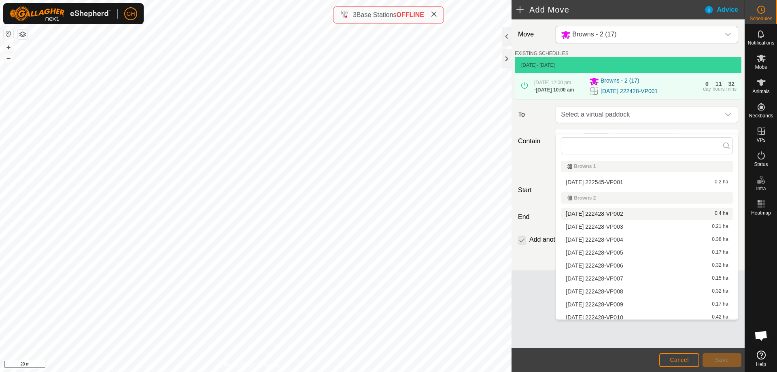
click at [641, 215] on li "[DATE] 222428-VP002 0.4 ha" at bounding box center [647, 214] width 172 height 12
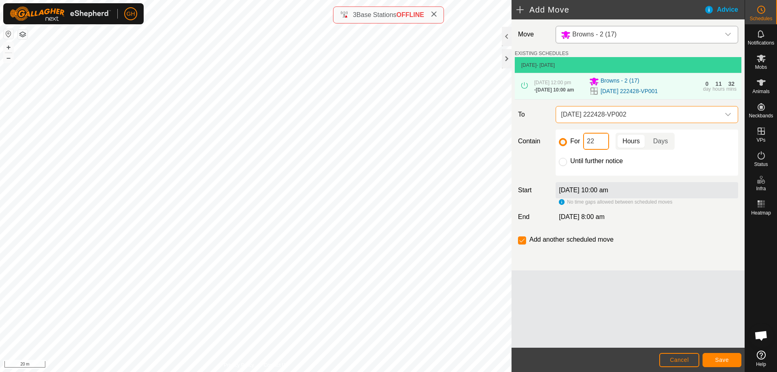
click at [595, 150] on input "22" at bounding box center [596, 141] width 26 height 17
click at [732, 361] on button "Save" at bounding box center [721, 360] width 39 height 14
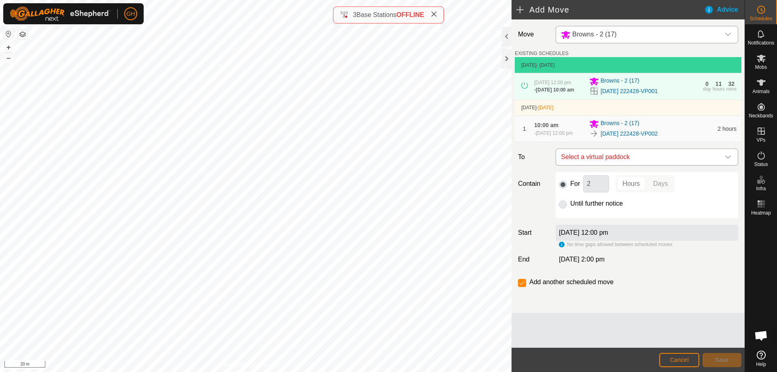
click at [662, 165] on span "Select a virtual paddock" at bounding box center [638, 157] width 162 height 16
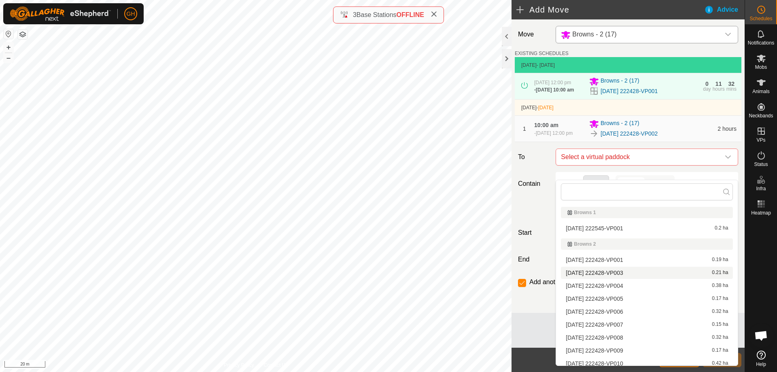
click at [631, 273] on li "[DATE] 222428-VP003 0.21 ha" at bounding box center [647, 273] width 172 height 12
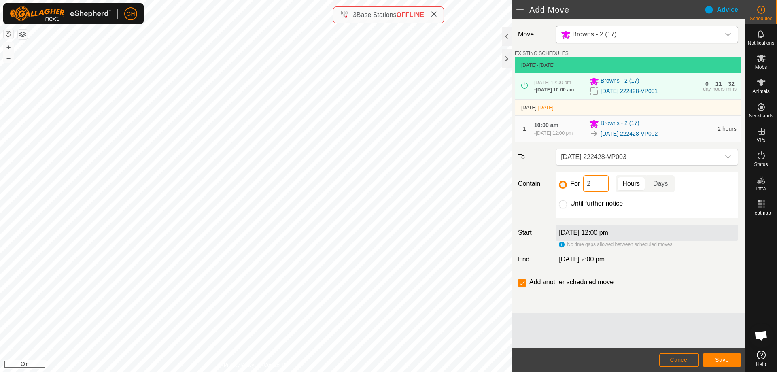
click at [604, 192] on input "2" at bounding box center [596, 183] width 26 height 17
click at [725, 362] on span "Save" at bounding box center [722, 359] width 14 height 6
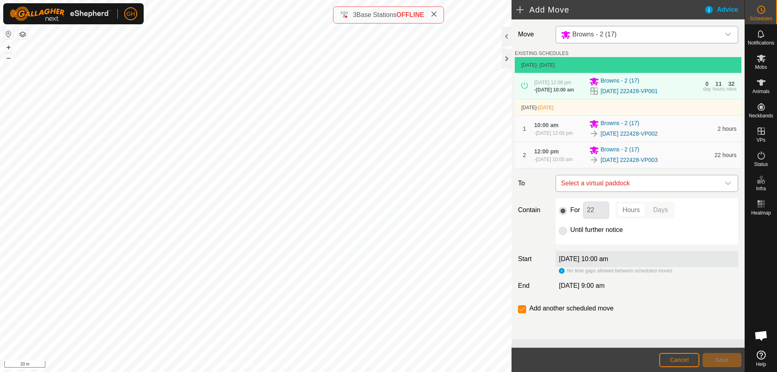
click at [655, 191] on span "Select a virtual paddock" at bounding box center [638, 183] width 162 height 16
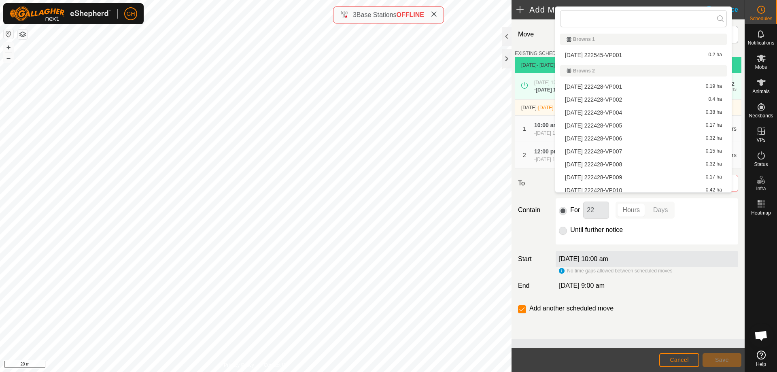
scroll to position [4, 0]
click at [645, 109] on li "[DATE] 222428-VP004 0.38 ha" at bounding box center [643, 108] width 167 height 12
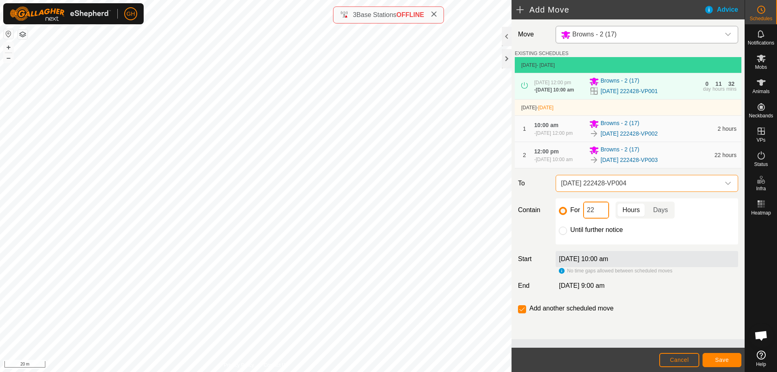
click at [597, 218] on input "22" at bounding box center [596, 209] width 26 height 17
click at [721, 359] on span "Save" at bounding box center [722, 359] width 14 height 6
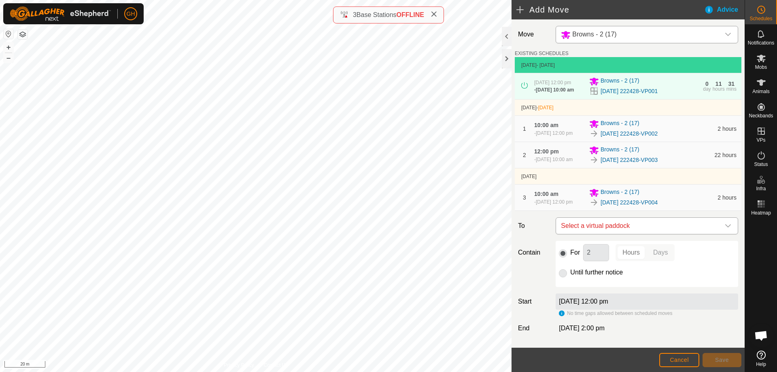
click at [661, 234] on span "Select a virtual paddock" at bounding box center [638, 226] width 162 height 16
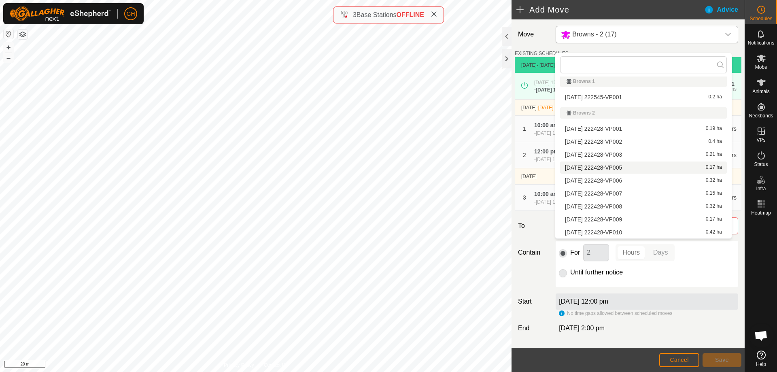
click at [634, 166] on li "[DATE] 222428-VP005 0.17 ha" at bounding box center [643, 167] width 167 height 12
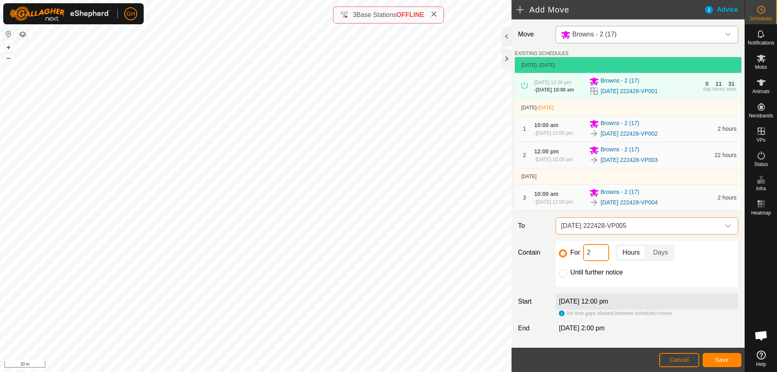
click at [598, 261] on input "2" at bounding box center [596, 252] width 26 height 17
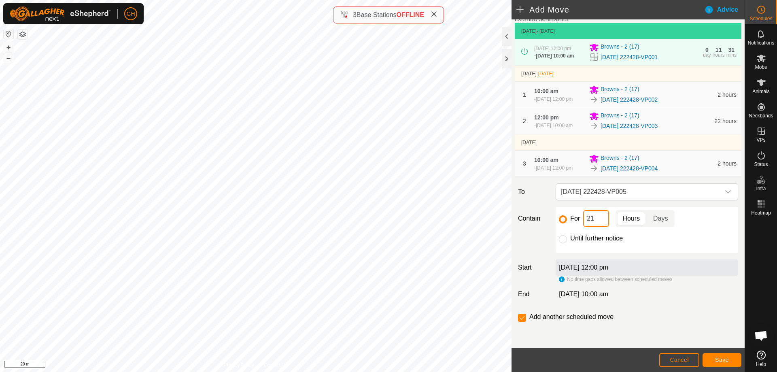
scroll to position [55, 0]
click at [717, 359] on span "Save" at bounding box center [722, 359] width 14 height 6
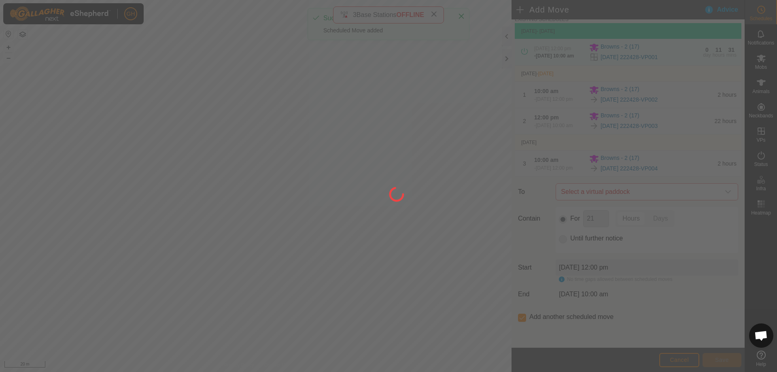
scroll to position [0, 0]
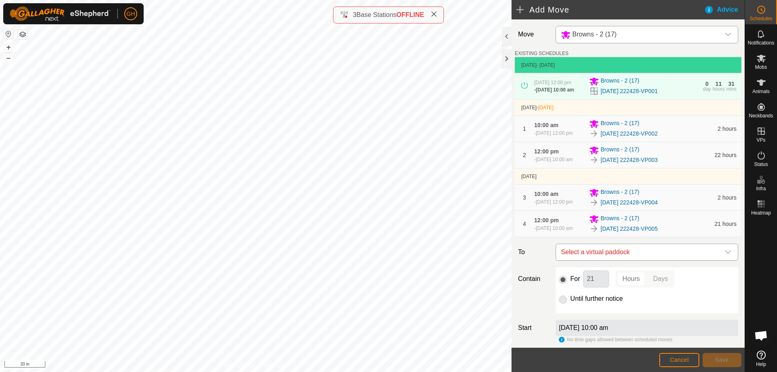
click at [653, 260] on span "Select a virtual paddock" at bounding box center [638, 252] width 162 height 16
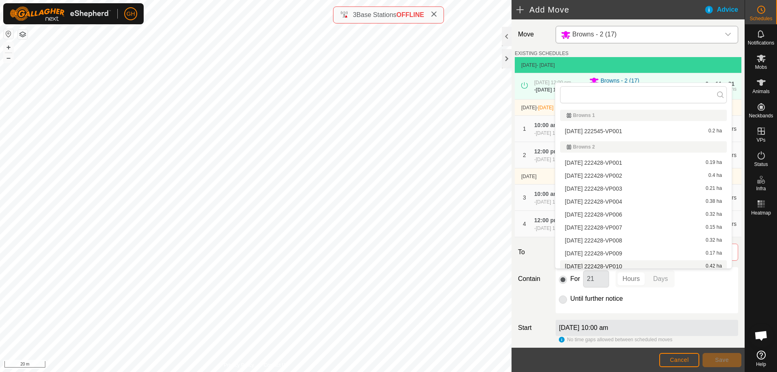
scroll to position [4, 0]
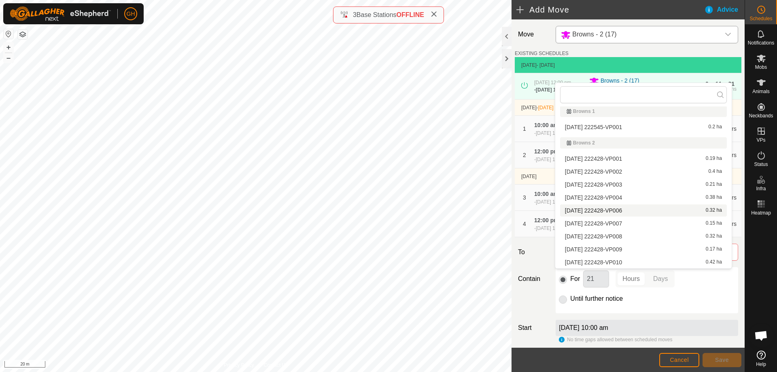
click at [631, 212] on li "[DATE] 222428-VP006 0.32 ha" at bounding box center [643, 210] width 167 height 12
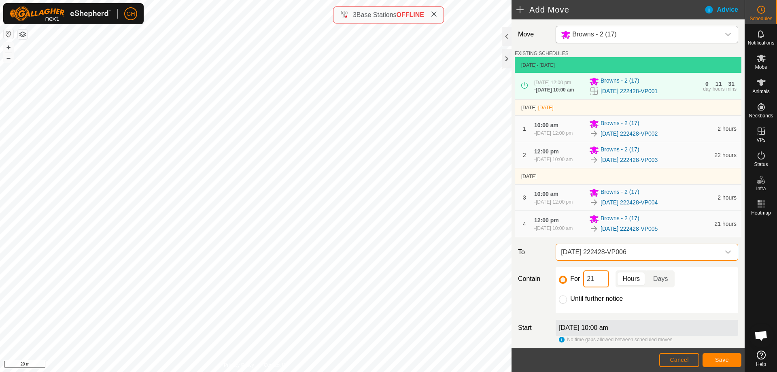
click at [597, 287] on input "21" at bounding box center [596, 278] width 26 height 17
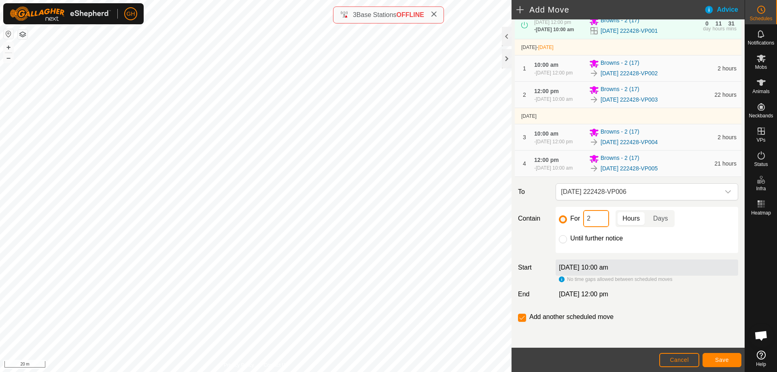
scroll to position [81, 0]
click at [718, 355] on button "Save" at bounding box center [721, 360] width 39 height 14
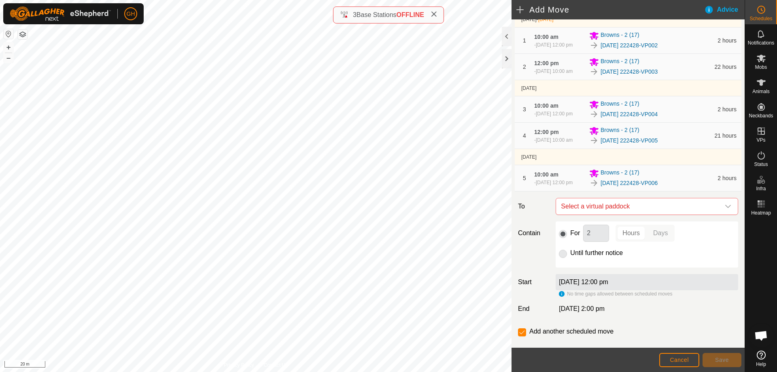
scroll to position [121, 0]
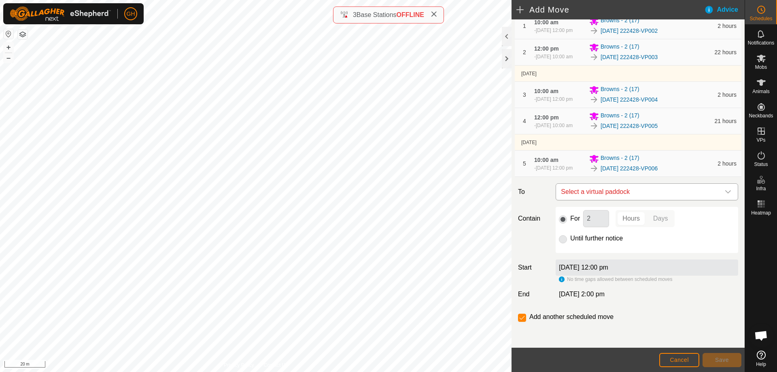
click at [657, 199] on span "Select a virtual paddock" at bounding box center [638, 192] width 162 height 16
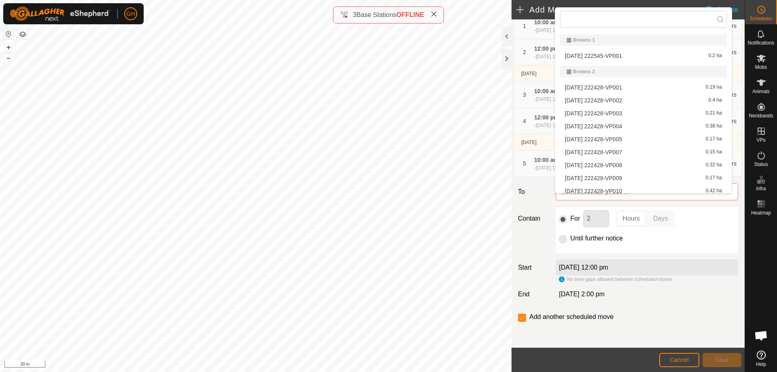
scroll to position [4, 0]
click at [636, 146] on li "[DATE] 222428-VP007 0.15 ha" at bounding box center [643, 148] width 167 height 12
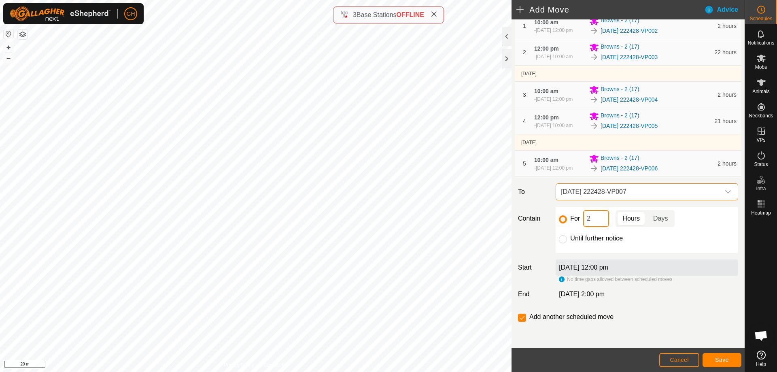
click at [602, 225] on input "2" at bounding box center [596, 218] width 26 height 17
click at [727, 362] on span "Save" at bounding box center [722, 359] width 14 height 6
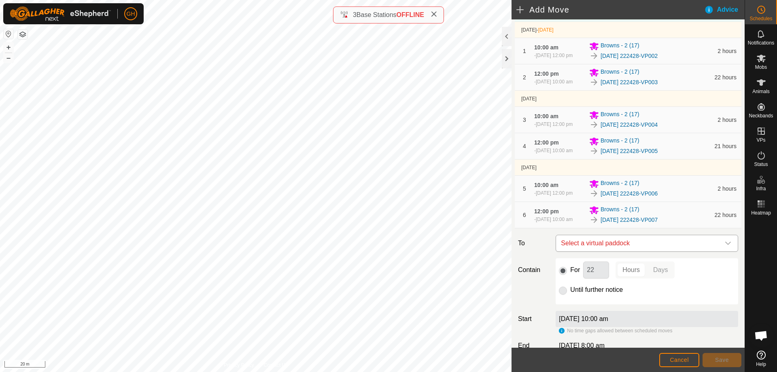
scroll to position [81, 0]
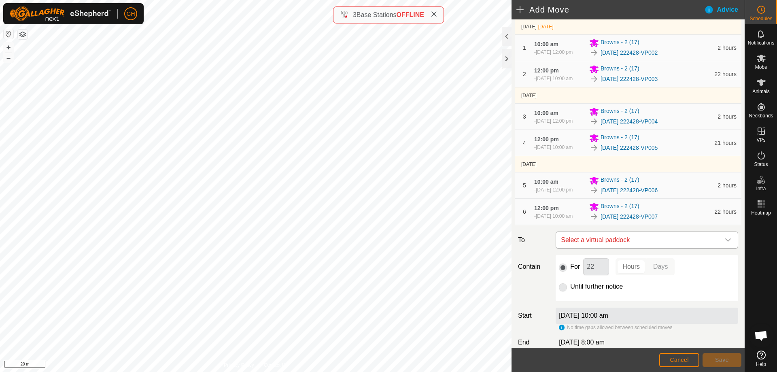
click at [655, 248] on span "Select a virtual paddock" at bounding box center [638, 240] width 162 height 16
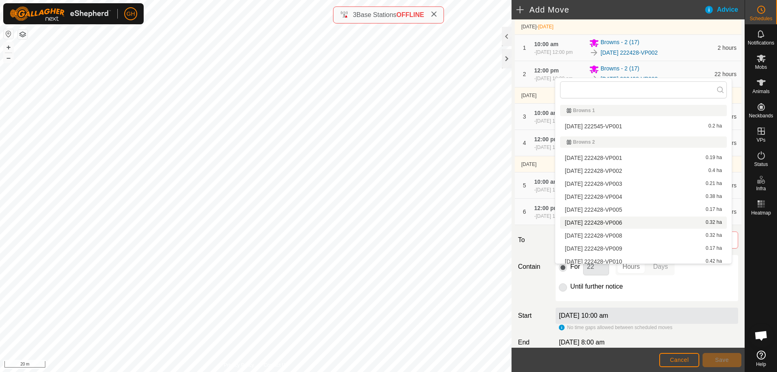
scroll to position [4, 0]
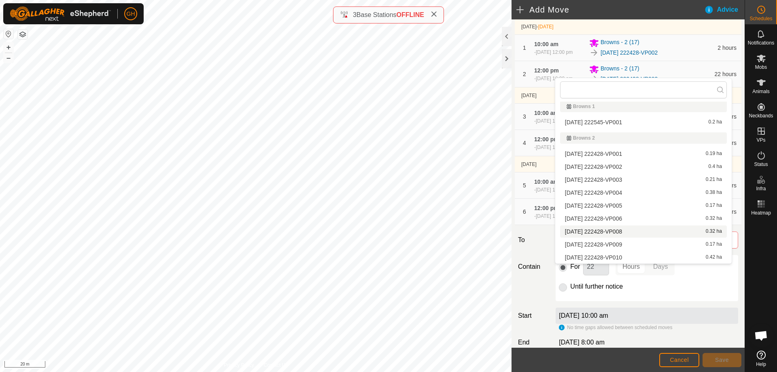
click at [634, 229] on li "[DATE] 222428-VP008 0.32 ha" at bounding box center [643, 231] width 167 height 12
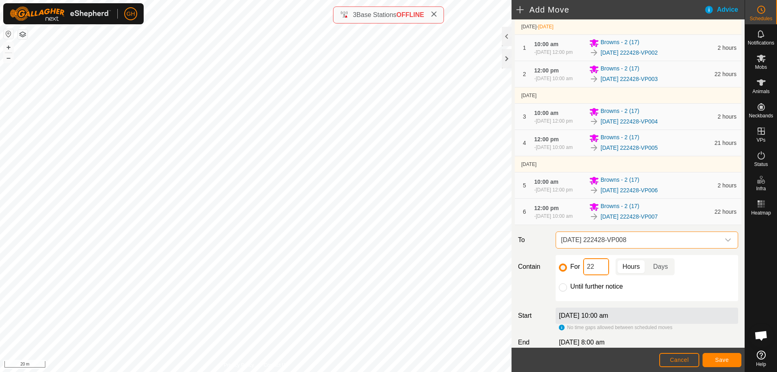
click at [600, 275] on input "22" at bounding box center [596, 266] width 26 height 17
click at [719, 359] on span "Save" at bounding box center [722, 359] width 14 height 6
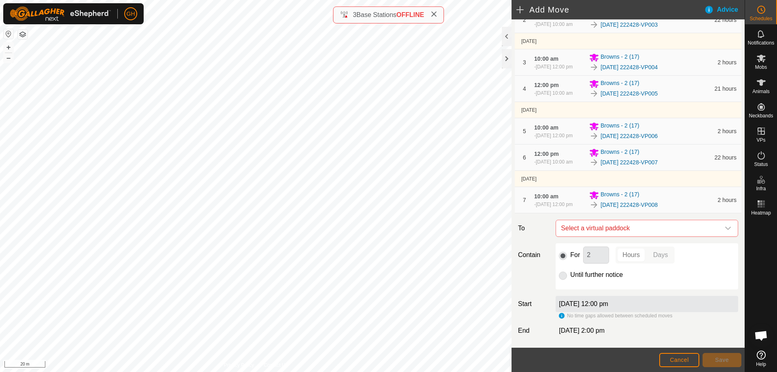
scroll to position [162, 0]
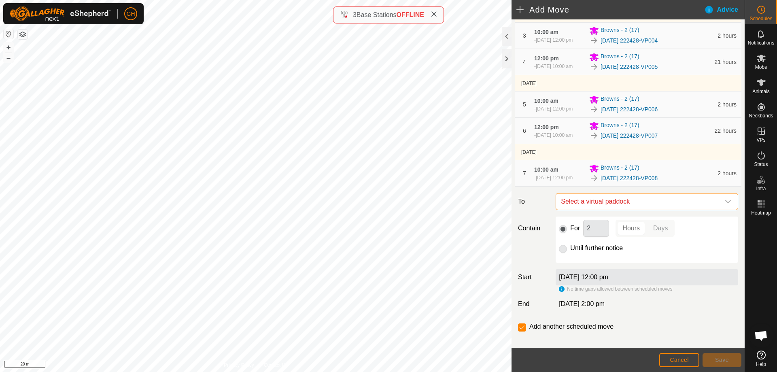
click at [673, 210] on span "Select a virtual paddock" at bounding box center [638, 201] width 162 height 16
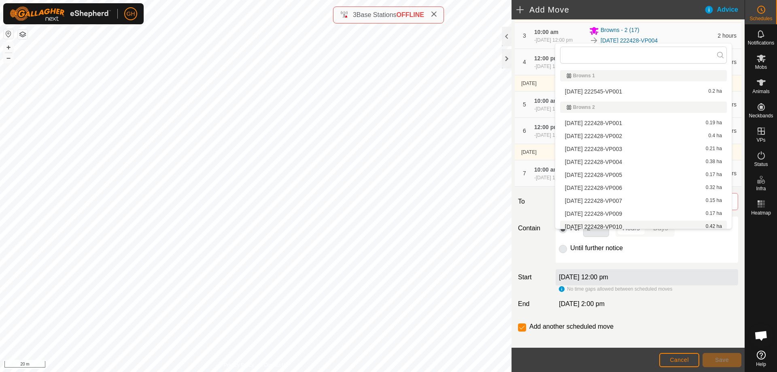
scroll to position [4, 0]
click at [633, 209] on li "[DATE] 222428-VP009 0.17 ha" at bounding box center [643, 209] width 167 height 12
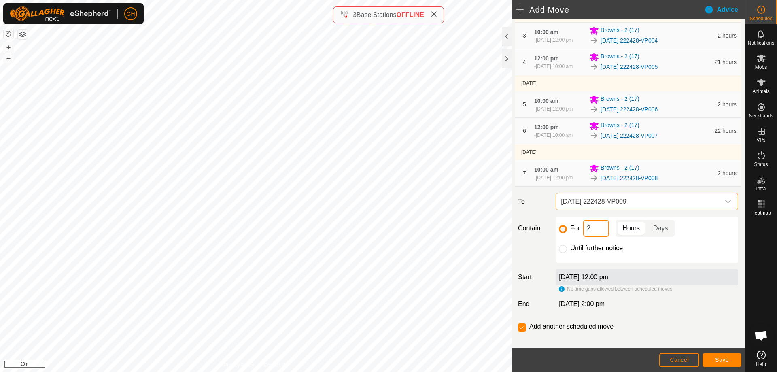
click at [597, 237] on input "2" at bounding box center [596, 228] width 26 height 17
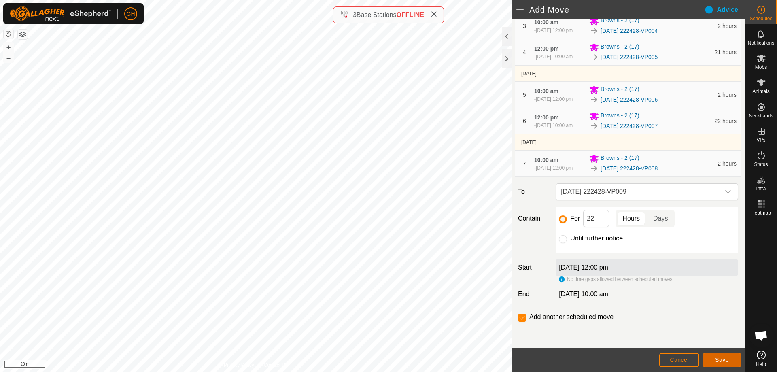
click at [720, 361] on span "Save" at bounding box center [722, 359] width 14 height 6
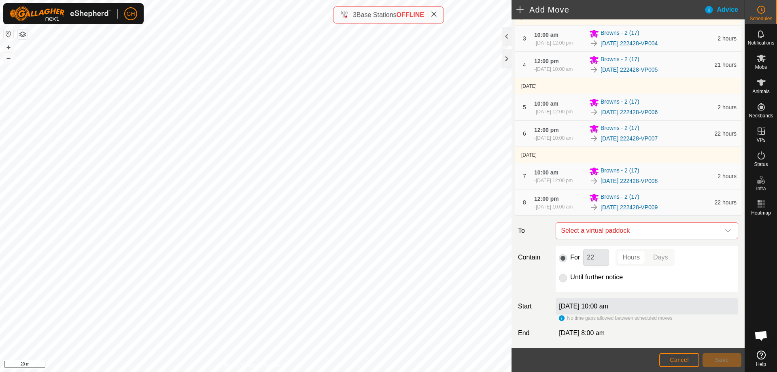
scroll to position [162, 0]
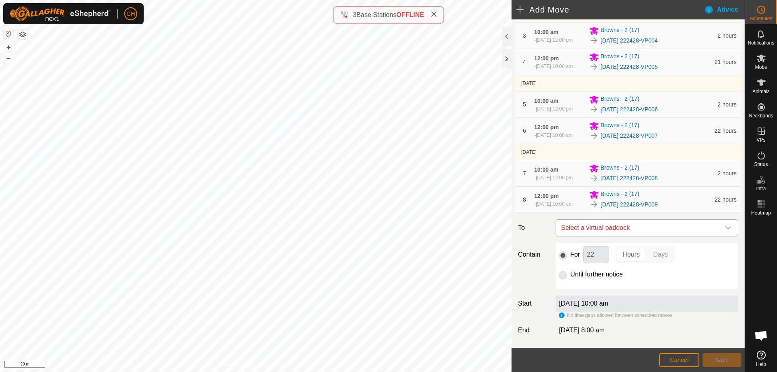
click at [662, 236] on span "Select a virtual paddock" at bounding box center [638, 228] width 162 height 16
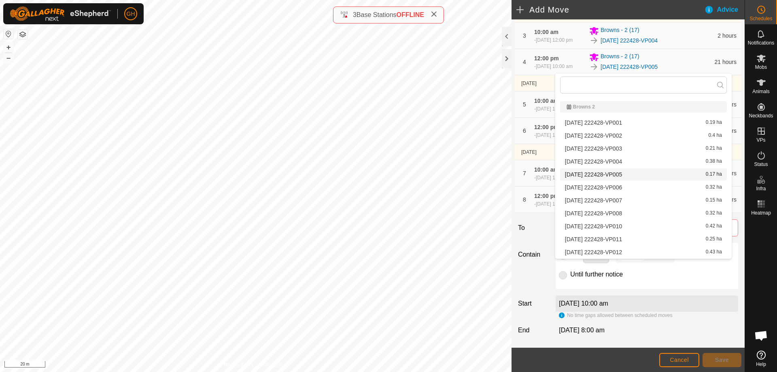
scroll to position [45, 0]
click at [633, 210] on li "[DATE] 222428-VP010 0.42 ha" at bounding box center [643, 212] width 167 height 12
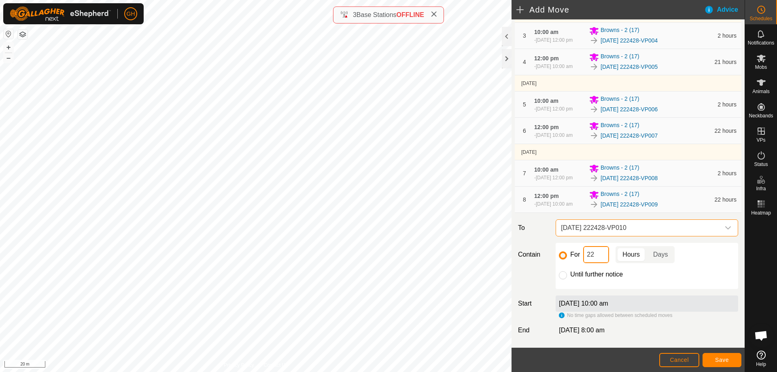
click at [597, 263] on input "22" at bounding box center [596, 254] width 26 height 17
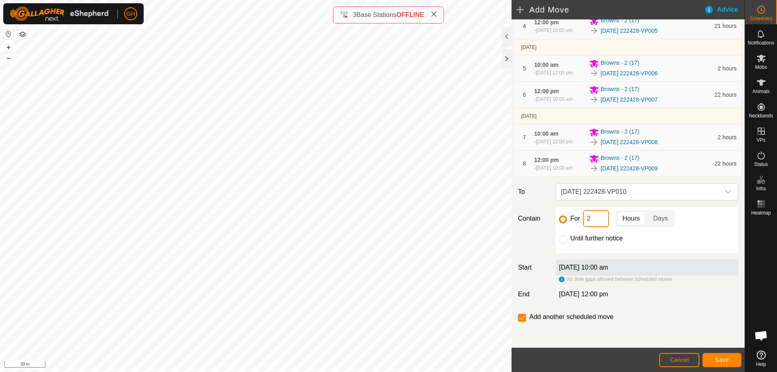
scroll to position [237, 0]
click at [719, 355] on button "Save" at bounding box center [721, 360] width 39 height 14
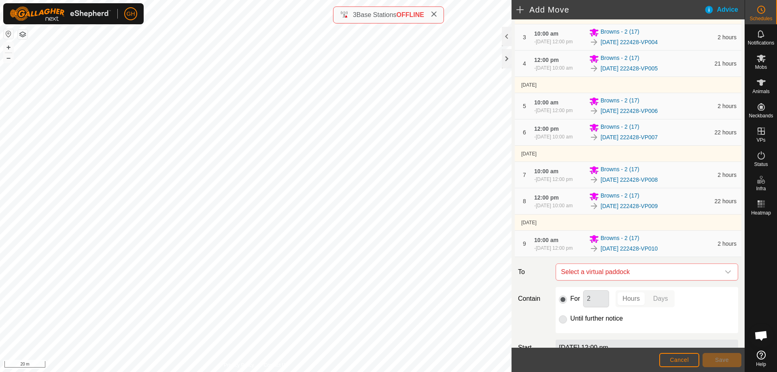
scroll to position [162, 0]
click at [661, 278] on span "Select a virtual paddock" at bounding box center [638, 270] width 162 height 16
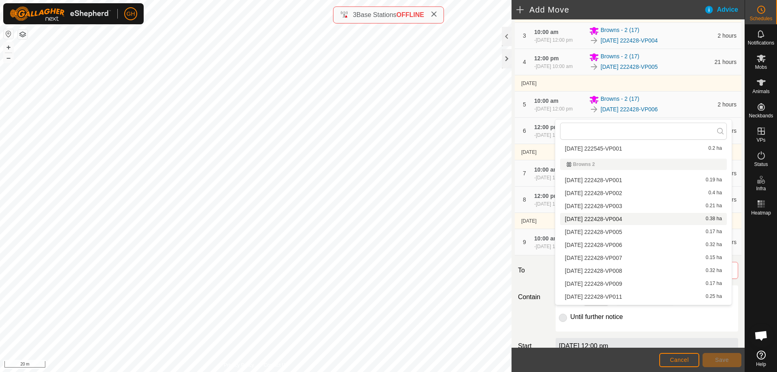
scroll to position [45, 0]
click at [622, 270] on li "[DATE] 222428-VP011 0.25 ha" at bounding box center [643, 271] width 167 height 12
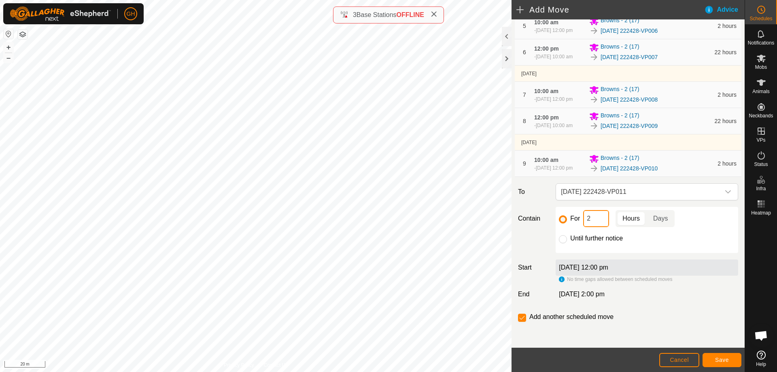
click at [603, 227] on input "2" at bounding box center [596, 218] width 26 height 17
click at [721, 356] on span "Save" at bounding box center [722, 359] width 14 height 6
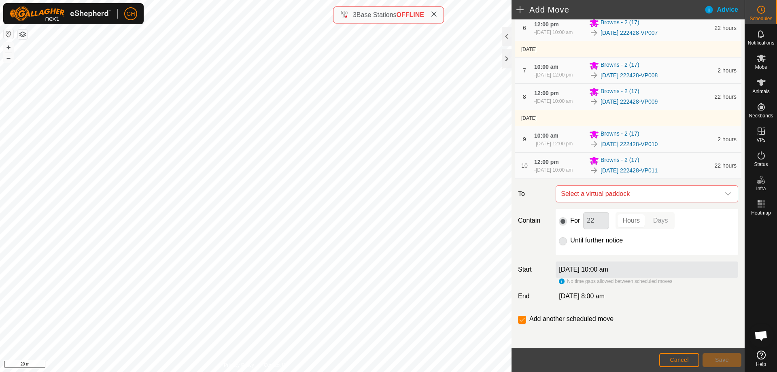
scroll to position [283, 0]
click at [641, 200] on span "Select a virtual paddock" at bounding box center [638, 192] width 162 height 16
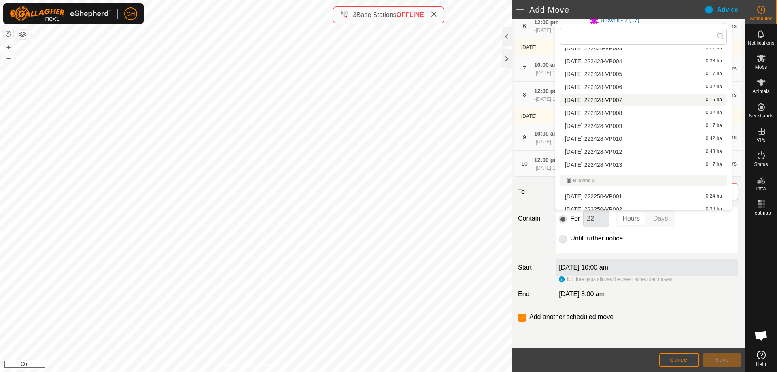
scroll to position [85, 0]
click at [637, 148] on li "[DATE] 222428-VP012 0.43 ha" at bounding box center [643, 148] width 167 height 12
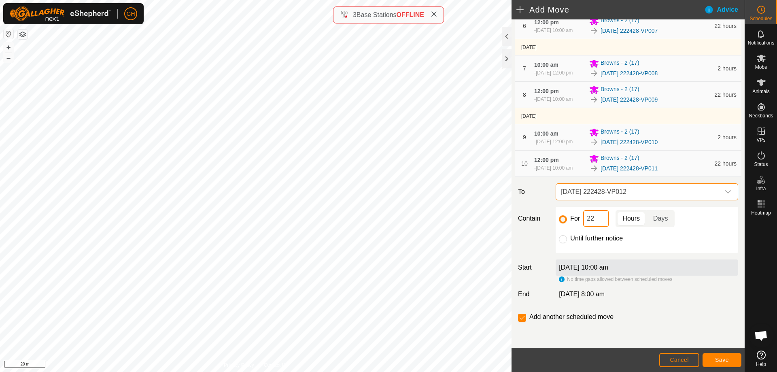
click at [601, 227] on input "22" at bounding box center [596, 218] width 26 height 17
click at [720, 354] on button "Save" at bounding box center [721, 360] width 39 height 14
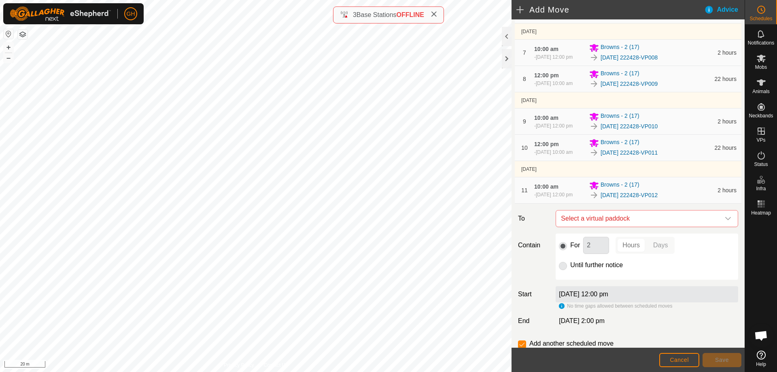
scroll to position [283, 0]
click at [650, 226] on span "Select a virtual paddock" at bounding box center [638, 218] width 162 height 16
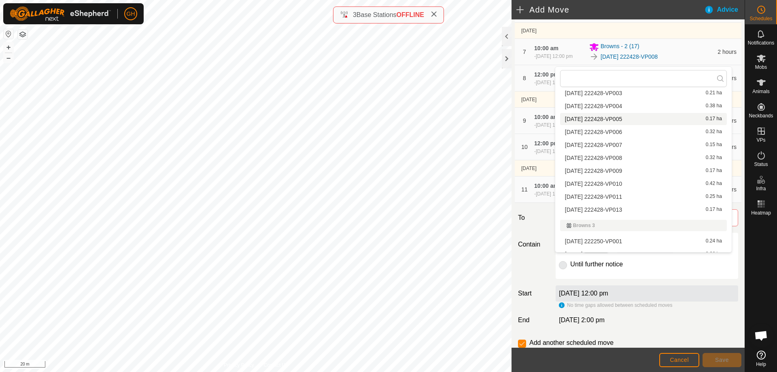
scroll to position [85, 0]
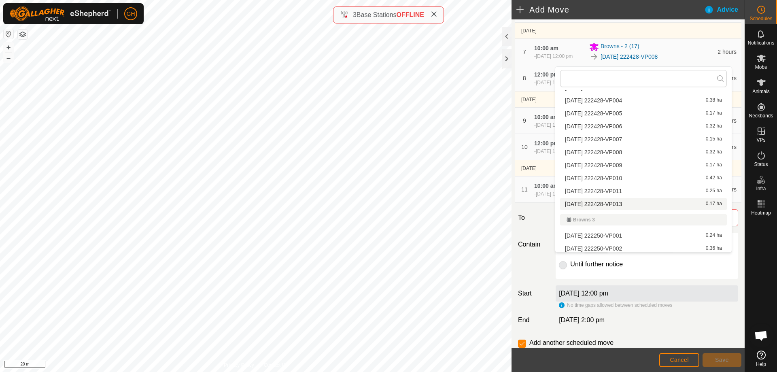
click at [639, 206] on li "[DATE] 222428-VP013 0.17 ha" at bounding box center [643, 204] width 167 height 12
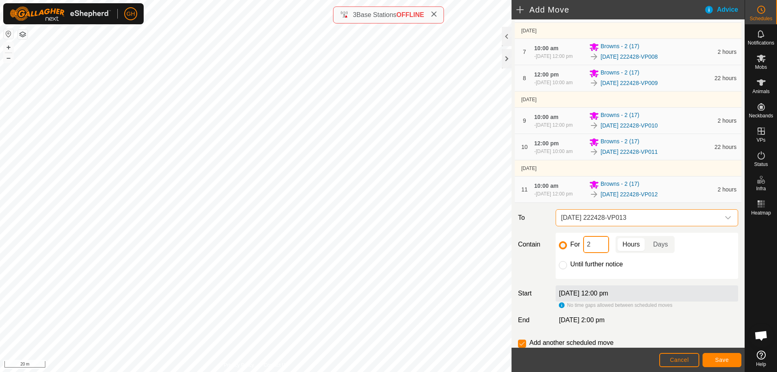
click at [596, 253] on input "2" at bounding box center [596, 244] width 26 height 17
type input "22"
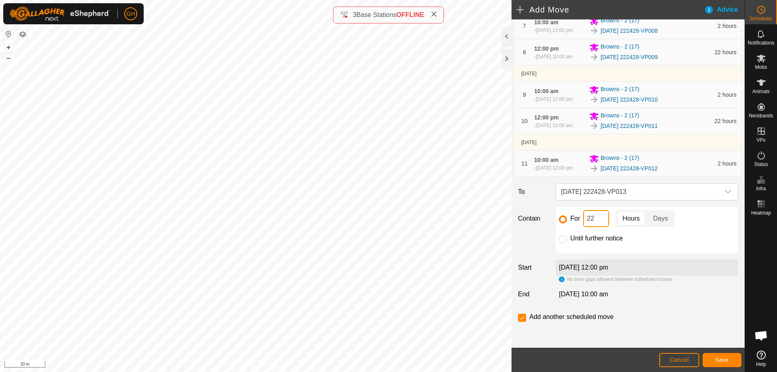
scroll to position [352, 0]
click at [523, 316] on input "checkbox" at bounding box center [522, 318] width 8 height 8
checkbox input "false"
click at [721, 359] on span "Save" at bounding box center [722, 359] width 14 height 6
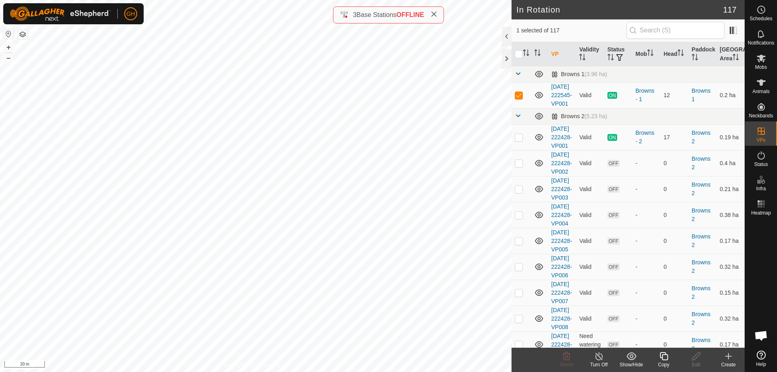
click at [665, 358] on icon at bounding box center [664, 356] width 10 height 10
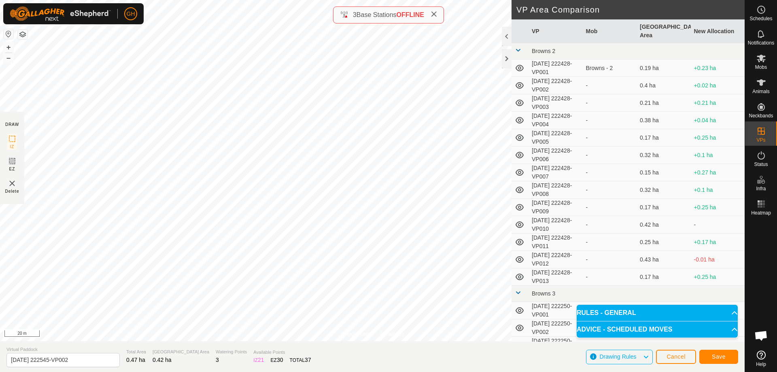
click at [723, 349] on div "Save" at bounding box center [718, 356] width 39 height 19
click at [723, 351] on button "Save" at bounding box center [718, 357] width 39 height 14
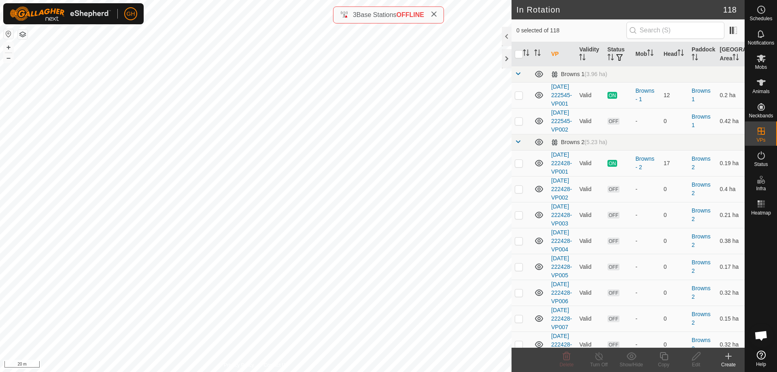
checkbox input "true"
click at [664, 356] on icon at bounding box center [664, 356] width 10 height 10
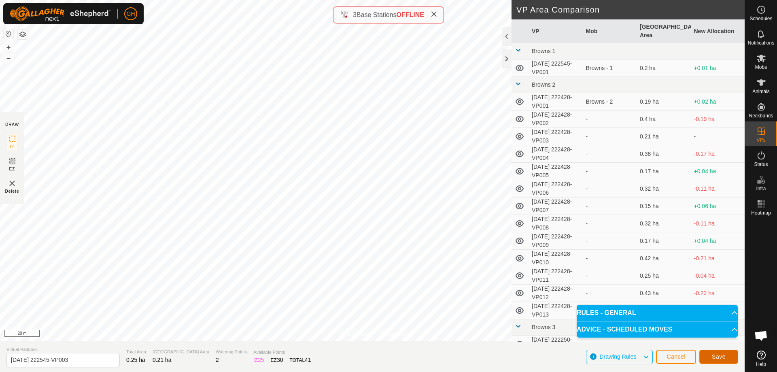
click at [720, 355] on span "Save" at bounding box center [719, 356] width 14 height 6
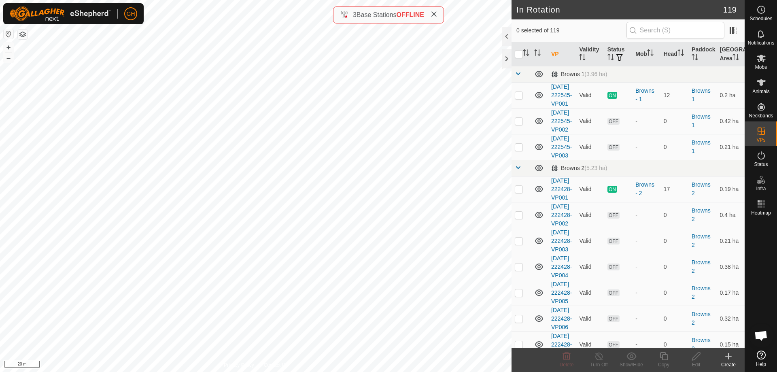
checkbox input "true"
click at [671, 358] on copy-svg-icon at bounding box center [663, 356] width 32 height 10
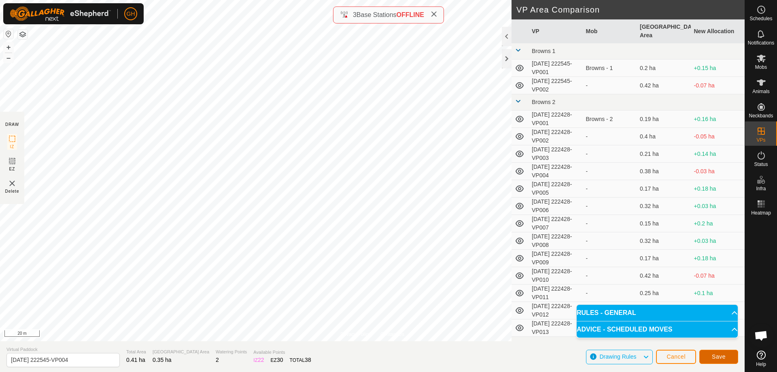
click at [721, 355] on span "Save" at bounding box center [719, 356] width 14 height 6
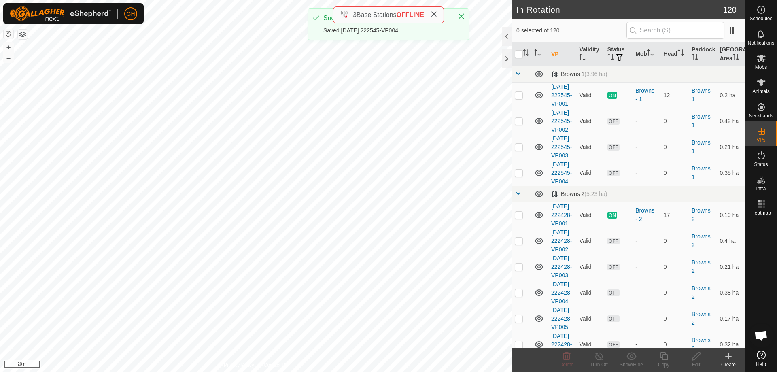
checkbox input "true"
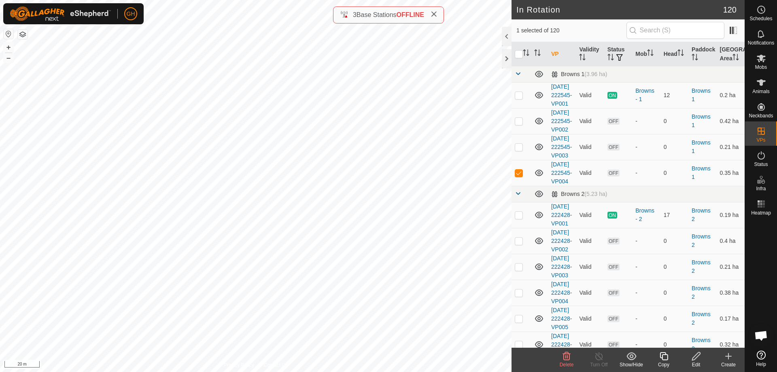
click at [663, 355] on icon at bounding box center [663, 356] width 8 height 8
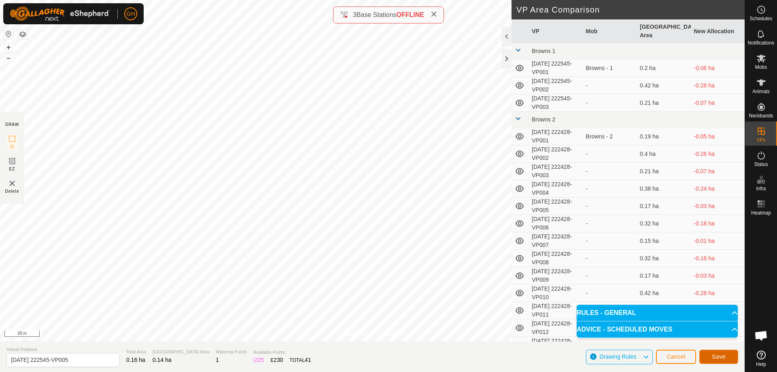
click at [718, 358] on span "Save" at bounding box center [719, 356] width 14 height 6
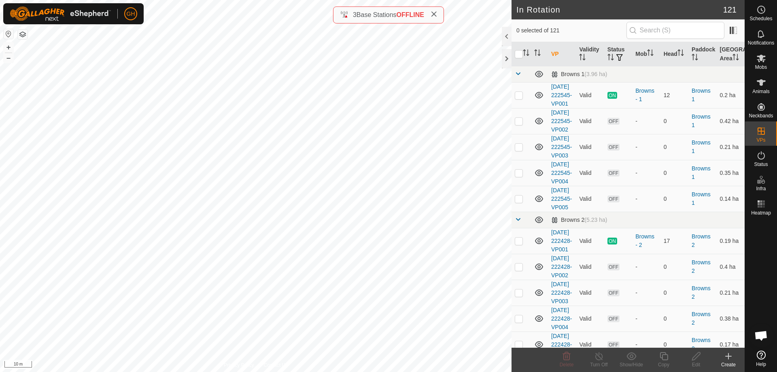
checkbox input "true"
click at [662, 354] on div "GH Schedules Notifications Mobs Animals Neckbands VPs Status Infra Heatmap Help…" at bounding box center [388, 186] width 777 height 372
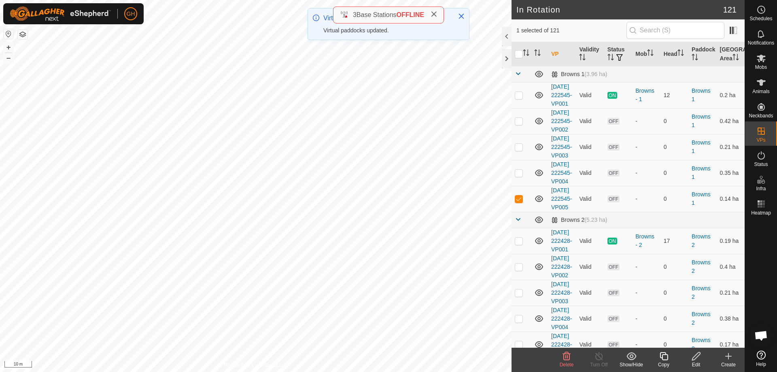
click at [667, 358] on icon at bounding box center [664, 356] width 10 height 10
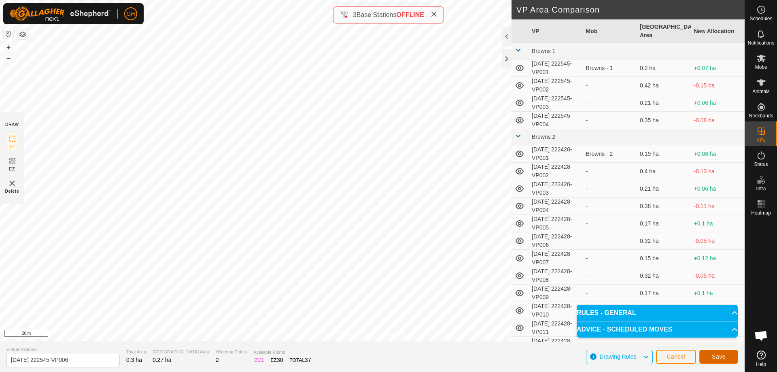
click at [706, 356] on button "Save" at bounding box center [718, 357] width 39 height 14
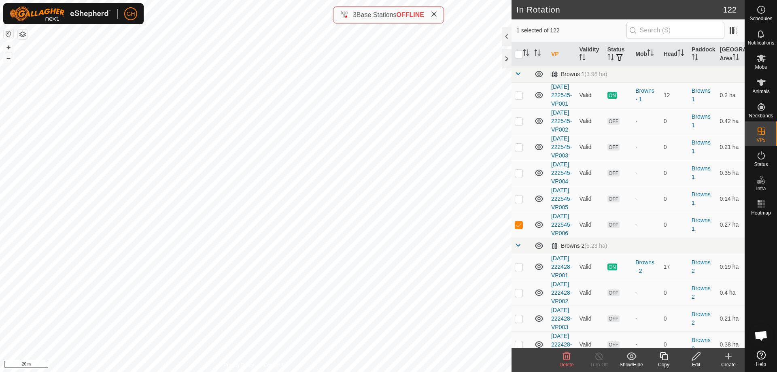
checkbox input "true"
click at [665, 357] on icon at bounding box center [664, 356] width 10 height 10
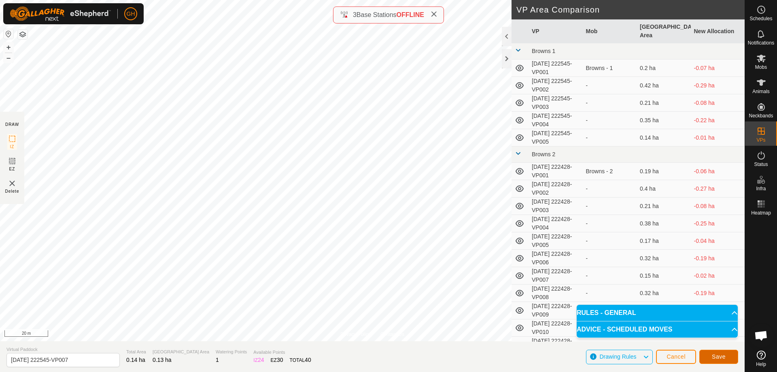
click at [716, 358] on span "Save" at bounding box center [719, 356] width 14 height 6
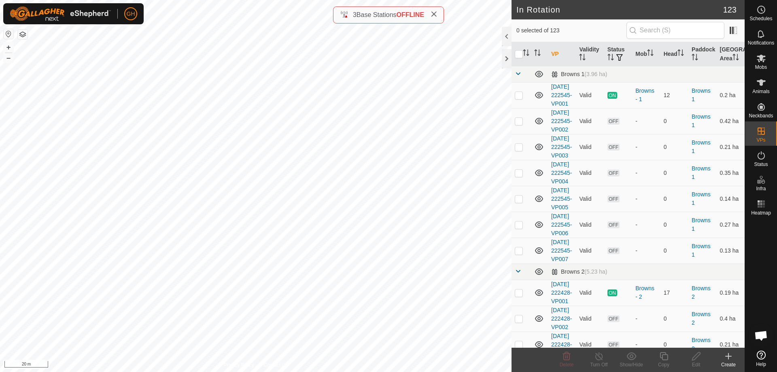
checkbox input "true"
click at [666, 358] on icon at bounding box center [664, 356] width 10 height 10
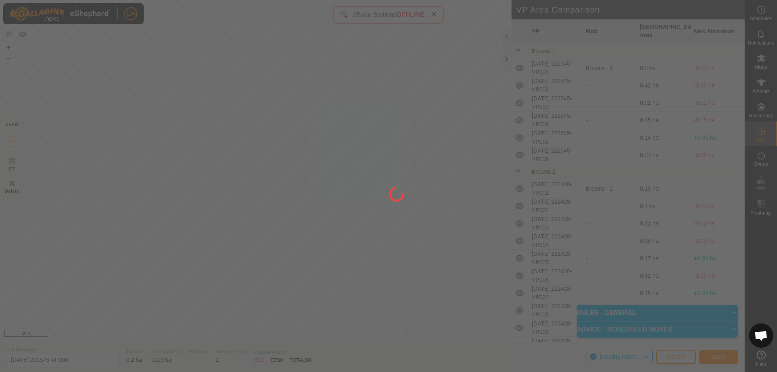
click at [320, 256] on div "GH Schedules Notifications Mobs Animals Neckbands VPs Status Infra Heatmap Help…" at bounding box center [388, 186] width 777 height 372
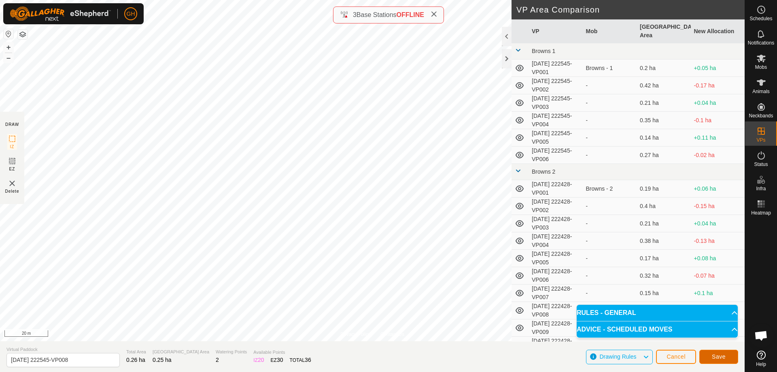
click at [710, 356] on button "Save" at bounding box center [718, 357] width 39 height 14
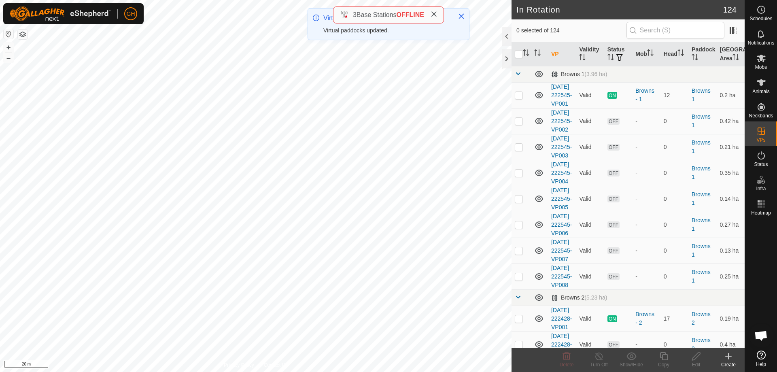
checkbox input "true"
click at [668, 361] on div "Copy" at bounding box center [663, 364] width 32 height 7
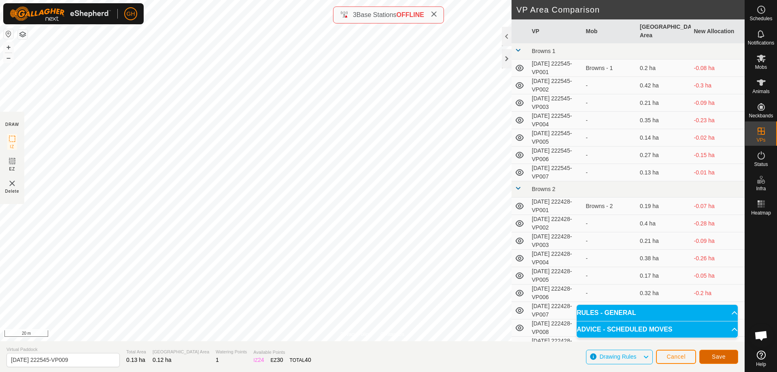
click at [717, 356] on span "Save" at bounding box center [719, 356] width 14 height 6
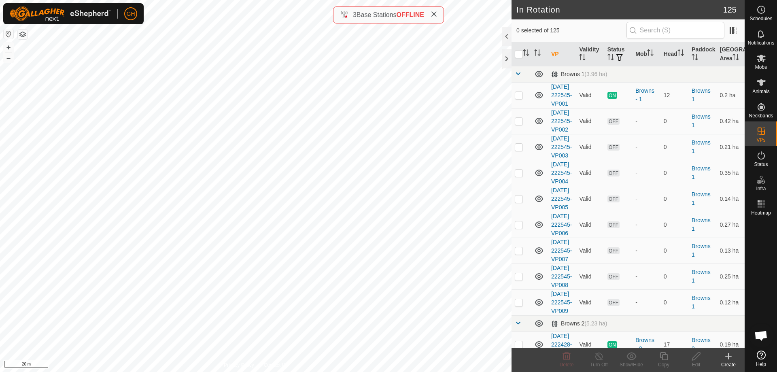
checkbox input "true"
click at [667, 358] on icon at bounding box center [663, 356] width 8 height 8
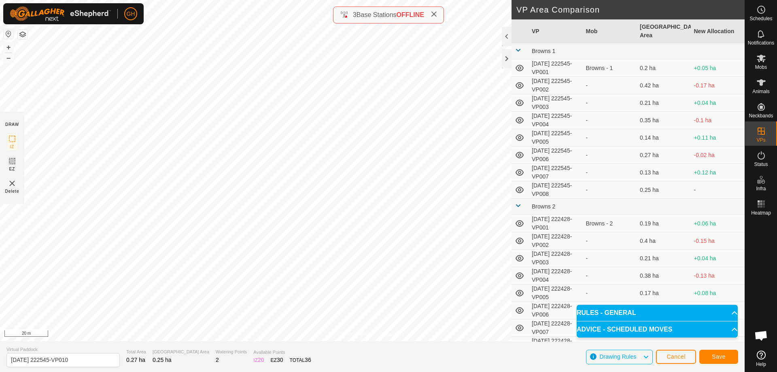
click at [718, 349] on div "Save" at bounding box center [718, 356] width 39 height 19
click at [722, 354] on span "Save" at bounding box center [719, 356] width 14 height 6
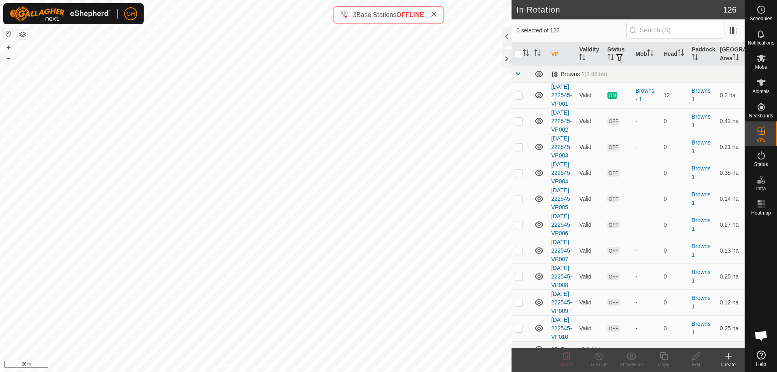
checkbox input "true"
click at [669, 356] on copy-svg-icon at bounding box center [663, 356] width 32 height 10
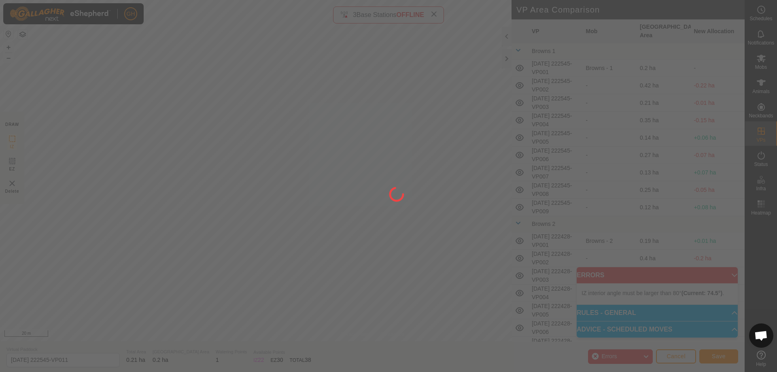
click at [339, 290] on div at bounding box center [388, 186] width 777 height 372
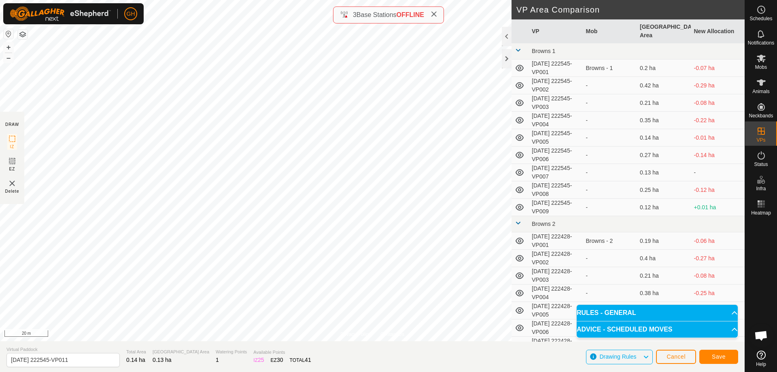
drag, startPoint x: 739, startPoint y: 359, endPoint x: 733, endPoint y: 359, distance: 5.3
click at [739, 359] on section "Virtual Paddock [DATE] 222545-VP011 Total Area 0.14 ha Grazing Area 0.13 ha Wat…" at bounding box center [372, 356] width 744 height 31
click at [719, 356] on span "Save" at bounding box center [719, 356] width 14 height 6
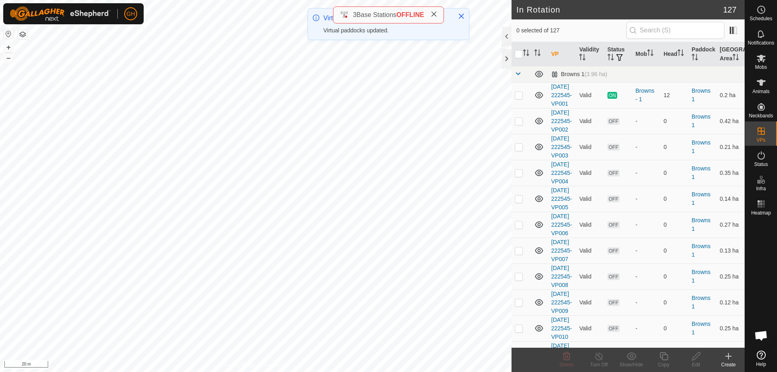
checkbox input "true"
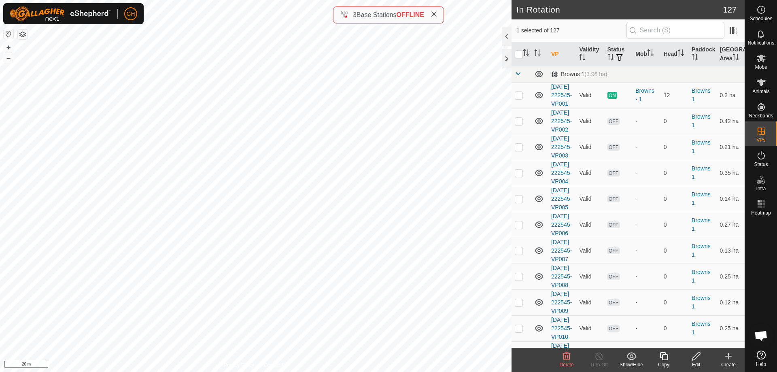
click at [667, 358] on icon at bounding box center [664, 356] width 10 height 10
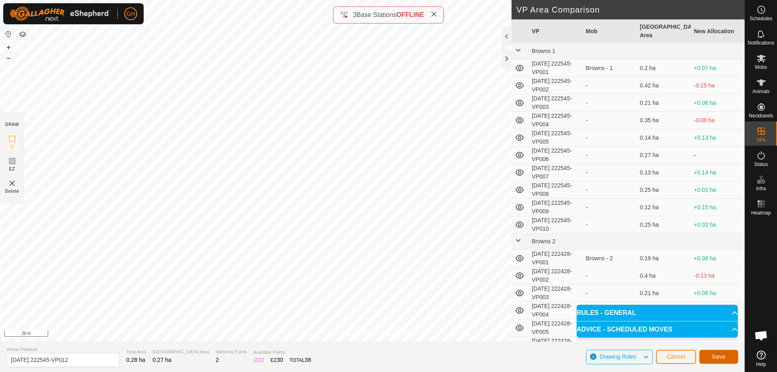
click at [722, 356] on span "Save" at bounding box center [719, 356] width 14 height 6
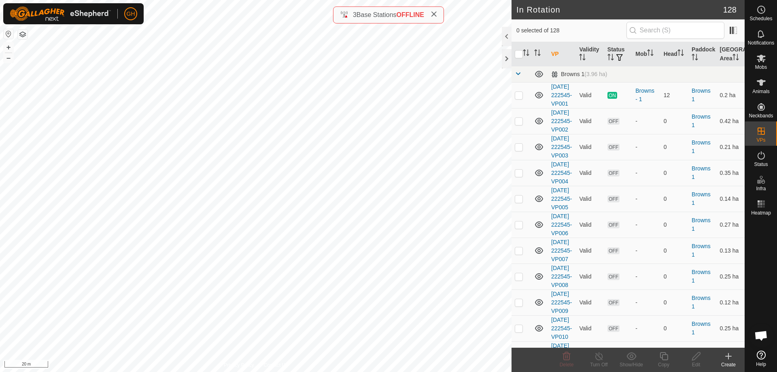
checkbox input "true"
click at [665, 356] on icon at bounding box center [664, 356] width 10 height 10
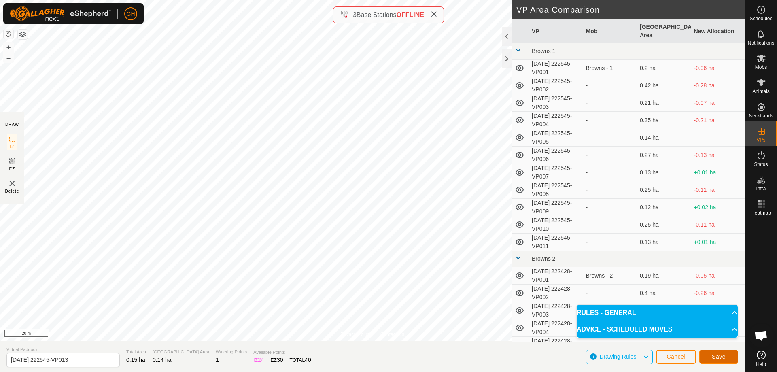
click at [721, 360] on button "Save" at bounding box center [718, 357] width 39 height 14
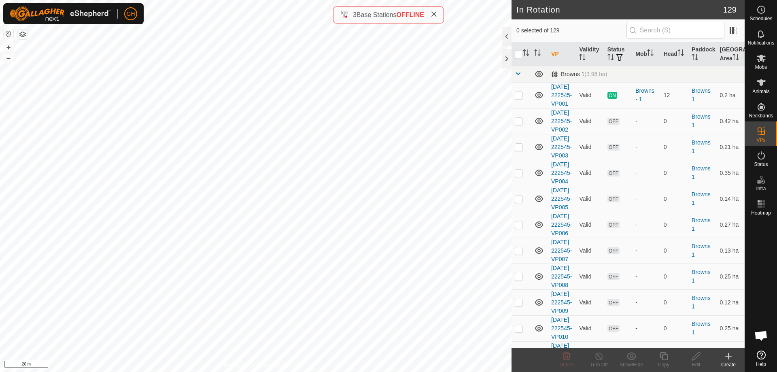
click at [434, 15] on icon at bounding box center [433, 14] width 6 height 6
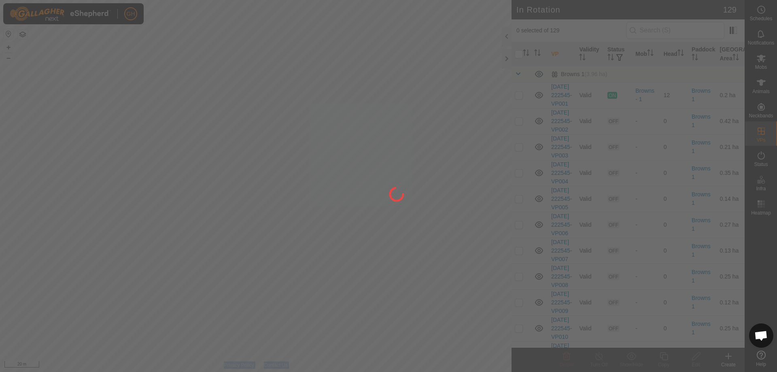
click at [343, 123] on div at bounding box center [388, 186] width 777 height 372
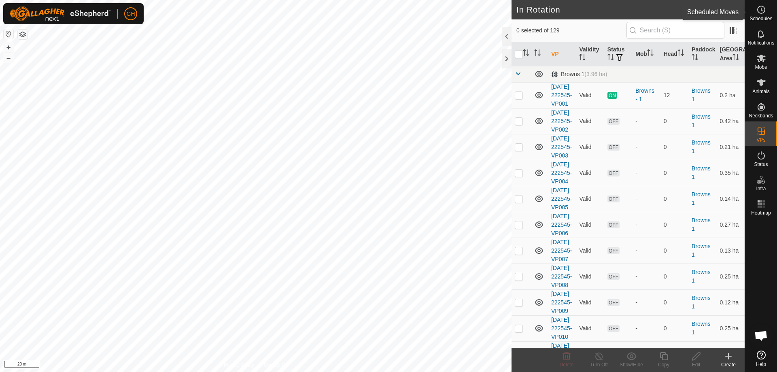
click at [762, 11] on icon at bounding box center [761, 10] width 10 height 10
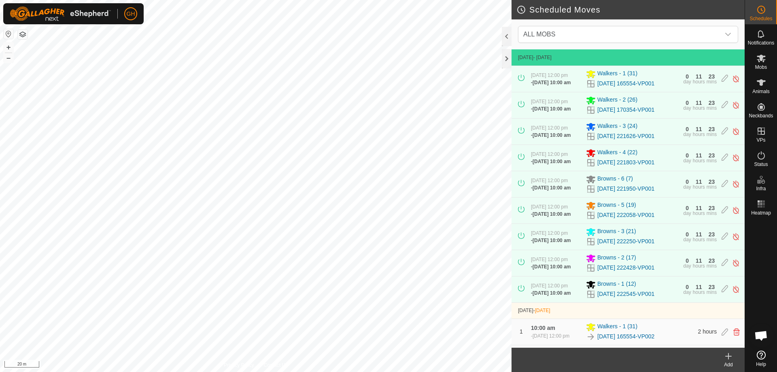
click at [727, 357] on icon at bounding box center [728, 356] width 10 height 10
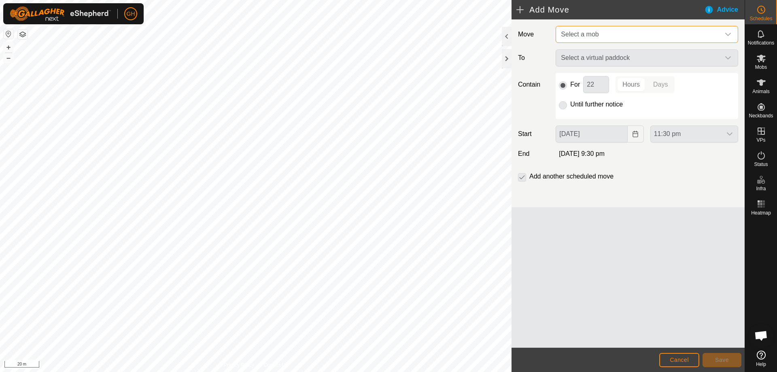
click at [608, 31] on span "Select a mob" at bounding box center [638, 34] width 162 height 16
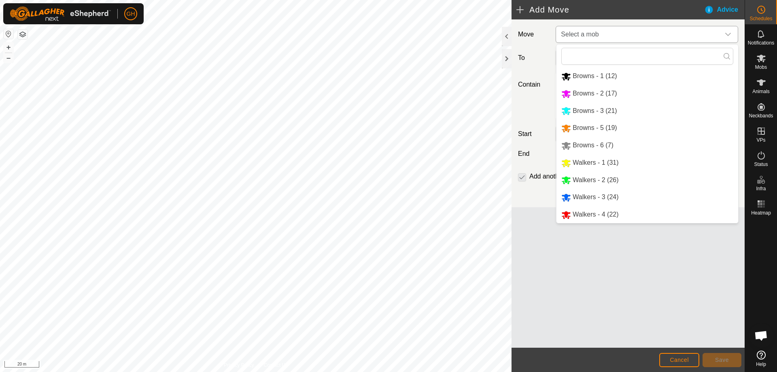
click at [604, 72] on li "Browns - 1 (12)" at bounding box center [647, 76] width 182 height 17
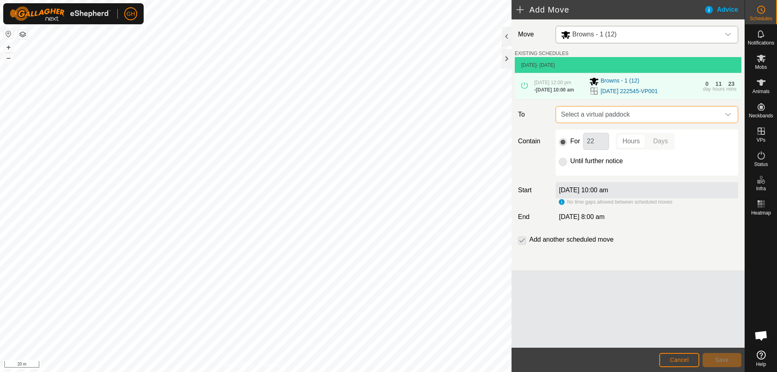
click at [630, 123] on span "Select a virtual paddock" at bounding box center [638, 114] width 162 height 16
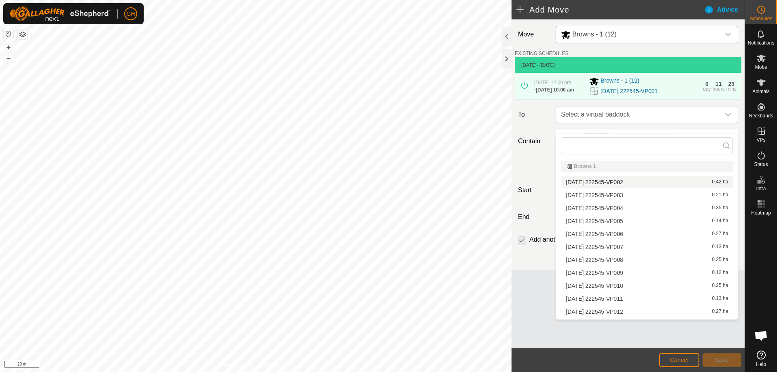
click at [630, 183] on li "[DATE] 222545-VP002 0.42 ha" at bounding box center [647, 182] width 172 height 12
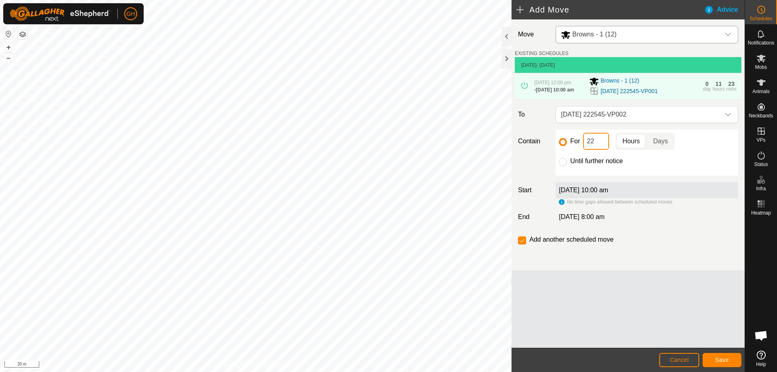
click at [599, 148] on input "22" at bounding box center [596, 141] width 26 height 17
click at [721, 360] on span "Save" at bounding box center [722, 359] width 14 height 6
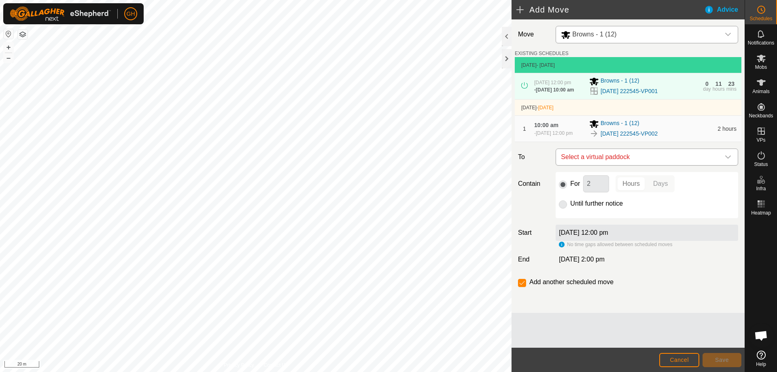
click at [664, 165] on span "Select a virtual paddock" at bounding box center [638, 157] width 162 height 16
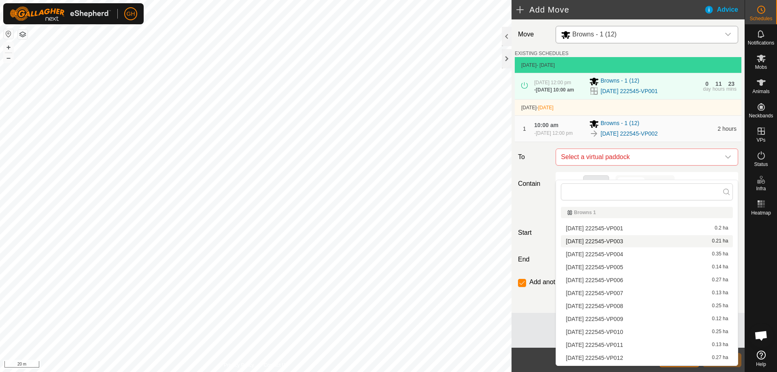
click at [632, 241] on li "[DATE] 222545-VP003 0.21 ha" at bounding box center [647, 241] width 172 height 12
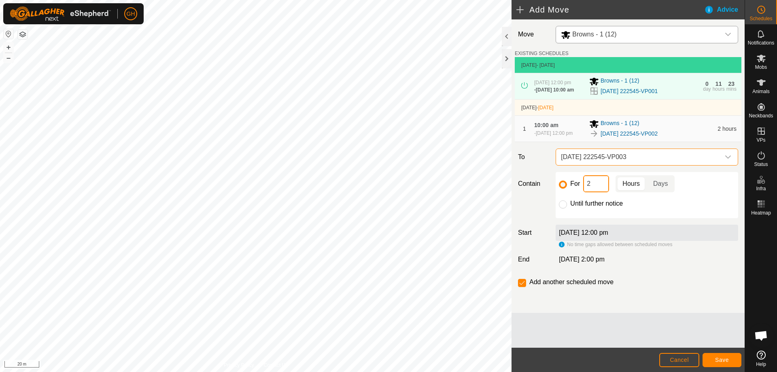
click at [604, 192] on input "2" at bounding box center [596, 183] width 26 height 17
click at [714, 357] on button "Save" at bounding box center [721, 360] width 39 height 14
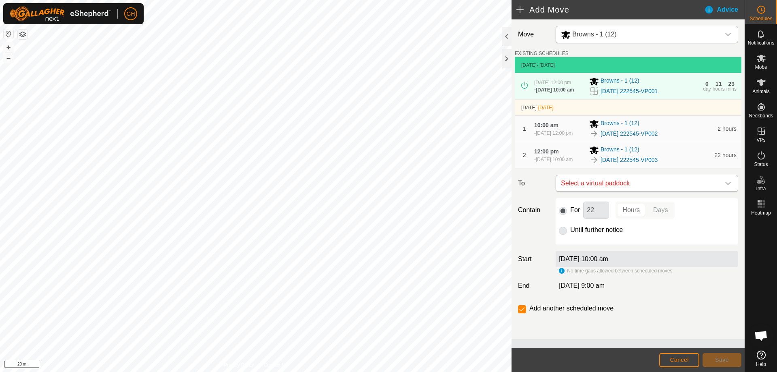
click at [641, 191] on span "Select a virtual paddock" at bounding box center [638, 183] width 162 height 16
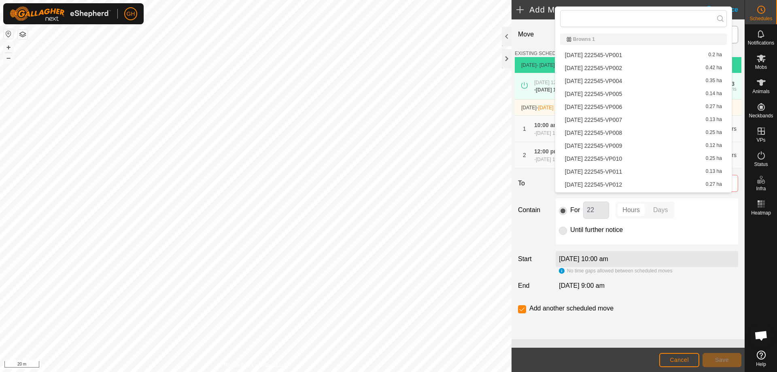
scroll to position [11, 0]
click at [622, 69] on li "[DATE] 222545-VP004 0.35 ha" at bounding box center [643, 70] width 167 height 12
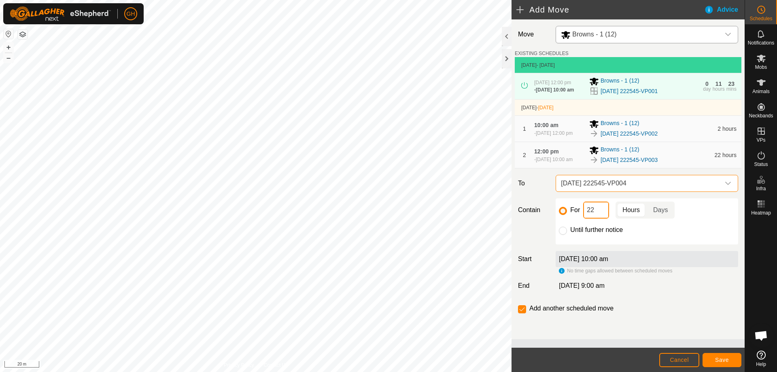
click at [597, 218] on input "22" at bounding box center [596, 209] width 26 height 17
click at [733, 362] on button "Save" at bounding box center [721, 360] width 39 height 14
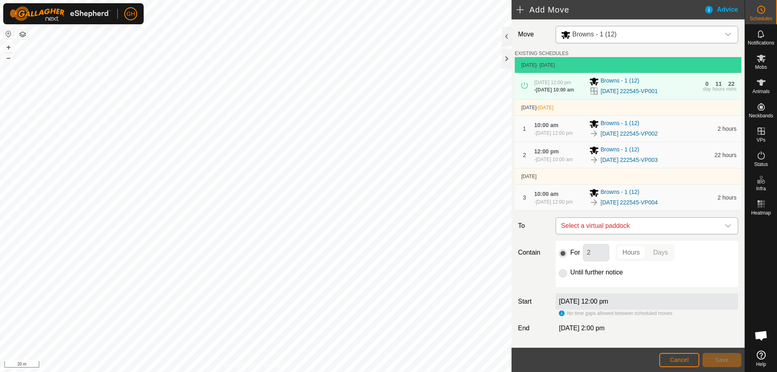
click at [651, 234] on span "Select a virtual paddock" at bounding box center [638, 226] width 162 height 16
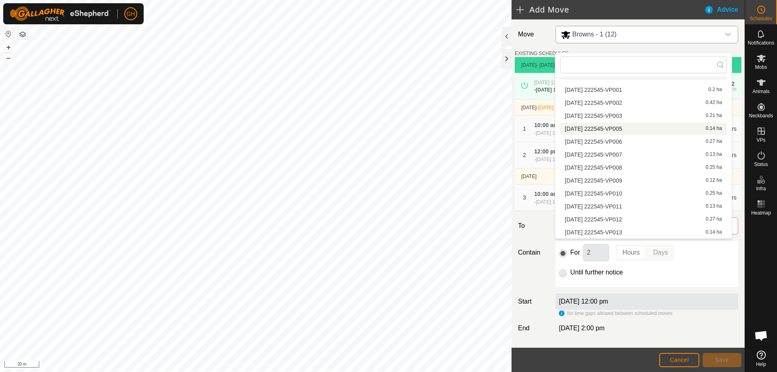
click at [632, 128] on li "[DATE] 222545-VP005 0.14 ha" at bounding box center [643, 129] width 167 height 12
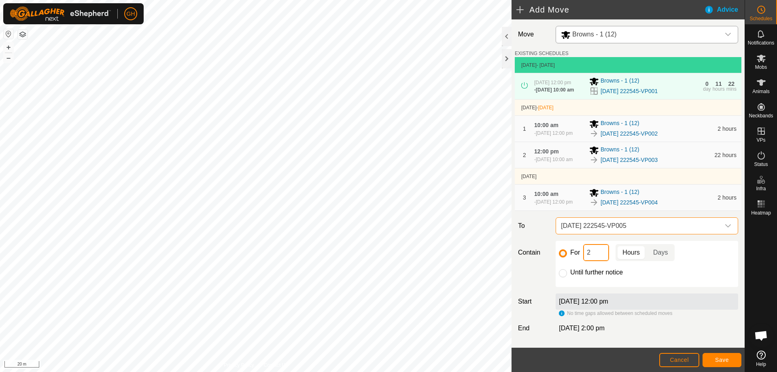
click at [604, 261] on input "2" at bounding box center [596, 252] width 26 height 17
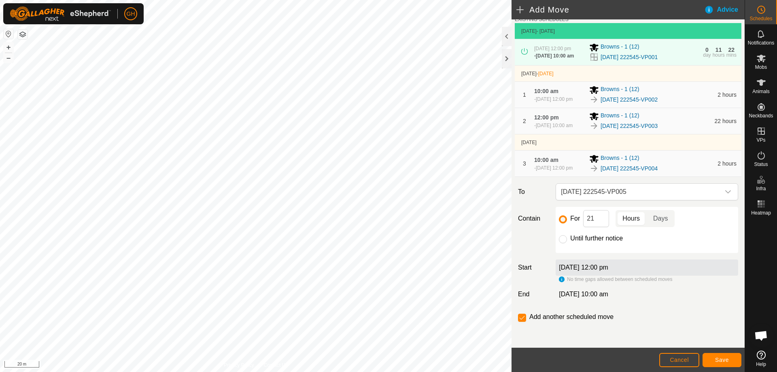
click at [714, 351] on footer "Cancel Save" at bounding box center [627, 360] width 233 height 24
click at [717, 359] on span "Save" at bounding box center [722, 359] width 14 height 6
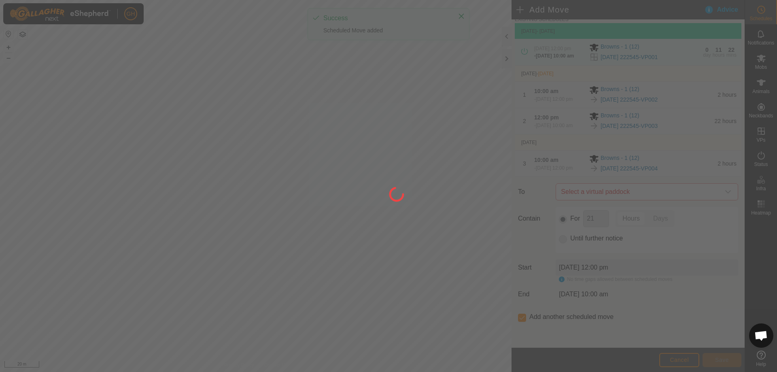
scroll to position [0, 0]
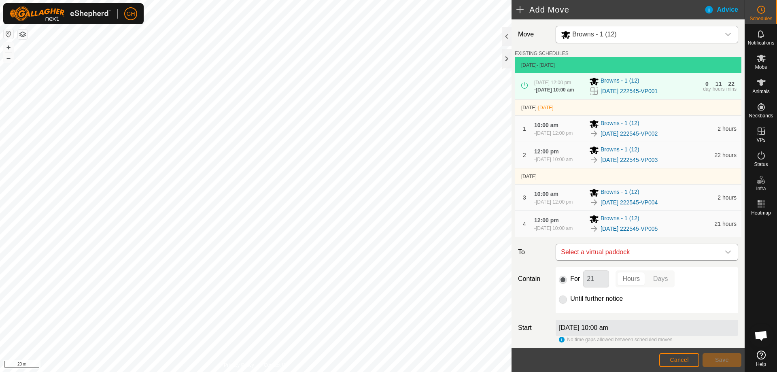
click at [658, 260] on span "Select a virtual paddock" at bounding box center [638, 252] width 162 height 16
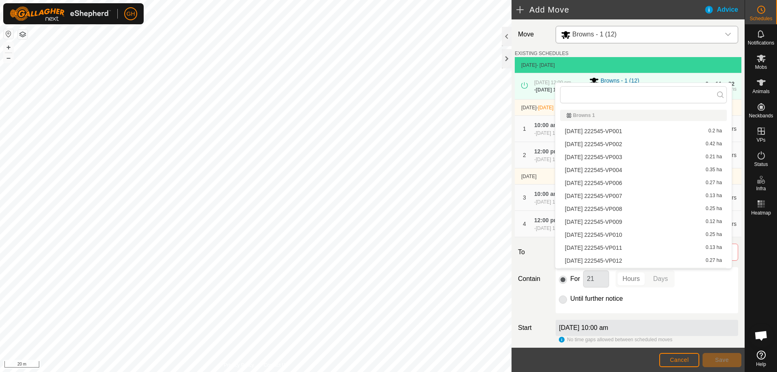
scroll to position [11, 0]
click at [634, 170] on li "[DATE] 222545-VP006 0.27 ha" at bounding box center [643, 171] width 167 height 12
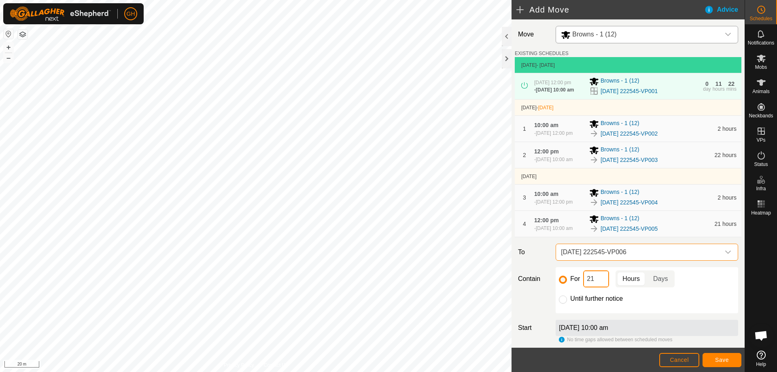
click at [598, 287] on input "21" at bounding box center [596, 278] width 26 height 17
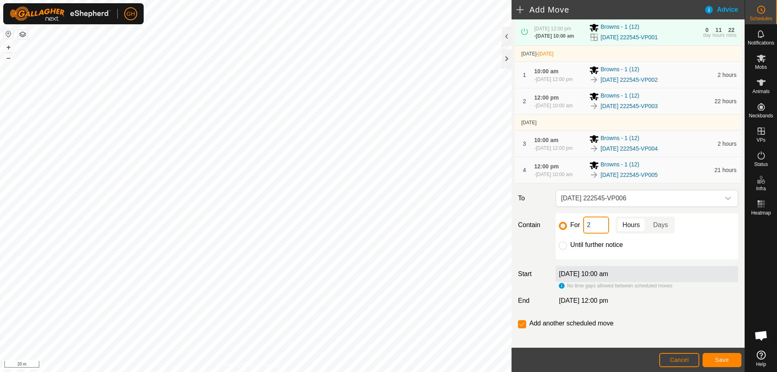
scroll to position [85, 0]
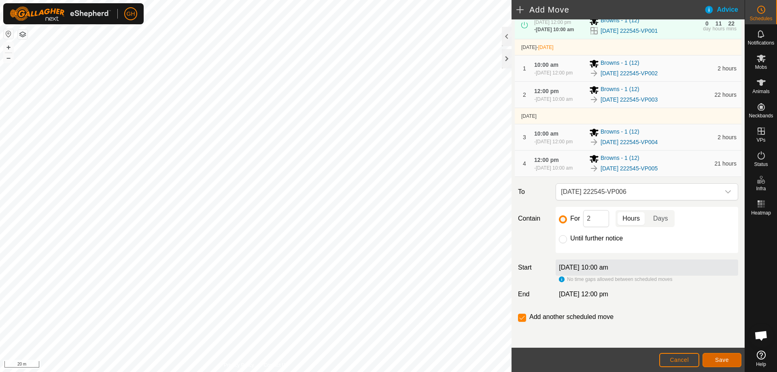
click at [733, 360] on button "Save" at bounding box center [721, 360] width 39 height 14
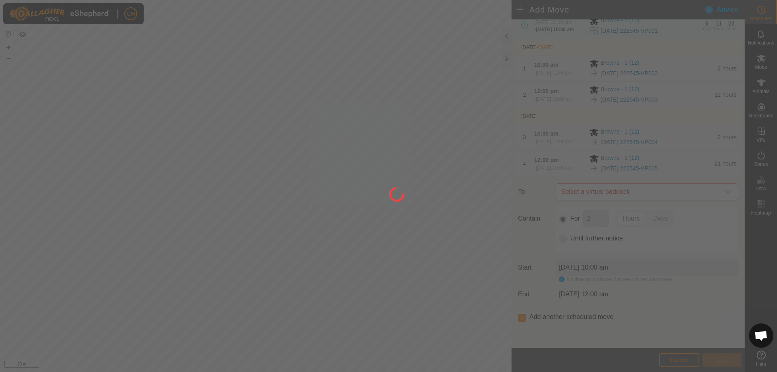
scroll to position [0, 0]
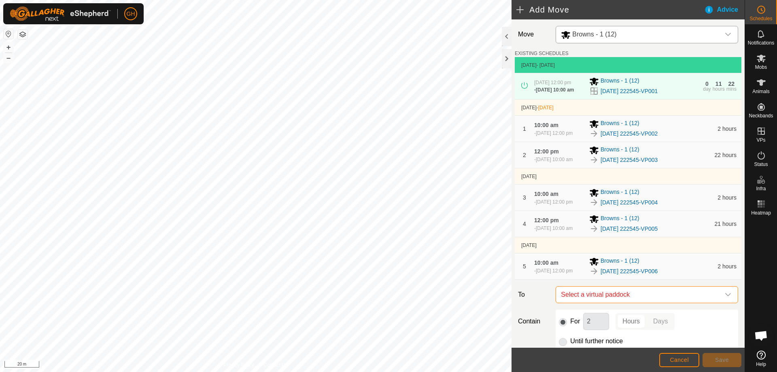
click at [626, 303] on span "Select a virtual paddock" at bounding box center [638, 294] width 162 height 16
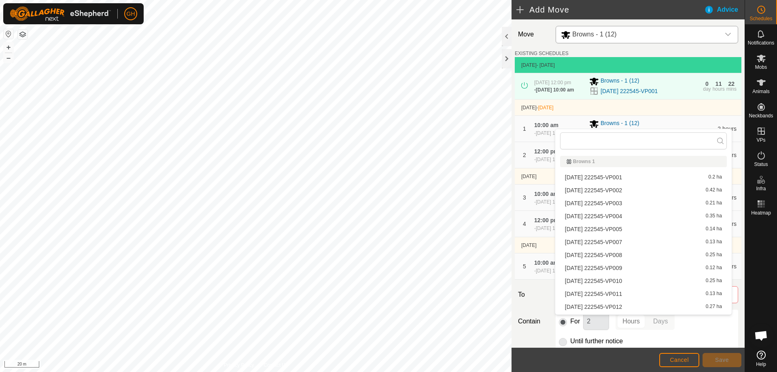
click at [629, 241] on li "[DATE] 222545-VP007 0.13 ha" at bounding box center [643, 242] width 167 height 12
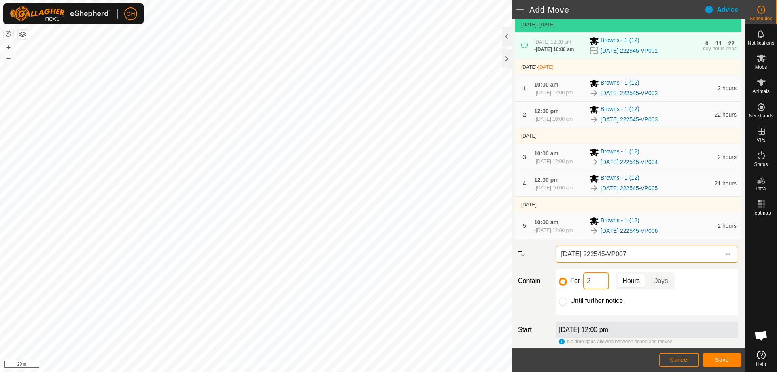
click at [600, 289] on input "2" at bounding box center [596, 280] width 26 height 17
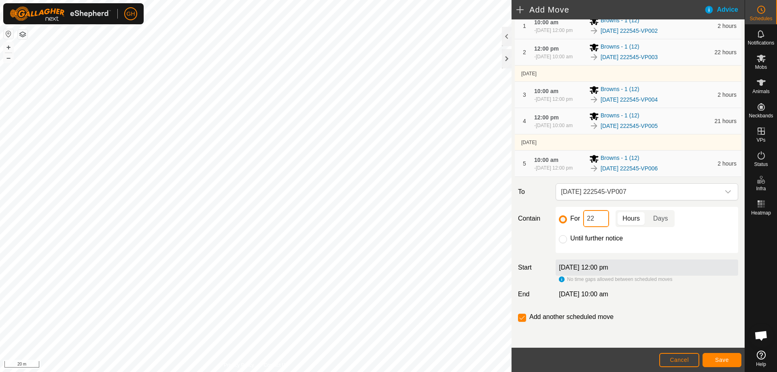
scroll to position [121, 0]
click at [722, 360] on span "Save" at bounding box center [722, 359] width 14 height 6
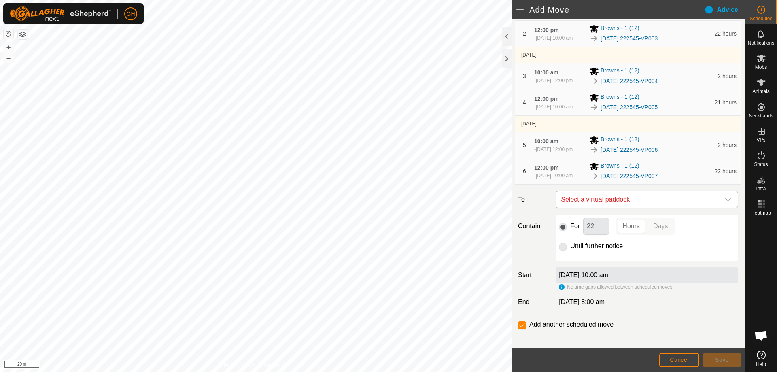
click at [638, 208] on span "Select a virtual paddock" at bounding box center [638, 199] width 162 height 16
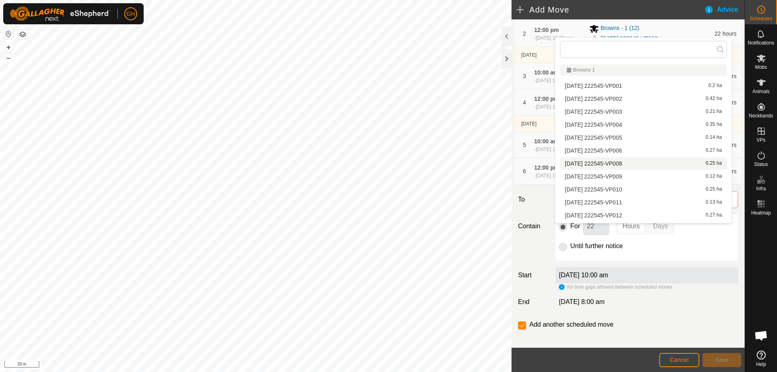
click at [634, 163] on li "[DATE] 222545-VP008 0.25 ha" at bounding box center [643, 163] width 167 height 12
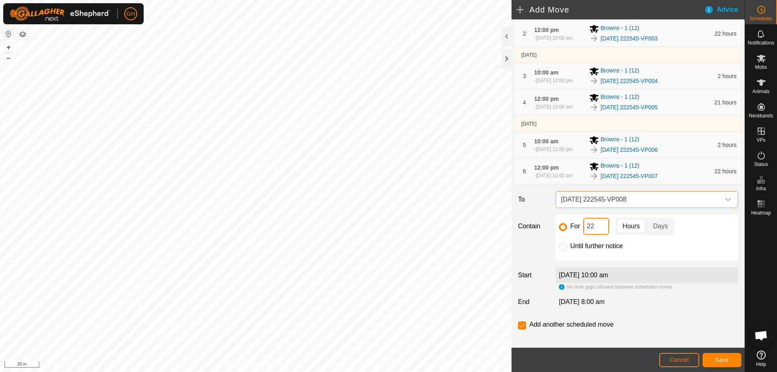
click at [598, 235] on input "22" at bounding box center [596, 226] width 26 height 17
click at [714, 351] on footer "Cancel Save" at bounding box center [627, 360] width 233 height 24
click at [717, 356] on button "Save" at bounding box center [721, 360] width 39 height 14
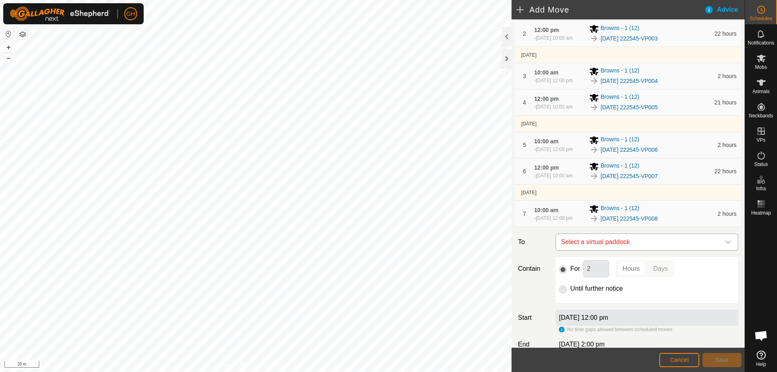
click at [659, 250] on span "Select a virtual paddock" at bounding box center [638, 242] width 162 height 16
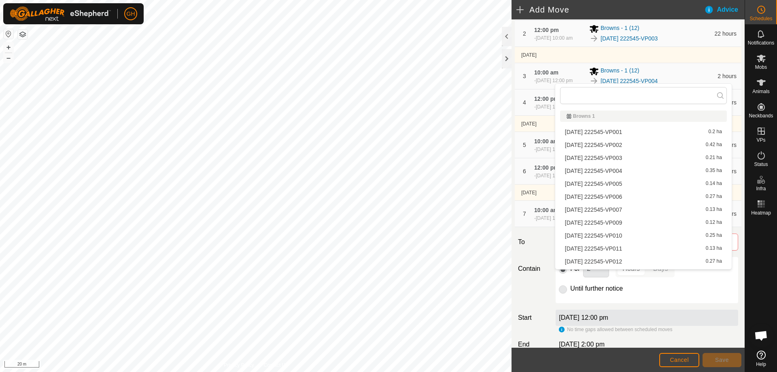
click at [639, 222] on li "[DATE] 222545-VP009 0.12 ha" at bounding box center [643, 222] width 167 height 12
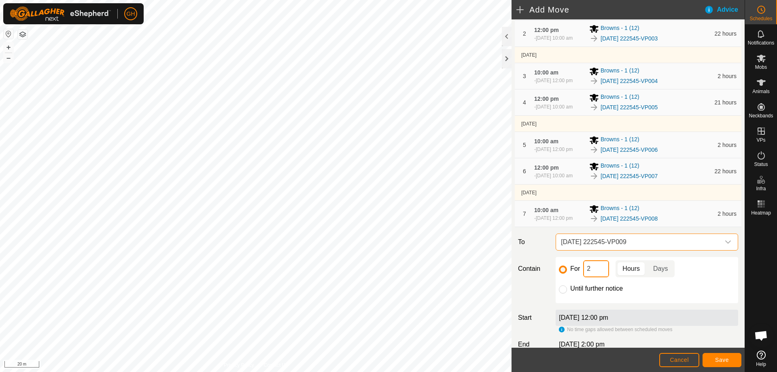
click at [596, 277] on input "2" at bounding box center [596, 268] width 26 height 17
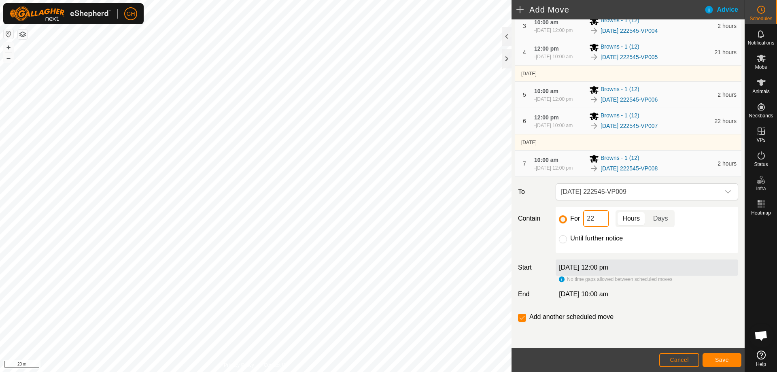
scroll to position [207, 0]
click at [720, 356] on span "Save" at bounding box center [722, 359] width 14 height 6
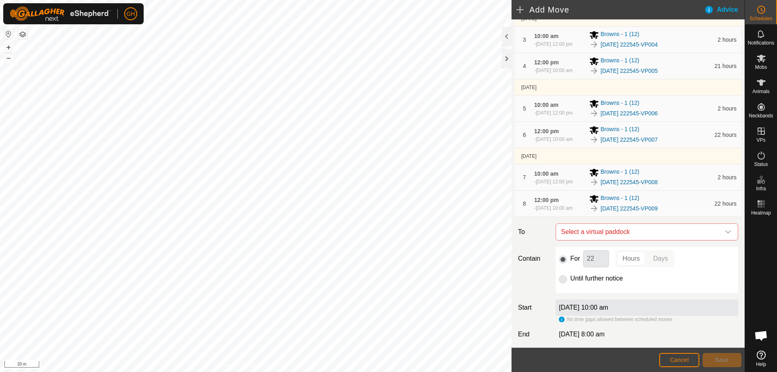
scroll to position [162, 0]
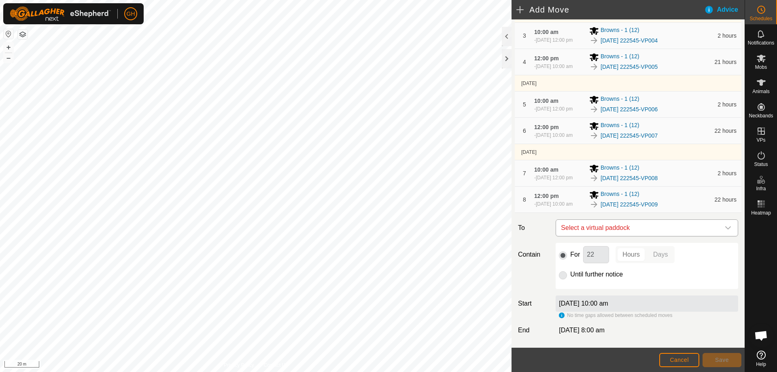
click at [653, 236] on span "Select a virtual paddock" at bounding box center [638, 228] width 162 height 16
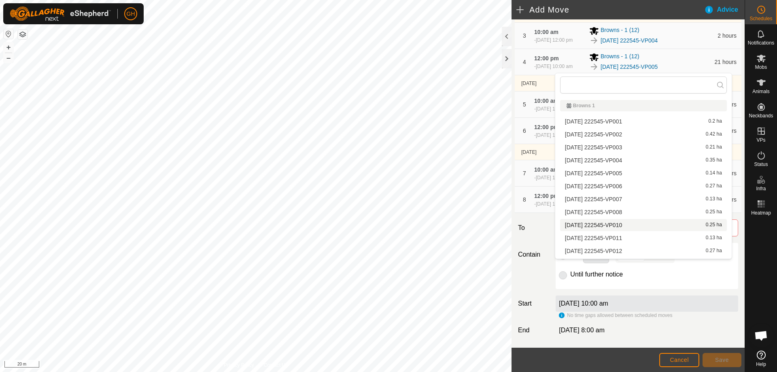
click at [644, 223] on li "[DATE] 222545-VP010 0.25 ha" at bounding box center [643, 225] width 167 height 12
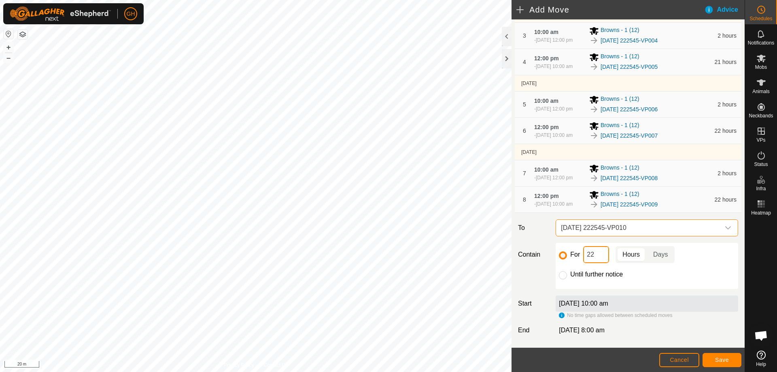
click at [597, 263] on input "22" at bounding box center [596, 254] width 26 height 17
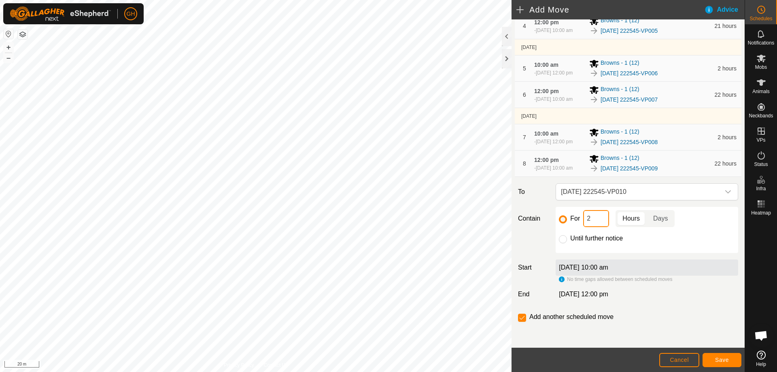
scroll to position [237, 0]
click at [721, 348] on footer "Cancel Save" at bounding box center [627, 360] width 233 height 24
click at [729, 358] on button "Save" at bounding box center [721, 360] width 39 height 14
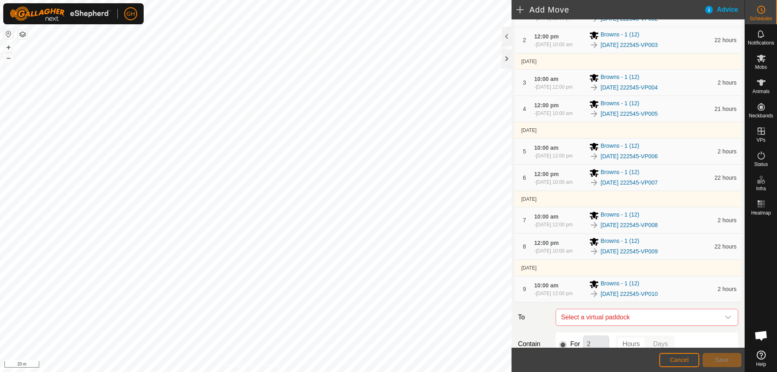
scroll to position [162, 0]
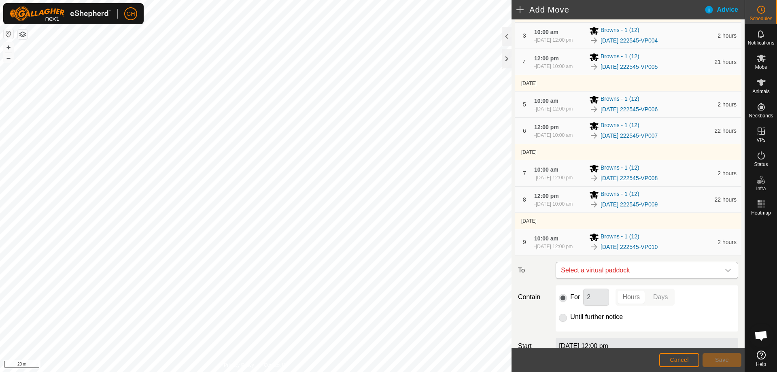
click at [650, 278] on span "Select a virtual paddock" at bounding box center [638, 270] width 162 height 16
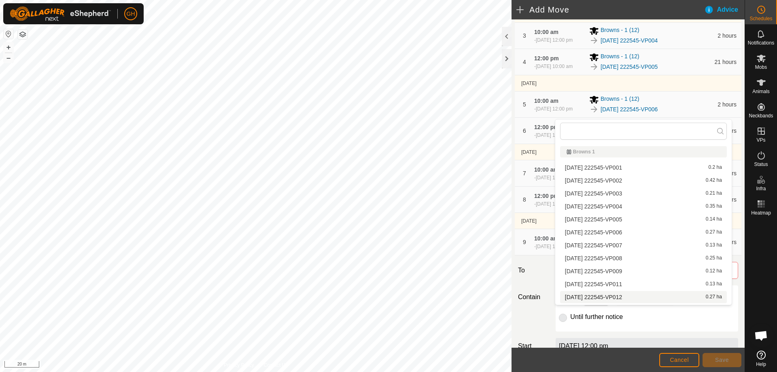
scroll to position [11, 0]
click at [635, 273] on li "[DATE] 222545-VP011 0.13 ha" at bounding box center [643, 273] width 167 height 12
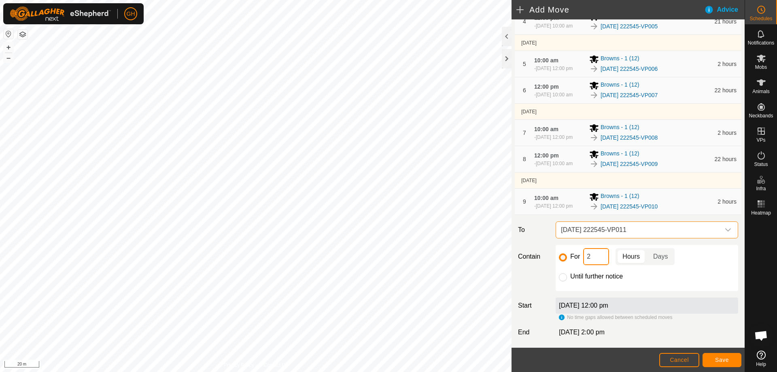
click at [604, 265] on input "2" at bounding box center [596, 256] width 26 height 17
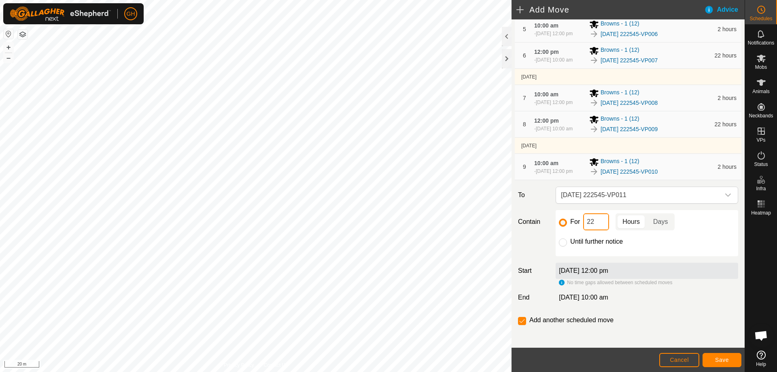
scroll to position [283, 0]
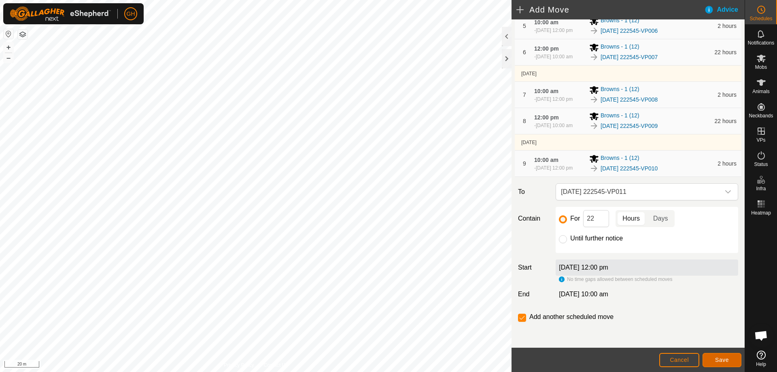
click at [724, 358] on span "Save" at bounding box center [722, 359] width 14 height 6
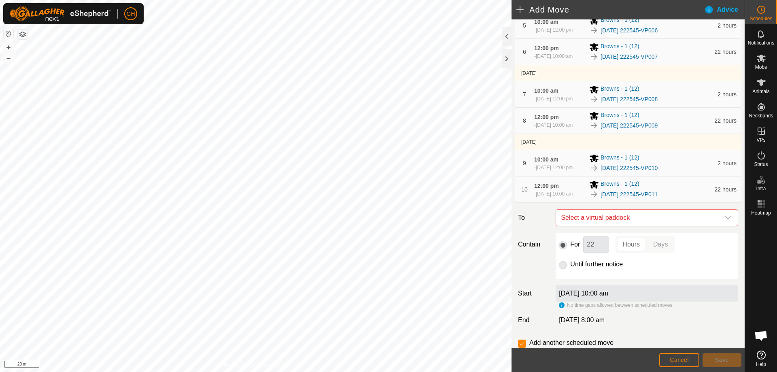
scroll to position [243, 0]
click at [617, 224] on span "Select a virtual paddock" at bounding box center [638, 216] width 162 height 16
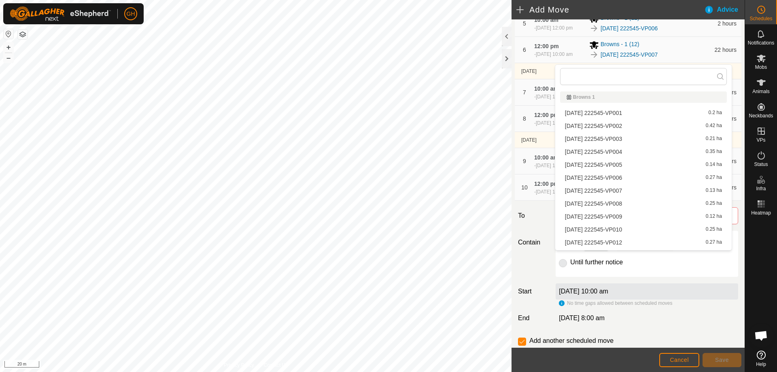
scroll to position [11, 0]
click at [615, 232] on li "[DATE] 222545-VP012 0.27 ha" at bounding box center [643, 231] width 167 height 12
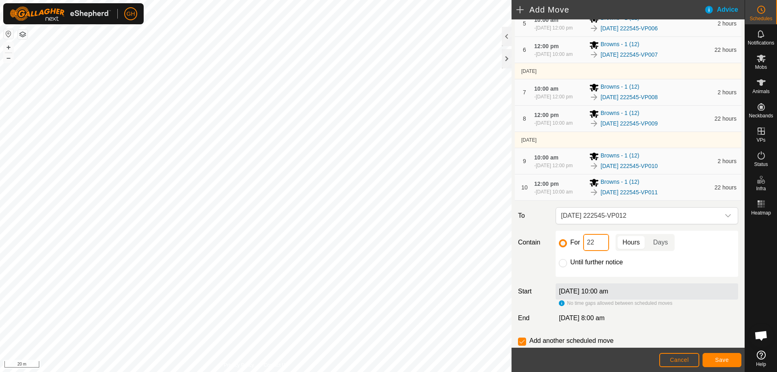
click at [602, 251] on input "22" at bounding box center [596, 242] width 26 height 17
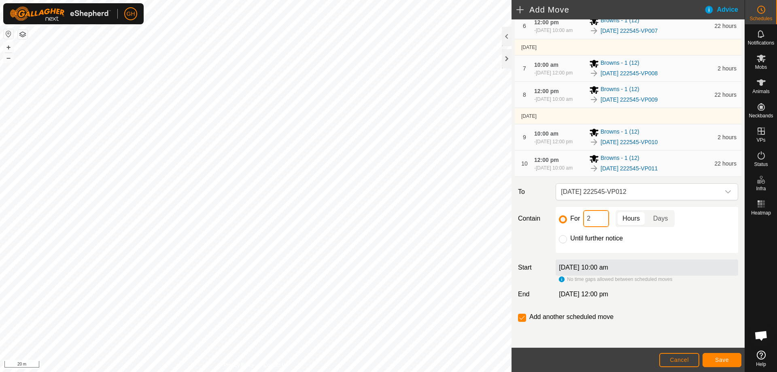
scroll to position [309, 0]
click at [715, 353] on button "Save" at bounding box center [721, 360] width 39 height 14
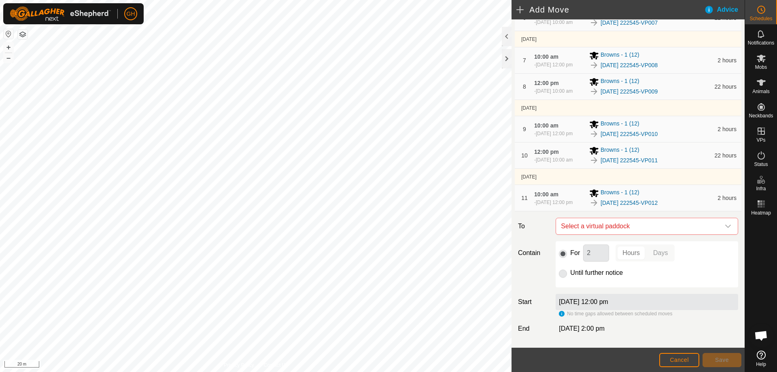
scroll to position [324, 0]
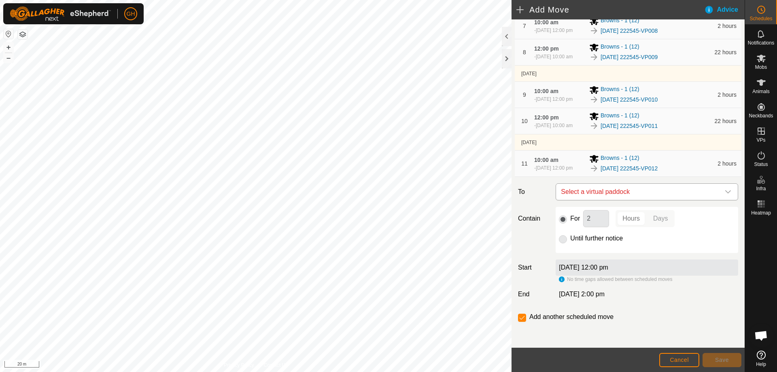
click at [633, 200] on span "Select a virtual paddock" at bounding box center [638, 192] width 162 height 16
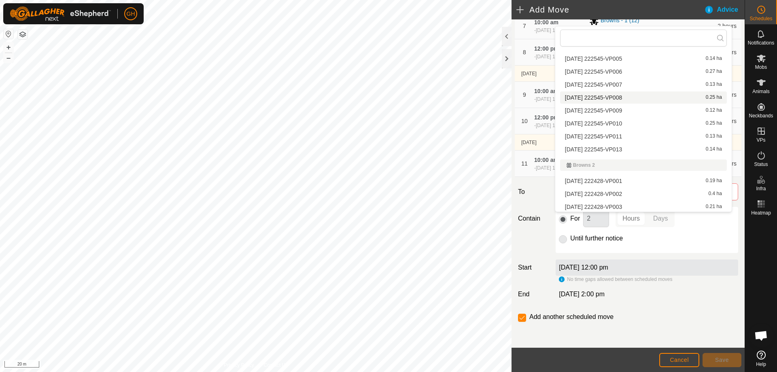
scroll to position [81, 0]
click at [629, 137] on li "[DATE] 222545-VP013 0.14 ha" at bounding box center [643, 136] width 167 height 12
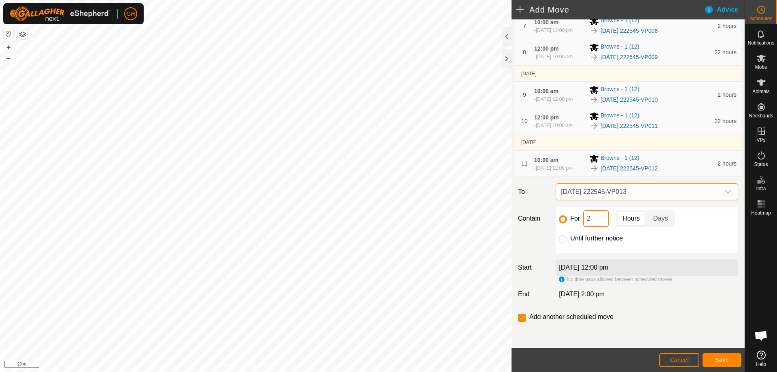
click at [589, 227] on input "2" at bounding box center [596, 218] width 26 height 17
type input "22"
click at [522, 317] on input "checkbox" at bounding box center [522, 318] width 8 height 8
checkbox input "false"
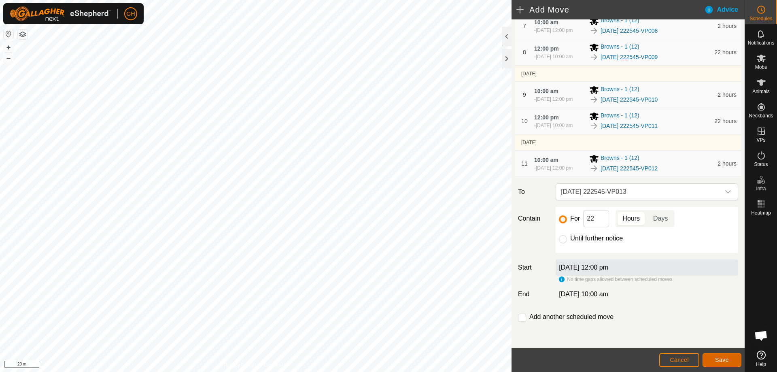
click at [723, 358] on span "Save" at bounding box center [722, 359] width 14 height 6
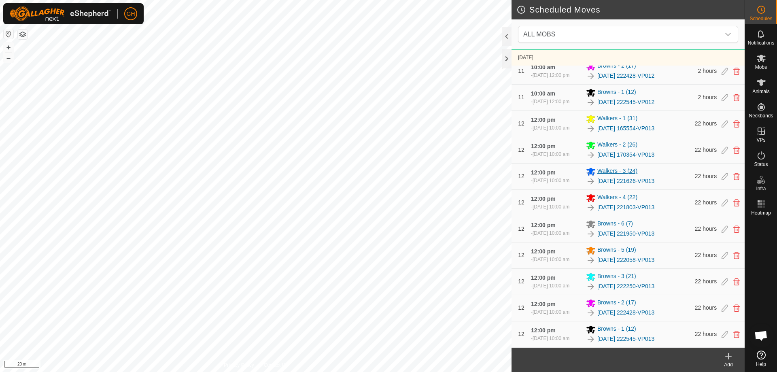
scroll to position [3274, 0]
